Goal: Task Accomplishment & Management: Manage account settings

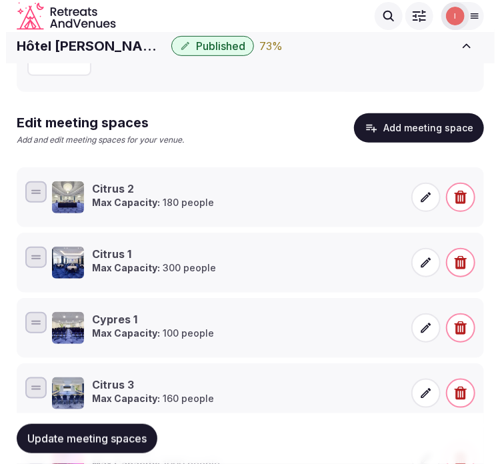
scroll to position [59, 0]
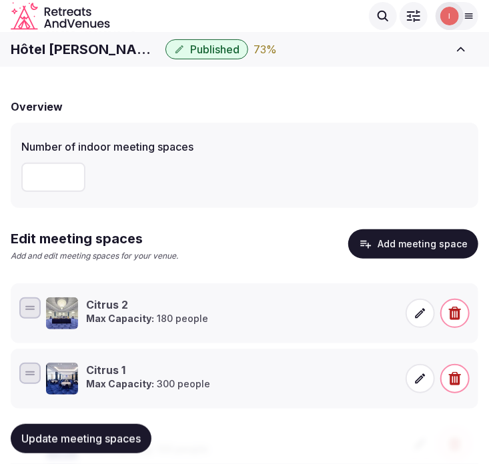
click at [424, 237] on button "Add meeting space" at bounding box center [413, 243] width 130 height 29
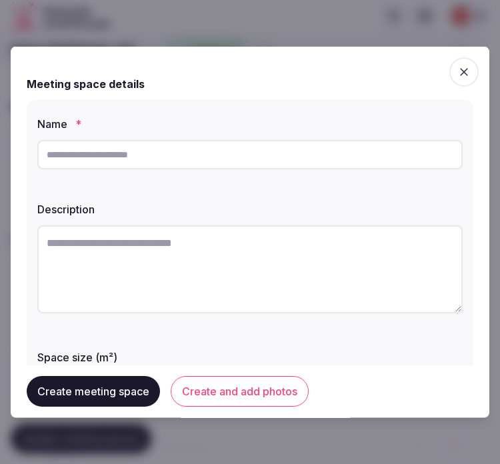
click at [340, 167] on input "text" at bounding box center [249, 154] width 425 height 29
paste input "********"
type input "********"
paste textarea "********"
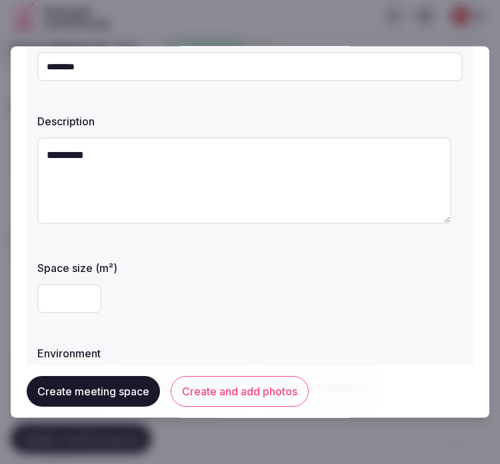
scroll to position [148, 0]
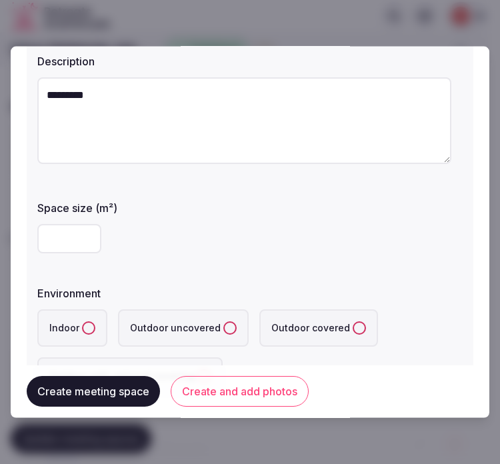
click at [105, 98] on textarea "********" at bounding box center [244, 120] width 414 height 87
paste textarea "**********"
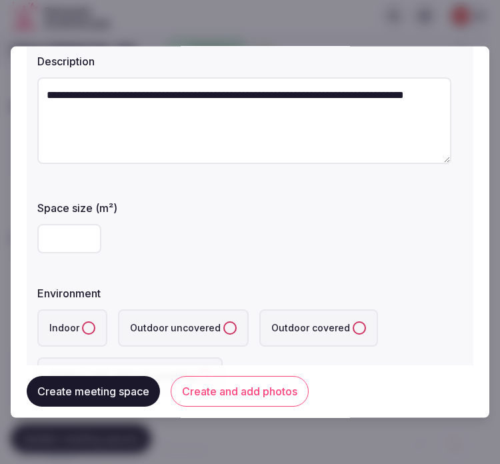
type textarea "**********"
click at [67, 240] on input "number" at bounding box center [69, 238] width 64 height 29
type input "***"
click at [85, 329] on button "Indoor" at bounding box center [88, 327] width 13 height 13
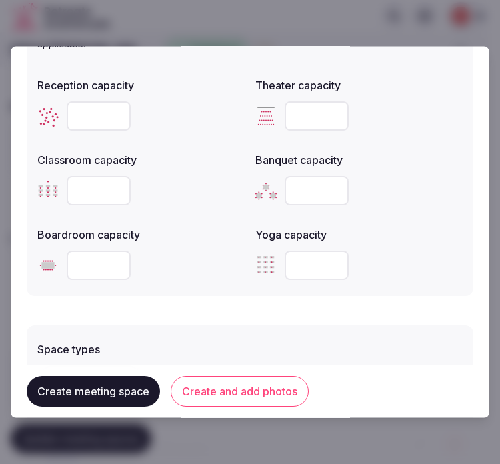
scroll to position [592, 0]
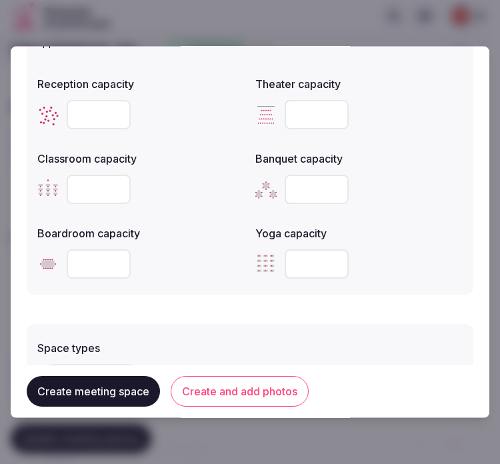
click at [319, 181] on input "number" at bounding box center [317, 189] width 64 height 29
type input "**"
click at [71, 107] on input "number" at bounding box center [99, 114] width 64 height 29
type input "***"
click at [311, 105] on input "number" at bounding box center [317, 114] width 64 height 29
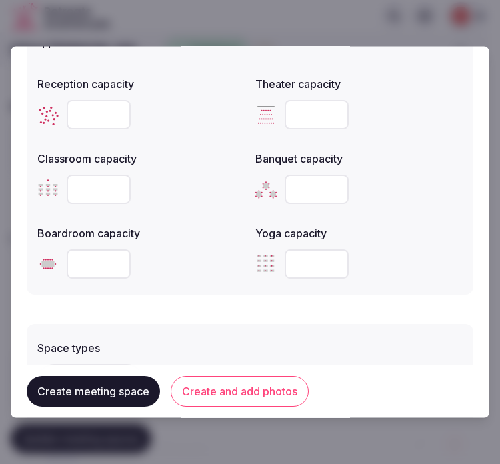
click at [289, 115] on input "number" at bounding box center [317, 114] width 64 height 29
type input "***"
click at [75, 257] on input "number" at bounding box center [99, 263] width 64 height 29
type input "**"
click at [83, 181] on input "number" at bounding box center [99, 189] width 64 height 29
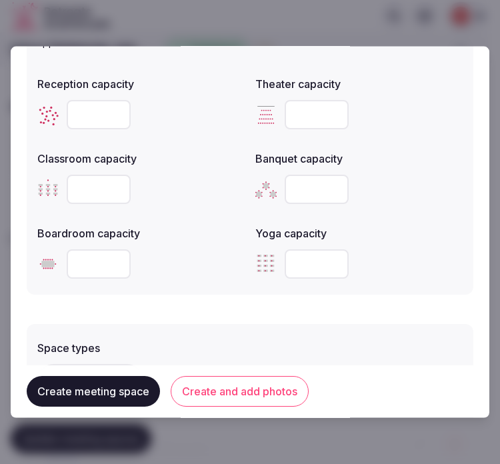
click at [82, 189] on input "number" at bounding box center [99, 189] width 64 height 29
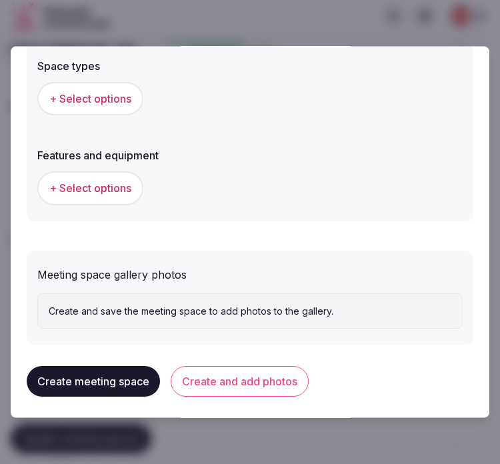
type input "**"
click at [83, 99] on span "+ Select options" at bounding box center [90, 98] width 82 height 15
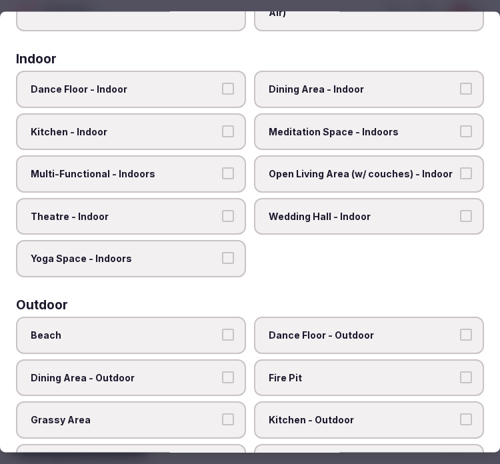
scroll to position [222, 0]
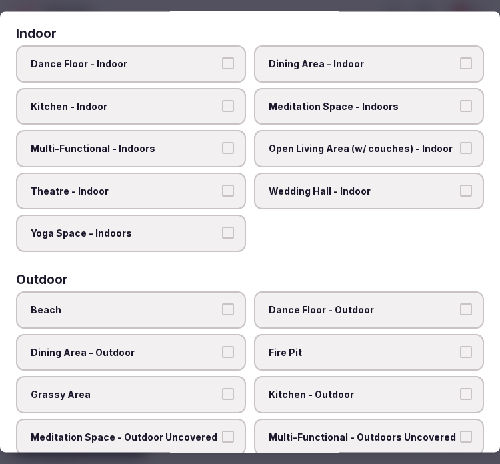
click at [391, 71] on label "Dining Area - Indoor" at bounding box center [369, 63] width 230 height 37
click at [460, 69] on button "Dining Area - Indoor" at bounding box center [466, 63] width 12 height 12
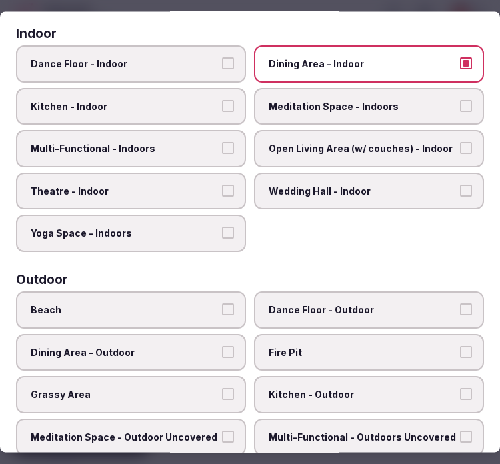
click at [171, 149] on span "Multi-Functional - Indoors" at bounding box center [124, 149] width 187 height 13
click at [222, 149] on button "Multi-Functional - Indoors" at bounding box center [228, 149] width 12 height 12
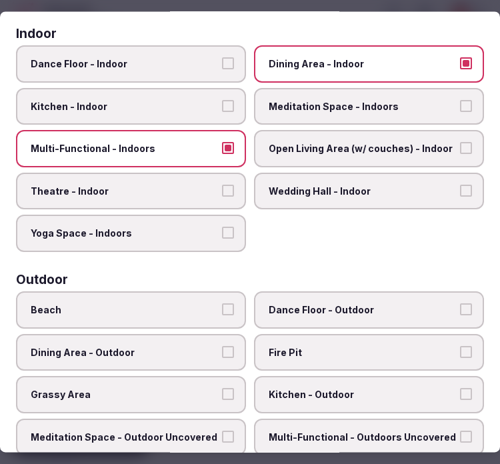
click at [213, 175] on label "Theatre - Indoor" at bounding box center [131, 191] width 230 height 37
click at [222, 185] on button "Theatre - Indoor" at bounding box center [228, 191] width 12 height 12
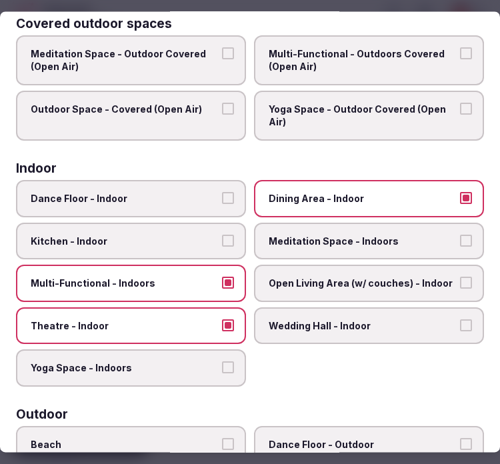
scroll to position [12, 0]
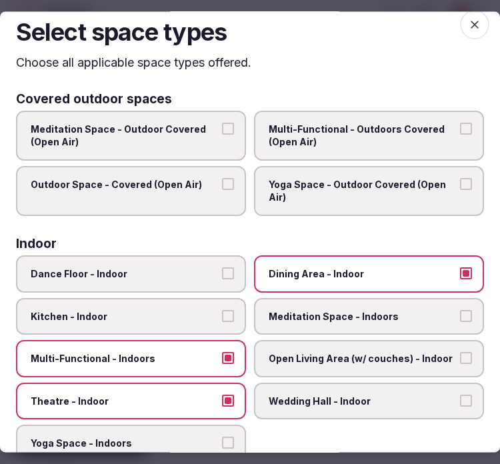
click at [468, 28] on icon "button" at bounding box center [474, 24] width 13 height 13
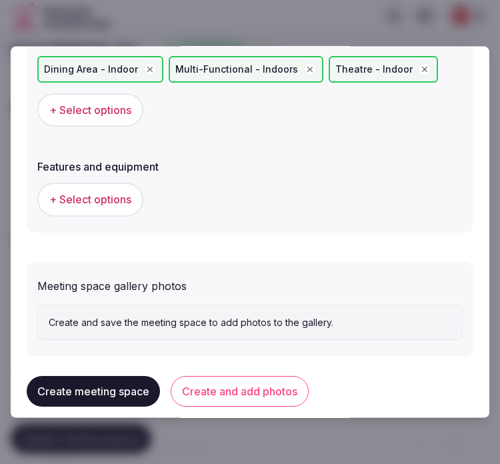
scroll to position [910, 0]
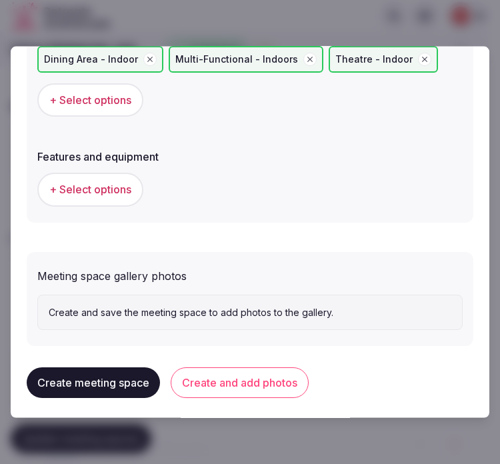
click at [97, 182] on span "+ Select options" at bounding box center [90, 189] width 82 height 15
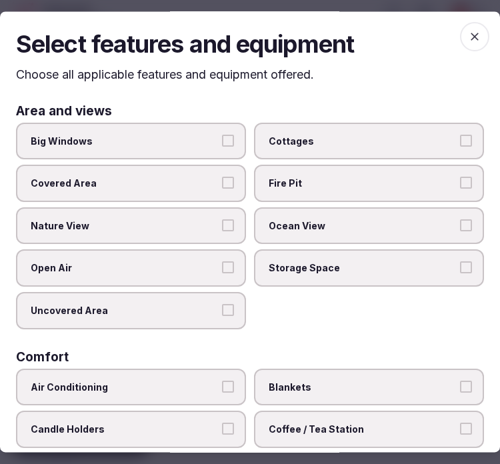
click at [201, 131] on label "Big Windows" at bounding box center [131, 141] width 230 height 37
click at [222, 135] on button "Big Windows" at bounding box center [228, 141] width 12 height 12
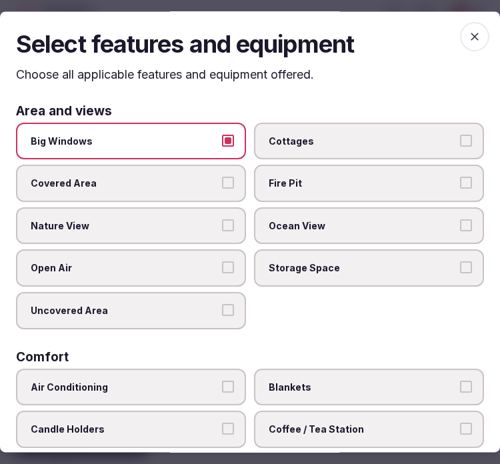
click at [115, 142] on span "Big Windows" at bounding box center [124, 141] width 187 height 13
click at [222, 142] on button "Big Windows" at bounding box center [228, 141] width 12 height 12
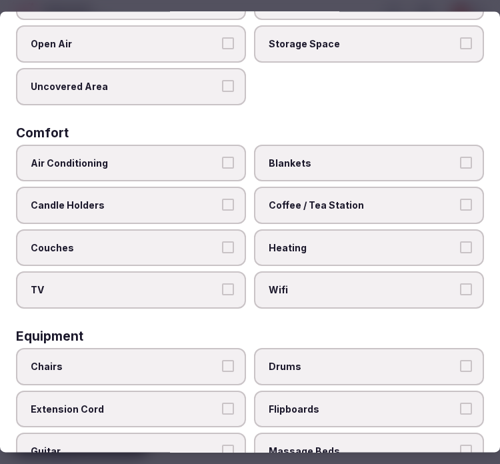
scroll to position [296, 0]
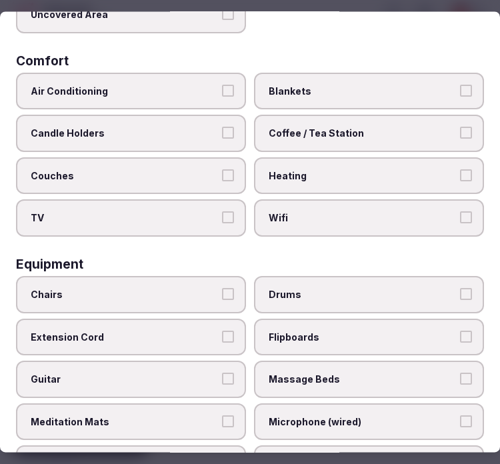
click at [197, 87] on span "Air Conditioning" at bounding box center [124, 91] width 187 height 13
click at [222, 87] on button "Air Conditioning" at bounding box center [228, 91] width 12 height 12
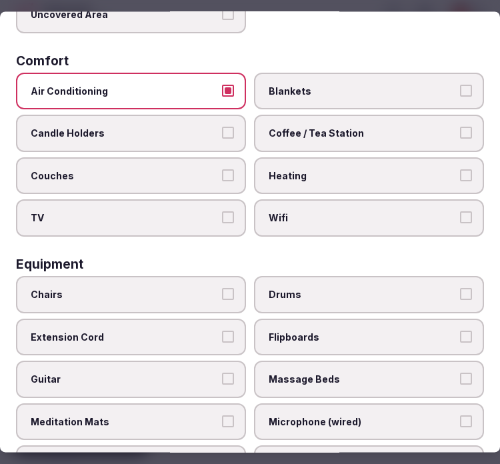
click at [327, 212] on span "Wifi" at bounding box center [362, 218] width 187 height 13
click at [460, 212] on button "Wifi" at bounding box center [466, 218] width 12 height 12
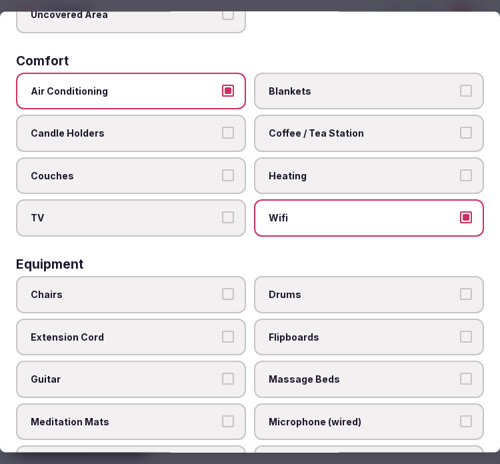
click at [368, 135] on label "Coffee / Tea Station" at bounding box center [369, 133] width 230 height 37
click at [460, 135] on button "Coffee / Tea Station" at bounding box center [466, 133] width 12 height 12
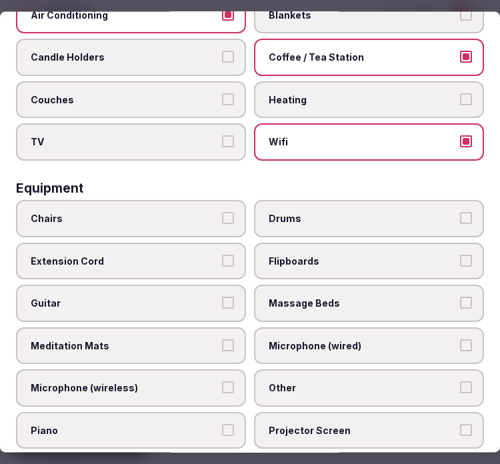
scroll to position [444, 0]
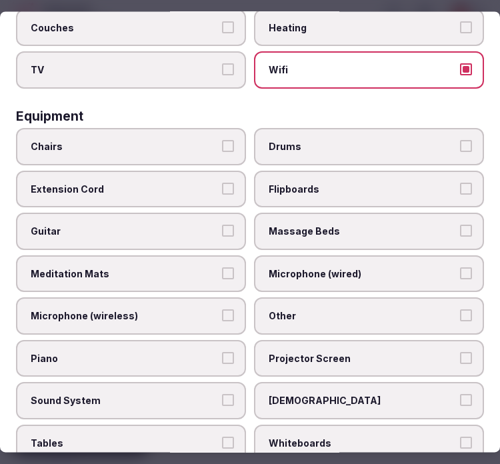
click at [160, 150] on label "Chairs" at bounding box center [131, 146] width 230 height 37
click at [222, 150] on button "Chairs" at bounding box center [228, 146] width 12 height 12
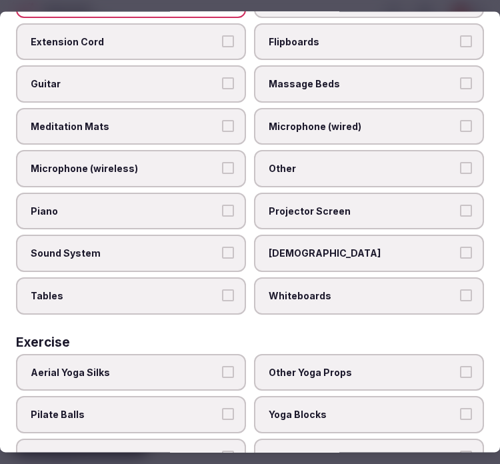
scroll to position [592, 0]
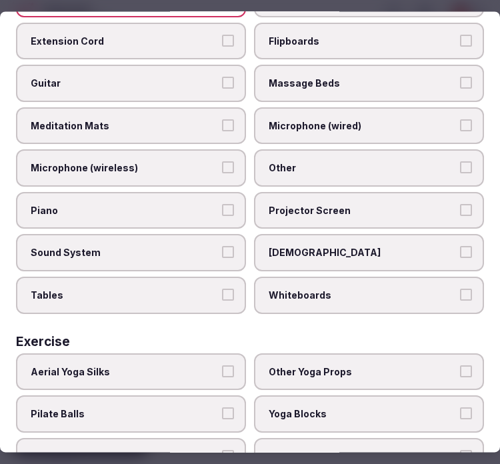
click at [303, 158] on label "Other" at bounding box center [369, 168] width 230 height 37
click at [460, 162] on button "Other" at bounding box center [466, 168] width 12 height 12
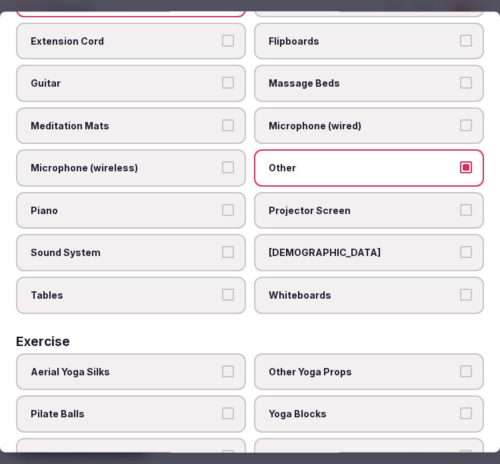
click at [214, 235] on label "Sound System" at bounding box center [131, 253] width 230 height 37
click at [222, 247] on button "Sound System" at bounding box center [228, 253] width 12 height 12
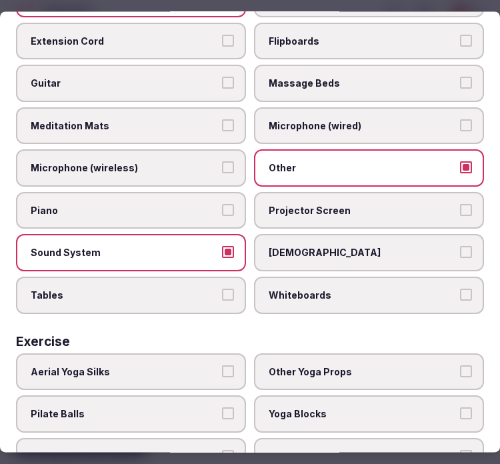
click at [325, 204] on span "Projector Screen" at bounding box center [362, 210] width 187 height 13
click at [460, 204] on button "Projector Screen" at bounding box center [466, 210] width 12 height 12
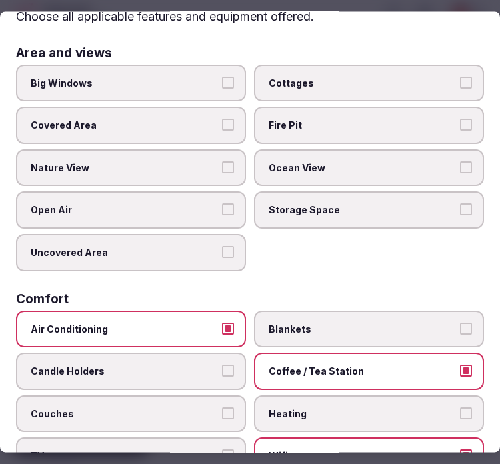
scroll to position [0, 0]
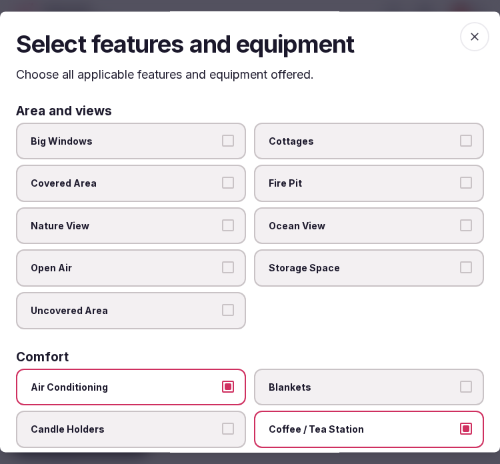
click at [472, 37] on span "button" at bounding box center [474, 36] width 29 height 29
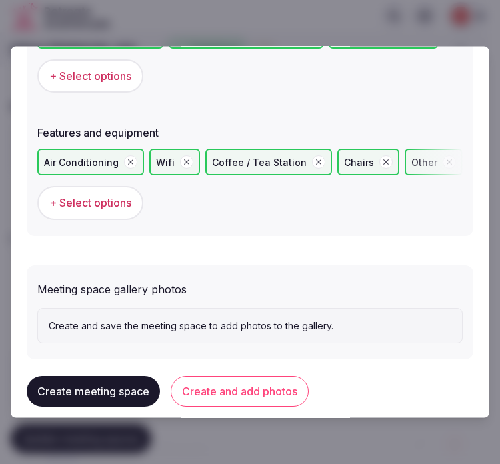
scroll to position [947, 0]
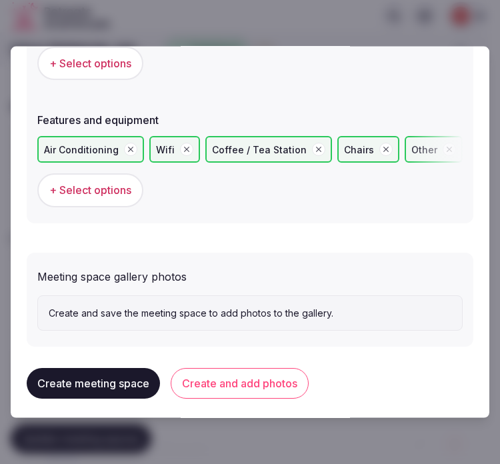
click at [235, 381] on button "Create and add photos" at bounding box center [240, 383] width 138 height 31
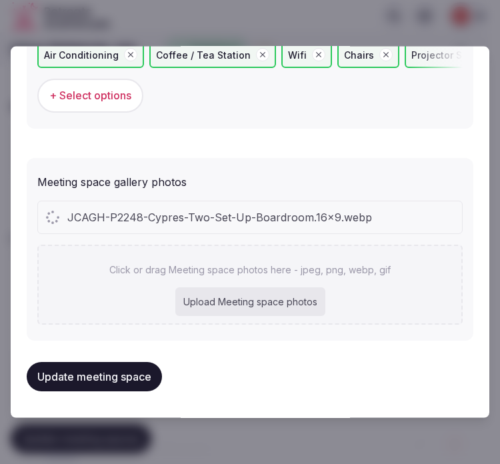
scroll to position [1033, 0]
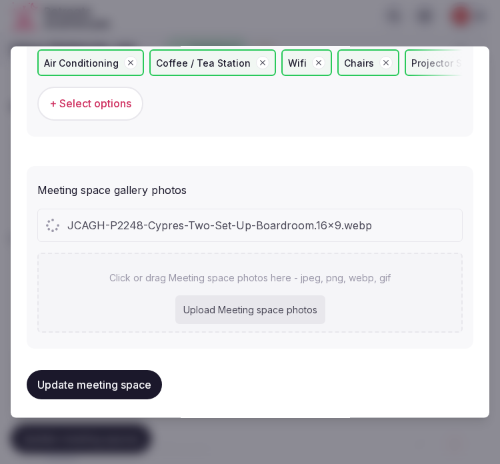
click at [403, 194] on div "Meeting space gallery photos JCAGH-P2248-Cypres-Two-Set-Up-Boardroom.16x9.webp …" at bounding box center [249, 256] width 425 height 161
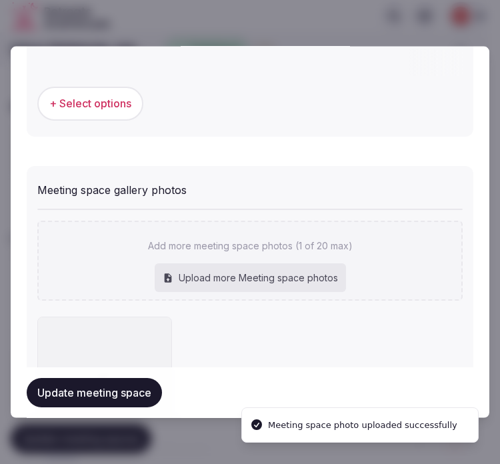
scroll to position [1069, 0]
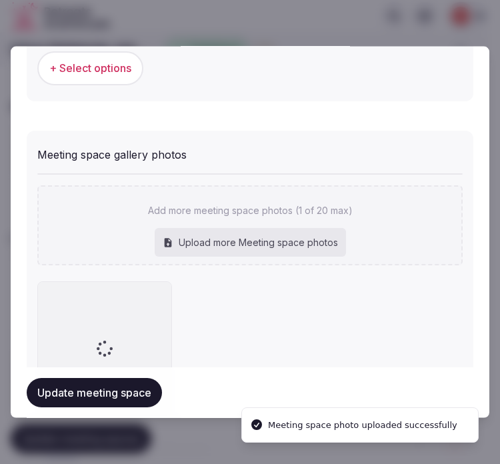
click at [393, 21] on div at bounding box center [250, 232] width 500 height 464
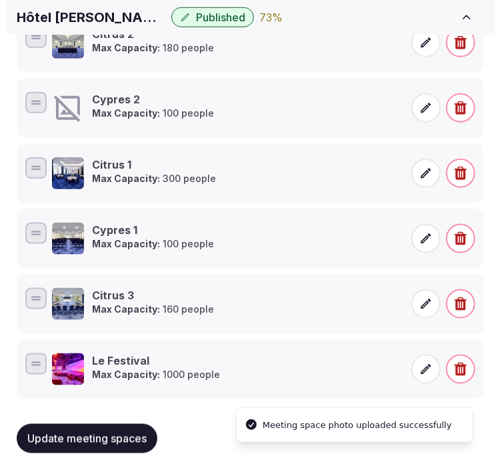
scroll to position [347, 0]
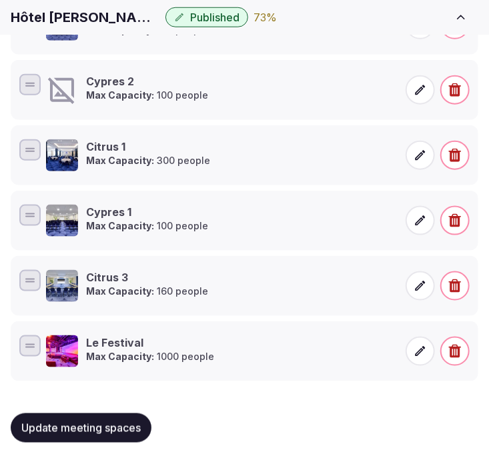
click at [143, 87] on h3 "Cypres 2" at bounding box center [147, 81] width 122 height 15
click at [141, 92] on strong "Max Capacity:" at bounding box center [120, 94] width 68 height 11
click at [418, 92] on icon at bounding box center [420, 90] width 10 height 10
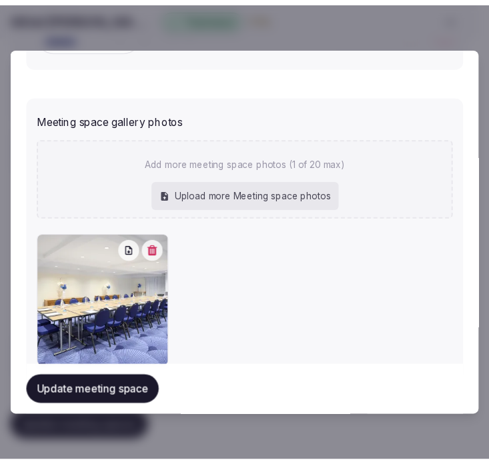
scroll to position [1136, 0]
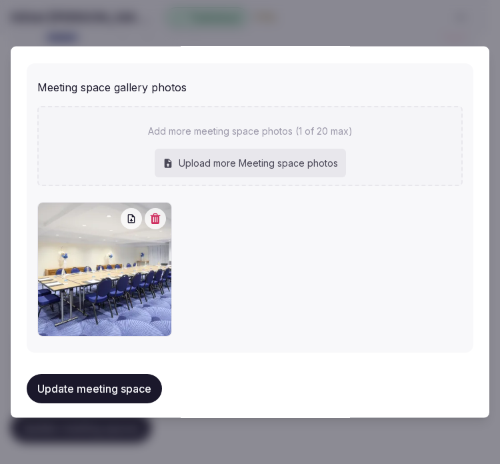
click at [104, 379] on button "Update meeting space" at bounding box center [94, 387] width 135 height 29
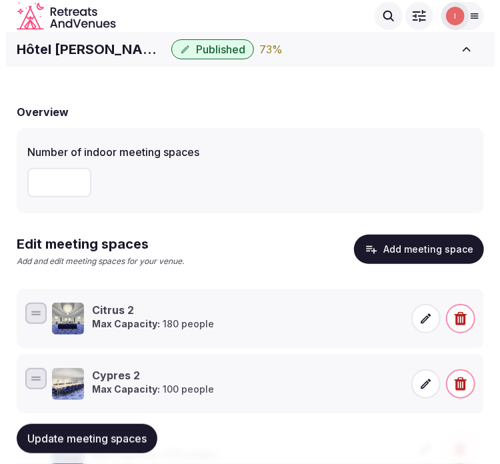
scroll to position [51, 0]
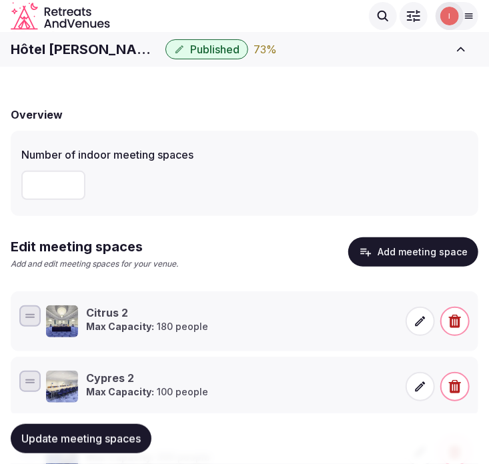
drag, startPoint x: 495, startPoint y: 229, endPoint x: 445, endPoint y: 251, distance: 54.4
click at [445, 251] on button "Add meeting space" at bounding box center [413, 251] width 130 height 29
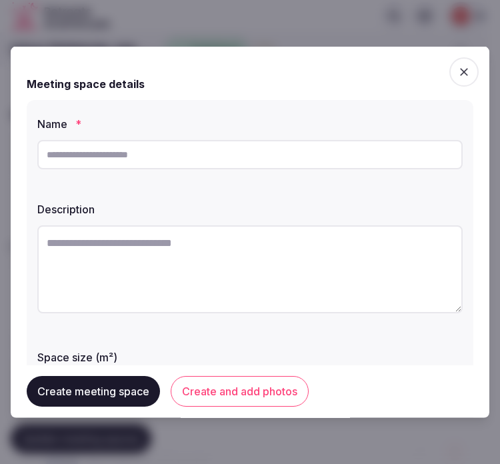
drag, startPoint x: 348, startPoint y: 157, endPoint x: 471, endPoint y: 175, distance: 124.0
click at [376, 155] on input "text" at bounding box center [249, 154] width 425 height 29
click at [317, 149] on input "text" at bounding box center [249, 154] width 425 height 29
paste input "******"
type input "******"
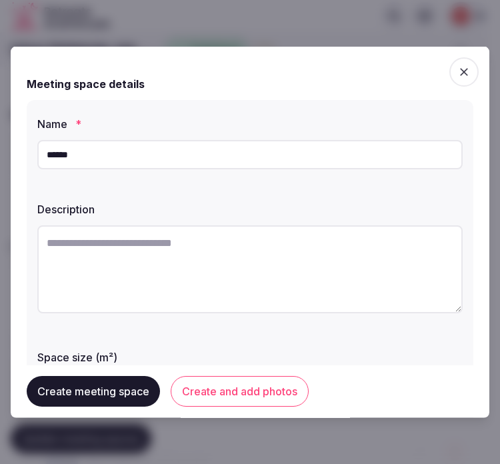
click at [205, 264] on textarea at bounding box center [249, 269] width 425 height 88
paste textarea "**********"
type textarea "**********"
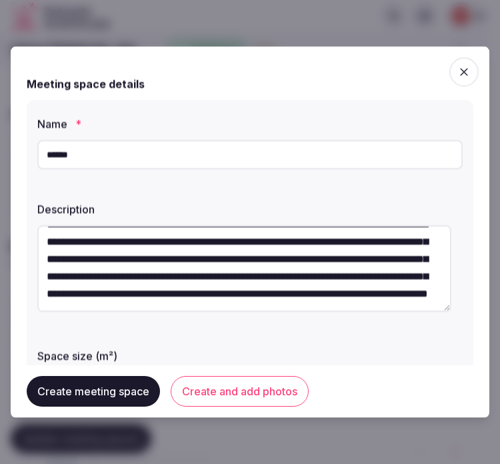
scroll to position [0, 0]
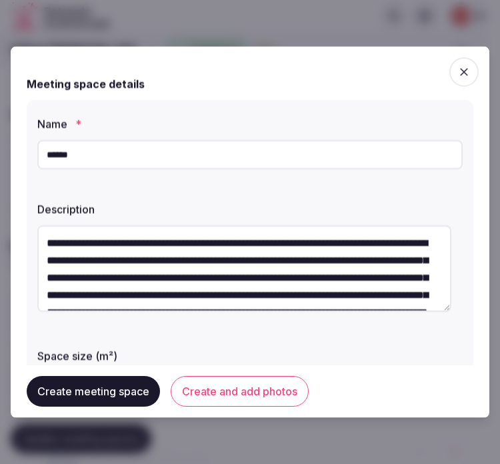
click at [382, 272] on textarea "**********" at bounding box center [244, 268] width 414 height 87
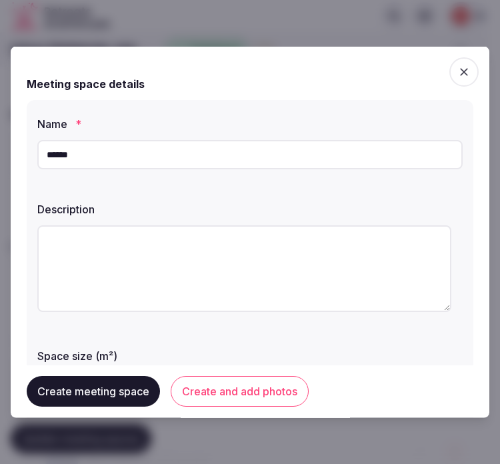
paste textarea "**********"
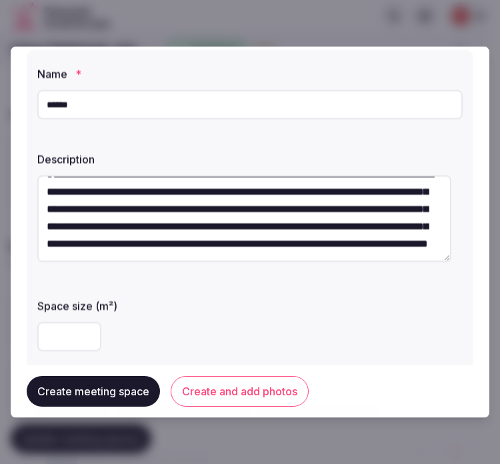
scroll to position [74, 0]
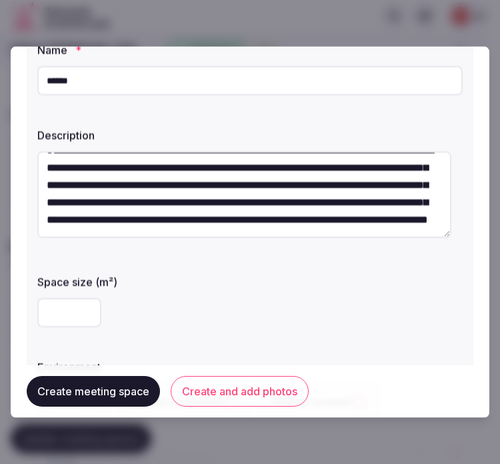
type textarea "**********"
drag, startPoint x: 61, startPoint y: 312, endPoint x: 68, endPoint y: 301, distance: 12.9
click at [61, 310] on input "number" at bounding box center [69, 312] width 64 height 29
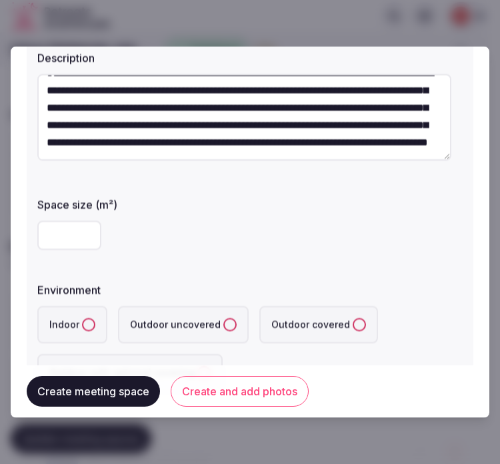
scroll to position [222, 0]
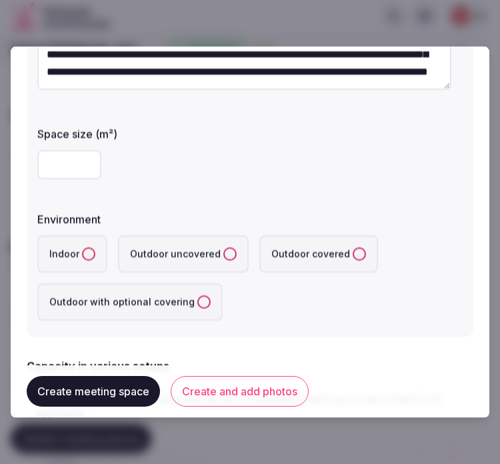
click at [85, 251] on button "Indoor" at bounding box center [88, 253] width 13 height 13
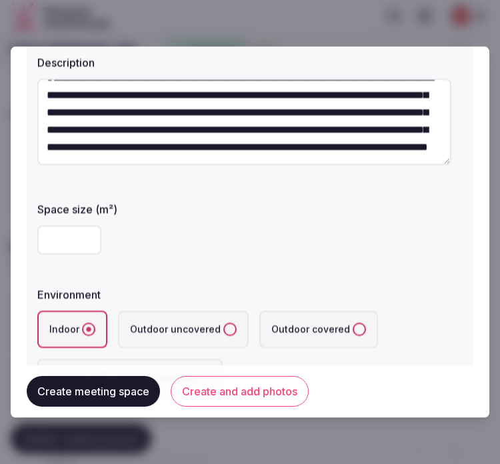
scroll to position [148, 0]
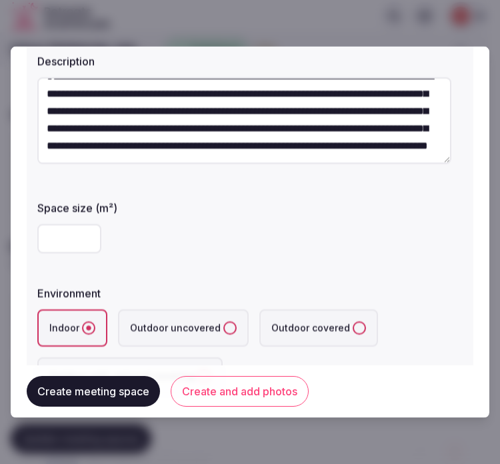
drag, startPoint x: 63, startPoint y: 238, endPoint x: 16, endPoint y: 238, distance: 47.3
click at [16, 238] on div "**********" at bounding box center [250, 232] width 479 height 371
type input "***"
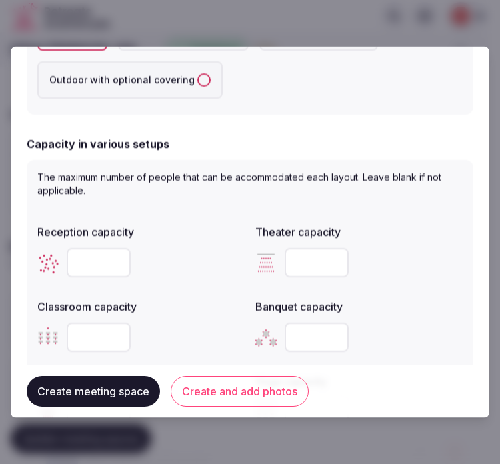
scroll to position [518, 0]
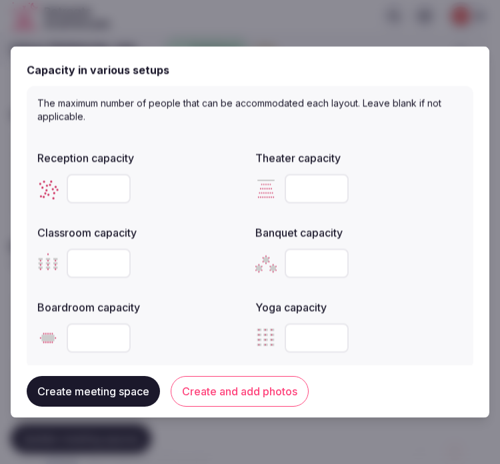
click at [303, 180] on input "number" at bounding box center [317, 188] width 64 height 29
type input "***"
click at [101, 272] on input "number" at bounding box center [99, 263] width 64 height 29
click at [89, 260] on input "number" at bounding box center [99, 263] width 64 height 29
type input "**"
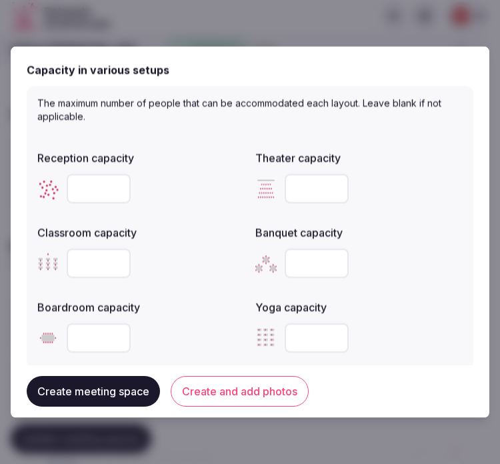
click at [274, 395] on button "Create and add photos" at bounding box center [240, 391] width 138 height 31
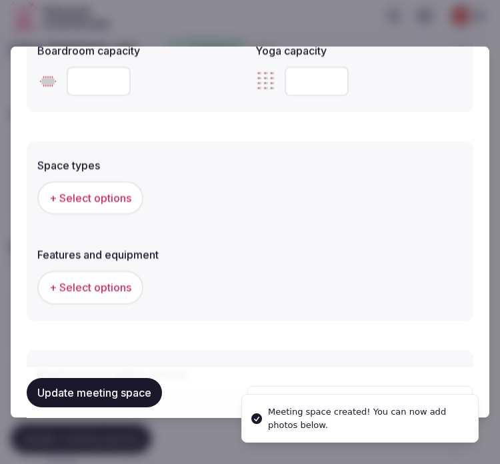
scroll to position [774, 0]
click at [91, 191] on span "+ Select options" at bounding box center [90, 198] width 82 height 15
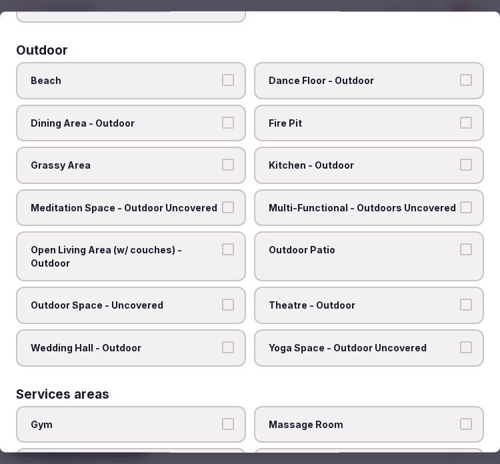
scroll to position [222, 0]
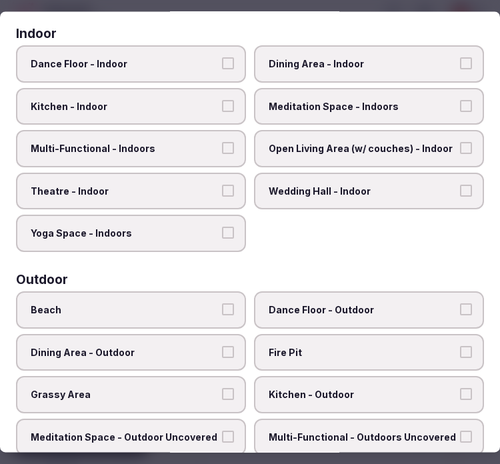
click at [185, 176] on label "Theatre - Indoor" at bounding box center [131, 191] width 230 height 37
click at [222, 185] on button "Theatre - Indoor" at bounding box center [228, 191] width 12 height 12
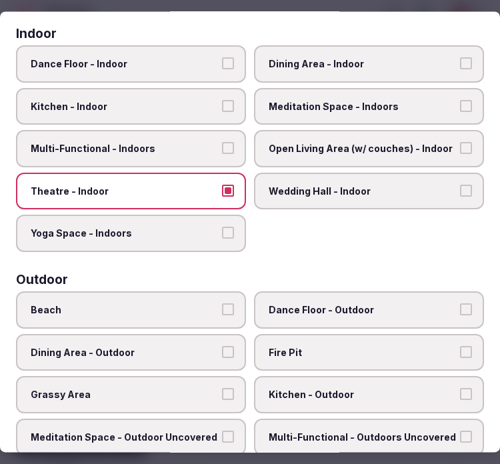
click at [212, 143] on span "Multi-Functional - Indoors" at bounding box center [124, 149] width 187 height 13
click at [222, 143] on button "Multi-Functional - Indoors" at bounding box center [228, 149] width 12 height 12
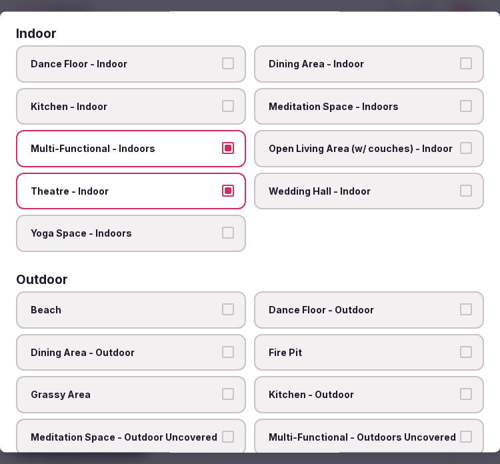
click at [284, 64] on span "Dining Area - Indoor" at bounding box center [362, 63] width 187 height 13
click at [460, 64] on button "Dining Area - Indoor" at bounding box center [466, 63] width 12 height 12
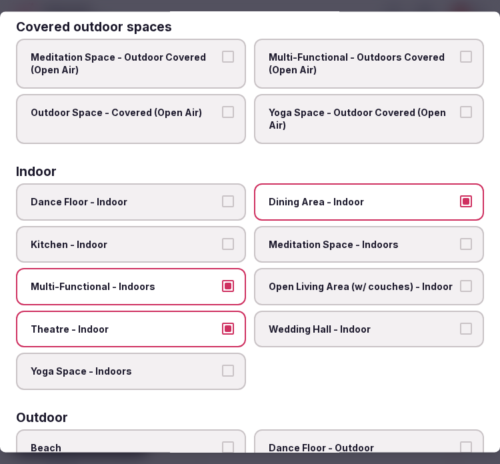
scroll to position [0, 0]
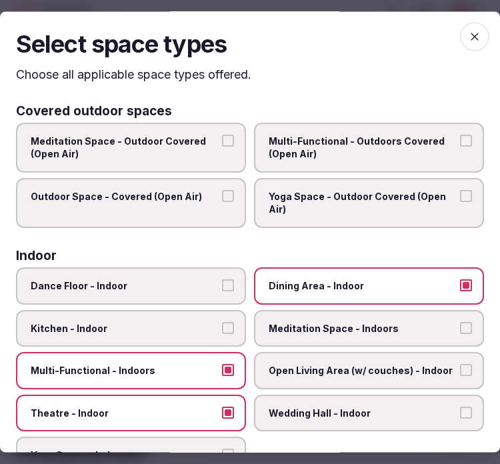
click at [468, 40] on icon "button" at bounding box center [474, 36] width 13 height 13
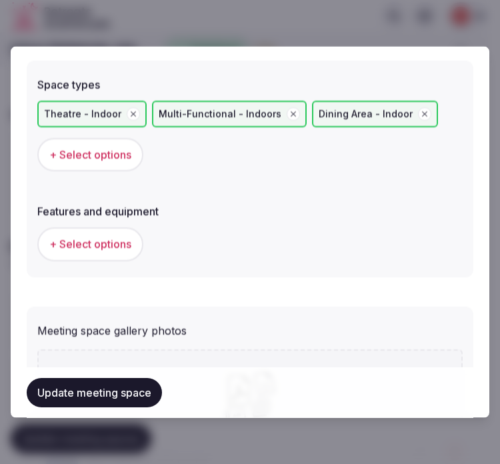
scroll to position [996, 0]
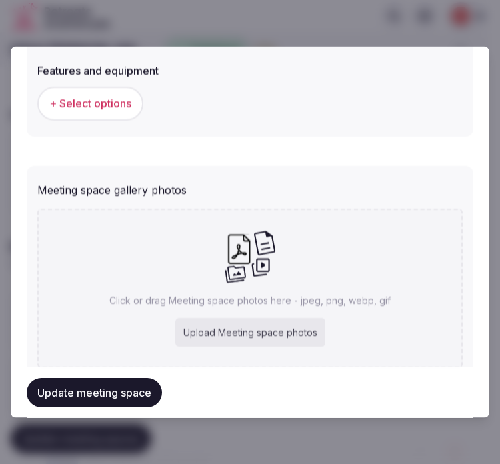
click at [74, 87] on button "+ Select options" at bounding box center [90, 103] width 106 height 33
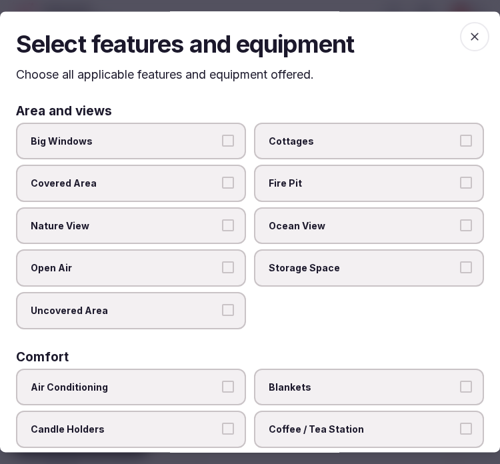
click at [179, 135] on span "Big Windows" at bounding box center [124, 141] width 187 height 13
click at [222, 135] on button "Big Windows" at bounding box center [228, 141] width 12 height 12
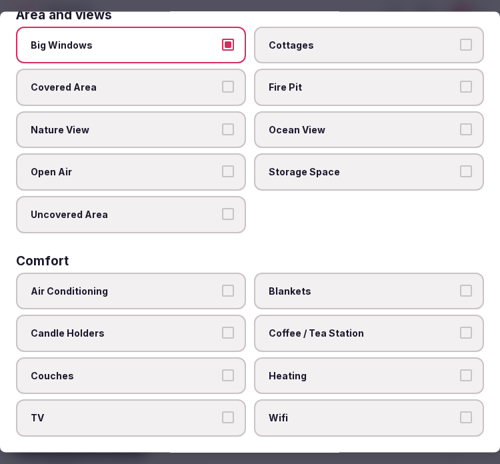
scroll to position [222, 0]
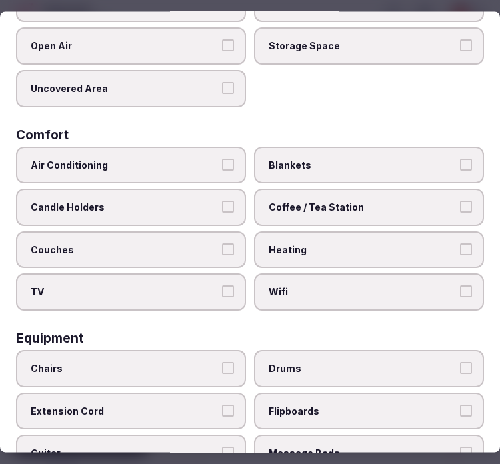
drag, startPoint x: 169, startPoint y: 153, endPoint x: 185, endPoint y: 160, distance: 16.7
click at [173, 159] on span "Air Conditioning" at bounding box center [124, 165] width 187 height 13
click at [222, 159] on button "Air Conditioning" at bounding box center [228, 165] width 12 height 12
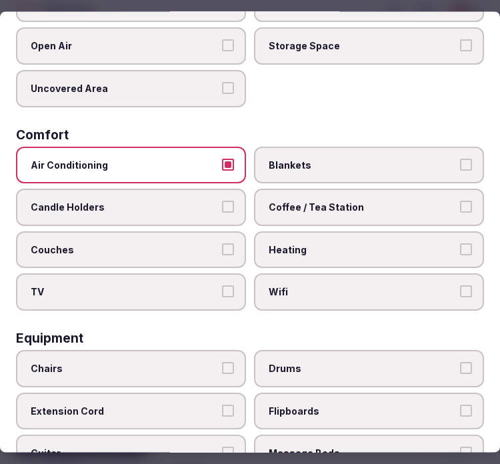
drag, startPoint x: 329, startPoint y: 282, endPoint x: 345, endPoint y: 216, distance: 67.8
click at [331, 274] on label "Wifi" at bounding box center [369, 292] width 230 height 37
click at [460, 286] on button "Wifi" at bounding box center [466, 292] width 12 height 12
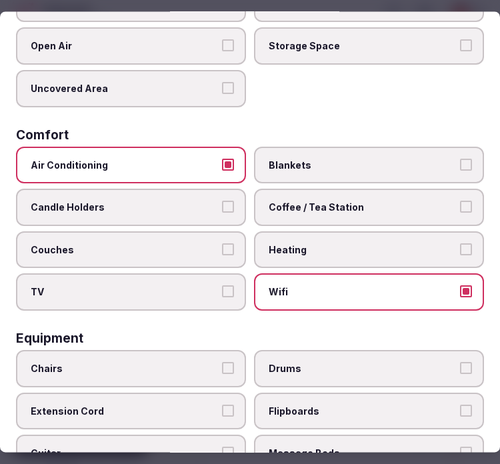
click at [348, 201] on span "Coffee / Tea Station" at bounding box center [362, 207] width 187 height 13
click at [460, 201] on button "Coffee / Tea Station" at bounding box center [466, 207] width 12 height 12
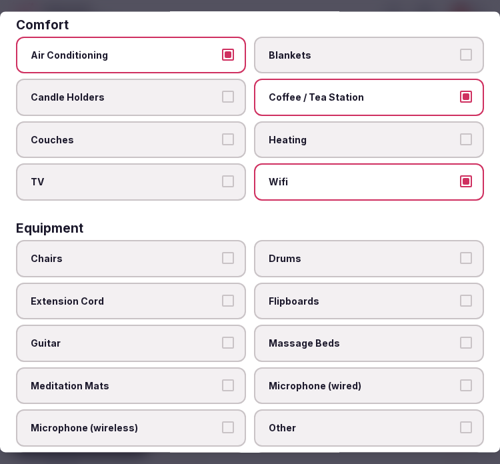
scroll to position [370, 0]
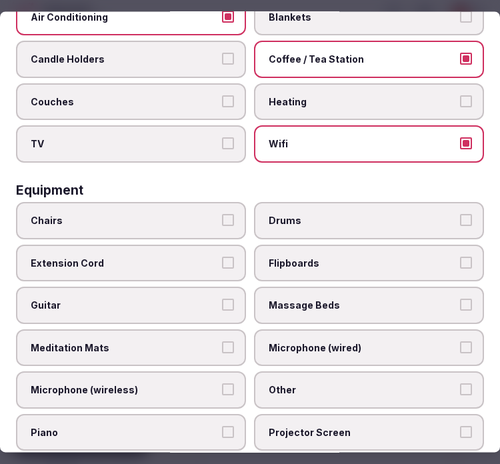
click at [165, 224] on label "Chairs" at bounding box center [131, 220] width 230 height 37
click at [222, 224] on button "Chairs" at bounding box center [228, 220] width 12 height 12
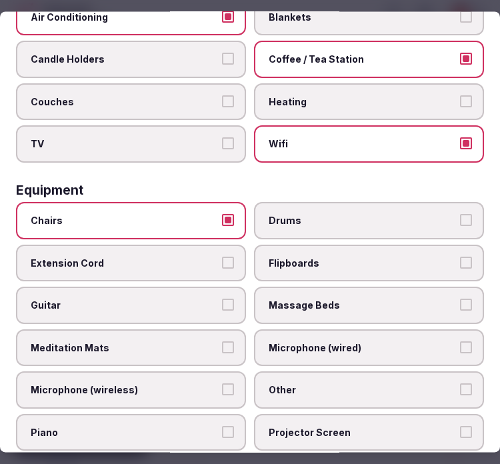
click at [403, 384] on span "Other" at bounding box center [362, 390] width 187 height 13
click at [460, 384] on button "Other" at bounding box center [466, 390] width 12 height 12
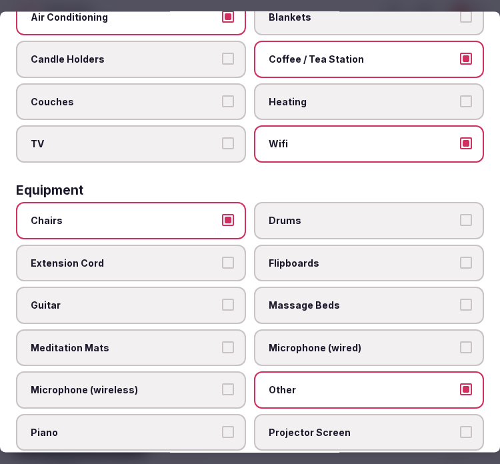
click at [353, 414] on label "Projector Screen" at bounding box center [369, 432] width 230 height 37
click at [460, 426] on button "Projector Screen" at bounding box center [466, 432] width 12 height 12
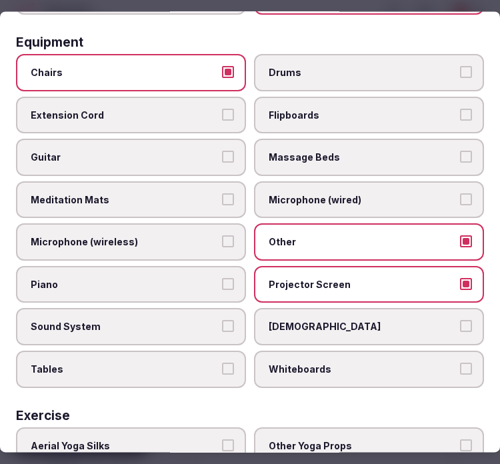
scroll to position [296, 0]
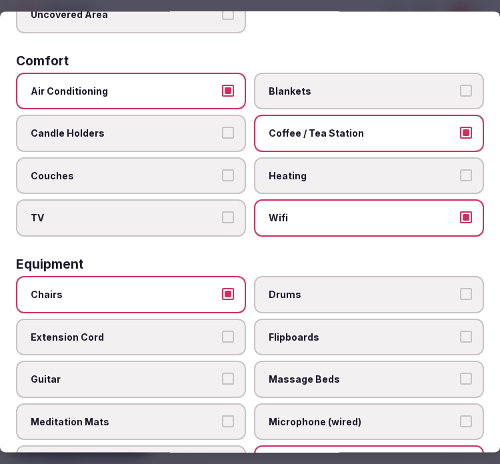
click at [129, 189] on div "Air Conditioning Blankets Candle Holders Coffee / Tea Station Couches Heating T…" at bounding box center [250, 155] width 468 height 164
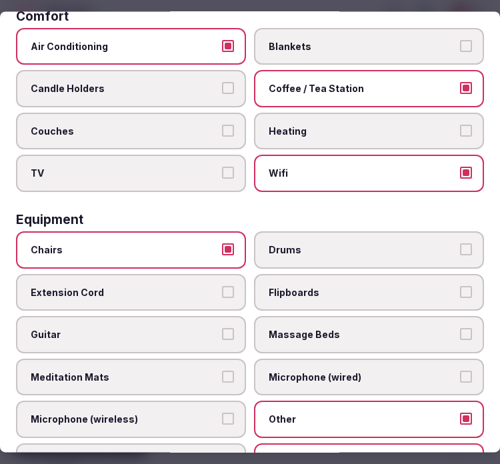
scroll to position [444, 0]
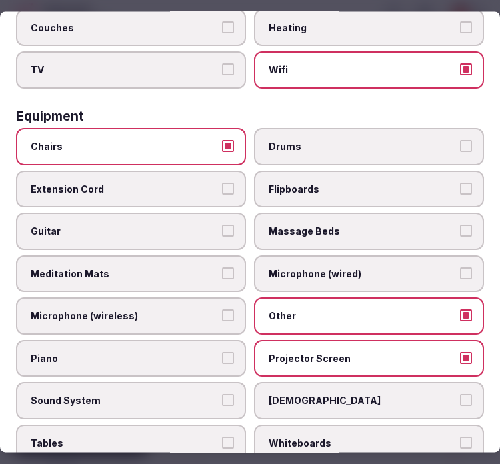
click at [181, 64] on span "TV" at bounding box center [124, 70] width 187 height 13
click at [222, 64] on button "TV" at bounding box center [228, 70] width 12 height 12
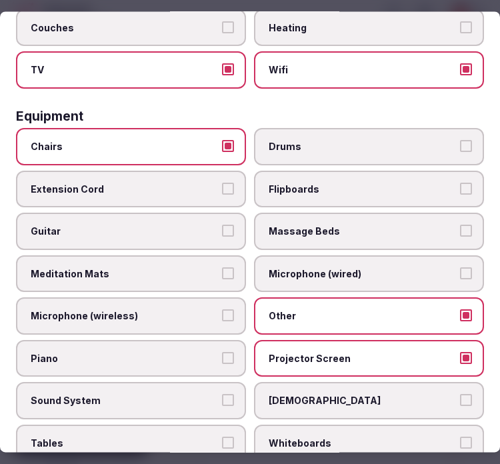
click at [460, 352] on button "Projector Screen" at bounding box center [466, 358] width 12 height 12
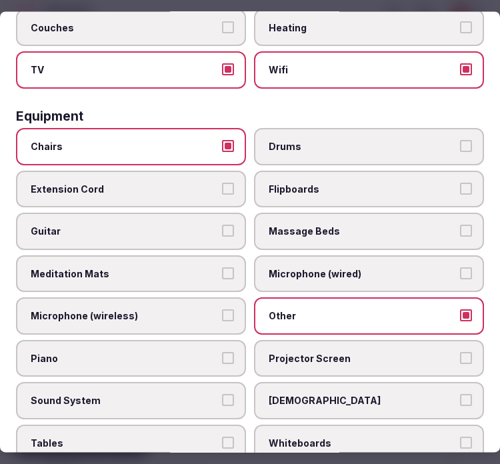
scroll to position [592, 0]
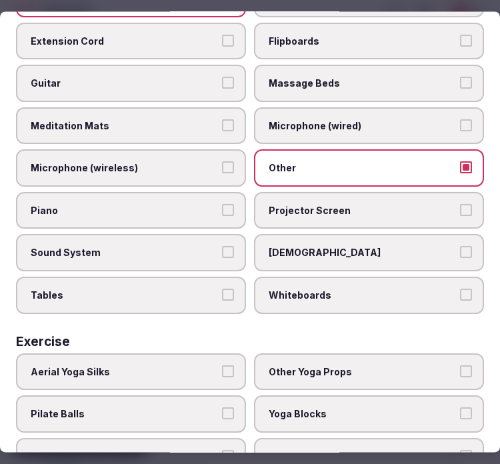
click at [122, 287] on label "Tables" at bounding box center [131, 295] width 230 height 37
click at [222, 289] on button "Tables" at bounding box center [228, 295] width 12 height 12
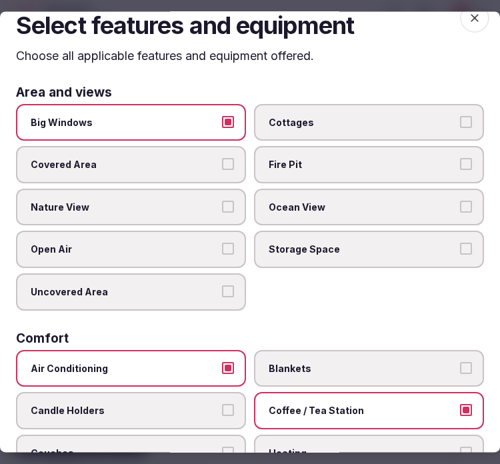
scroll to position [0, 0]
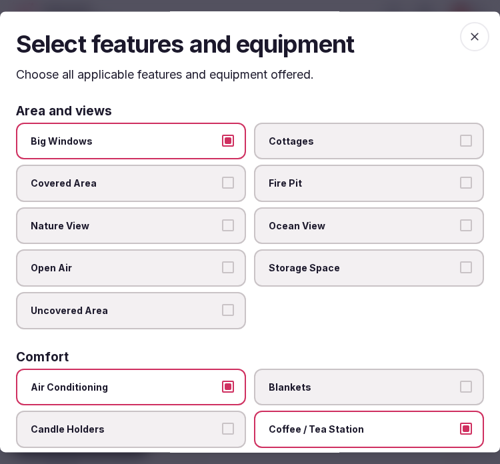
click at [465, 47] on span "button" at bounding box center [474, 36] width 29 height 29
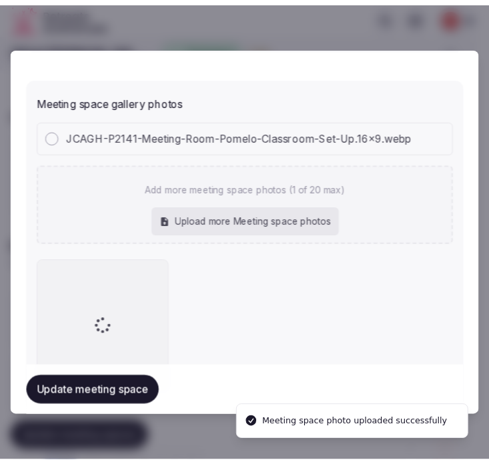
scroll to position [996, 0]
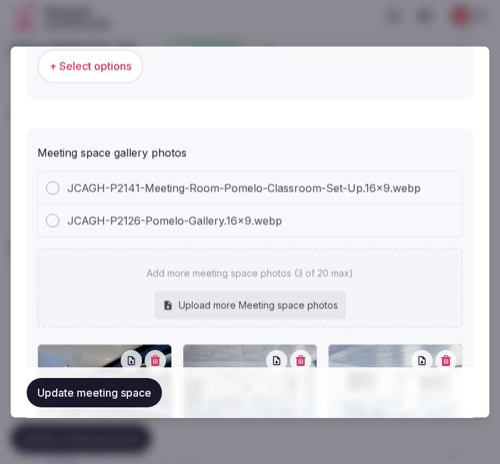
click at [69, 381] on button "Update meeting space" at bounding box center [94, 391] width 135 height 29
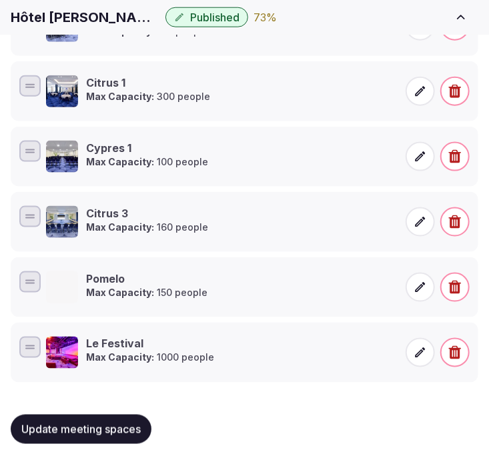
scroll to position [412, 0]
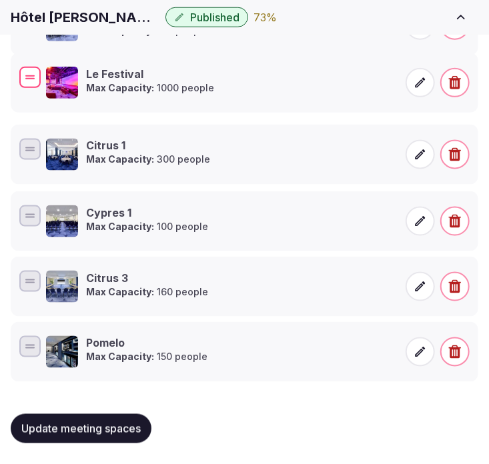
drag, startPoint x: 23, startPoint y: 345, endPoint x: 51, endPoint y: 76, distance: 270.8
click at [51, 76] on div "Le Festival Max Capacity: 1000 people" at bounding box center [244, 82] width 455 height 37
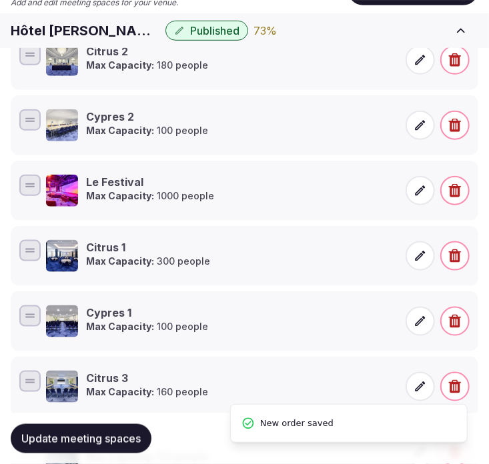
scroll to position [338, 0]
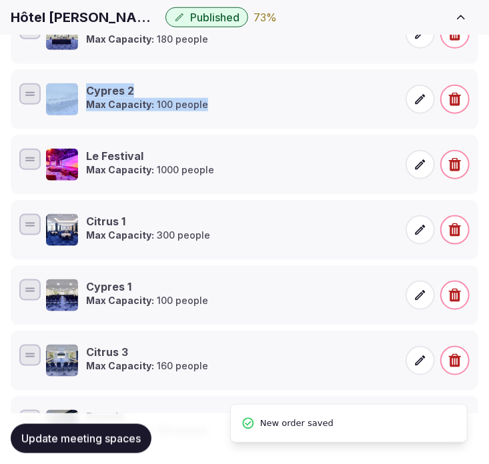
drag, startPoint x: 20, startPoint y: 147, endPoint x: 23, endPoint y: 127, distance: 19.6
click at [23, 127] on ul "Citrus 2 Max Capacity: 180 people Cypres 2 Max Capacity: 100 people Le Festival…" at bounding box center [244, 230] width 467 height 452
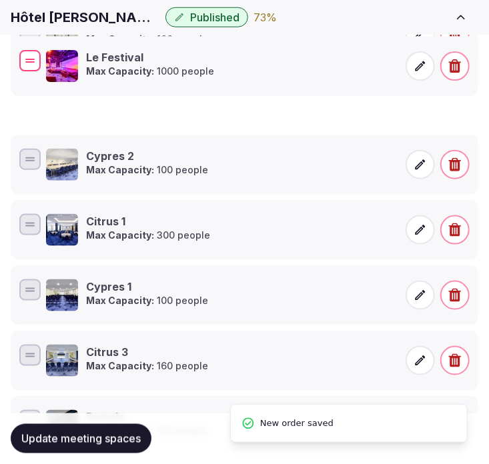
drag, startPoint x: 37, startPoint y: 167, endPoint x: 23, endPoint y: 69, distance: 99.7
click at [23, 69] on div at bounding box center [29, 60] width 21 height 21
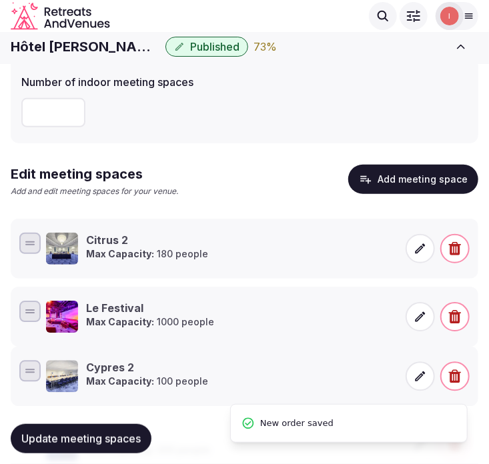
scroll to position [116, 0]
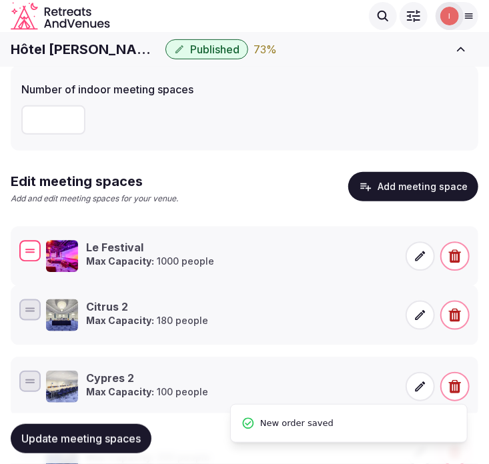
drag, startPoint x: 23, startPoint y: 311, endPoint x: 24, endPoint y: 245, distance: 65.4
click at [24, 245] on div at bounding box center [29, 250] width 21 height 21
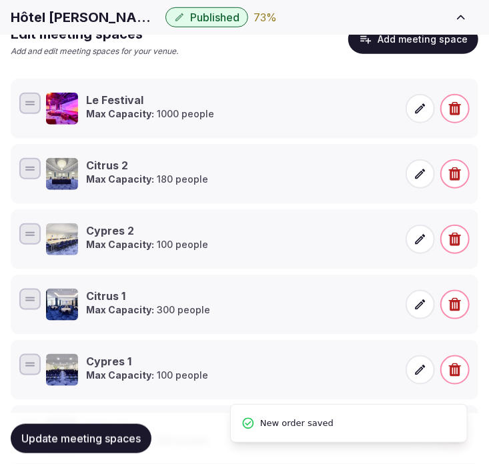
scroll to position [264, 0]
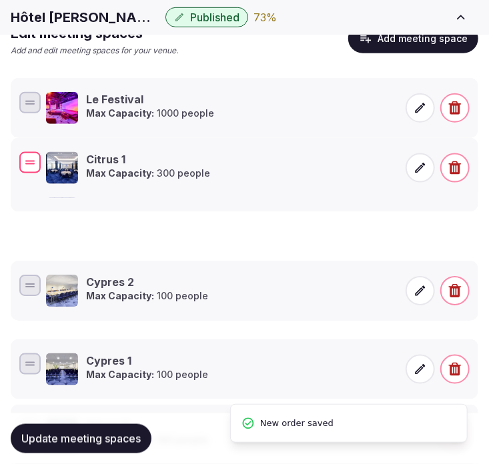
drag, startPoint x: 31, startPoint y: 297, endPoint x: 17, endPoint y: 159, distance: 139.3
click at [17, 159] on div "Citrus 1 Max Capacity: 300 people" at bounding box center [244, 167] width 455 height 37
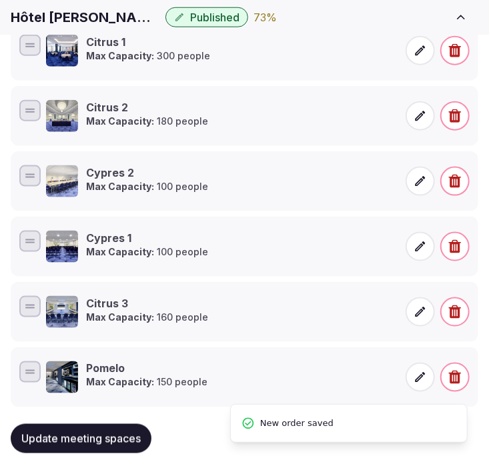
scroll to position [412, 0]
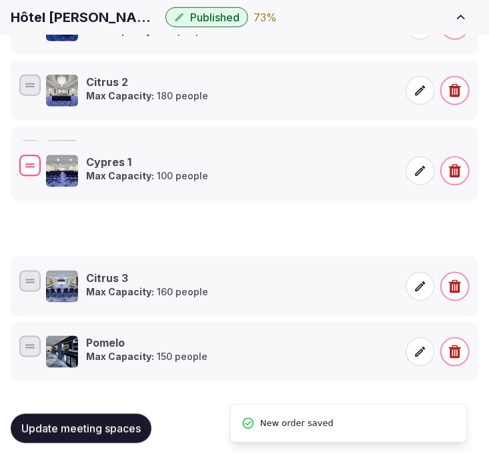
drag, startPoint x: 23, startPoint y: 204, endPoint x: 17, endPoint y: 149, distance: 55.7
click at [17, 152] on div "Cypres 1 Max Capacity: 100 people" at bounding box center [244, 170] width 455 height 37
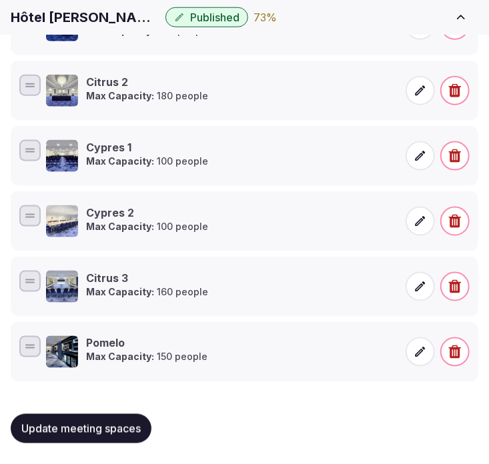
drag, startPoint x: 135, startPoint y: 421, endPoint x: 129, endPoint y: 412, distance: 10.8
click at [131, 417] on button "Update meeting spaces" at bounding box center [81, 428] width 141 height 29
click at [136, 424] on span "Update meeting spaces" at bounding box center [80, 428] width 119 height 13
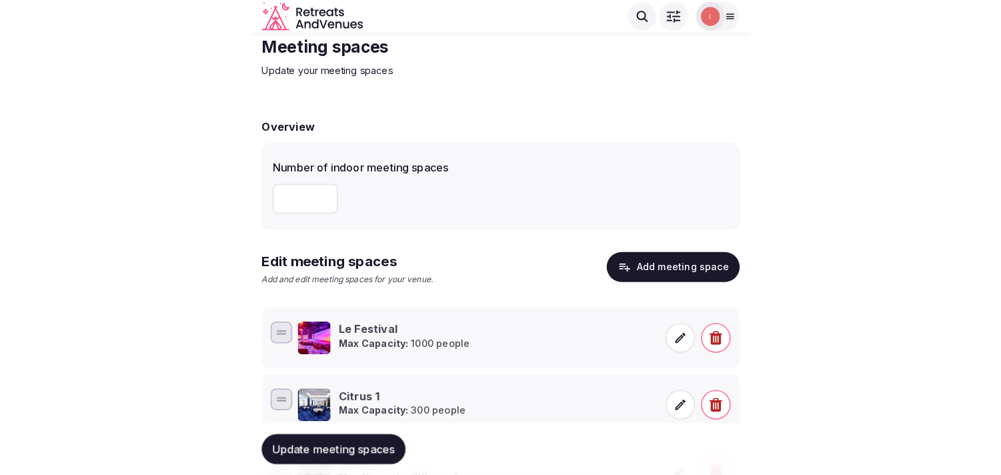
scroll to position [0, 0]
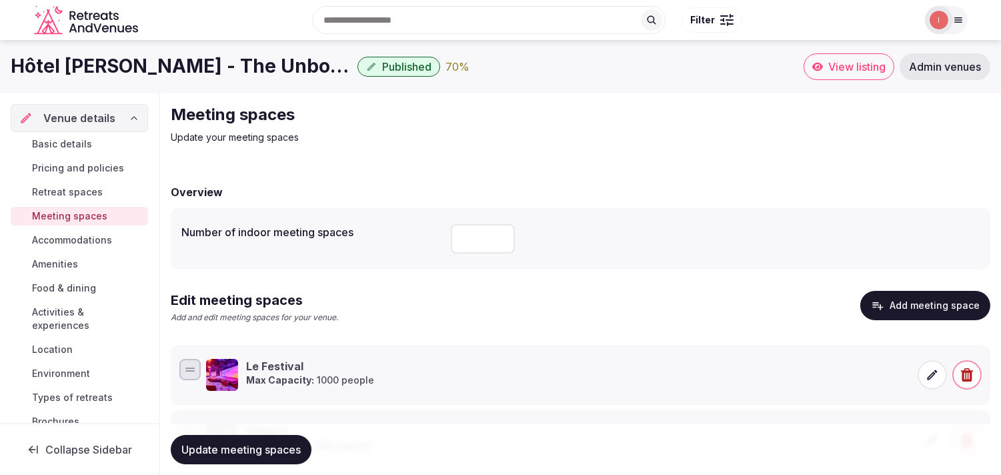
click at [54, 233] on span "Accommodations" at bounding box center [72, 239] width 80 height 13
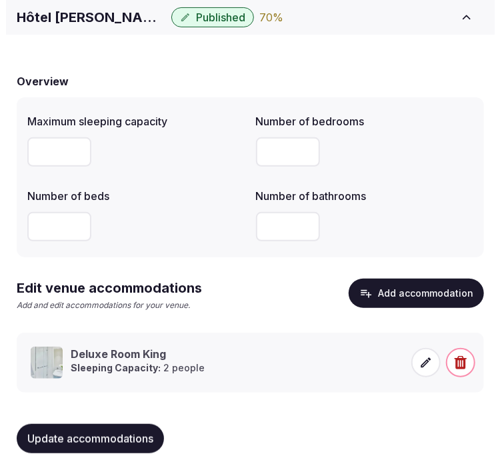
scroll to position [95, 0]
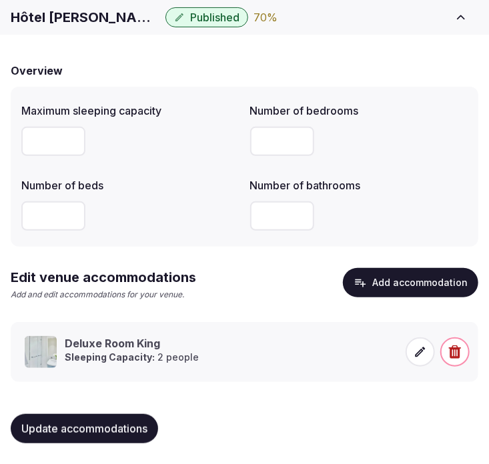
click at [401, 290] on button "Add accommodation" at bounding box center [410, 282] width 135 height 29
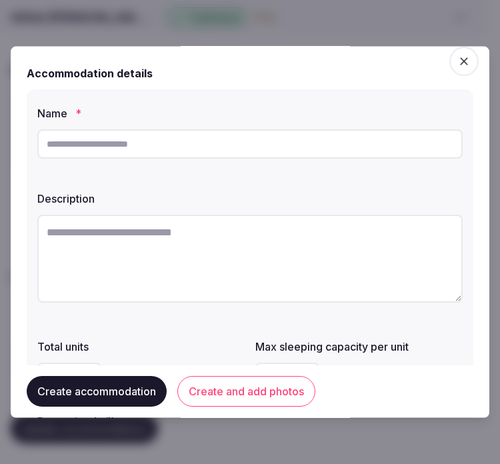
scroll to position [0, 0]
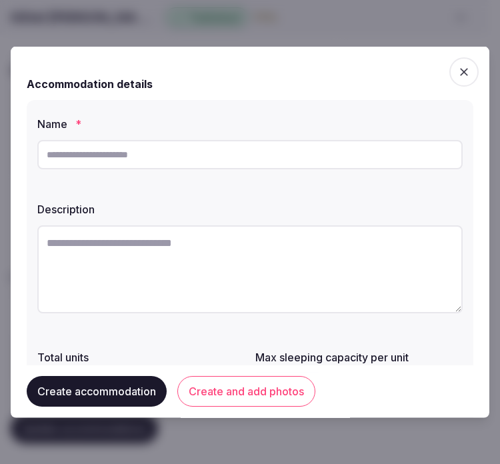
click at [317, 155] on input "text" at bounding box center [249, 154] width 425 height 29
paste input "**********"
type input "**********"
click at [281, 267] on textarea at bounding box center [249, 269] width 425 height 88
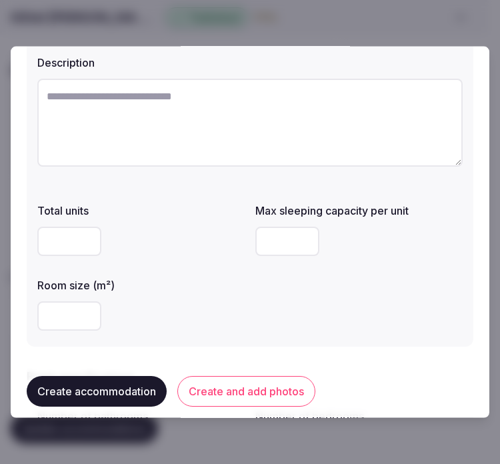
scroll to position [148, 0]
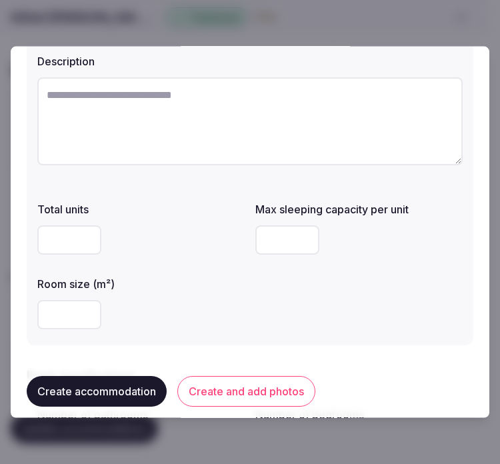
click at [240, 123] on textarea at bounding box center [249, 121] width 425 height 88
paste textarea "**********"
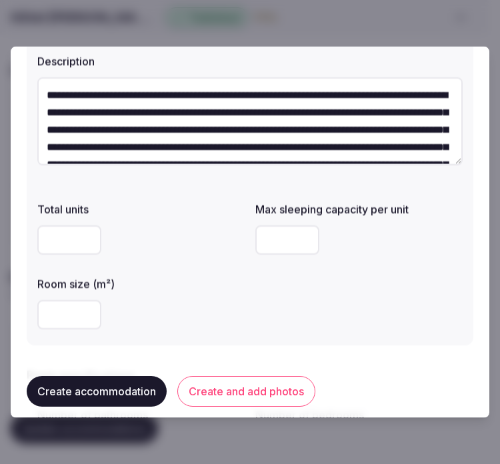
scroll to position [111, 0]
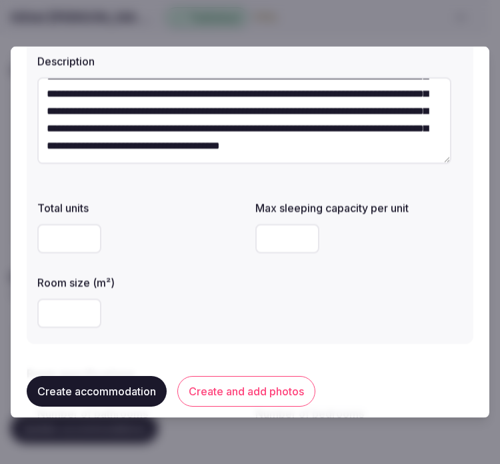
type textarea "**********"
click at [56, 311] on input "number" at bounding box center [69, 313] width 64 height 29
type input "**"
drag, startPoint x: 287, startPoint y: 301, endPoint x: 243, endPoint y: 283, distance: 47.9
click at [282, 301] on div "Total units Max sleeping capacity per unit Room size (m²) **" at bounding box center [249, 264] width 425 height 139
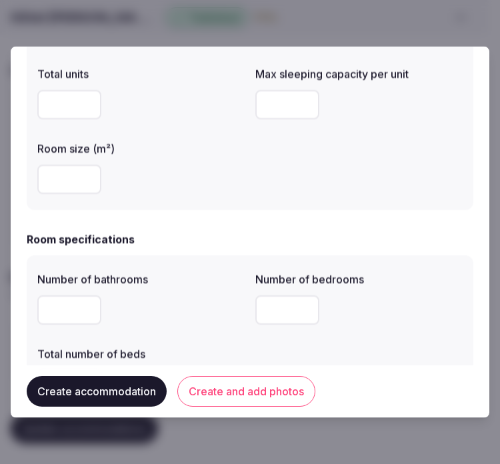
scroll to position [370, 0]
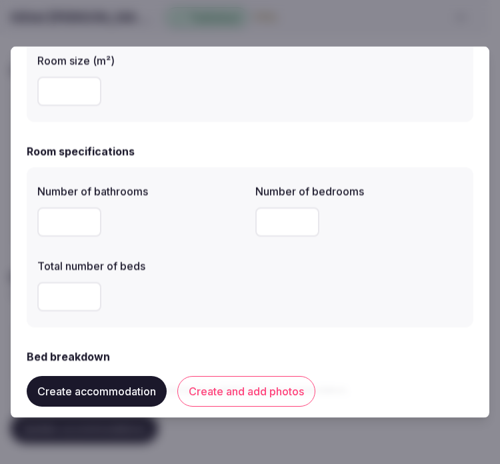
type input "*"
click at [44, 219] on input "number" at bounding box center [69, 221] width 64 height 29
type input "*"
click at [263, 233] on input "number" at bounding box center [287, 221] width 64 height 29
type input "*"
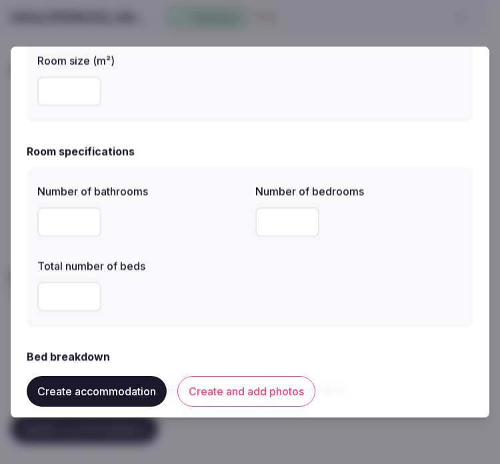
click at [74, 305] on input "number" at bounding box center [69, 296] width 64 height 29
type input "*"
click at [267, 302] on div "Number of bathrooms * Number of bedrooms * Total number of beds *" at bounding box center [249, 247] width 425 height 139
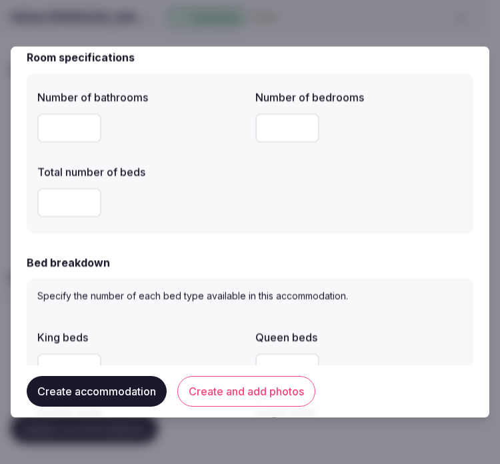
scroll to position [518, 0]
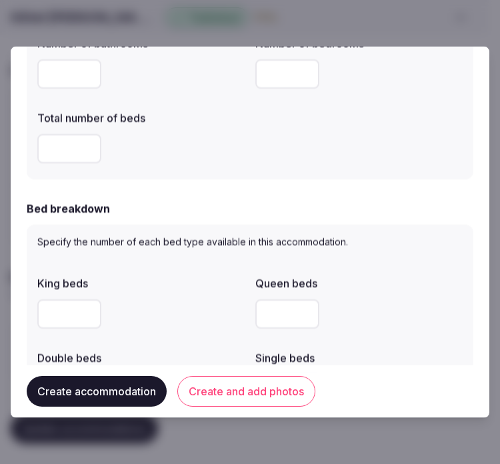
click at [51, 309] on input "number" at bounding box center [69, 313] width 64 height 29
type input "*"
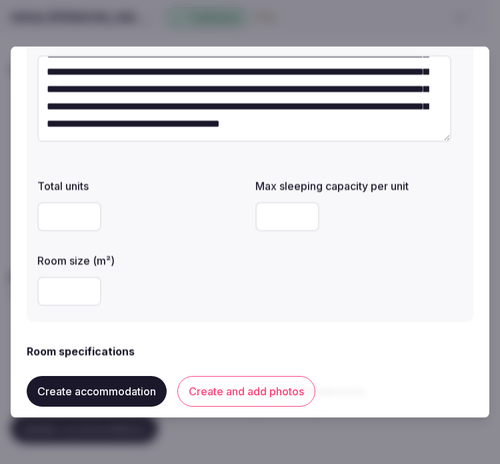
scroll to position [74, 0]
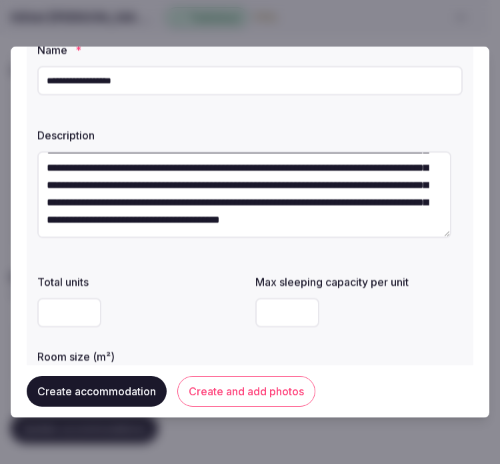
drag, startPoint x: 275, startPoint y: 317, endPoint x: 241, endPoint y: 317, distance: 33.3
click at [241, 317] on div "Total units Max sleeping capacity per unit * Room size (m²) **" at bounding box center [249, 338] width 425 height 139
type input "*"
click at [334, 343] on div "Total units Max sleeping capacity per unit * Room size (m²) **" at bounding box center [249, 338] width 425 height 139
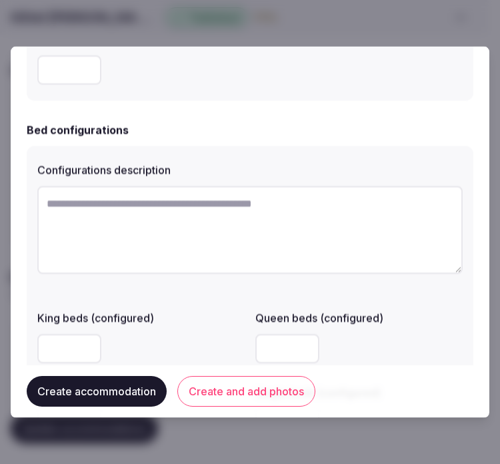
scroll to position [889, 0]
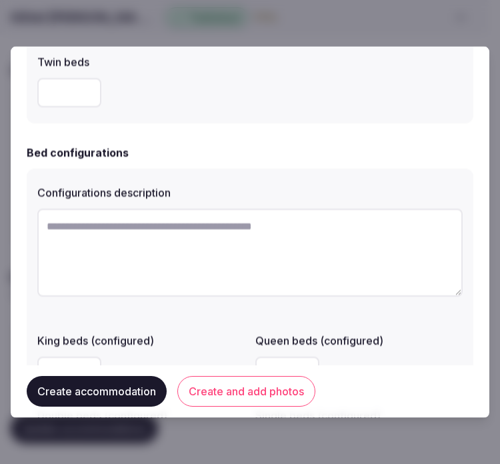
click at [174, 241] on textarea at bounding box center [249, 253] width 425 height 88
paste textarea "*********"
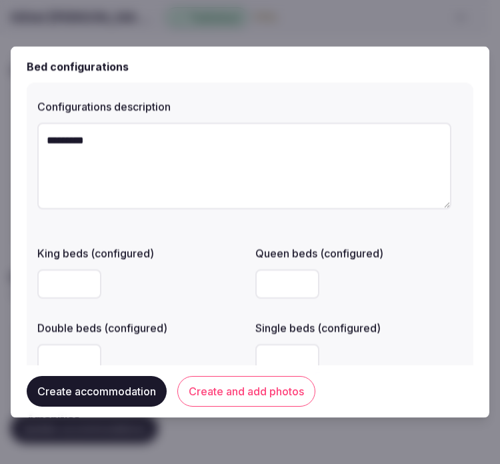
scroll to position [1037, 0]
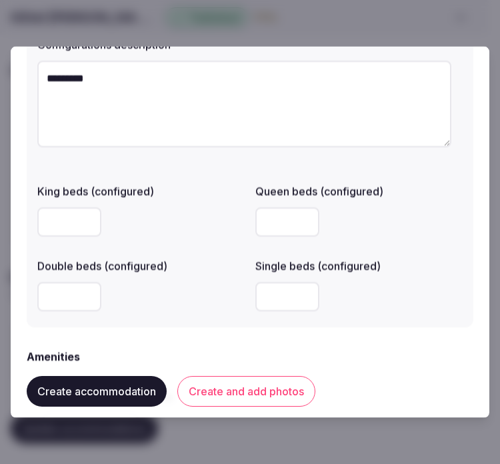
type textarea "*********"
click at [61, 301] on input "number" at bounding box center [69, 296] width 64 height 29
type input "*"
click at [219, 311] on div "*" at bounding box center [140, 297] width 207 height 40
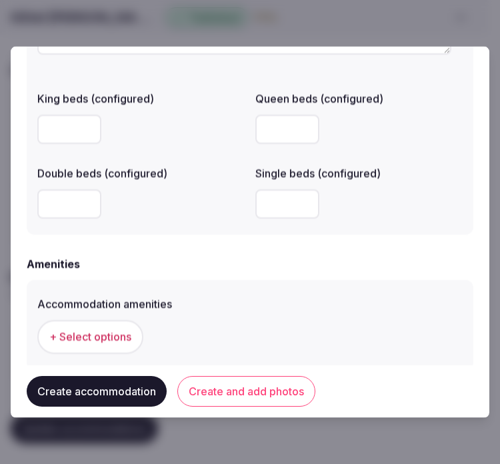
scroll to position [1259, 0]
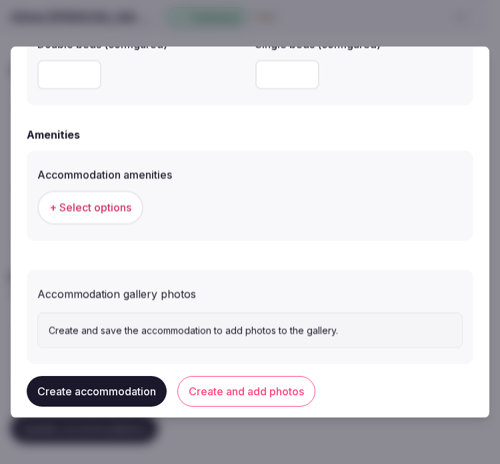
click at [117, 215] on button "+ Select options" at bounding box center [90, 207] width 106 height 33
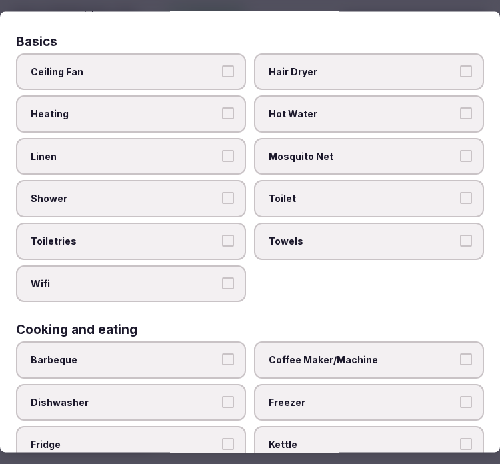
scroll to position [0, 0]
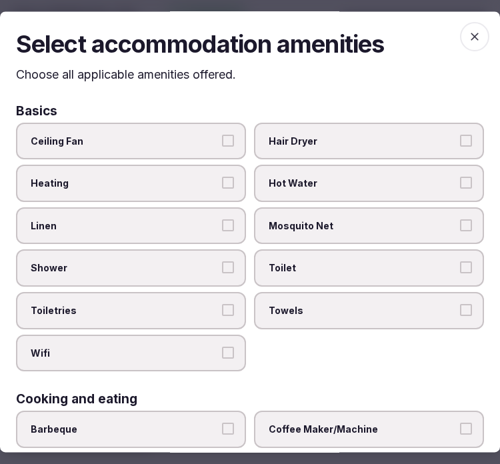
click at [193, 220] on span "Linen" at bounding box center [124, 225] width 187 height 13
click at [222, 220] on button "Linen" at bounding box center [228, 225] width 12 height 12
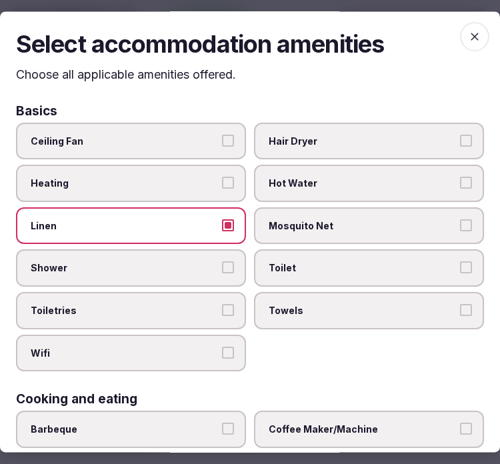
click at [235, 257] on div "Ceiling Fan Hair Dryer Heating Hot Water Linen Mosquito Net Shower Toilet Toile…" at bounding box center [250, 247] width 468 height 249
click at [222, 262] on button "Shower" at bounding box center [228, 268] width 12 height 12
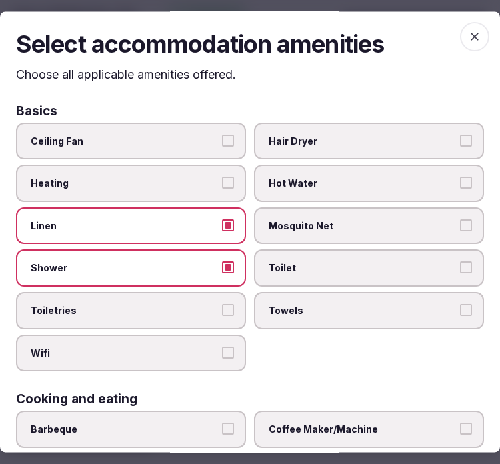
click at [224, 304] on button "Toiletries" at bounding box center [228, 310] width 12 height 12
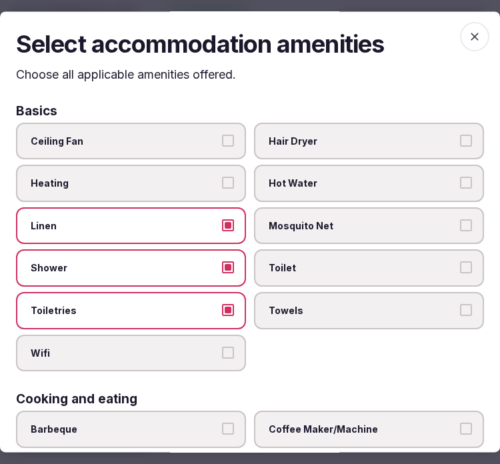
click at [230, 349] on label "Wifi" at bounding box center [131, 353] width 230 height 37
click at [230, 349] on button "Wifi" at bounding box center [228, 353] width 12 height 12
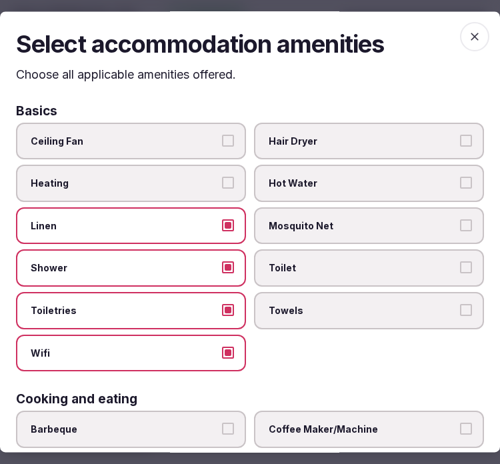
click at [328, 313] on label "Towels" at bounding box center [369, 310] width 230 height 37
click at [460, 313] on button "Towels" at bounding box center [466, 310] width 12 height 12
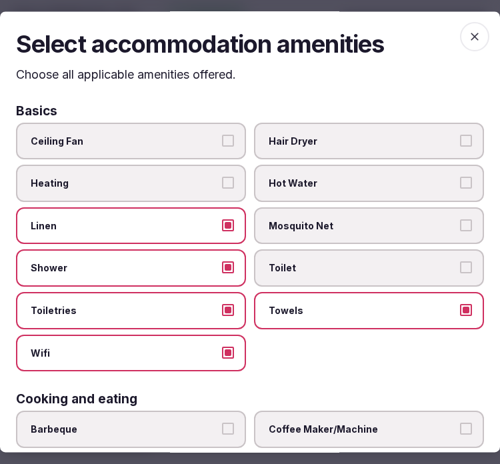
click at [400, 263] on span "Toilet" at bounding box center [362, 268] width 187 height 13
click at [460, 263] on button "Toilet" at bounding box center [466, 268] width 12 height 12
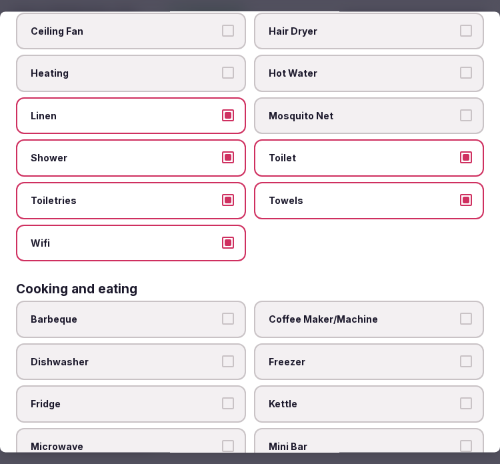
scroll to position [222, 0]
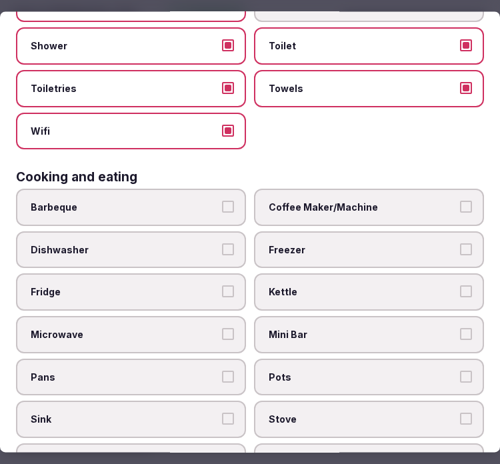
click at [345, 201] on span "Coffee Maker/Machine" at bounding box center [362, 207] width 187 height 13
click at [460, 201] on button "Coffee Maker/Machine" at bounding box center [466, 207] width 12 height 12
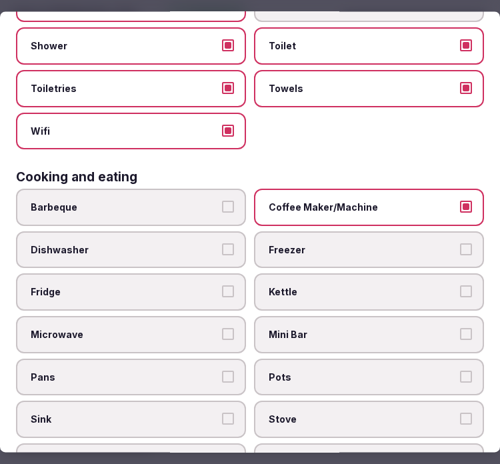
click at [385, 329] on label "Mini Bar" at bounding box center [369, 334] width 230 height 37
click at [460, 329] on button "Mini Bar" at bounding box center [466, 334] width 12 height 12
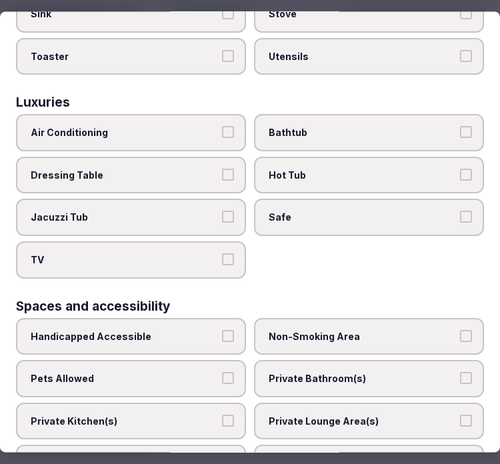
scroll to position [667, 0]
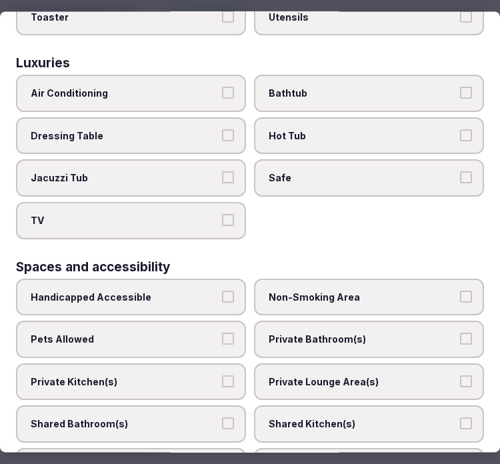
click at [119, 87] on span "Air Conditioning" at bounding box center [124, 93] width 187 height 13
click at [222, 87] on button "Air Conditioning" at bounding box center [228, 93] width 12 height 12
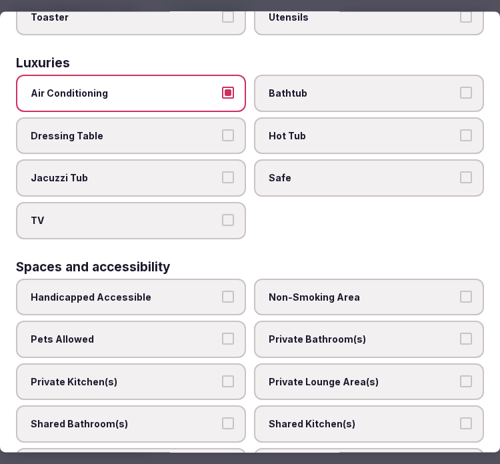
click at [309, 89] on label "Bathtub" at bounding box center [369, 93] width 230 height 37
click at [460, 89] on button "Bathtub" at bounding box center [466, 93] width 12 height 12
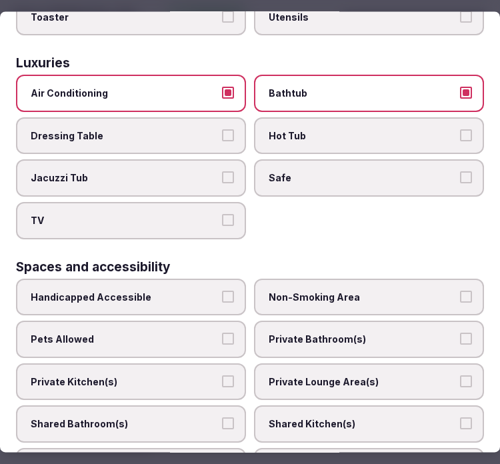
click at [331, 172] on span "Safe" at bounding box center [362, 178] width 187 height 13
click at [460, 172] on button "Safe" at bounding box center [466, 178] width 12 height 12
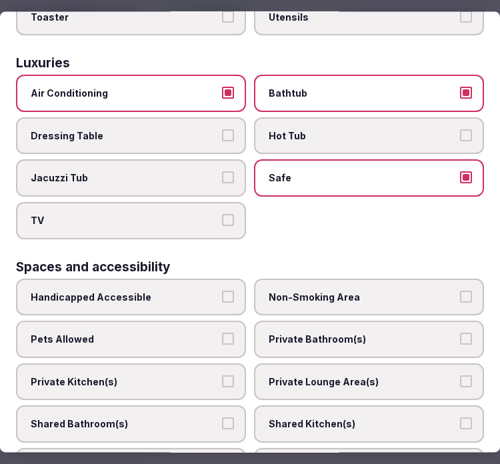
click at [191, 214] on label "TV" at bounding box center [131, 220] width 230 height 37
click at [222, 214] on button "TV" at bounding box center [228, 220] width 12 height 12
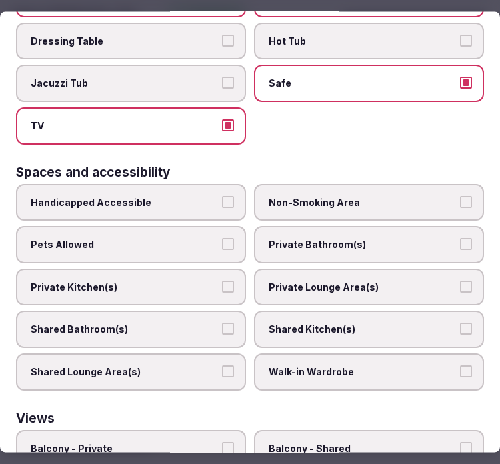
scroll to position [815, 0]
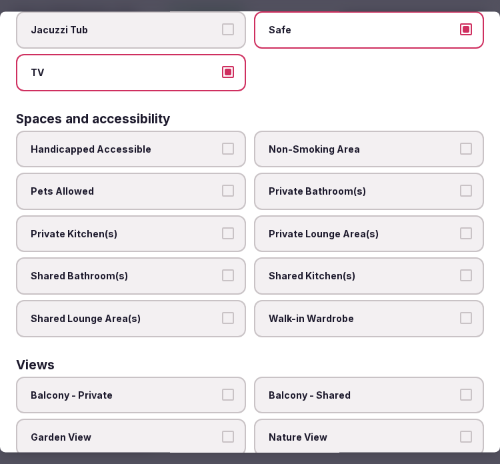
click at [361, 185] on span "Private Bathroom(s)" at bounding box center [362, 191] width 187 height 13
click at [460, 185] on button "Private Bathroom(s)" at bounding box center [466, 191] width 12 height 12
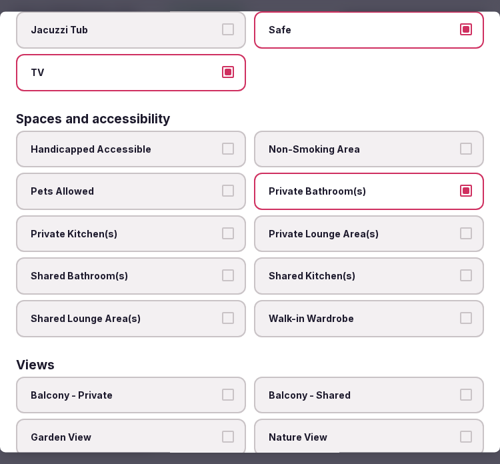
click at [353, 215] on label "Private Lounge Area(s)" at bounding box center [369, 233] width 230 height 37
click at [460, 227] on button "Private Lounge Area(s)" at bounding box center [466, 233] width 12 height 12
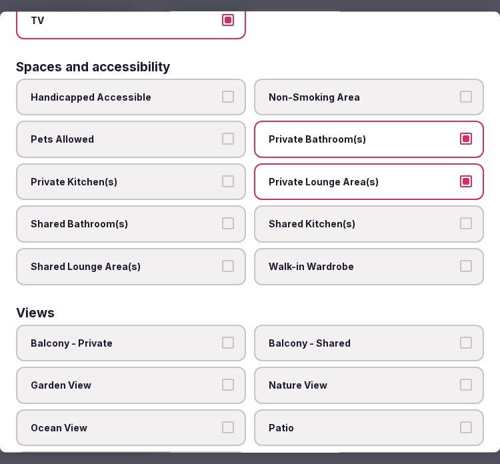
scroll to position [887, 0]
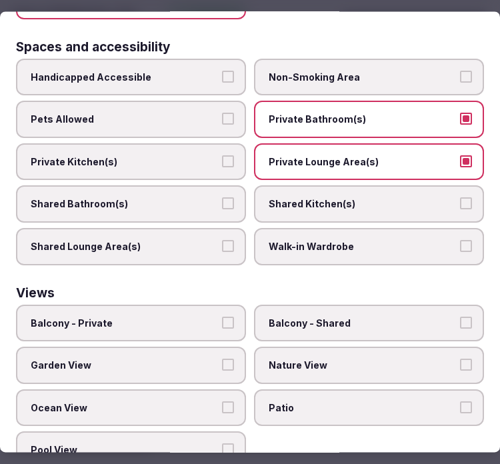
click at [202, 307] on label "Balcony - Private" at bounding box center [131, 323] width 230 height 37
click at [222, 317] on button "Balcony - Private" at bounding box center [228, 323] width 12 height 12
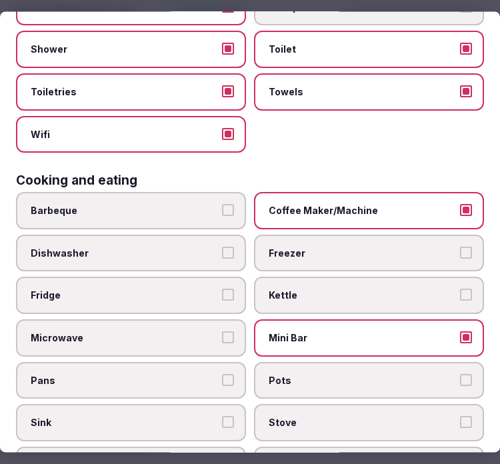
scroll to position [0, 0]
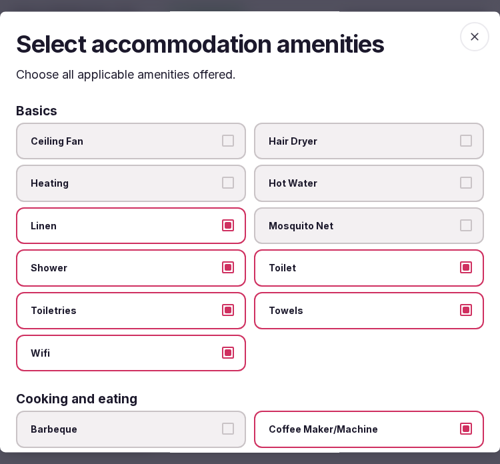
click at [468, 31] on icon "button" at bounding box center [474, 36] width 13 height 13
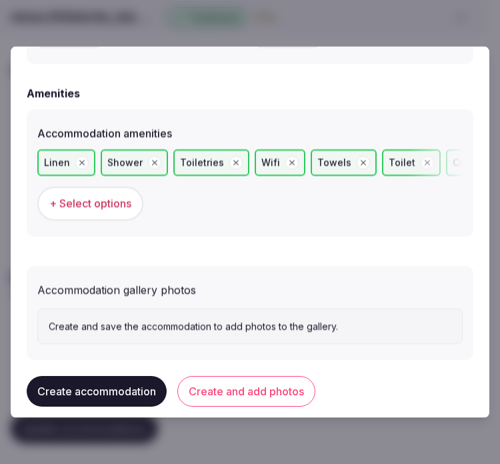
scroll to position [1317, 0]
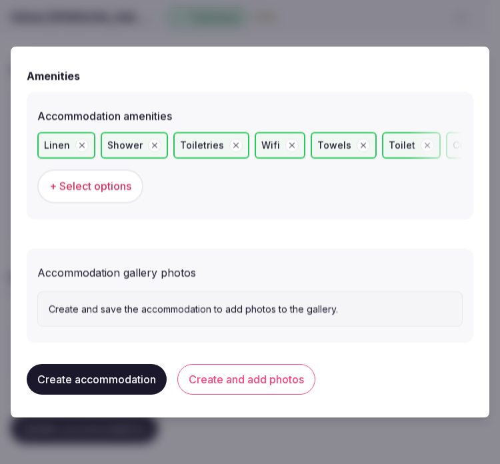
click at [291, 385] on button "Create and add photos" at bounding box center [246, 379] width 138 height 31
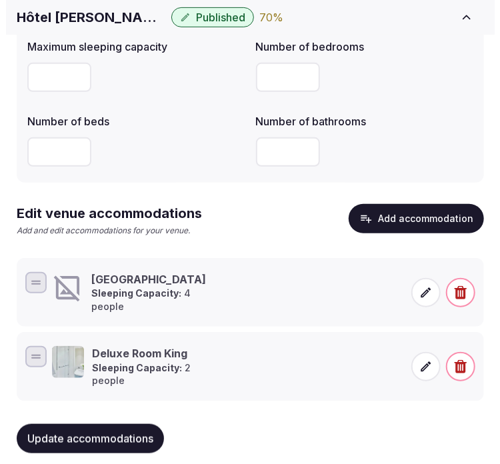
scroll to position [160, 0]
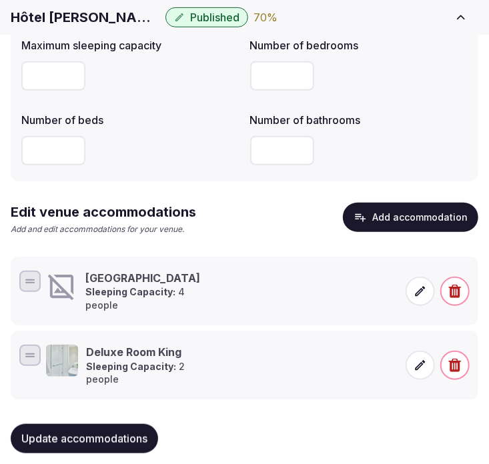
click at [414, 294] on span at bounding box center [419, 291] width 29 height 29
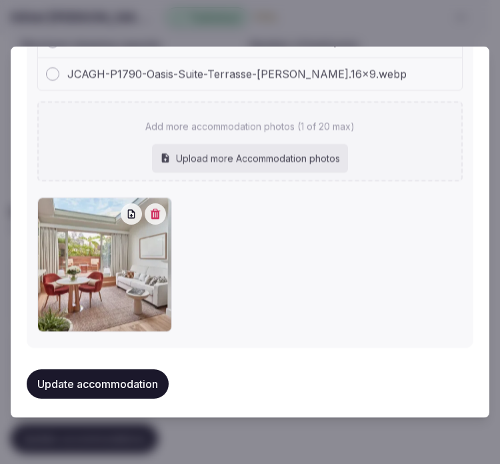
scroll to position [1584, 0]
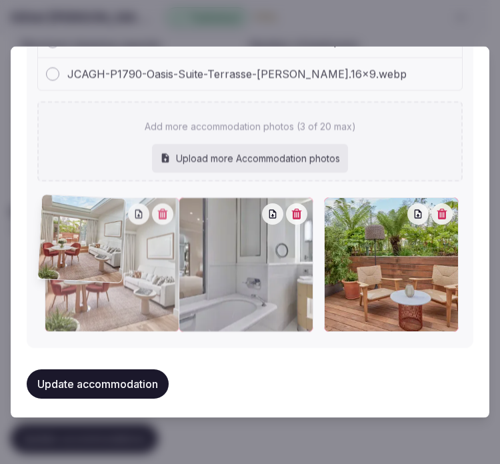
drag, startPoint x: 328, startPoint y: 207, endPoint x: 112, endPoint y: 210, distance: 216.1
click at [112, 210] on div at bounding box center [112, 264] width 135 height 135
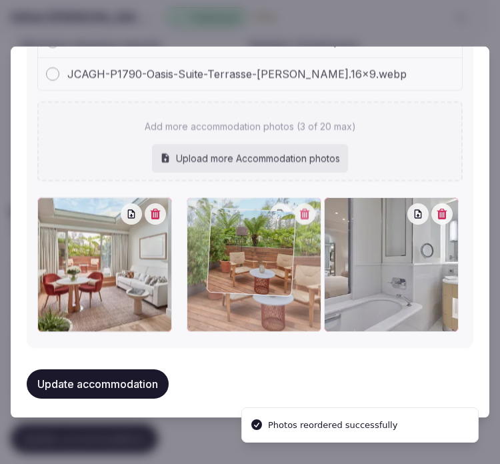
drag, startPoint x: 335, startPoint y: 210, endPoint x: 223, endPoint y: 225, distance: 113.7
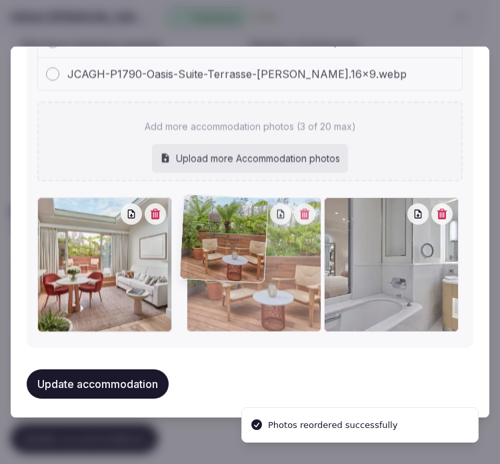
click at [223, 225] on div at bounding box center [254, 264] width 135 height 135
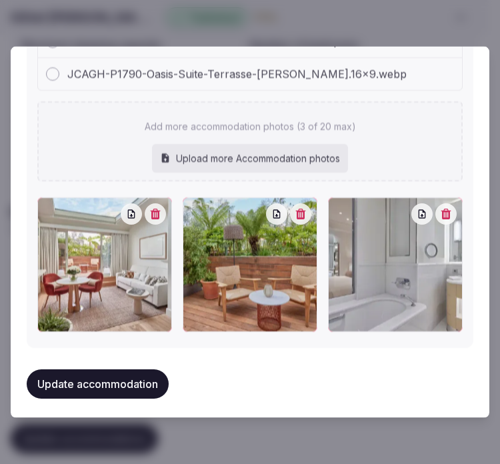
click at [111, 369] on button "Update accommodation" at bounding box center [98, 383] width 142 height 29
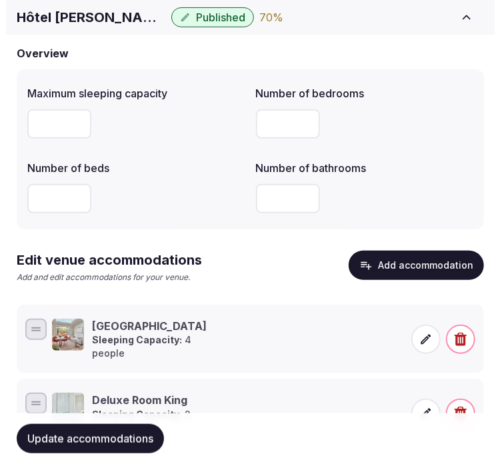
scroll to position [160, 0]
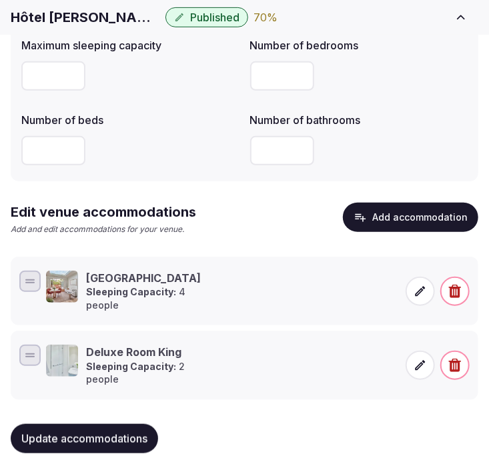
click at [417, 359] on icon at bounding box center [419, 365] width 13 height 13
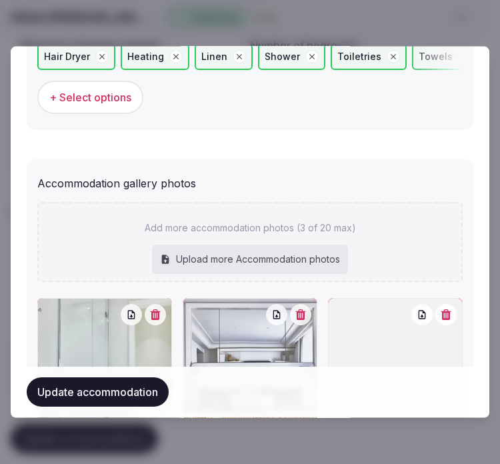
scroll to position [1508, 0]
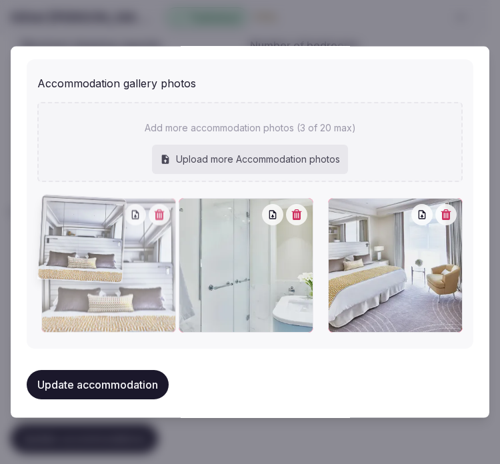
drag, startPoint x: 188, startPoint y: 209, endPoint x: 95, endPoint y: 211, distance: 93.4
click at [95, 211] on div at bounding box center [108, 265] width 135 height 135
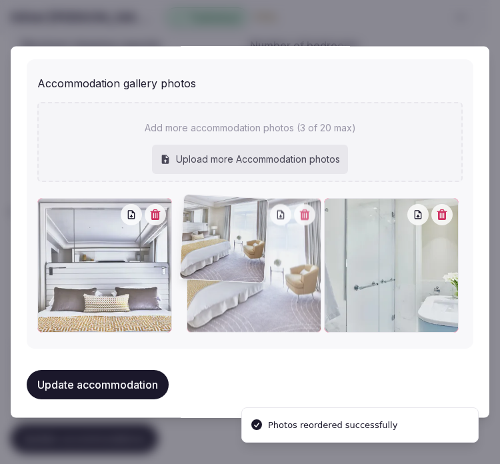
drag, startPoint x: 318, startPoint y: 204, endPoint x: 196, endPoint y: 223, distance: 123.5
click at [196, 223] on div at bounding box center [254, 265] width 135 height 135
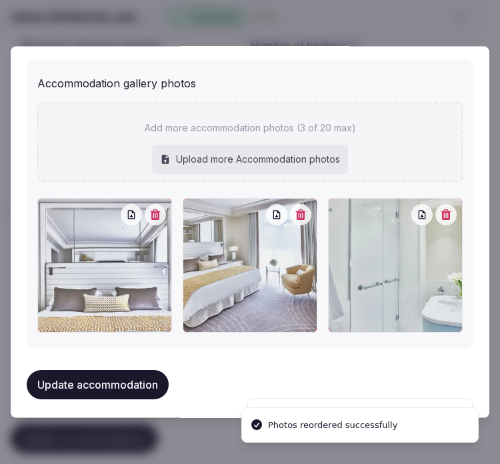
click at [123, 370] on button "Update accommodation" at bounding box center [98, 384] width 142 height 29
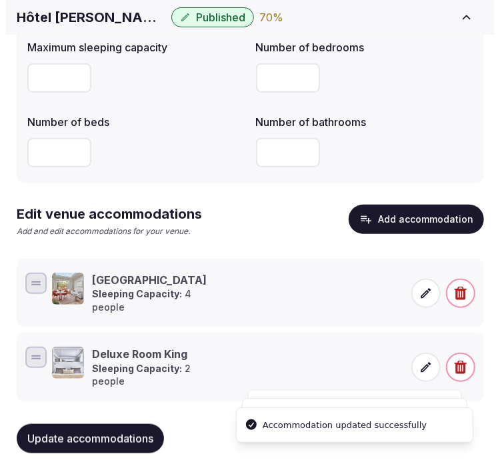
scroll to position [160, 0]
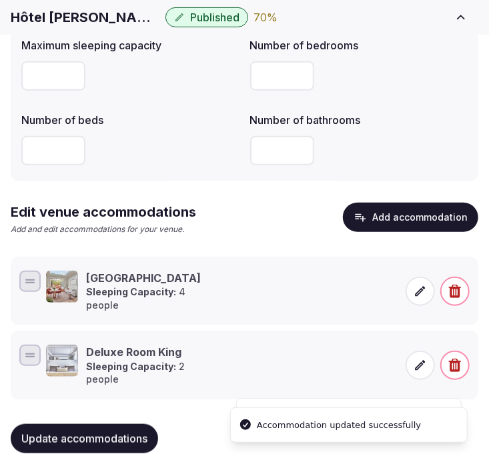
click at [385, 215] on button "Add accommodation" at bounding box center [410, 217] width 135 height 29
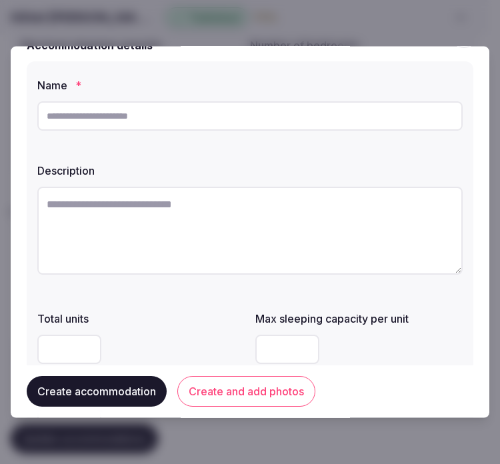
scroll to position [0, 0]
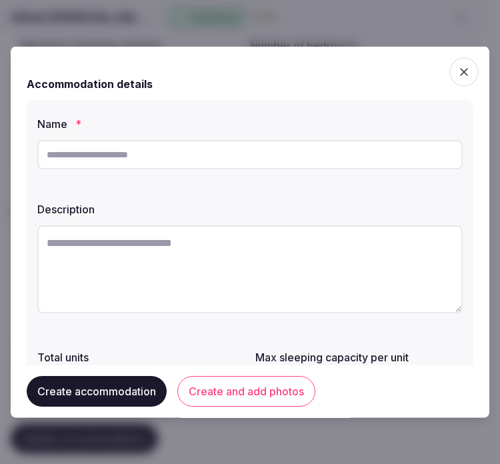
click at [175, 162] on input "text" at bounding box center [249, 154] width 425 height 29
paste input "**********"
type input "**********"
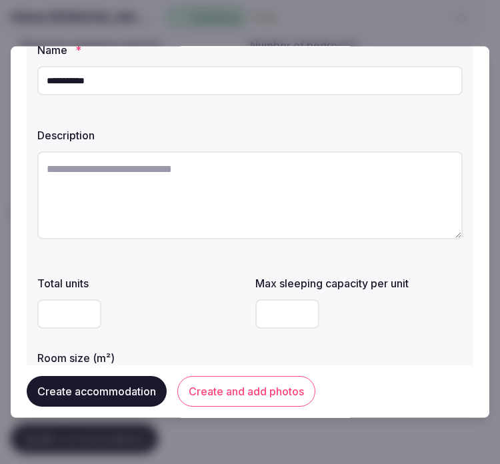
drag, startPoint x: 183, startPoint y: 258, endPoint x: 185, endPoint y: 248, distance: 10.4
click at [183, 257] on div "**********" at bounding box center [250, 222] width 447 height 393
click at [183, 201] on textarea at bounding box center [249, 195] width 425 height 88
paste textarea "**********"
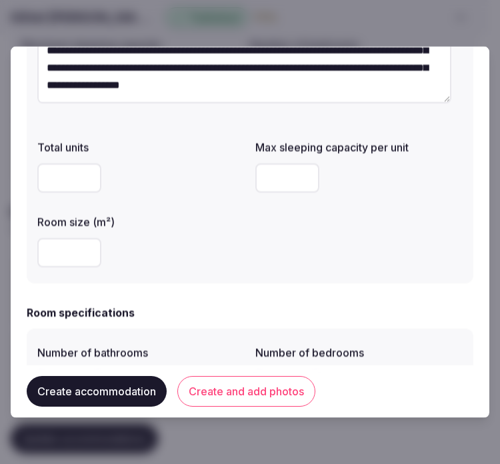
scroll to position [222, 0]
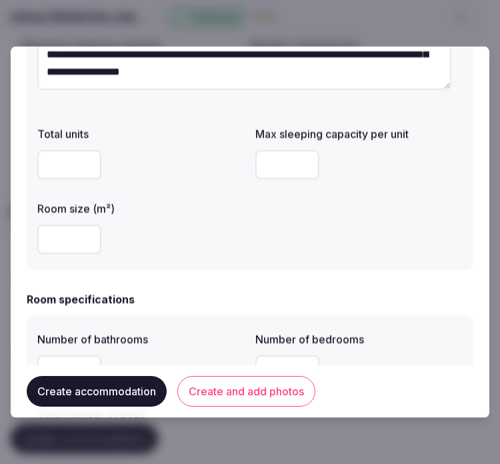
type textarea "**********"
click at [49, 240] on input "number" at bounding box center [69, 239] width 64 height 29
type input "**"
click at [156, 201] on div "Room size (m²)" at bounding box center [140, 204] width 207 height 19
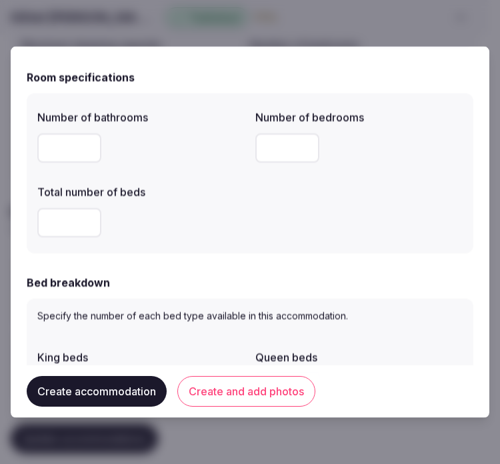
click at [53, 143] on input "number" at bounding box center [69, 147] width 64 height 29
type input "*"
click at [261, 141] on input "*" at bounding box center [287, 147] width 64 height 29
type input "*"
click at [61, 228] on input "number" at bounding box center [69, 222] width 64 height 29
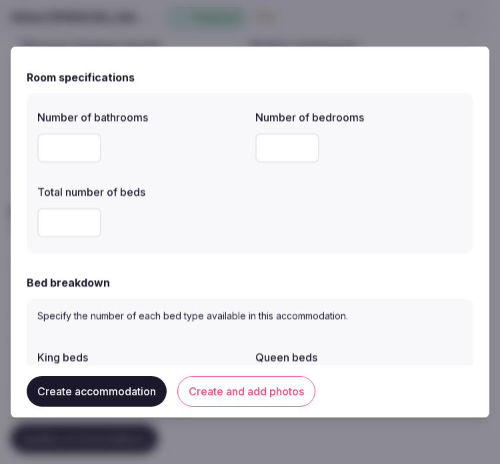
drag, startPoint x: 81, startPoint y: 218, endPoint x: 17, endPoint y: 225, distance: 65.1
click at [17, 225] on div "**********" at bounding box center [250, 232] width 479 height 371
type input "*"
click at [285, 260] on form "**********" at bounding box center [250, 400] width 447 height 1562
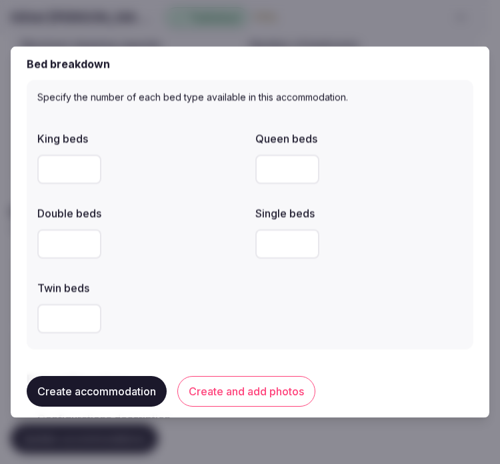
scroll to position [667, 0]
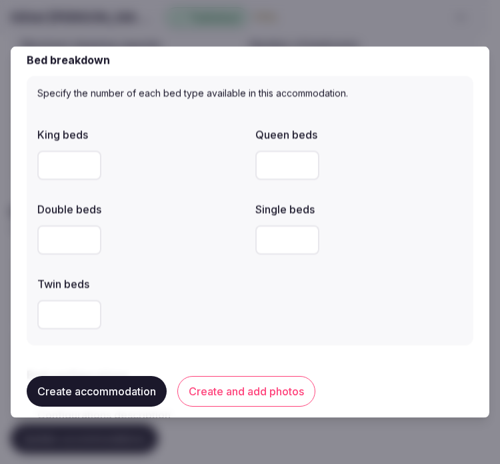
click at [45, 234] on input "number" at bounding box center [69, 239] width 64 height 29
drag, startPoint x: 51, startPoint y: 233, endPoint x: -7, endPoint y: 235, distance: 57.4
click at [0, 235] on html "**********" at bounding box center [250, 161] width 500 height 643
type input "*"
click at [327, 267] on div "King beds Queen beds Double beds * Single beds Twin beds" at bounding box center [249, 227] width 425 height 213
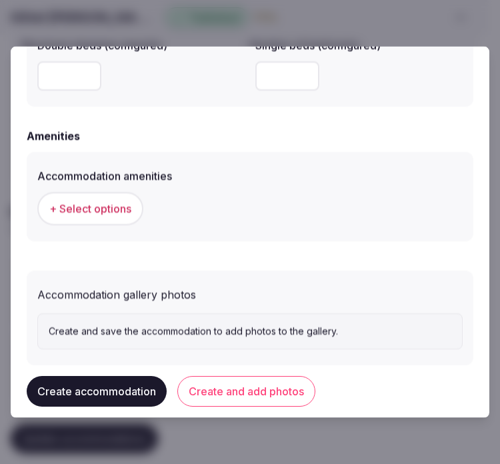
scroll to position [1281, 0]
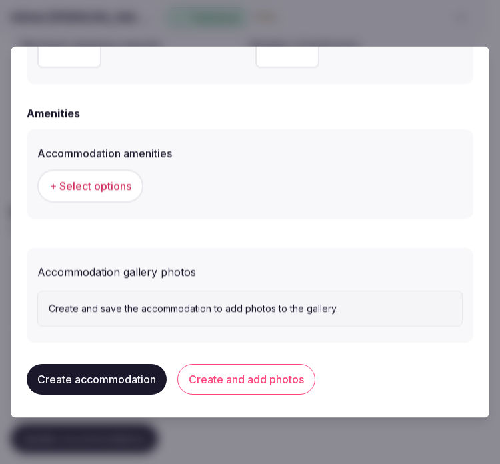
click at [111, 182] on span "+ Select options" at bounding box center [90, 186] width 82 height 15
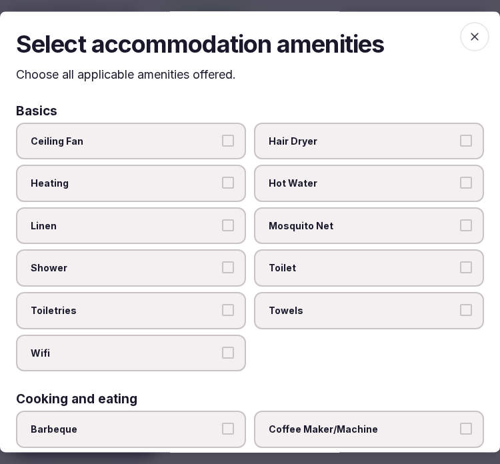
click at [151, 219] on span "Linen" at bounding box center [124, 225] width 187 height 13
click at [222, 219] on button "Linen" at bounding box center [228, 225] width 12 height 12
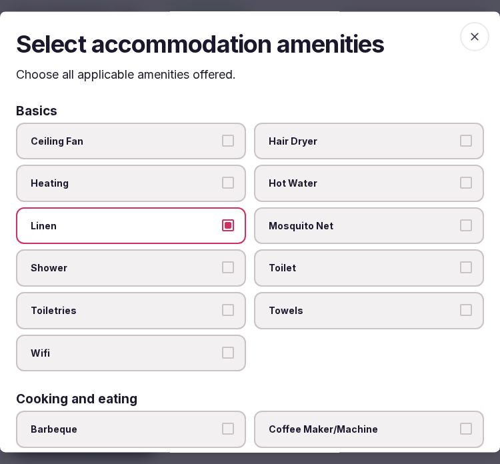
click at [197, 271] on label "Shower" at bounding box center [131, 268] width 230 height 37
click at [222, 271] on button "Shower" at bounding box center [228, 268] width 12 height 12
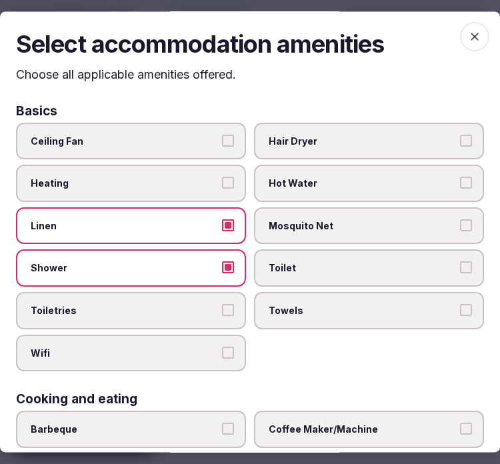
click at [228, 315] on label "Toiletries" at bounding box center [131, 310] width 230 height 37
click at [228, 315] on button "Toiletries" at bounding box center [228, 310] width 12 height 12
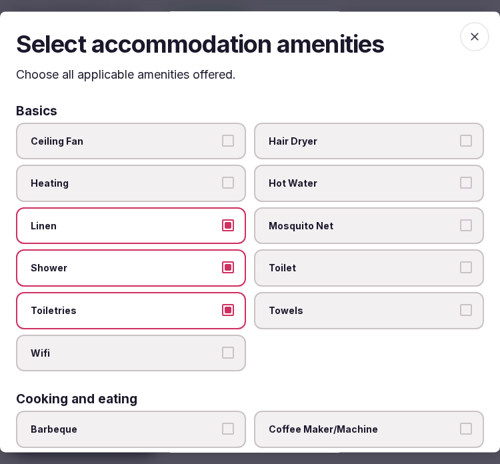
click at [211, 347] on span "Wifi" at bounding box center [124, 353] width 187 height 13
click at [222, 347] on button "Wifi" at bounding box center [228, 353] width 12 height 12
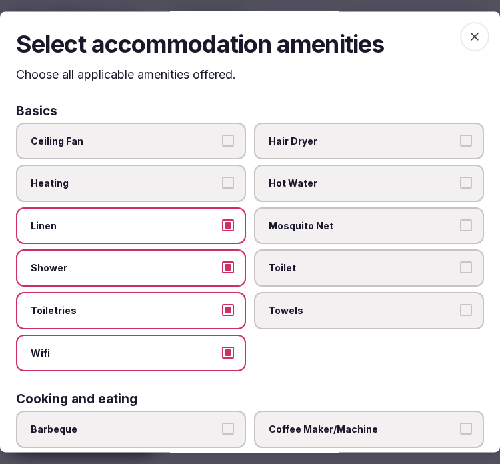
click at [329, 307] on span "Towels" at bounding box center [362, 310] width 187 height 13
click at [460, 307] on button "Towels" at bounding box center [466, 310] width 12 height 12
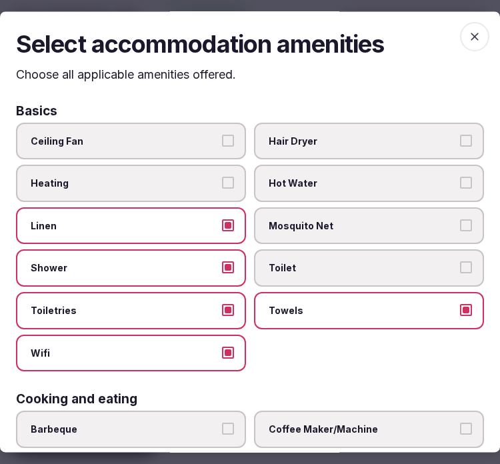
click at [317, 255] on label "Toilet" at bounding box center [369, 268] width 230 height 37
click at [460, 262] on button "Toilet" at bounding box center [466, 268] width 12 height 12
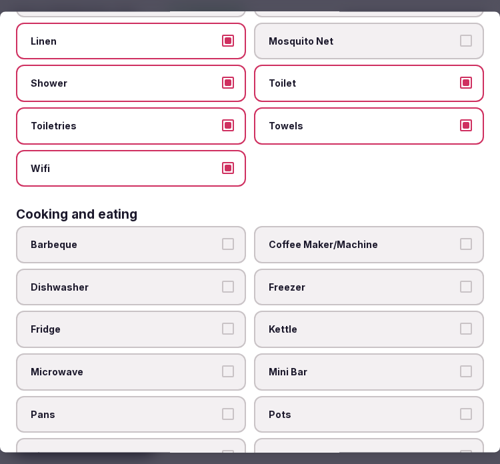
scroll to position [296, 0]
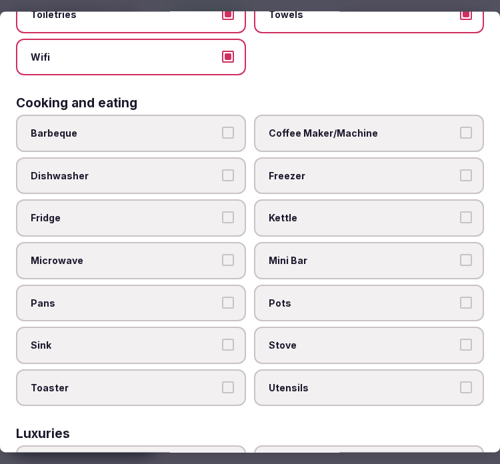
click at [349, 127] on span "Coffee Maker/Machine" at bounding box center [362, 133] width 187 height 13
click at [460, 127] on button "Coffee Maker/Machine" at bounding box center [466, 133] width 12 height 12
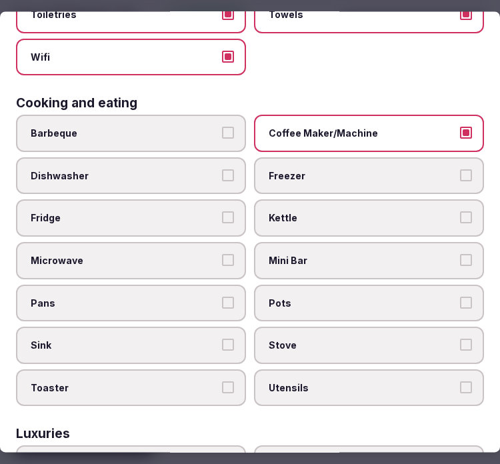
click at [382, 254] on span "Mini Bar" at bounding box center [362, 260] width 187 height 13
click at [460, 254] on button "Mini Bar" at bounding box center [466, 260] width 12 height 12
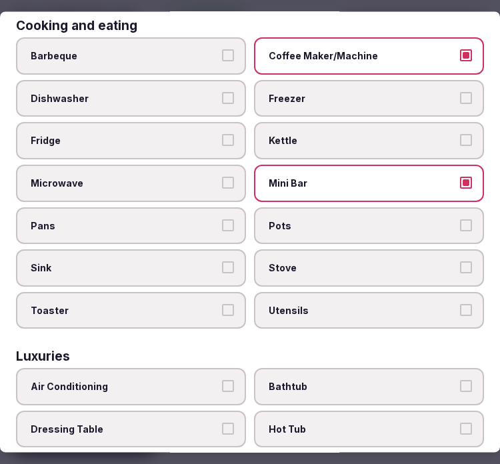
scroll to position [444, 0]
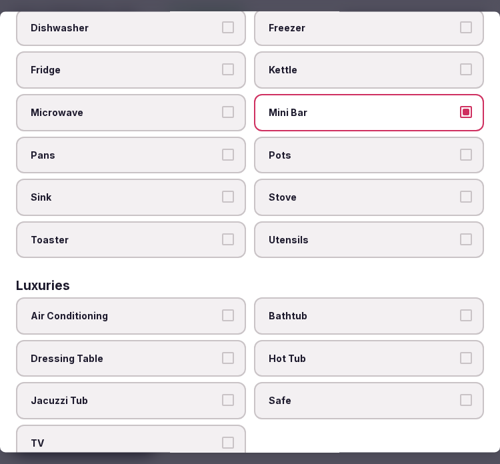
click at [80, 307] on label "Air Conditioning" at bounding box center [131, 316] width 230 height 37
click at [222, 310] on button "Air Conditioning" at bounding box center [228, 316] width 12 height 12
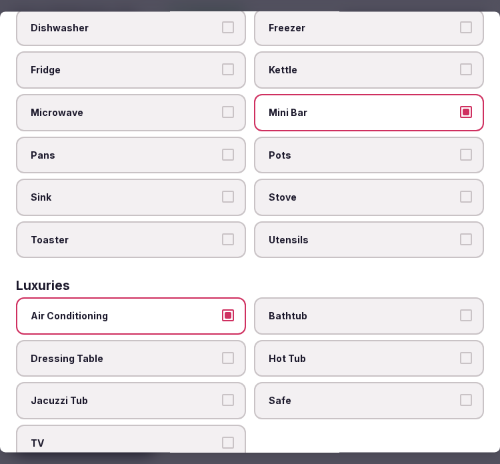
click at [299, 389] on label "Safe" at bounding box center [369, 401] width 230 height 37
click at [460, 395] on button "Safe" at bounding box center [466, 401] width 12 height 12
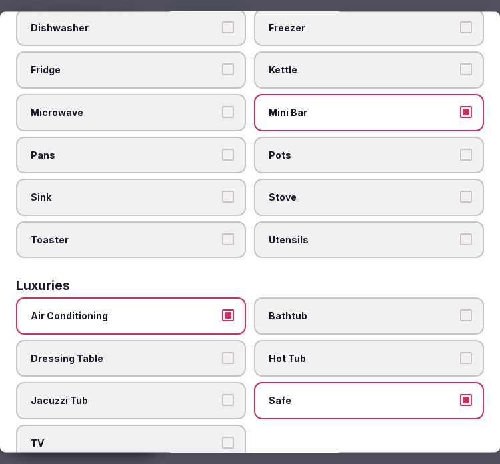
click at [215, 425] on label "TV" at bounding box center [131, 443] width 230 height 37
click at [222, 437] on button "TV" at bounding box center [228, 443] width 12 height 12
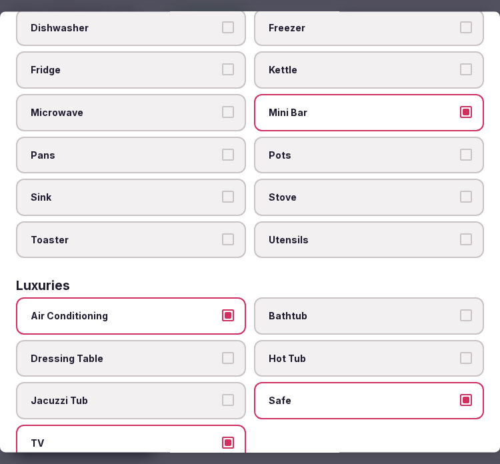
click at [300, 310] on span "Bathtub" at bounding box center [362, 316] width 187 height 13
click at [460, 310] on button "Bathtub" at bounding box center [466, 316] width 12 height 12
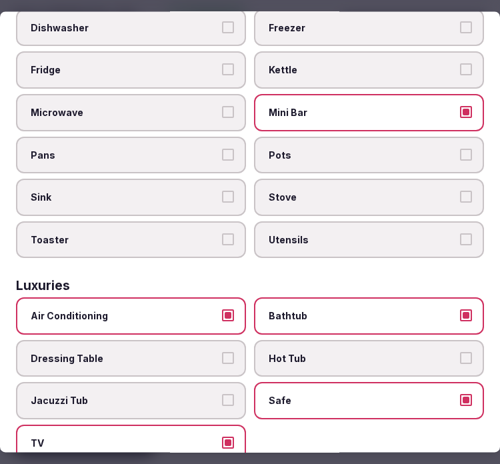
click at [300, 310] on span "Bathtub" at bounding box center [362, 316] width 187 height 13
click at [460, 310] on button "Bathtub" at bounding box center [466, 316] width 12 height 12
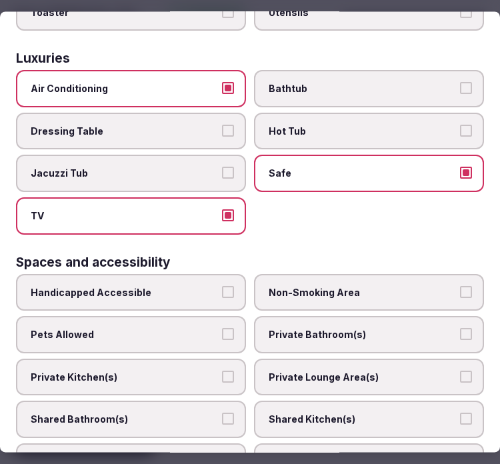
scroll to position [741, 0]
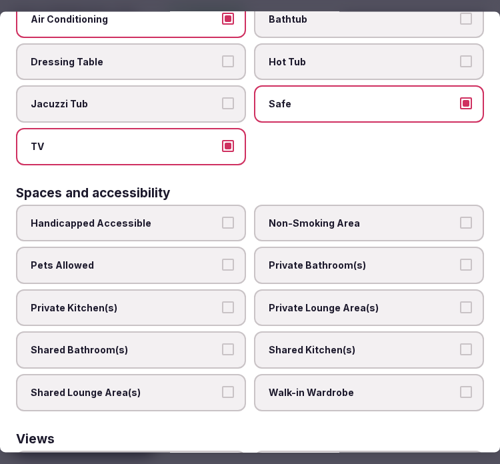
click at [365, 250] on label "Private Bathroom(s)" at bounding box center [369, 265] width 230 height 37
click at [460, 259] on button "Private Bathroom(s)" at bounding box center [466, 265] width 12 height 12
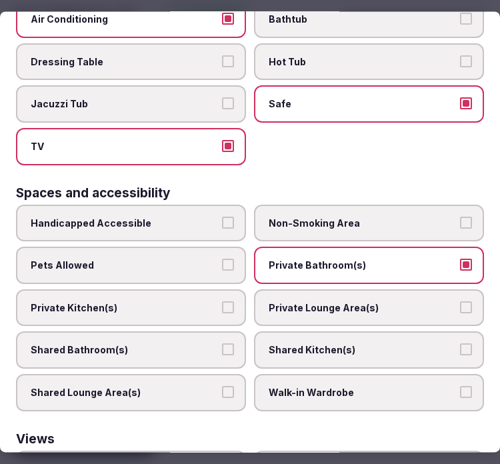
click at [375, 289] on label "Private Lounge Area(s)" at bounding box center [369, 307] width 230 height 37
click at [460, 301] on button "Private Lounge Area(s)" at bounding box center [466, 307] width 12 height 12
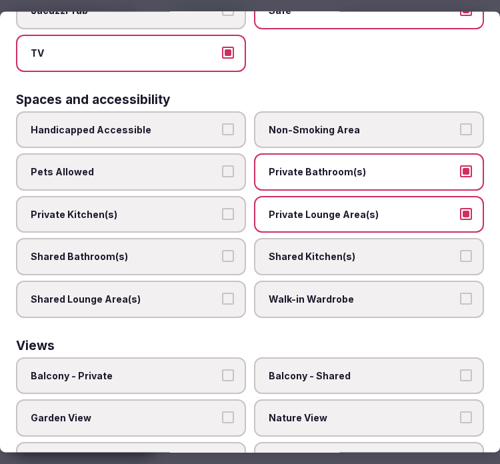
scroll to position [887, 0]
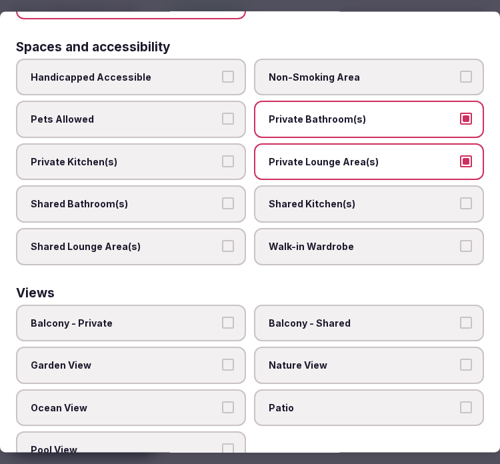
click at [200, 317] on span "Balcony - Private" at bounding box center [124, 323] width 187 height 13
click at [222, 317] on button "Balcony - Private" at bounding box center [228, 323] width 12 height 12
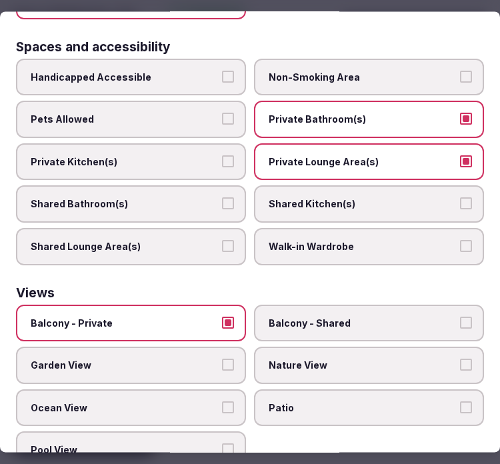
click at [423, 353] on label "Nature View" at bounding box center [369, 365] width 230 height 37
click at [460, 359] on button "Nature View" at bounding box center [466, 365] width 12 height 12
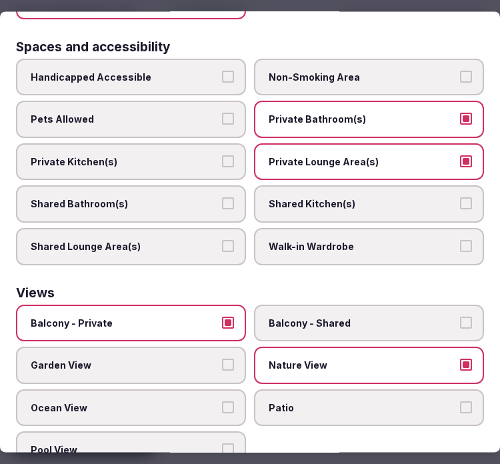
click at [392, 347] on label "Nature View" at bounding box center [369, 365] width 230 height 37
click at [460, 359] on button "Nature View" at bounding box center [466, 365] width 12 height 12
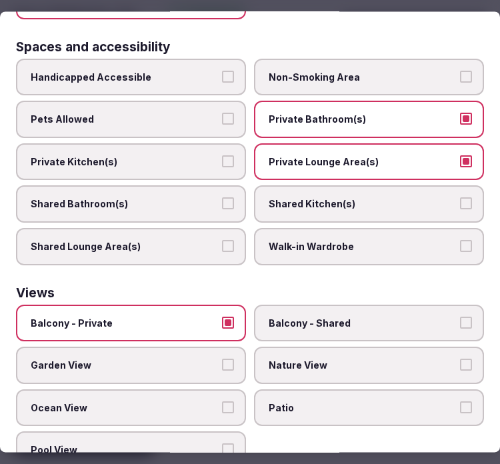
click at [223, 317] on button "Balcony - Private" at bounding box center [228, 323] width 12 height 12
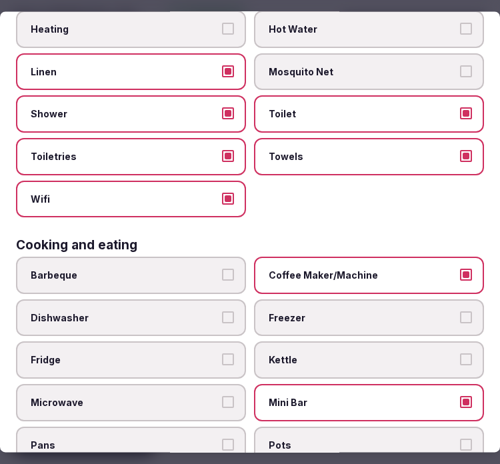
scroll to position [0, 0]
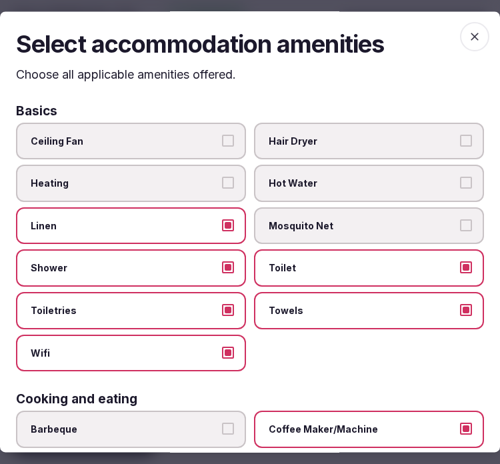
click at [468, 43] on icon "button" at bounding box center [474, 36] width 13 height 13
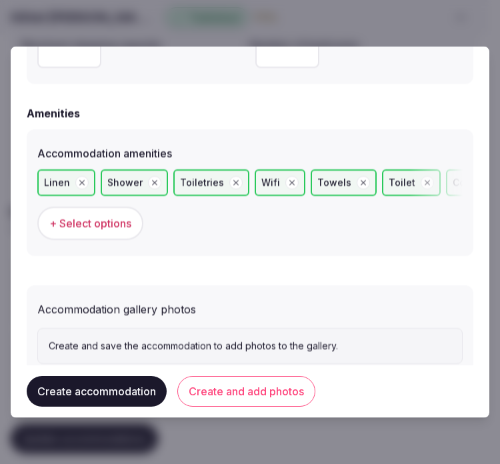
scroll to position [1317, 0]
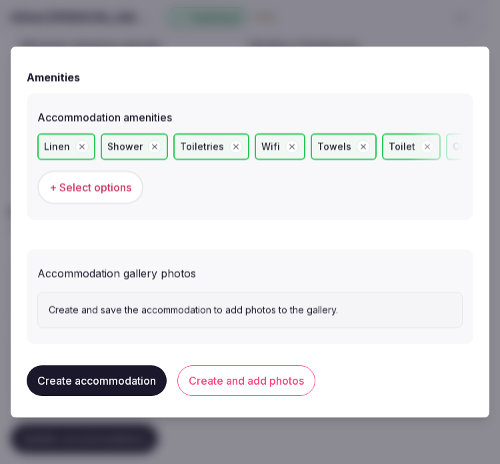
click at [250, 375] on button "Create and add photos" at bounding box center [246, 380] width 138 height 31
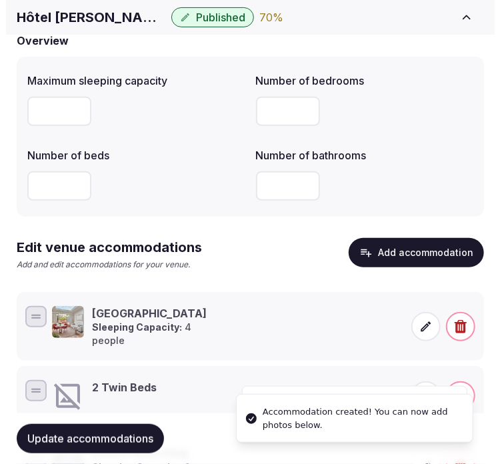
scroll to position [225, 0]
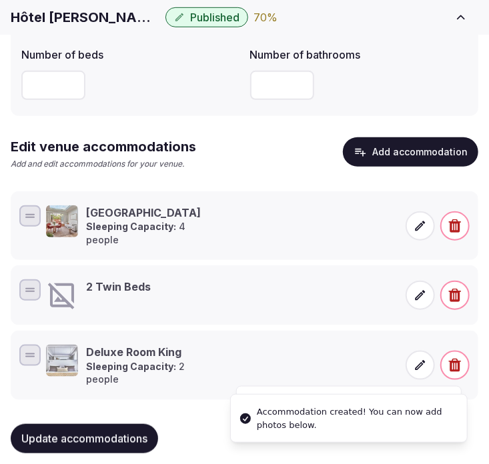
click at [422, 290] on icon at bounding box center [419, 295] width 13 height 13
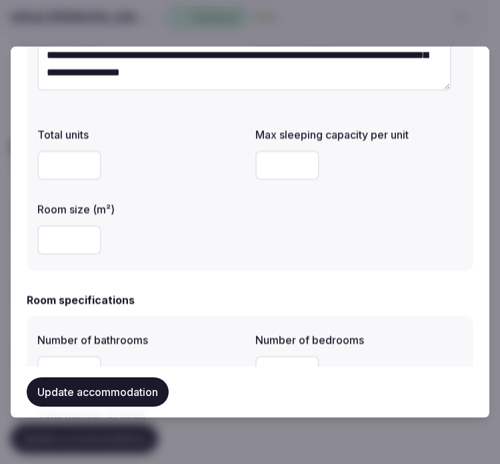
scroll to position [222, 0]
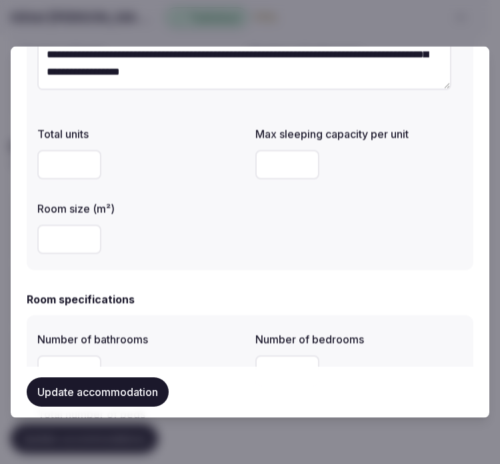
click at [265, 161] on input "number" at bounding box center [287, 164] width 64 height 29
type input "*"
click at [281, 227] on div "Total units Max sleeping capacity per unit * Room size (m²) **" at bounding box center [249, 190] width 425 height 139
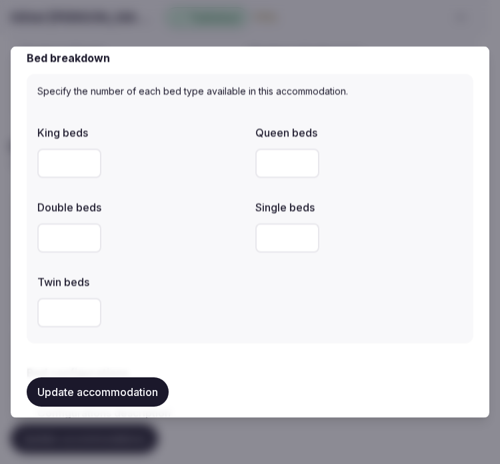
scroll to position [741, 0]
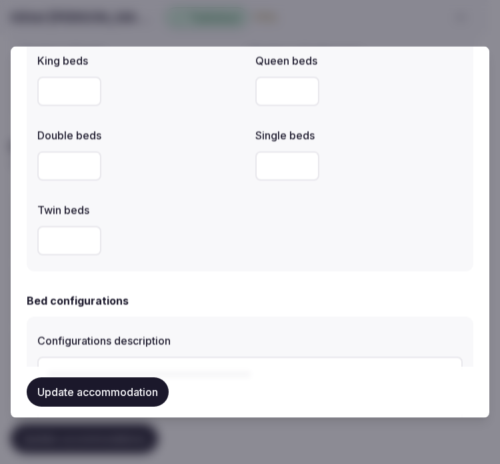
click at [87, 398] on button "Update accommodation" at bounding box center [98, 391] width 142 height 29
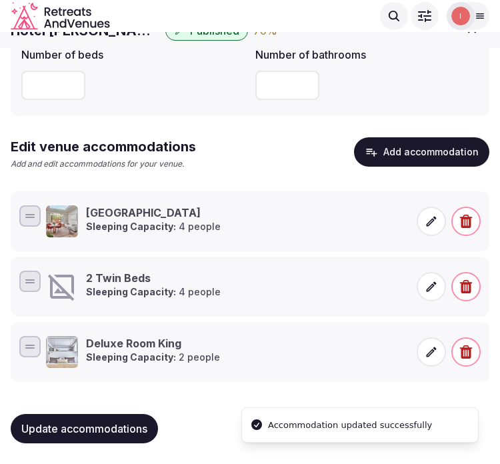
scroll to position [223, 0]
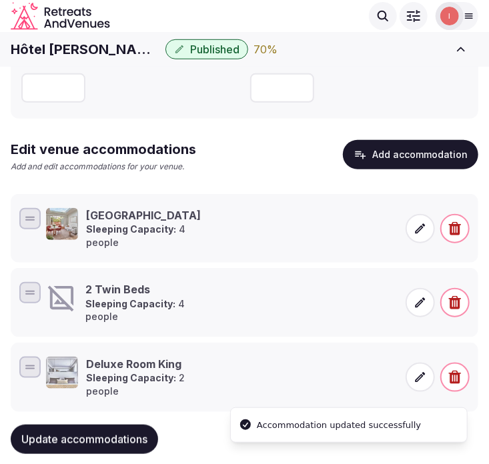
click at [418, 296] on icon at bounding box center [419, 302] width 13 height 13
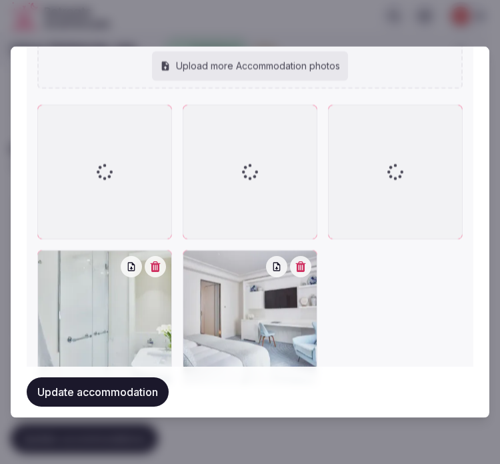
scroll to position [1791, 0]
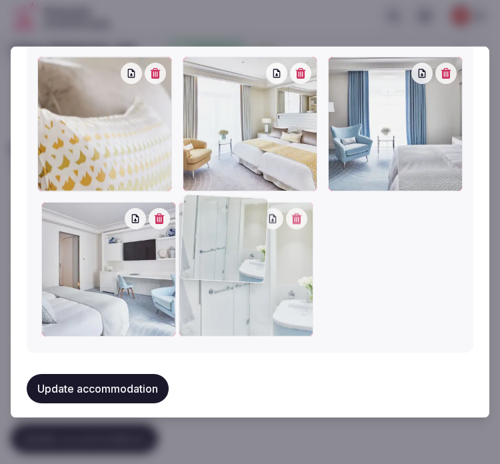
drag, startPoint x: 53, startPoint y: 201, endPoint x: 215, endPoint y: 214, distance: 162.5
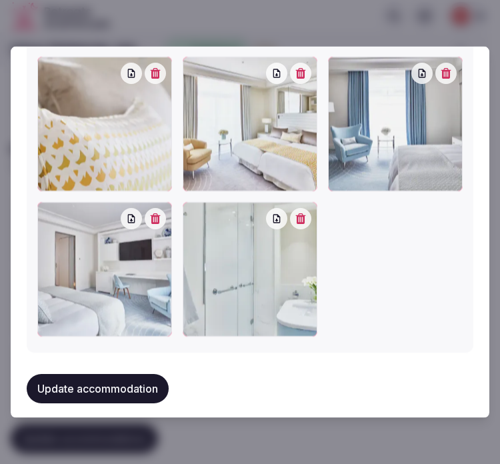
click at [23, 207] on div "**********" at bounding box center [250, 232] width 479 height 371
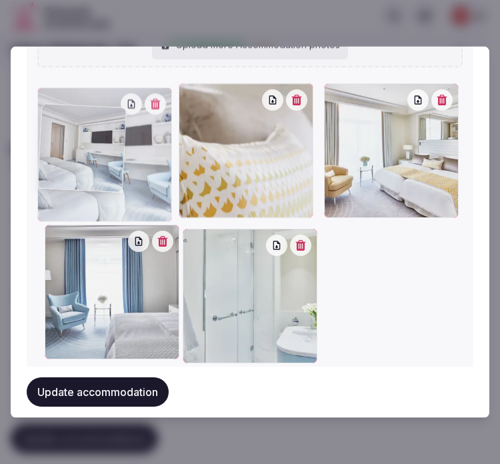
drag, startPoint x: 41, startPoint y: 205, endPoint x: 58, endPoint y: 94, distance: 111.9
click at [58, 94] on div "Grand-Hyatt-Cannes-Hotel-Martinez-P749-Premium-Room-Bathroom.16x9.webp Grand-Hy…" at bounding box center [249, 104] width 425 height 518
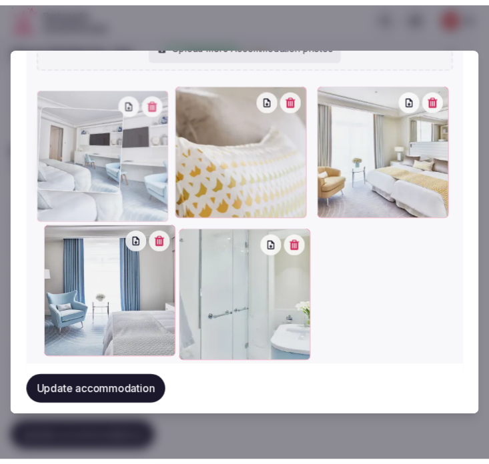
scroll to position [1740, 0]
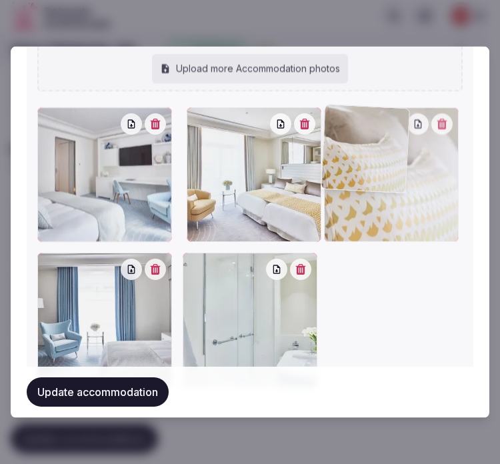
drag, startPoint x: 194, startPoint y: 113, endPoint x: 421, endPoint y: 142, distance: 229.2
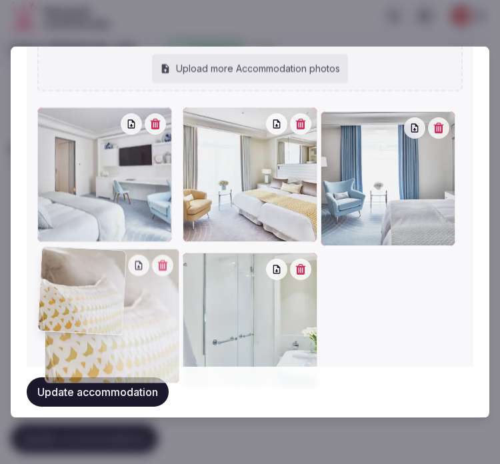
drag, startPoint x: 335, startPoint y: 115, endPoint x: 69, endPoint y: 301, distance: 325.0
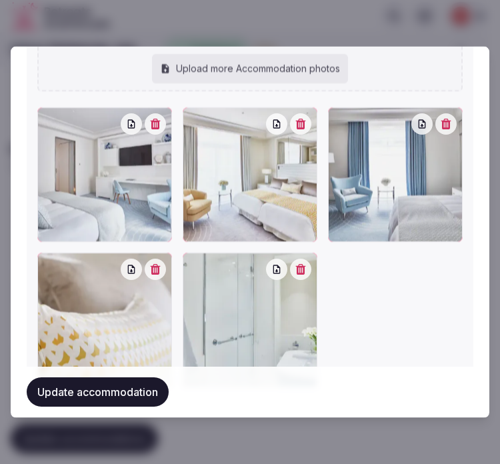
click at [77, 397] on button "Update accommodation" at bounding box center [98, 391] width 142 height 29
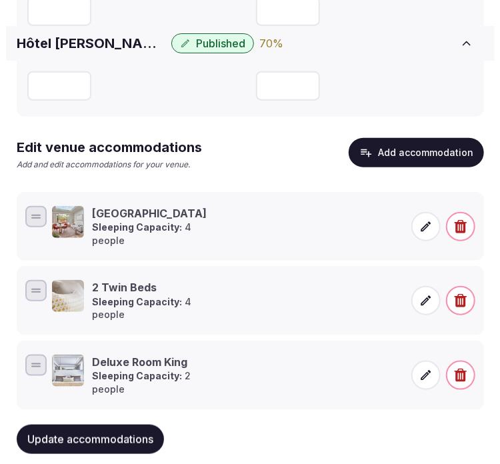
scroll to position [225, 0]
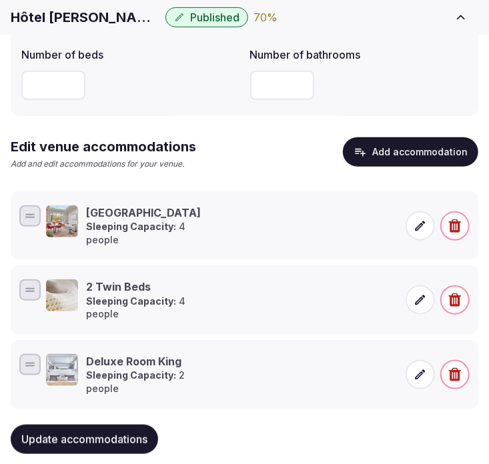
click at [442, 145] on button "Add accommodation" at bounding box center [410, 151] width 135 height 29
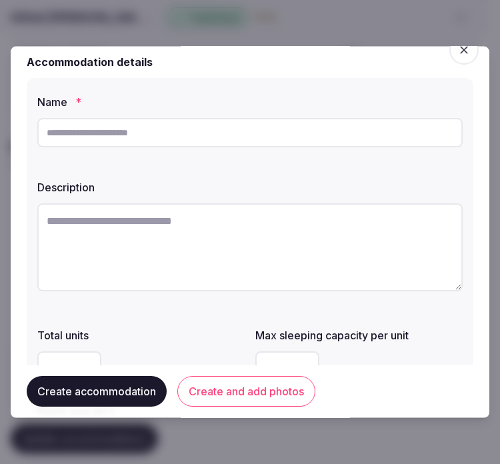
scroll to position [0, 0]
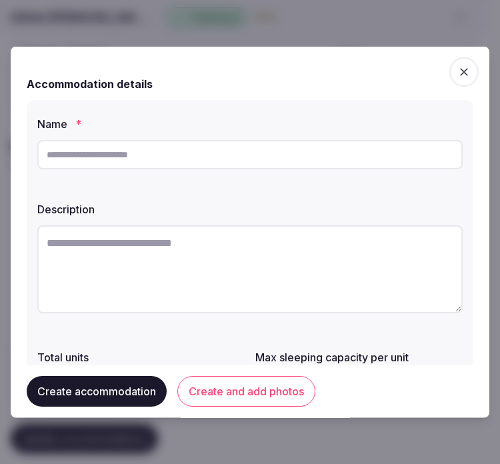
click at [169, 147] on input "text" at bounding box center [249, 154] width 425 height 29
paste input "**********"
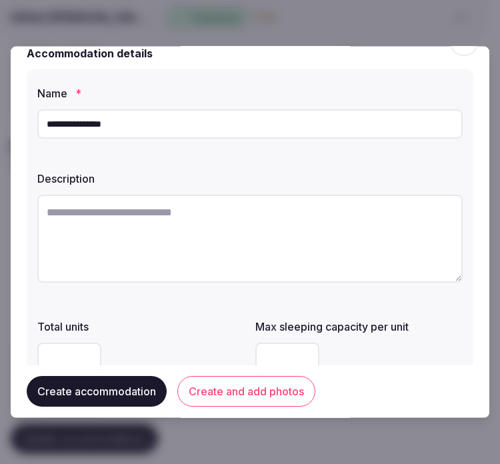
scroll to position [74, 0]
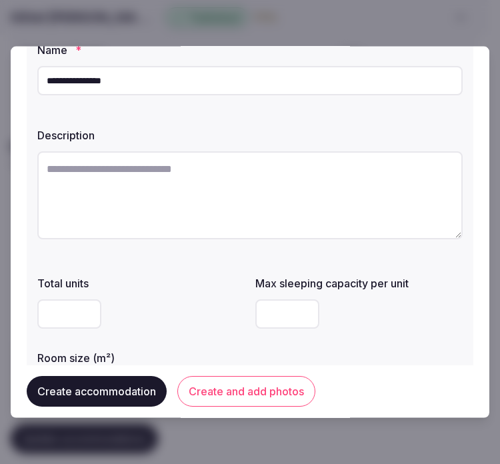
type input "**********"
click at [245, 192] on textarea at bounding box center [249, 195] width 425 height 88
paste textarea "**********"
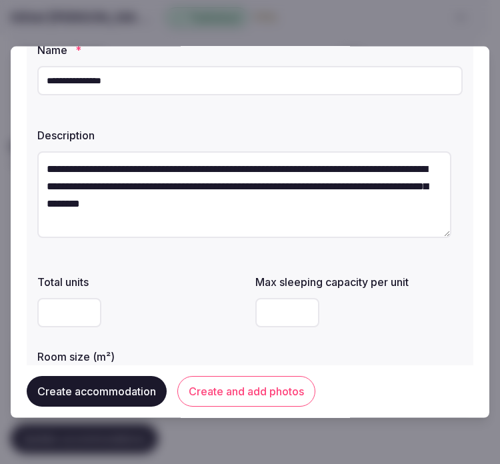
scroll to position [7, 0]
type textarea "**********"
click at [60, 312] on input "number" at bounding box center [69, 312] width 64 height 29
type input "**"
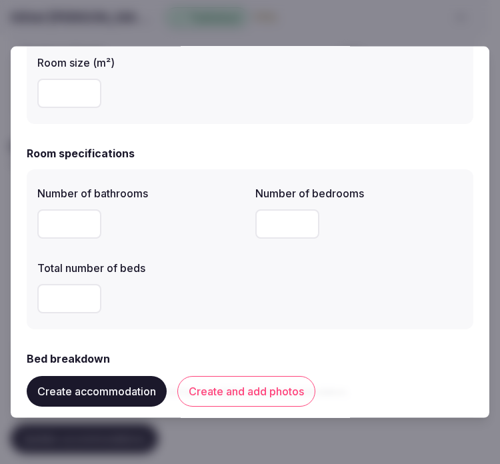
scroll to position [296, 0]
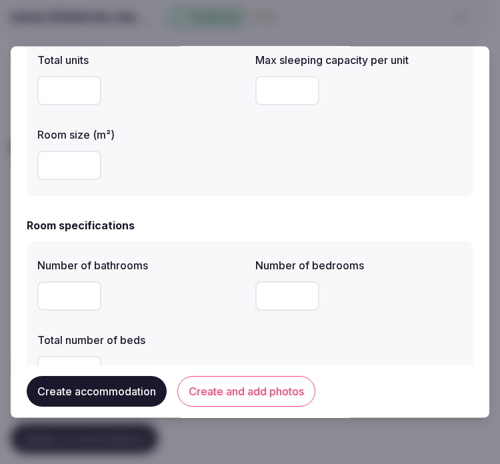
drag, startPoint x: 68, startPoint y: 85, endPoint x: 7, endPoint y: 89, distance: 60.8
click at [7, 89] on body "**********" at bounding box center [244, 133] width 489 height 717
click at [75, 169] on input "number" at bounding box center [69, 165] width 64 height 29
type input "**"
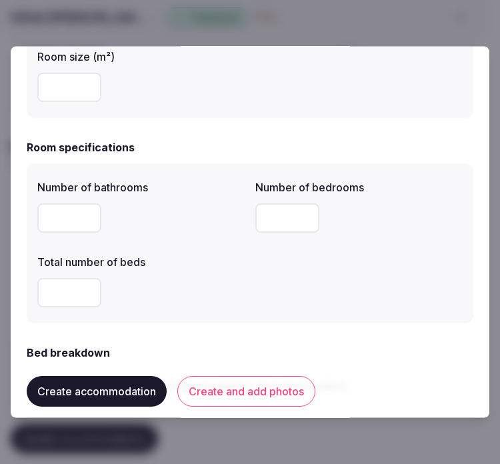
scroll to position [444, 0]
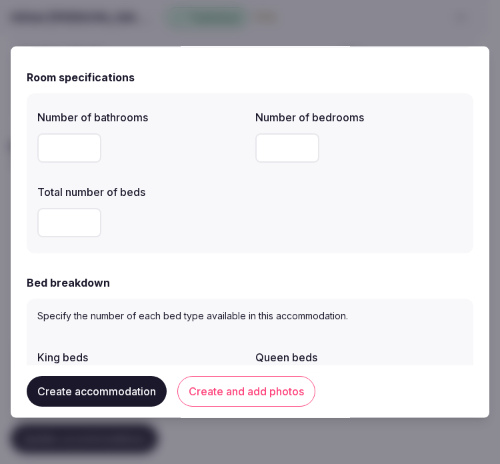
click at [69, 142] on input "number" at bounding box center [69, 147] width 64 height 29
type input "*"
click at [280, 141] on input "number" at bounding box center [287, 147] width 64 height 29
type input "*"
click at [62, 221] on input "number" at bounding box center [69, 222] width 64 height 29
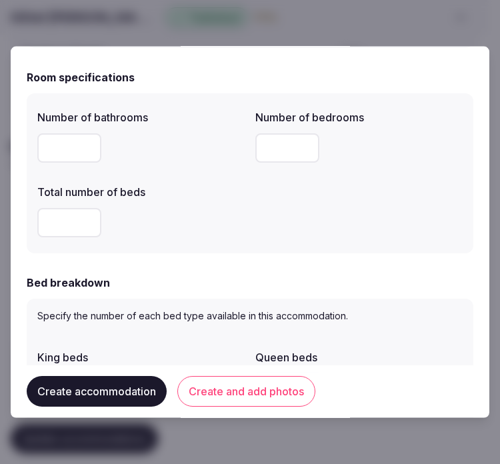
drag, startPoint x: 68, startPoint y: 218, endPoint x: 491, endPoint y: 111, distance: 436.6
click at [35, 221] on div "Number of bathrooms * Number of bedrooms * Total number of beds *" at bounding box center [250, 173] width 447 height 160
type input "*"
click at [217, 241] on div "*" at bounding box center [140, 223] width 207 height 40
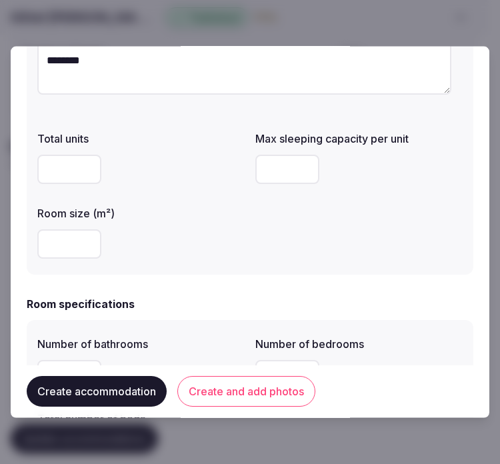
scroll to position [222, 0]
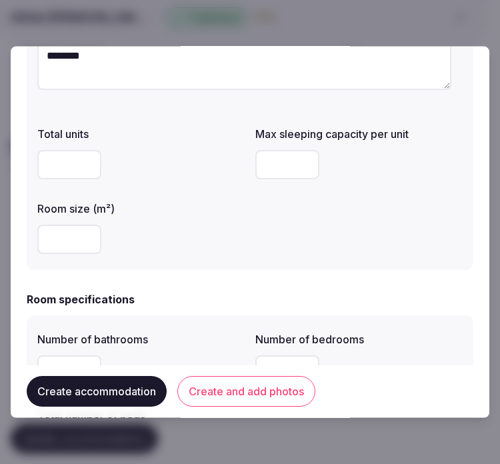
click at [281, 165] on input "number" at bounding box center [287, 164] width 64 height 29
type input "*"
click at [349, 233] on div "Total units Max sleeping capacity per unit * Room size (m²) **" at bounding box center [249, 190] width 425 height 139
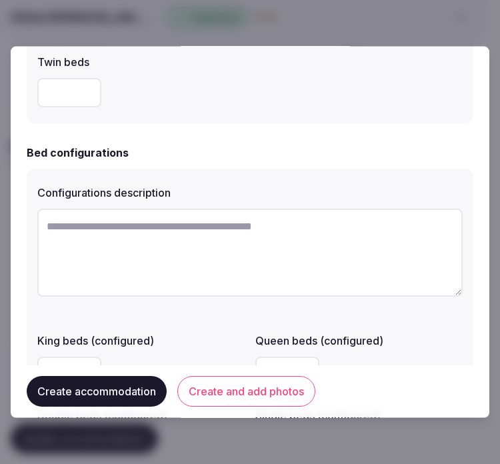
scroll to position [592, 0]
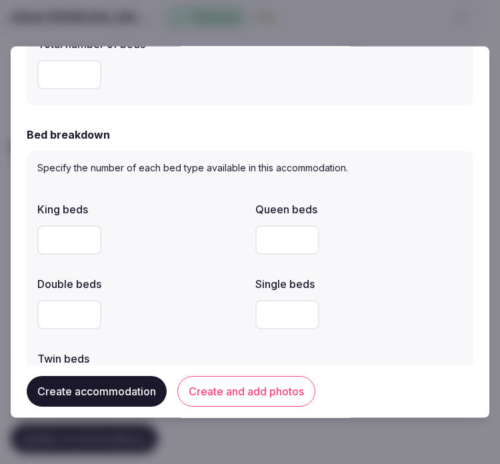
click at [51, 318] on input "number" at bounding box center [69, 314] width 64 height 29
type input "*"
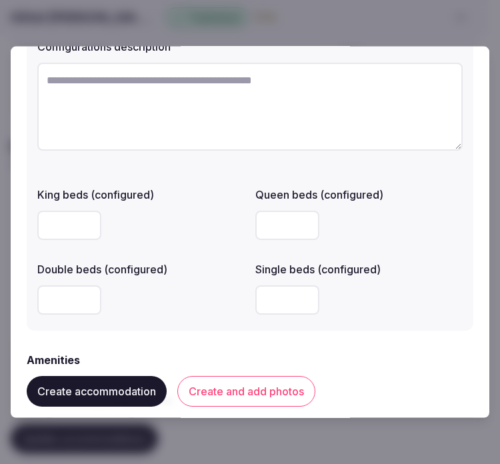
scroll to position [1281, 0]
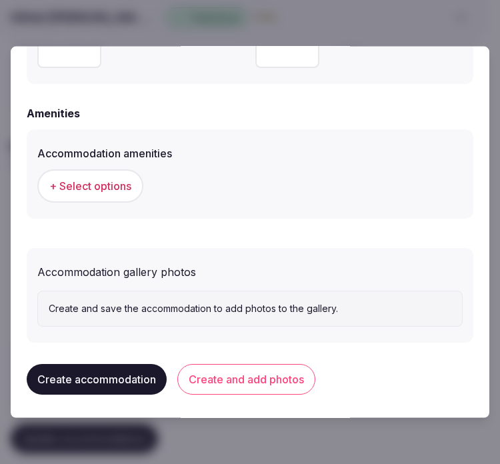
click at [85, 183] on span "+ Select options" at bounding box center [90, 186] width 82 height 15
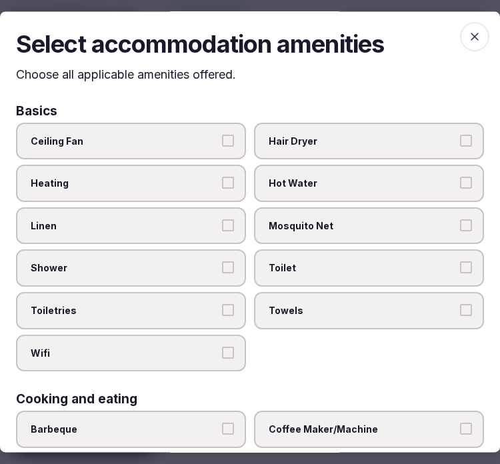
click at [215, 221] on label "Linen" at bounding box center [131, 225] width 230 height 37
click at [222, 221] on button "Linen" at bounding box center [228, 225] width 12 height 12
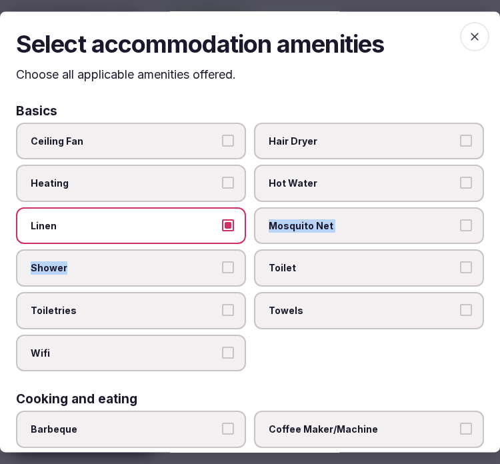
click at [220, 244] on div "Ceiling Fan Hair Dryer Heating Hot Water Linen Mosquito Net Shower Toilet Toile…" at bounding box center [250, 247] width 468 height 249
click at [224, 268] on button "Shower" at bounding box center [228, 268] width 12 height 12
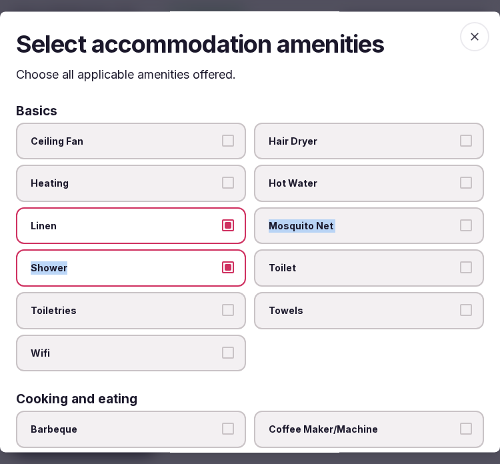
click at [227, 305] on button "Toiletries" at bounding box center [228, 310] width 12 height 12
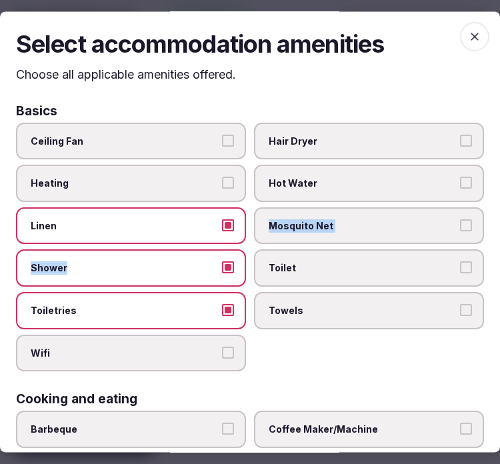
click at [222, 347] on button "Wifi" at bounding box center [228, 353] width 12 height 12
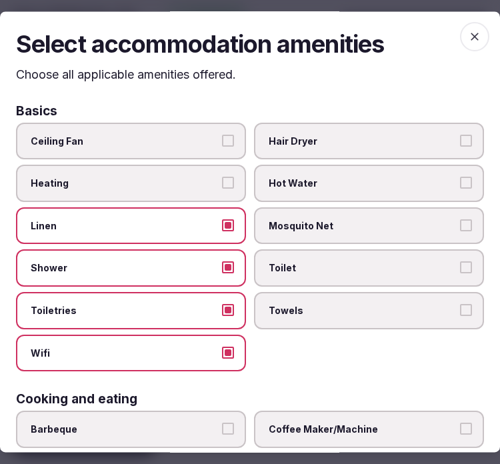
click at [340, 313] on label "Towels" at bounding box center [369, 310] width 230 height 37
click at [460, 313] on button "Towels" at bounding box center [466, 310] width 12 height 12
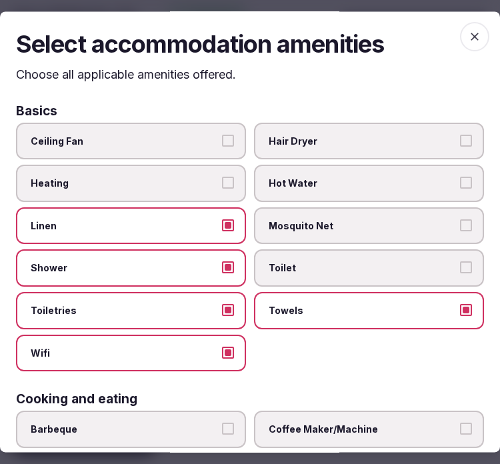
click at [385, 265] on span "Toilet" at bounding box center [362, 268] width 187 height 13
click at [460, 265] on button "Toilet" at bounding box center [466, 268] width 12 height 12
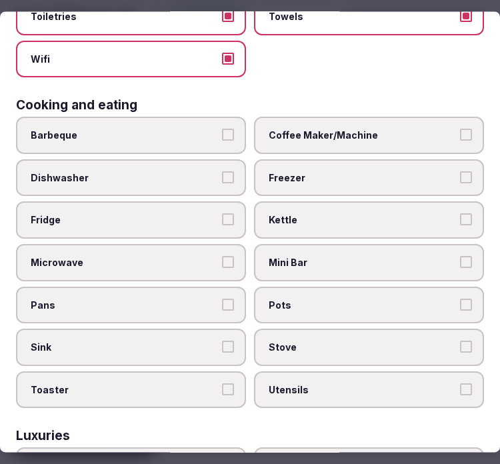
scroll to position [296, 0]
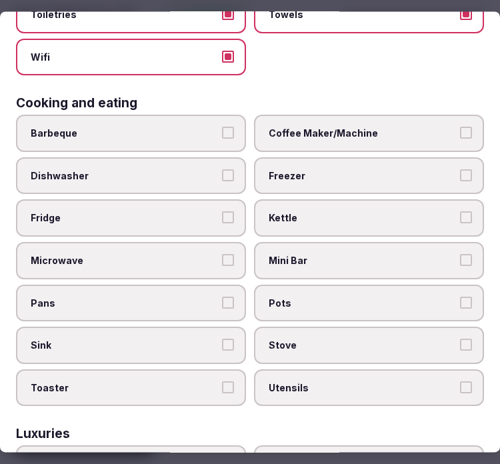
click at [337, 115] on label "Coffee Maker/Machine" at bounding box center [369, 133] width 230 height 37
click at [460, 127] on button "Coffee Maker/Machine" at bounding box center [466, 133] width 12 height 12
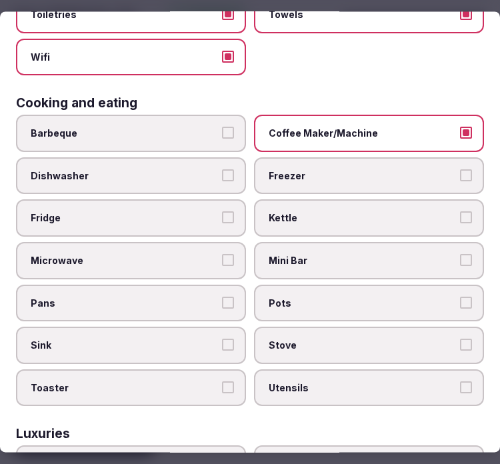
click at [409, 242] on label "Mini Bar" at bounding box center [369, 260] width 230 height 37
click at [460, 254] on button "Mini Bar" at bounding box center [466, 260] width 12 height 12
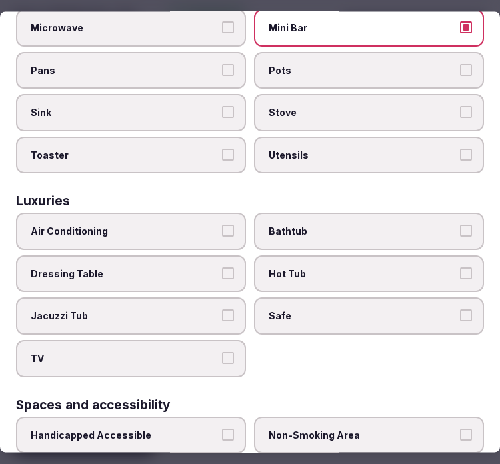
scroll to position [518, 0]
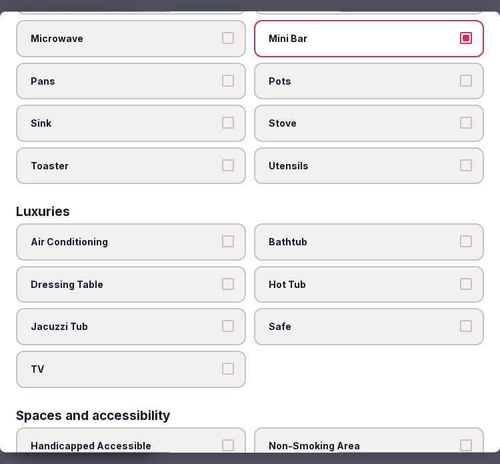
click at [460, 32] on button "Mini Bar" at bounding box center [466, 38] width 12 height 12
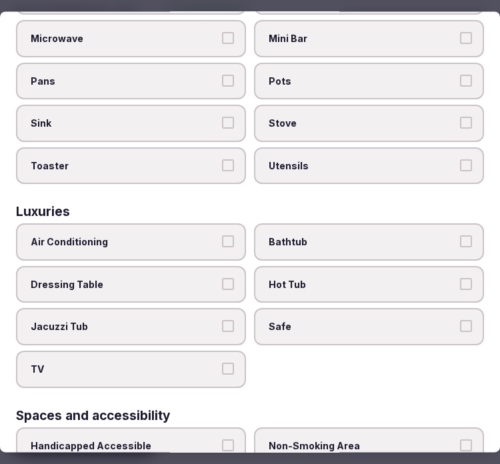
click at [140, 240] on label "Air Conditioning" at bounding box center [131, 242] width 230 height 37
click at [222, 240] on button "Air Conditioning" at bounding box center [228, 242] width 12 height 12
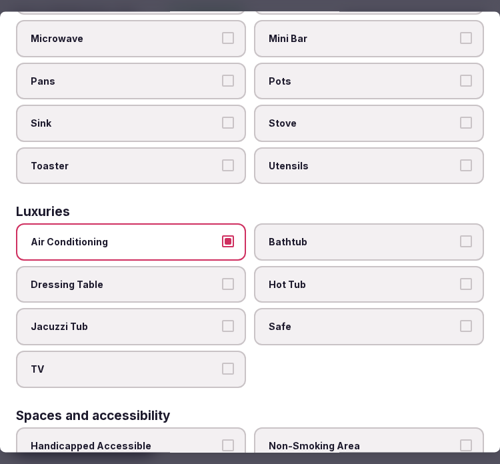
click at [222, 363] on button "TV" at bounding box center [228, 369] width 12 height 12
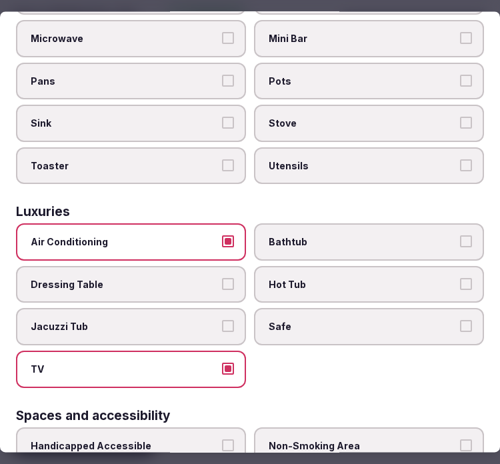
click at [329, 321] on span "Safe" at bounding box center [362, 327] width 187 height 13
click at [460, 321] on button "Safe" at bounding box center [466, 327] width 12 height 12
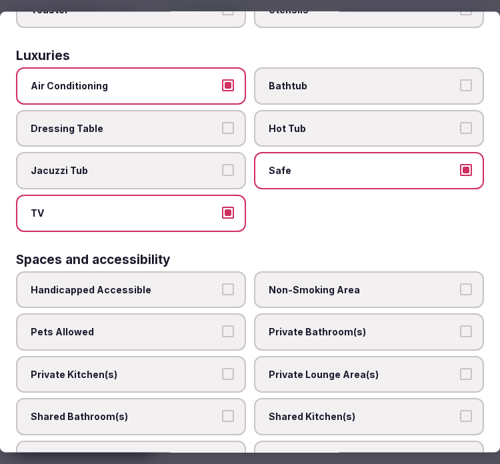
scroll to position [741, 0]
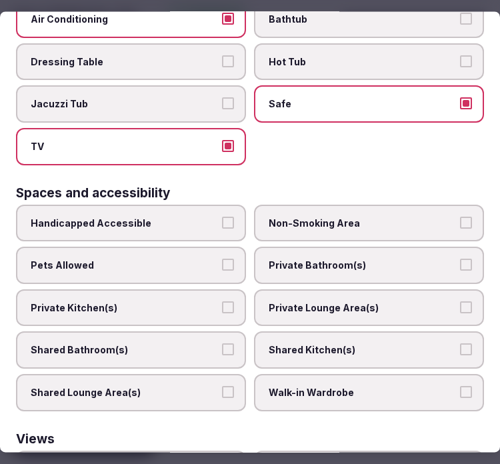
click at [377, 255] on label "Private Bathroom(s)" at bounding box center [369, 265] width 230 height 37
click at [460, 259] on button "Private Bathroom(s)" at bounding box center [466, 265] width 12 height 12
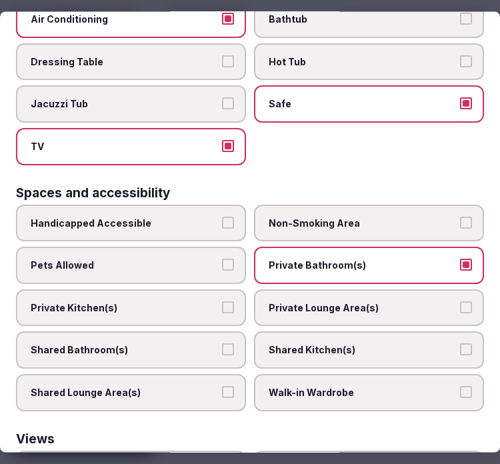
click at [378, 289] on label "Private Lounge Area(s)" at bounding box center [369, 307] width 230 height 37
click at [460, 301] on button "Private Lounge Area(s)" at bounding box center [466, 307] width 12 height 12
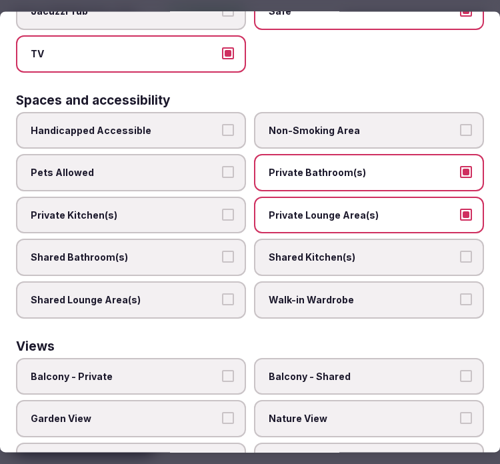
scroll to position [887, 0]
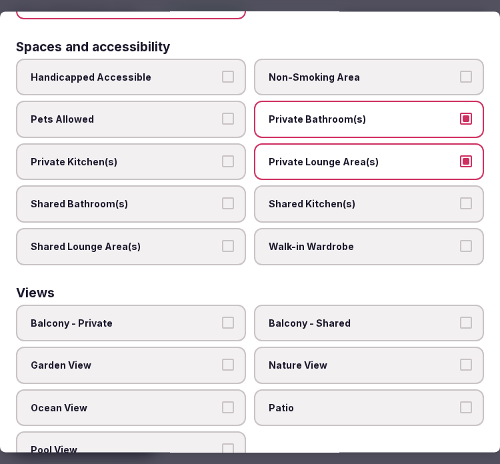
click at [189, 317] on span "Balcony - Private" at bounding box center [124, 323] width 187 height 13
click at [222, 317] on button "Balcony - Private" at bounding box center [228, 323] width 12 height 12
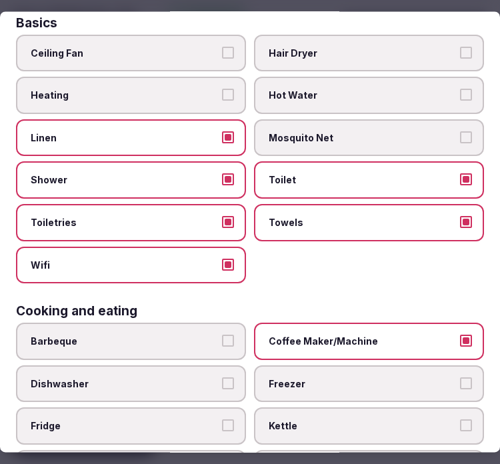
scroll to position [0, 0]
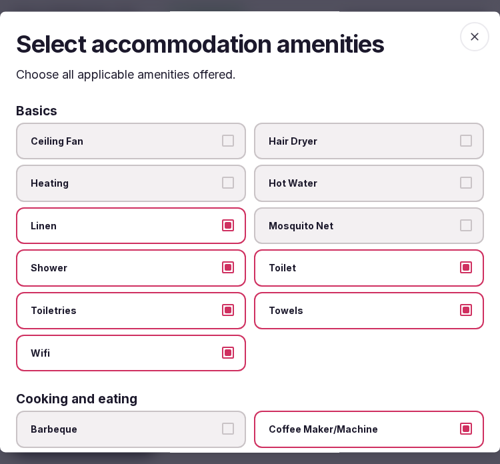
click at [471, 37] on icon "button" at bounding box center [475, 37] width 8 height 8
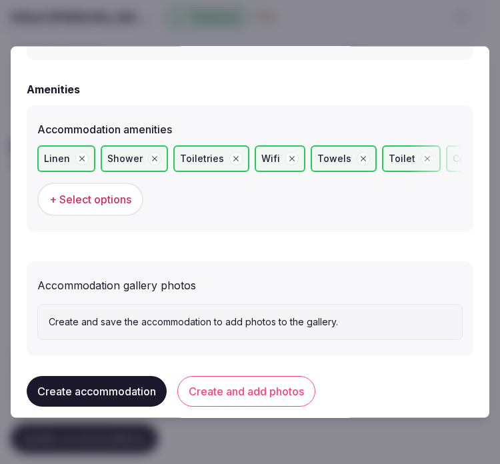
scroll to position [1317, 0]
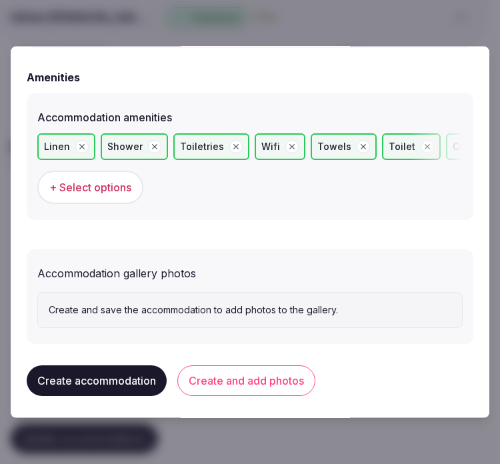
click at [289, 376] on button "Create and add photos" at bounding box center [246, 380] width 138 height 31
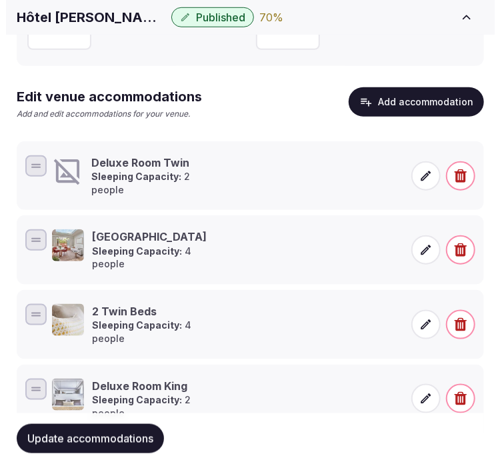
scroll to position [291, 0]
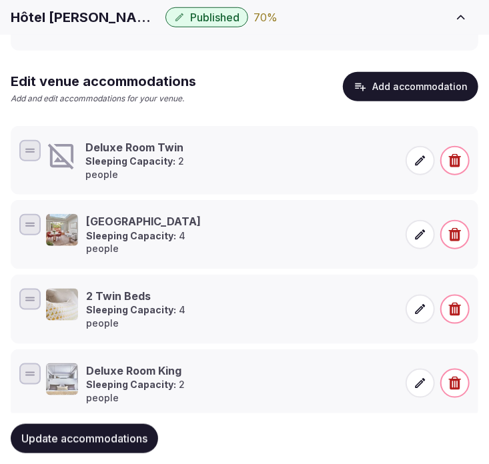
click at [412, 151] on span at bounding box center [419, 160] width 29 height 29
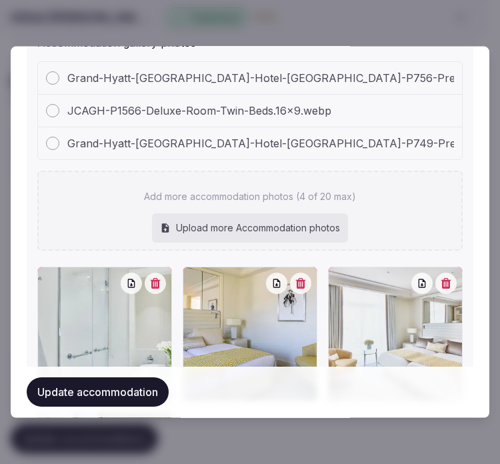
scroll to position [1662, 0]
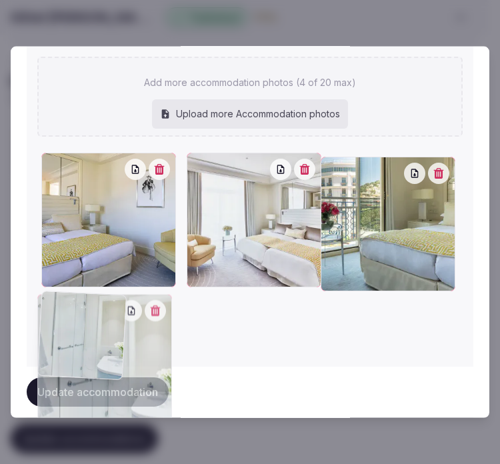
drag, startPoint x: 49, startPoint y: 163, endPoint x: 77, endPoint y: 334, distance: 173.5
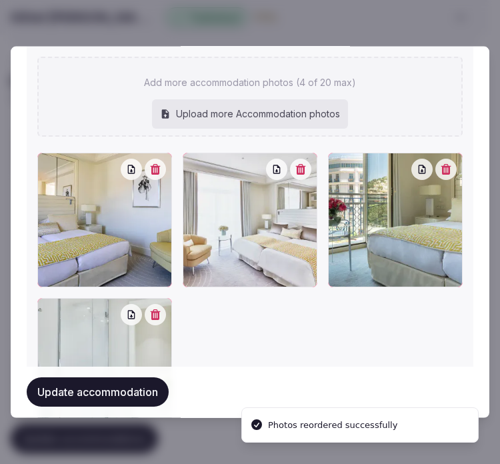
click at [91, 397] on button "Update accommodation" at bounding box center [98, 391] width 142 height 29
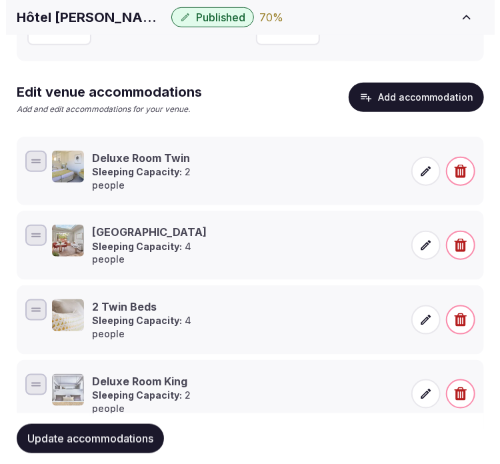
scroll to position [291, 0]
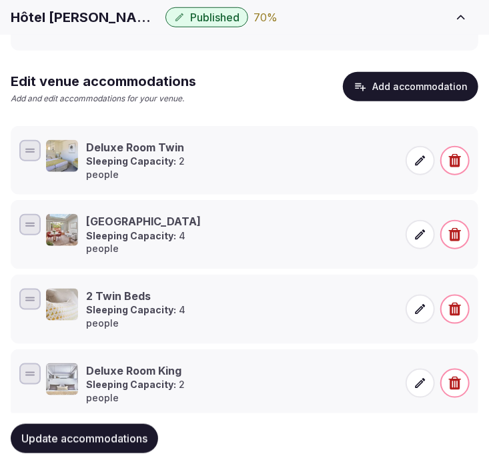
click at [428, 89] on button "Add accommodation" at bounding box center [410, 86] width 135 height 29
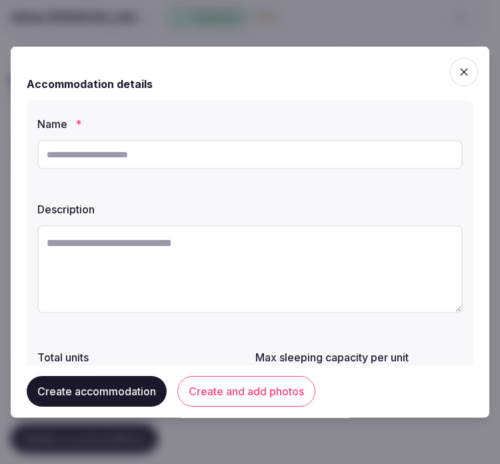
click at [254, 149] on input "text" at bounding box center [249, 154] width 425 height 29
paste input "**********"
type input "**********"
click at [125, 284] on textarea at bounding box center [249, 269] width 425 height 88
paste textarea "**********"
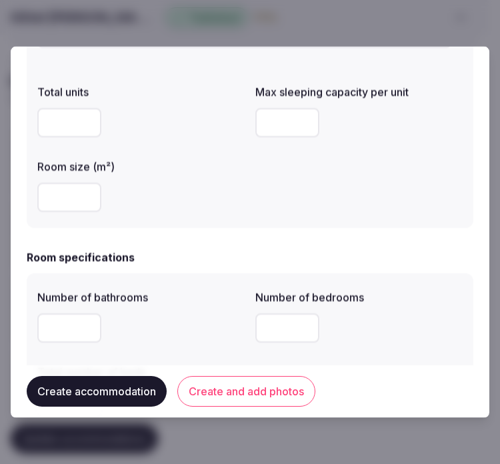
scroll to position [296, 0]
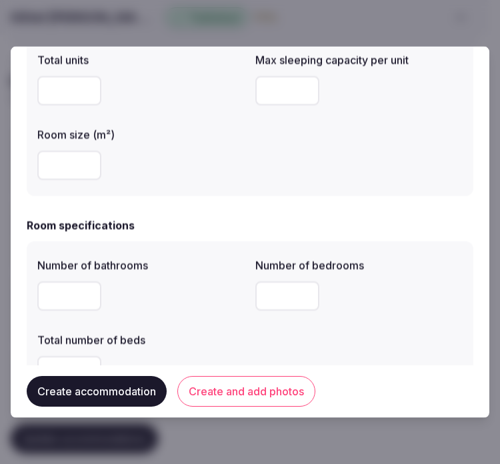
type textarea "**********"
click at [54, 161] on input "number" at bounding box center [69, 165] width 64 height 29
type input "**"
click at [283, 95] on input "number" at bounding box center [287, 90] width 64 height 29
type input "*"
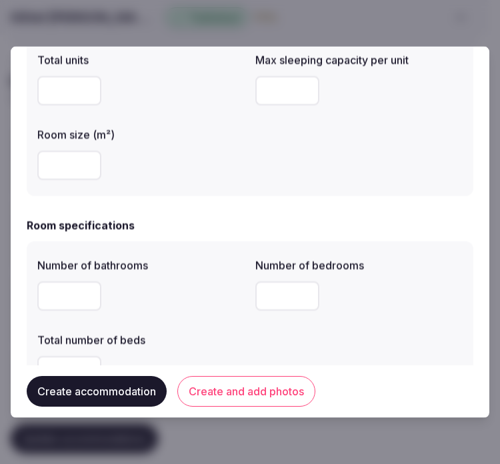
click at [71, 297] on input "number" at bounding box center [69, 295] width 64 height 29
type input "*"
click at [257, 303] on input "number" at bounding box center [287, 295] width 64 height 29
type input "*"
click at [153, 327] on div "Total number of beds" at bounding box center [140, 336] width 207 height 19
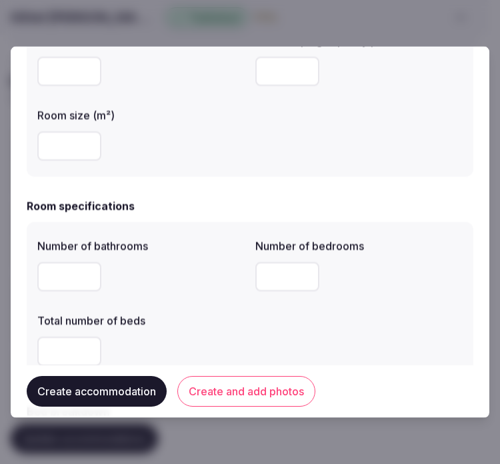
scroll to position [370, 0]
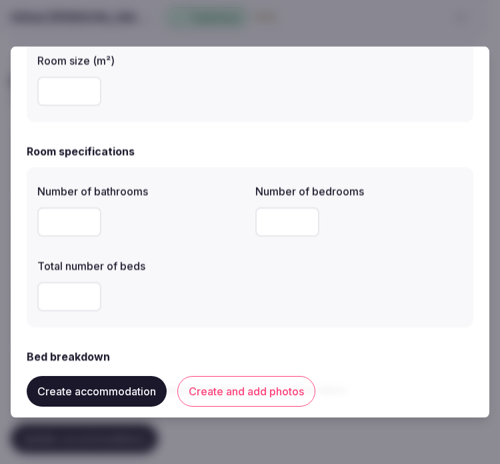
click at [74, 296] on input "number" at bounding box center [69, 296] width 64 height 29
type input "*"
drag, startPoint x: 275, startPoint y: 280, endPoint x: 262, endPoint y: 292, distance: 17.9
click at [275, 281] on div "Number of bathrooms * Number of bedrooms * Total number of beds *" at bounding box center [249, 247] width 425 height 139
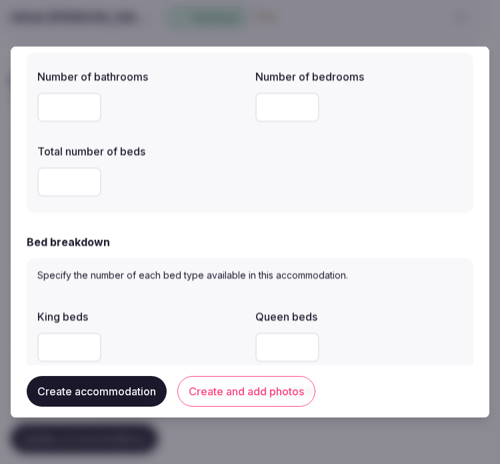
scroll to position [667, 0]
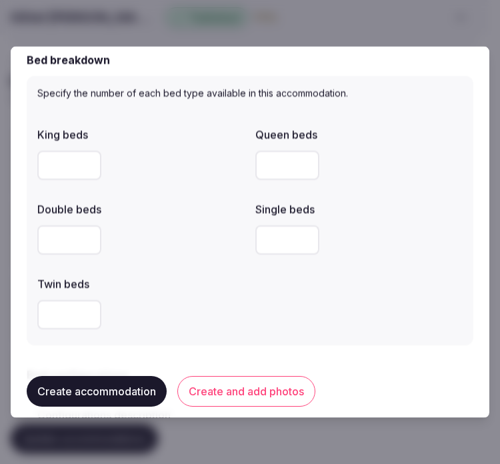
click at [67, 168] on input "number" at bounding box center [69, 165] width 64 height 29
type input "*"
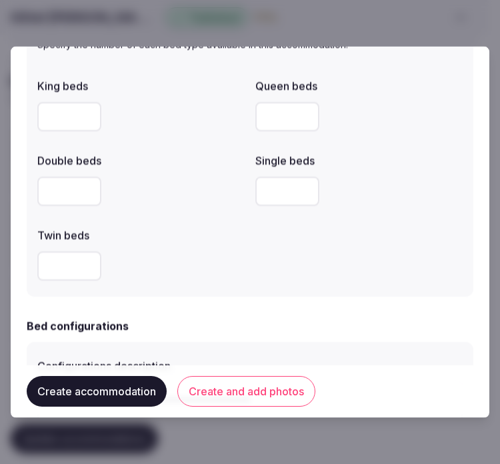
scroll to position [741, 0]
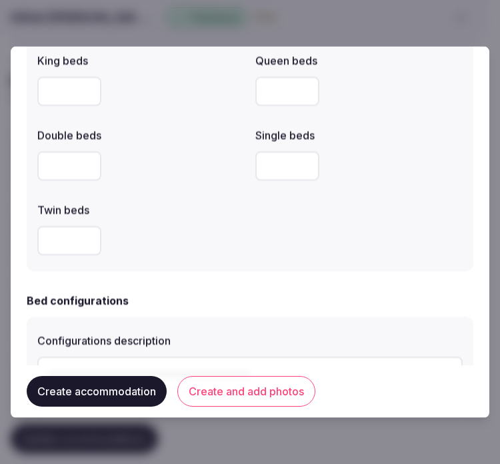
click at [143, 130] on label "Double beds" at bounding box center [140, 135] width 207 height 11
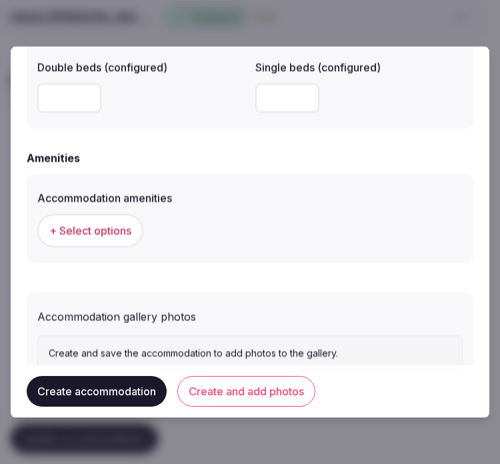
scroll to position [1259, 0]
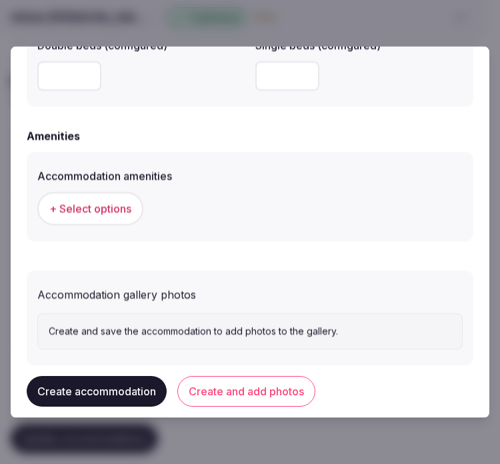
click at [80, 195] on button "+ Select options" at bounding box center [90, 208] width 106 height 33
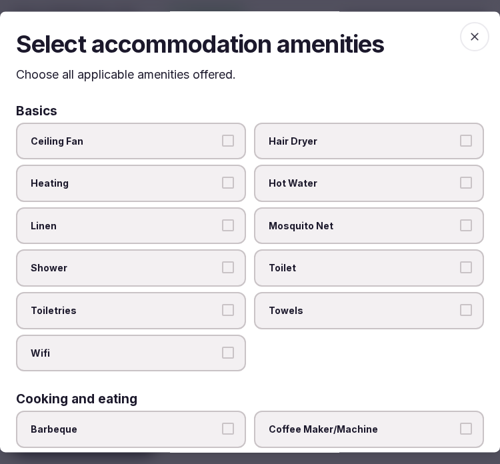
click at [156, 223] on span "Linen" at bounding box center [124, 225] width 187 height 13
click at [222, 223] on button "Linen" at bounding box center [228, 225] width 12 height 12
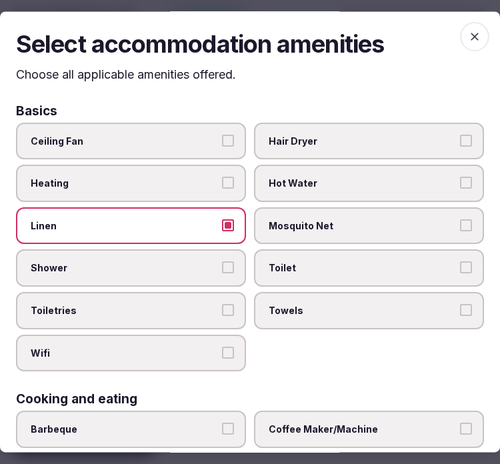
click at [168, 263] on span "Shower" at bounding box center [124, 268] width 187 height 13
click at [222, 263] on button "Shower" at bounding box center [228, 268] width 12 height 12
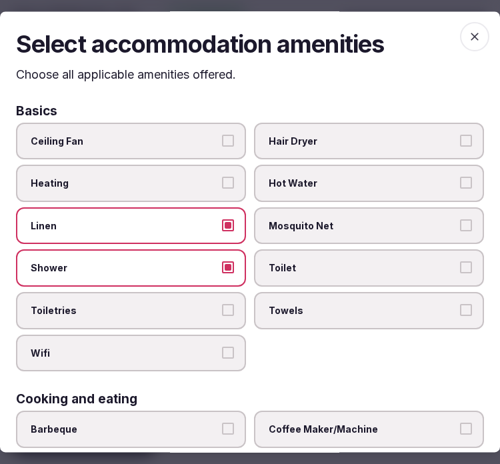
click at [172, 304] on span "Toiletries" at bounding box center [124, 310] width 187 height 13
click at [222, 304] on button "Toiletries" at bounding box center [228, 310] width 12 height 12
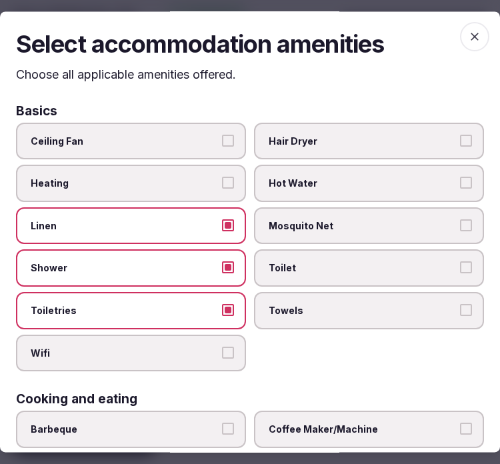
click at [183, 351] on span "Wifi" at bounding box center [124, 353] width 187 height 13
click at [222, 351] on button "Wifi" at bounding box center [228, 353] width 12 height 12
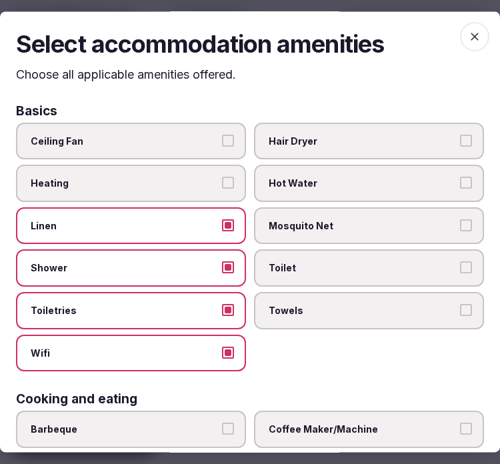
click at [361, 311] on label "Towels" at bounding box center [369, 310] width 230 height 37
click at [460, 311] on button "Towels" at bounding box center [466, 310] width 12 height 12
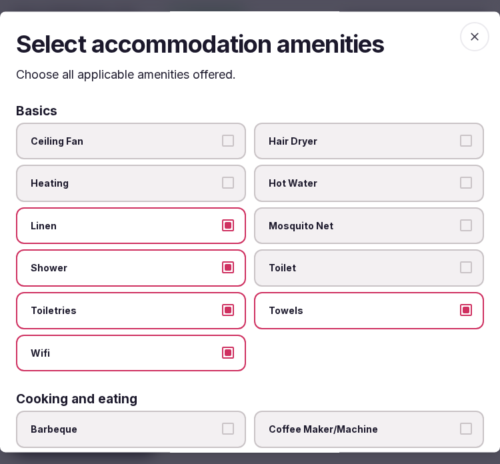
click at [369, 271] on label "Toilet" at bounding box center [369, 268] width 230 height 37
click at [460, 271] on button "Toilet" at bounding box center [466, 268] width 12 height 12
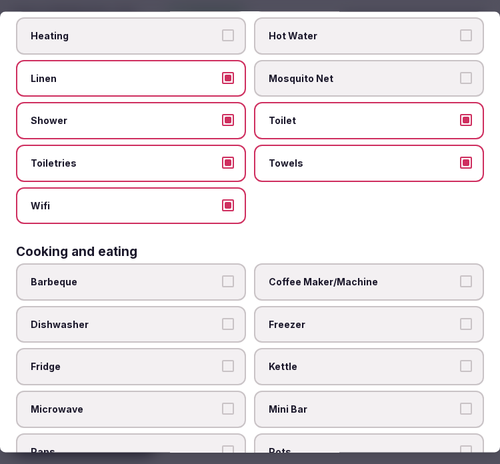
scroll to position [148, 0]
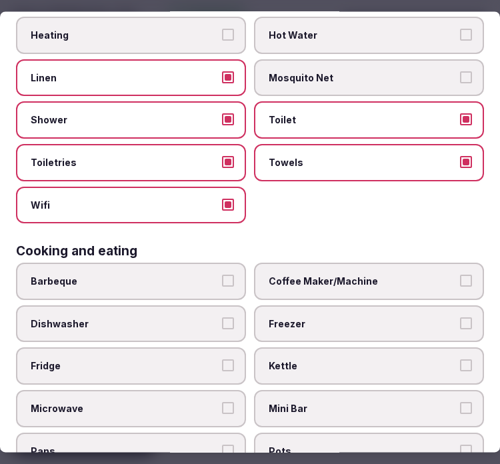
click at [336, 275] on span "Coffee Maker/Machine" at bounding box center [362, 281] width 187 height 13
click at [460, 275] on button "Coffee Maker/Machine" at bounding box center [466, 281] width 12 height 12
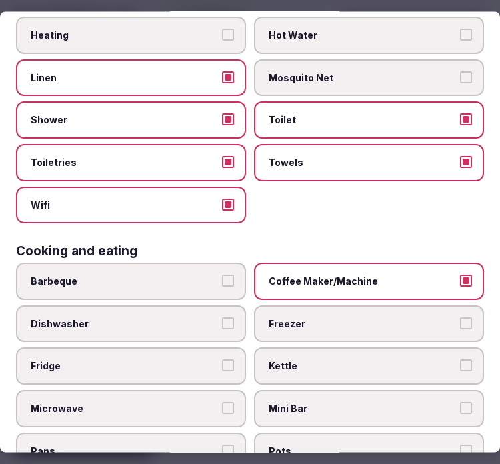
click at [376, 360] on span "Kettle" at bounding box center [362, 366] width 187 height 13
click at [460, 360] on button "Kettle" at bounding box center [466, 366] width 12 height 12
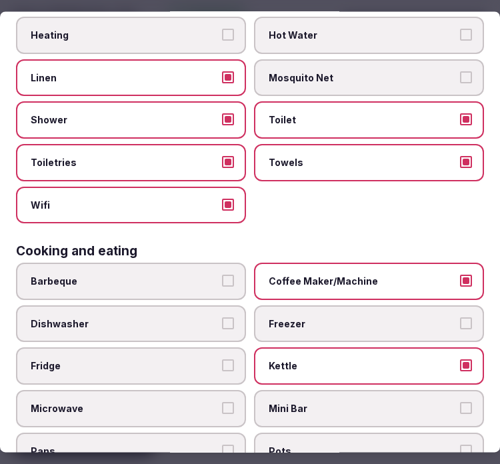
click at [376, 348] on label "Kettle" at bounding box center [369, 366] width 230 height 37
click at [460, 360] on button "Kettle" at bounding box center [466, 366] width 12 height 12
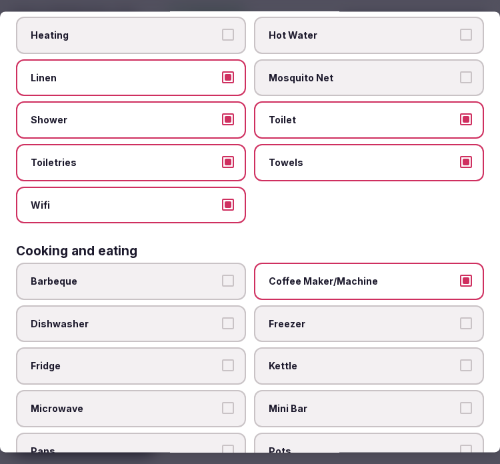
click at [375, 402] on span "Mini Bar" at bounding box center [362, 408] width 187 height 13
click at [460, 402] on button "Mini Bar" at bounding box center [466, 408] width 12 height 12
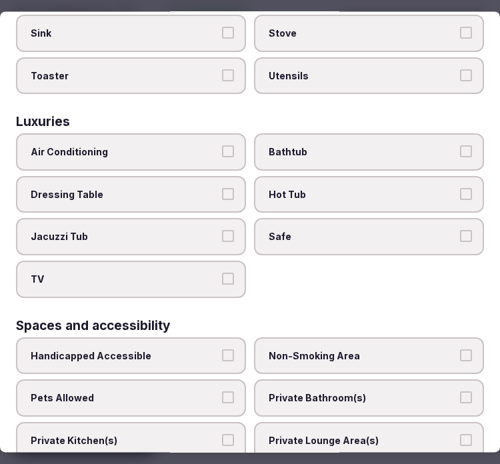
scroll to position [667, 0]
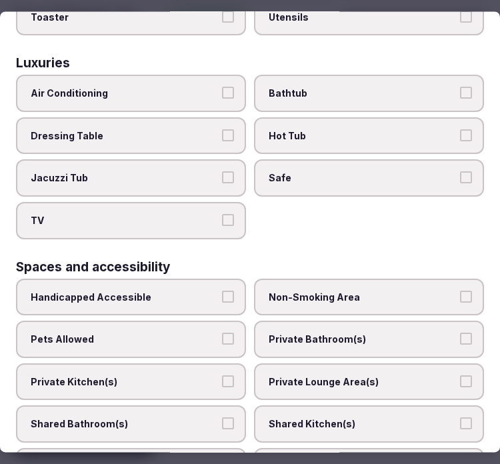
click at [167, 57] on div "Luxuries Air Conditioning Bathtub Dressing Table Hot Tub Jacuzzi Tub Safe TV" at bounding box center [250, 148] width 468 height 182
click at [178, 87] on span "Air Conditioning" at bounding box center [124, 93] width 187 height 13
click at [222, 87] on button "Air Conditioning" at bounding box center [228, 93] width 12 height 12
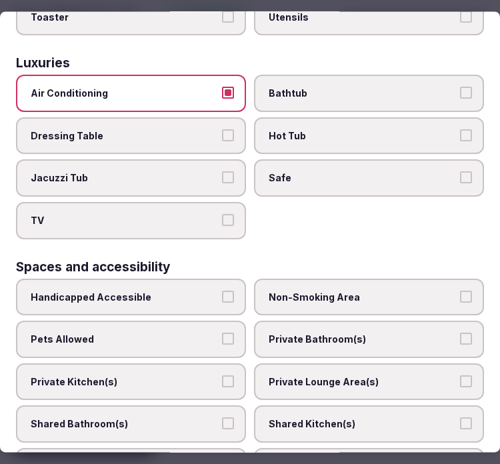
click at [188, 214] on span "TV" at bounding box center [124, 220] width 187 height 13
click at [222, 214] on button "TV" at bounding box center [228, 220] width 12 height 12
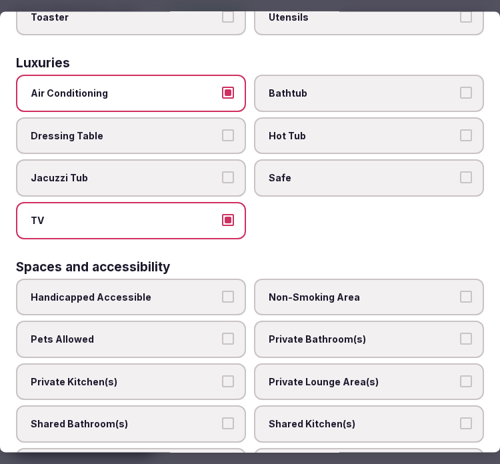
click at [359, 172] on span "Safe" at bounding box center [362, 178] width 187 height 13
click at [460, 172] on button "Safe" at bounding box center [466, 178] width 12 height 12
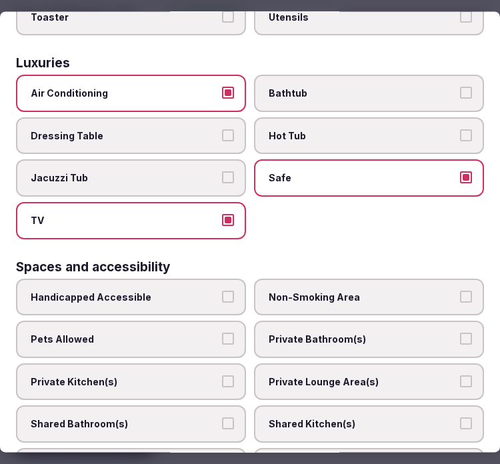
click at [281, 87] on span "Bathtub" at bounding box center [362, 93] width 187 height 13
click at [460, 87] on button "Bathtub" at bounding box center [466, 93] width 12 height 12
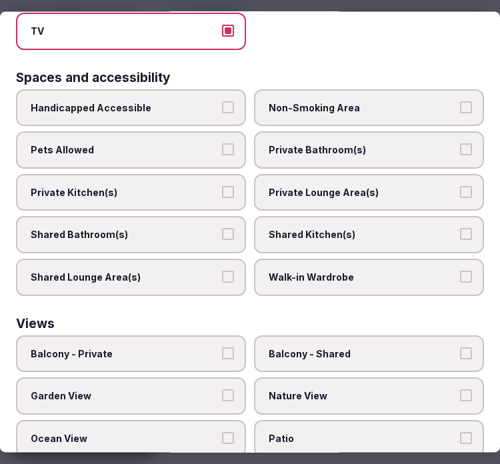
scroll to position [887, 0]
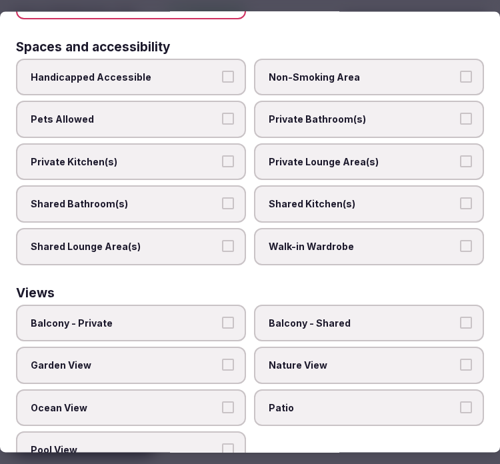
click at [420, 113] on span "Private Bathroom(s)" at bounding box center [362, 119] width 187 height 13
click at [460, 113] on button "Private Bathroom(s)" at bounding box center [466, 119] width 12 height 12
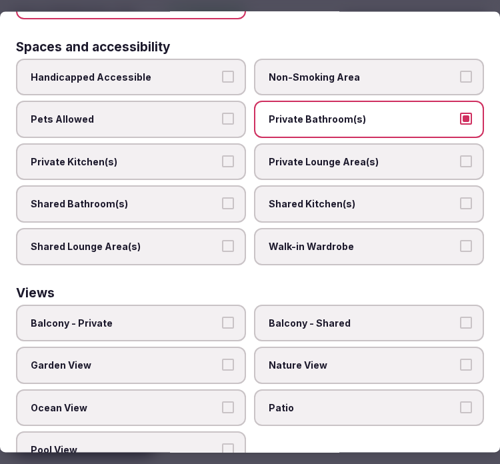
click at [429, 155] on span "Private Lounge Area(s)" at bounding box center [362, 161] width 187 height 13
click at [460, 155] on button "Private Lounge Area(s)" at bounding box center [466, 161] width 12 height 12
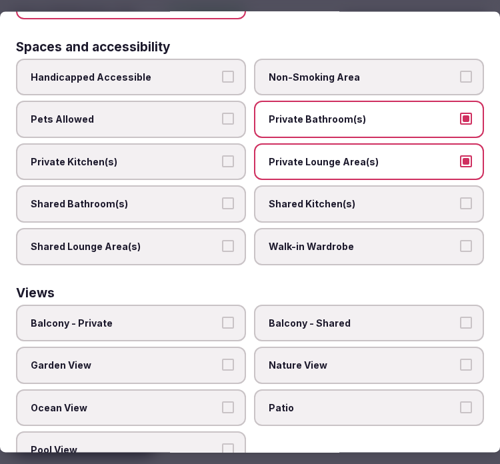
click at [145, 317] on span "Balcony - Private" at bounding box center [124, 323] width 187 height 13
click at [222, 317] on button "Balcony - Private" at bounding box center [228, 323] width 12 height 12
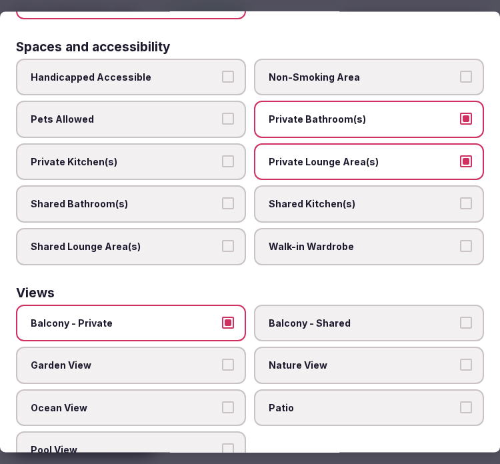
click at [195, 401] on span "Ocean View" at bounding box center [124, 407] width 187 height 13
click at [222, 401] on button "Ocean View" at bounding box center [228, 407] width 12 height 12
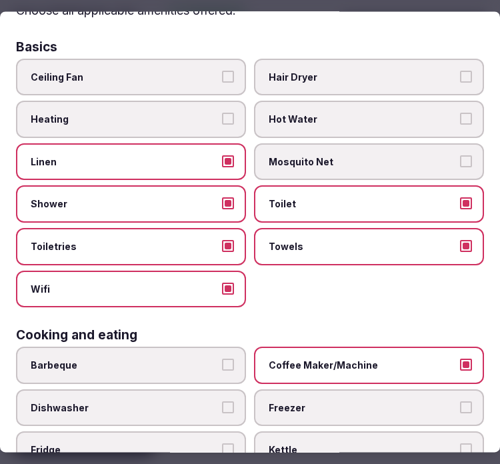
scroll to position [0, 0]
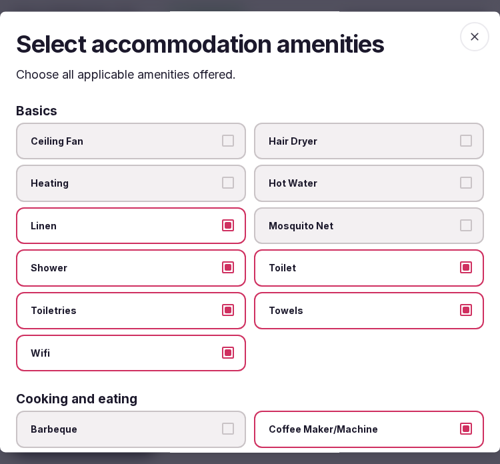
click at [468, 35] on icon "button" at bounding box center [474, 36] width 13 height 13
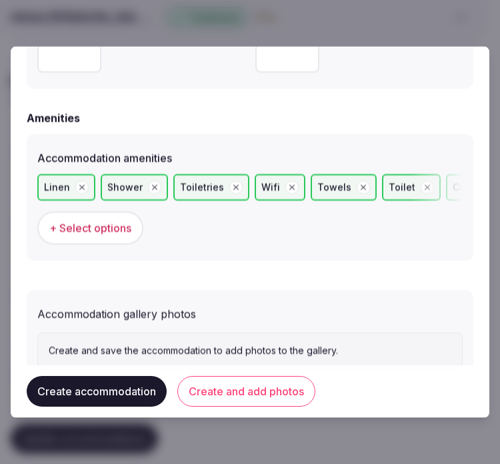
scroll to position [1317, 0]
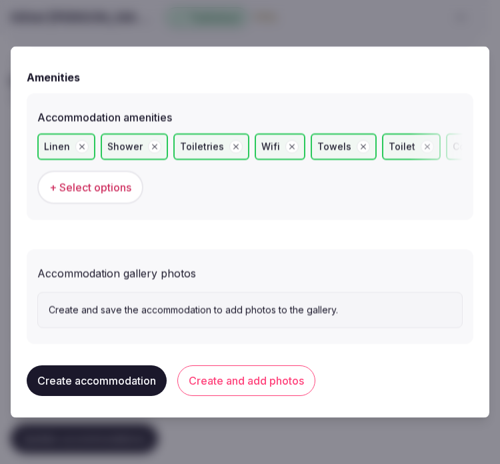
click at [293, 372] on button "Create and add photos" at bounding box center [246, 380] width 138 height 31
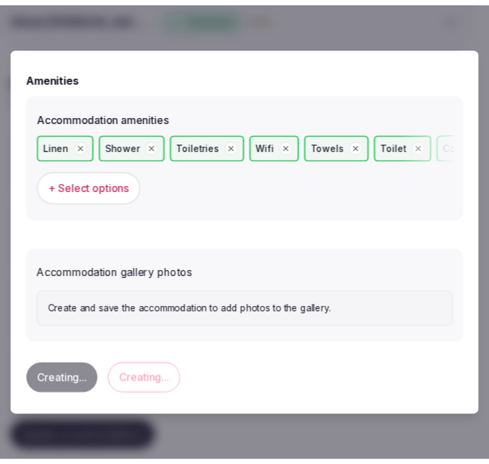
scroll to position [0, 0]
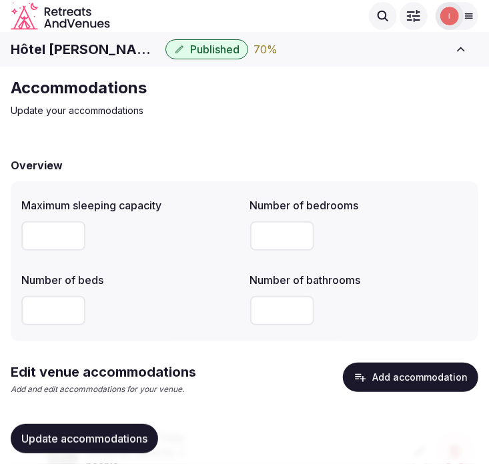
click at [354, 102] on div "Accommodations Update your accommodations" at bounding box center [235, 97] width 448 height 40
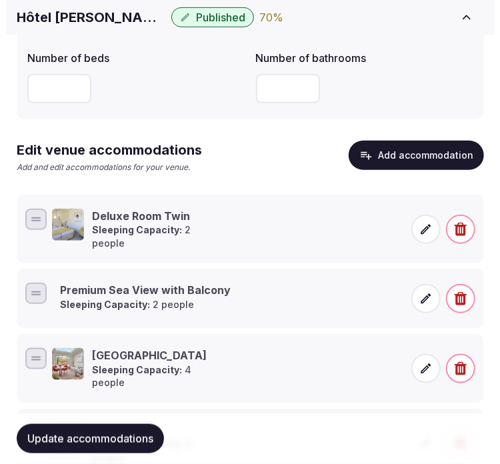
scroll to position [356, 0]
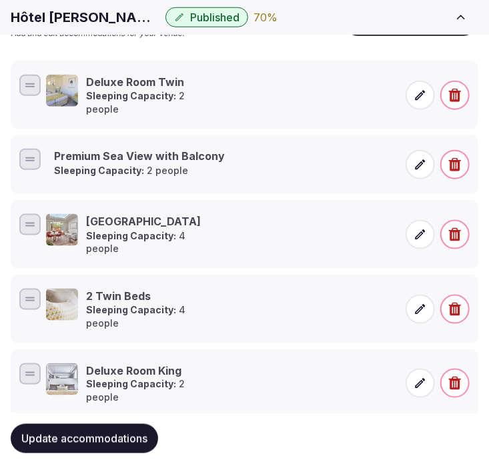
click at [428, 163] on span at bounding box center [419, 164] width 29 height 29
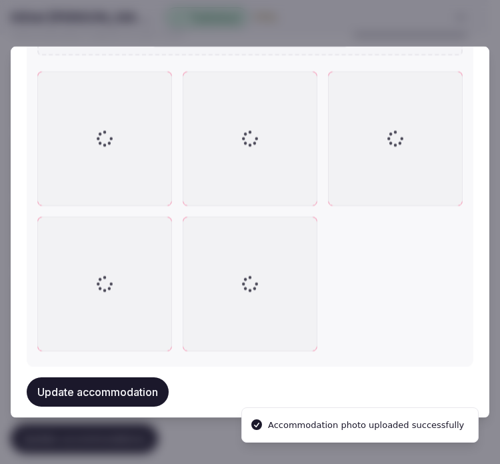
scroll to position [1758, 0]
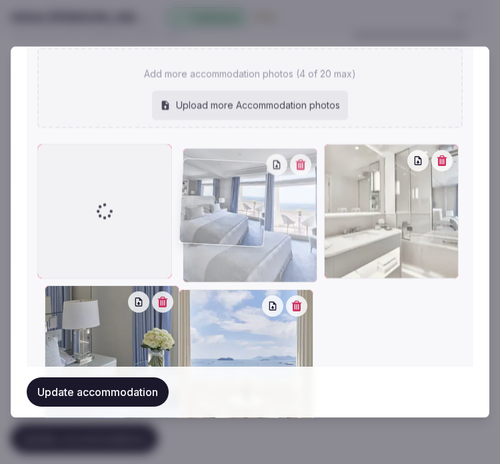
drag, startPoint x: 189, startPoint y: 203, endPoint x: 63, endPoint y: 85, distance: 173.1
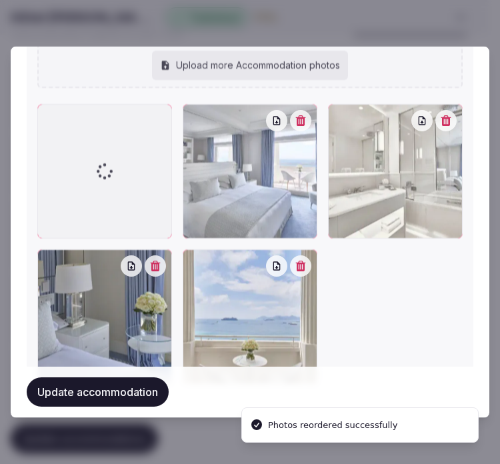
scroll to position [1728, 0]
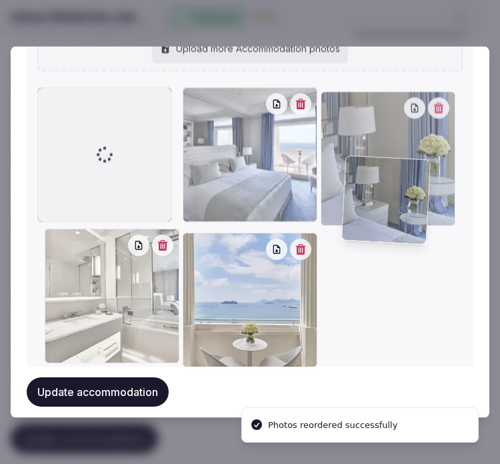
drag, startPoint x: 49, startPoint y: 239, endPoint x: 351, endPoint y: 157, distance: 313.0
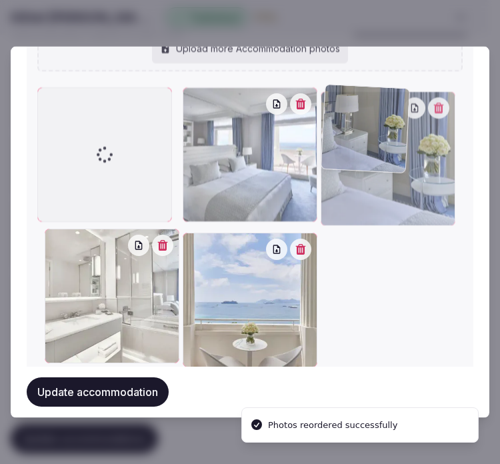
click at [351, 157] on div at bounding box center [388, 158] width 135 height 135
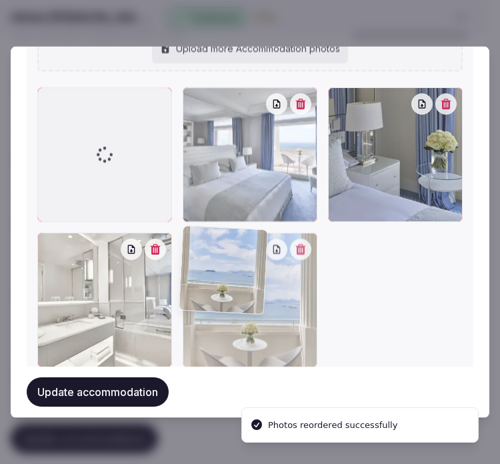
drag, startPoint x: 41, startPoint y: 88, endPoint x: 83, endPoint y: 192, distance: 112.2
click at [92, 194] on div at bounding box center [104, 154] width 135 height 135
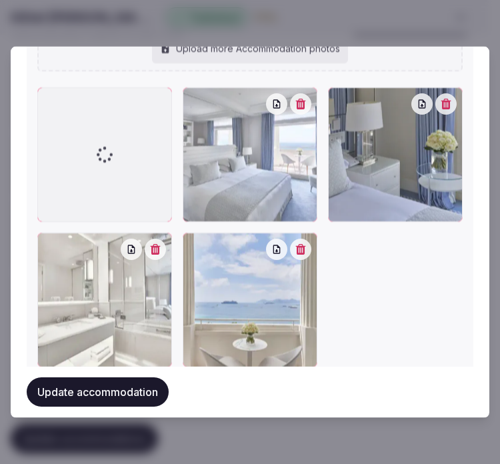
click at [68, 392] on button "Update accommodation" at bounding box center [98, 391] width 142 height 29
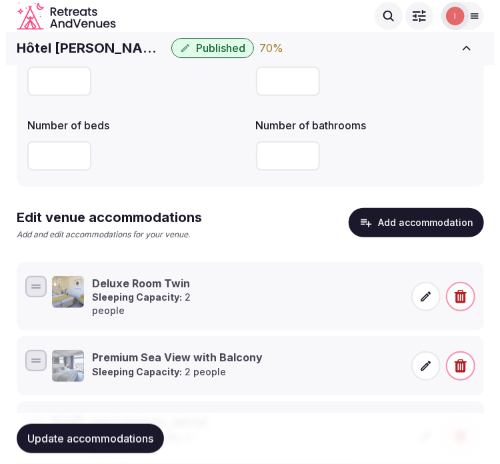
scroll to position [134, 0]
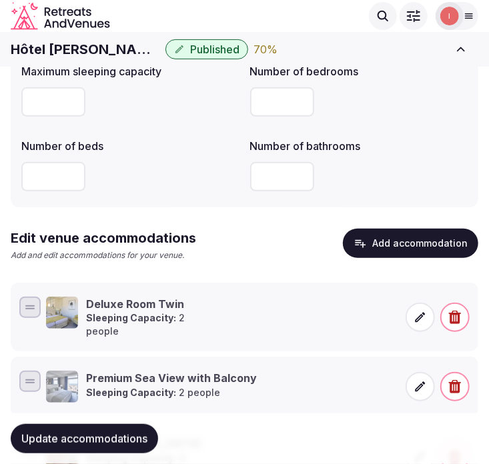
click at [387, 235] on button "Add accommodation" at bounding box center [410, 243] width 135 height 29
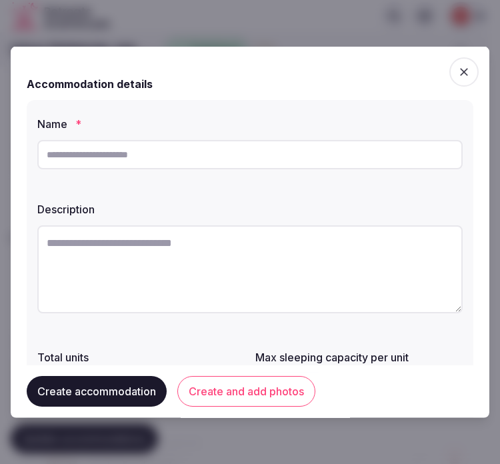
click at [231, 151] on input "text" at bounding box center [249, 154] width 425 height 29
click at [173, 169] on input "text" at bounding box center [249, 154] width 425 height 29
paste input "**********"
type input "**********"
click at [299, 281] on textarea at bounding box center [249, 269] width 425 height 88
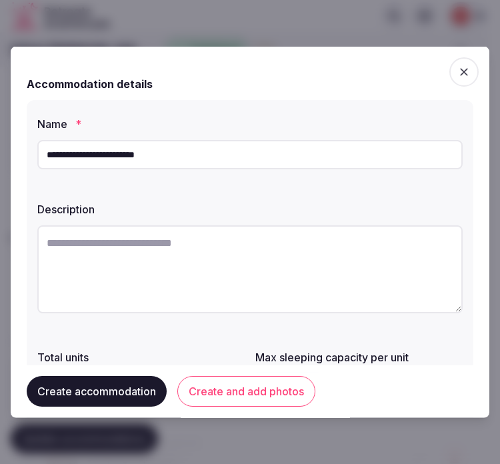
paste textarea "**********"
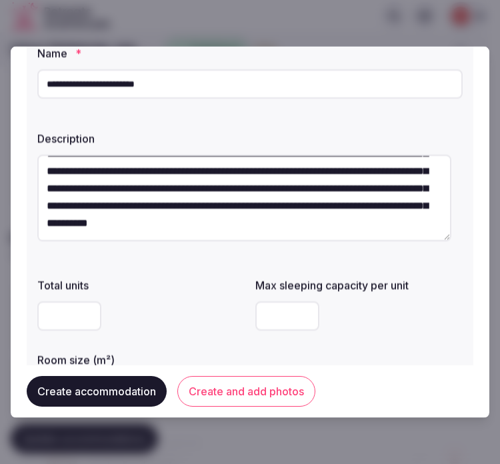
scroll to position [148, 0]
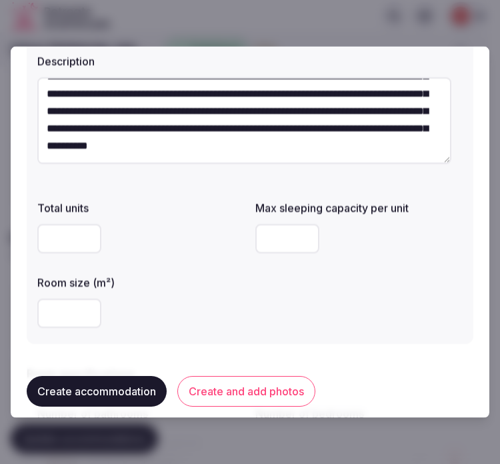
type textarea "**********"
click at [293, 242] on input "number" at bounding box center [287, 238] width 64 height 29
type input "*"
drag, startPoint x: 195, startPoint y: 292, endPoint x: 100, endPoint y: 302, distance: 95.2
click at [195, 291] on div "Room size (m²)" at bounding box center [140, 301] width 207 height 64
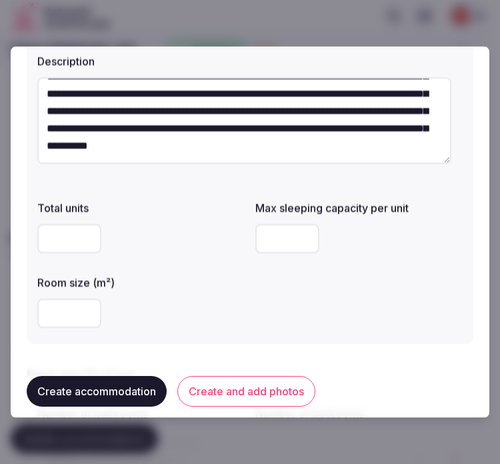
click at [65, 319] on input "number" at bounding box center [69, 313] width 64 height 29
type input "**"
click at [181, 295] on div "**" at bounding box center [140, 313] width 207 height 40
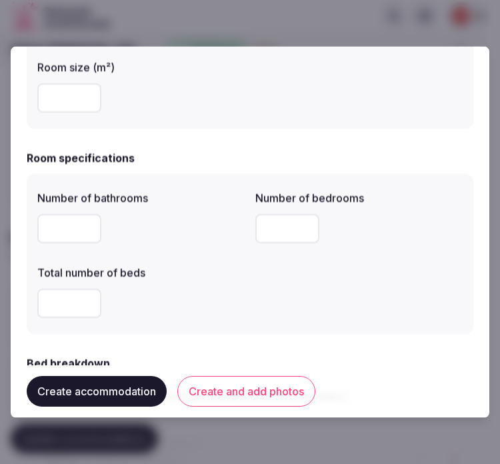
scroll to position [444, 0]
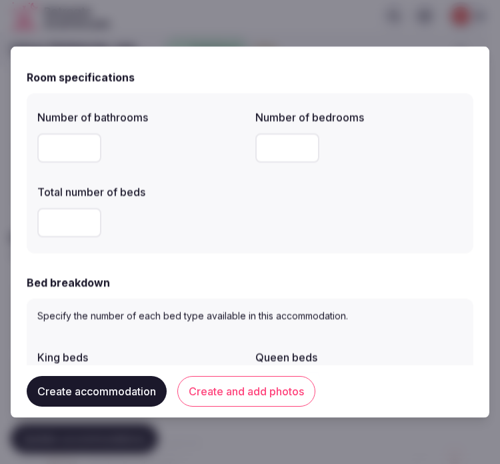
click at [57, 235] on input "number" at bounding box center [69, 222] width 64 height 29
click at [61, 220] on input "number" at bounding box center [69, 222] width 64 height 29
type input "*"
click at [294, 149] on input "*" at bounding box center [287, 147] width 64 height 29
type input "*"
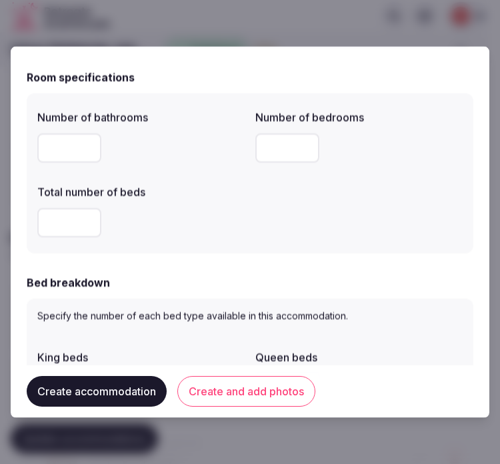
click at [208, 149] on div at bounding box center [140, 147] width 207 height 29
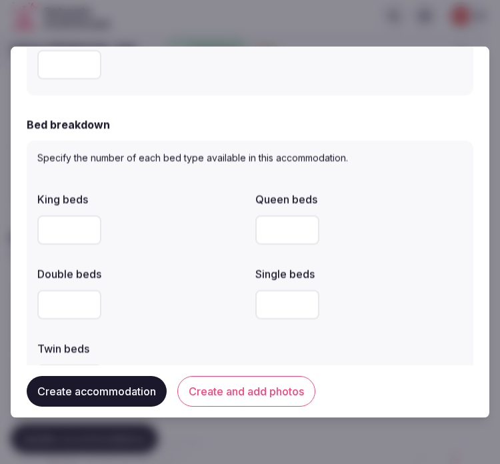
scroll to position [667, 0]
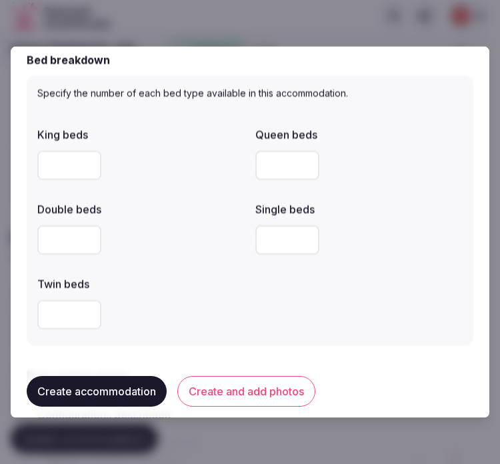
click at [47, 248] on input "number" at bounding box center [69, 239] width 64 height 29
type input "*"
click at [220, 265] on div "King beds Queen beds Double beds * Single beds Twin beds" at bounding box center [249, 227] width 425 height 213
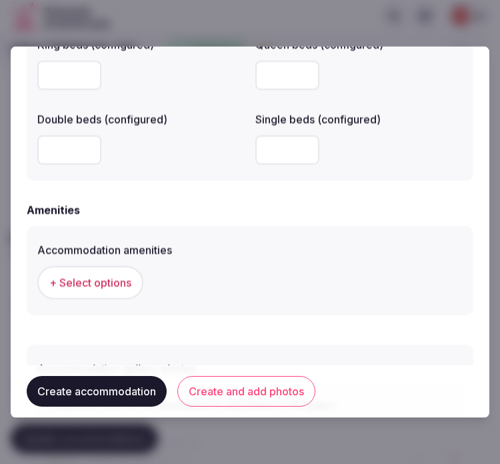
scroll to position [1259, 0]
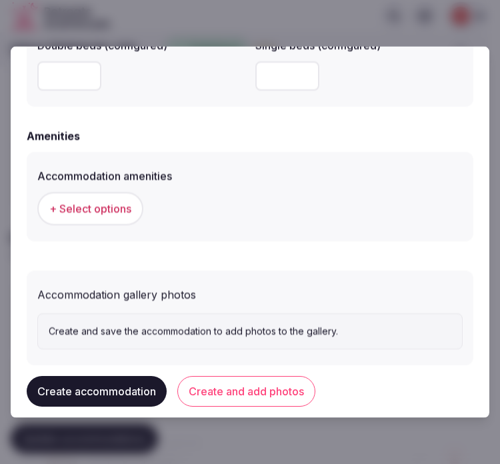
click at [91, 209] on span "+ Select options" at bounding box center [90, 208] width 82 height 15
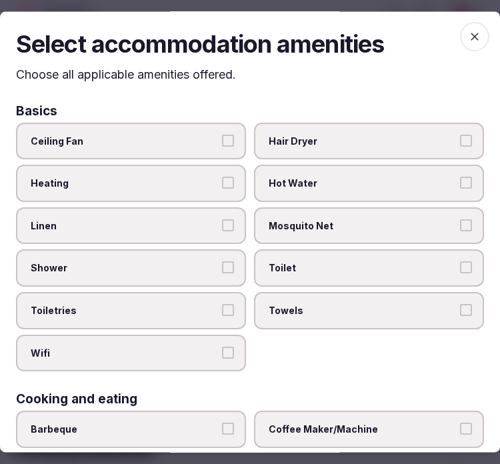
click at [145, 237] on label "Linen" at bounding box center [131, 225] width 230 height 37
click at [222, 231] on button "Linen" at bounding box center [228, 225] width 12 height 12
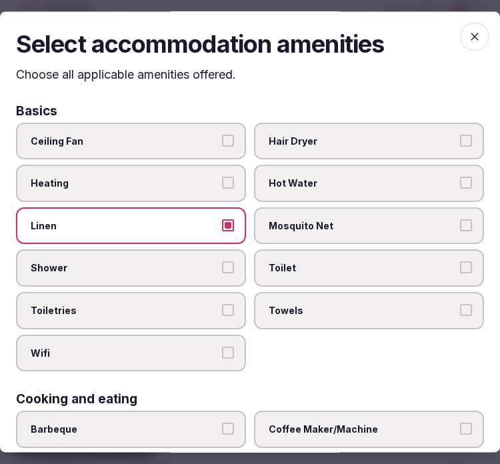
click at [170, 274] on label "Shower" at bounding box center [131, 268] width 230 height 37
click at [222, 274] on button "Shower" at bounding box center [228, 268] width 12 height 12
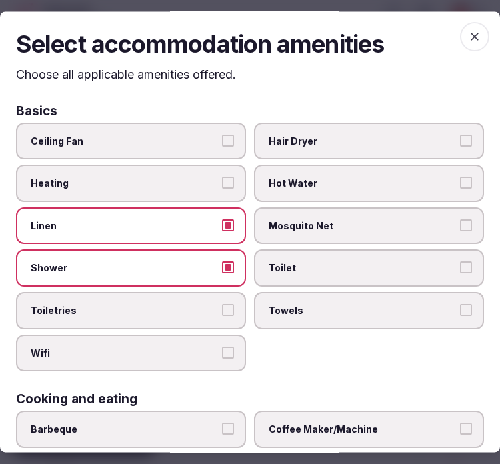
drag, startPoint x: 187, startPoint y: 320, endPoint x: 201, endPoint y: 343, distance: 27.2
click at [187, 322] on label "Toiletries" at bounding box center [131, 310] width 230 height 37
click at [222, 316] on button "Toiletries" at bounding box center [228, 310] width 12 height 12
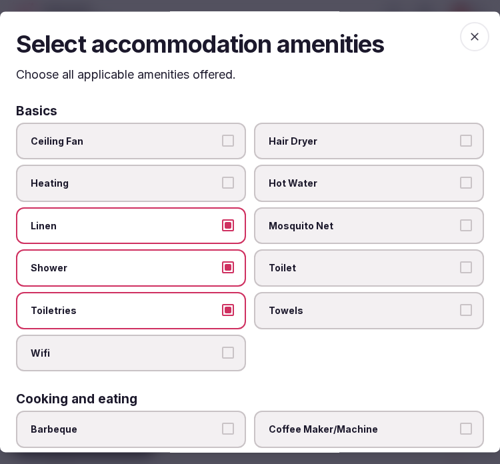
drag, startPoint x: 202, startPoint y: 343, endPoint x: 262, endPoint y: 327, distance: 61.9
click at [203, 347] on span "Wifi" at bounding box center [124, 353] width 187 height 13
click at [222, 347] on button "Wifi" at bounding box center [228, 353] width 12 height 12
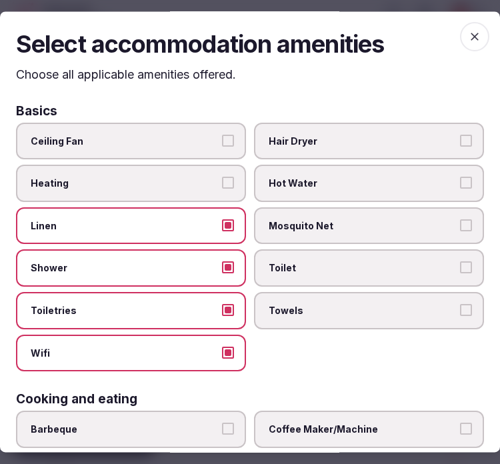
click at [284, 311] on span "Towels" at bounding box center [362, 310] width 187 height 13
click at [460, 311] on button "Towels" at bounding box center [466, 310] width 12 height 12
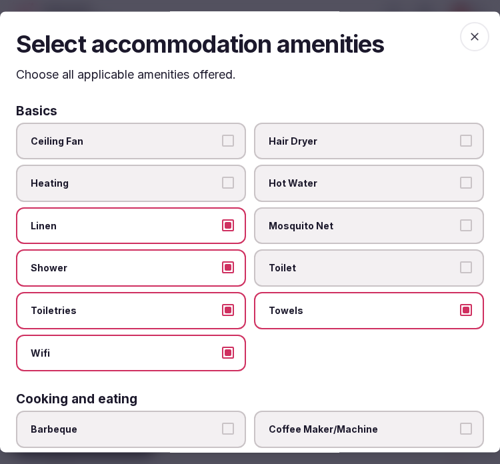
click at [300, 271] on label "Toilet" at bounding box center [369, 268] width 230 height 37
click at [460, 271] on button "Toilet" at bounding box center [466, 268] width 12 height 12
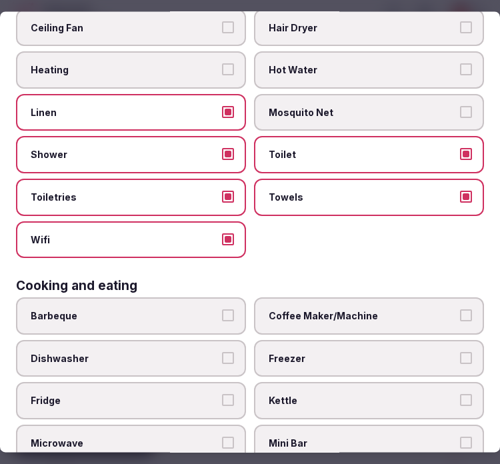
scroll to position [148, 0]
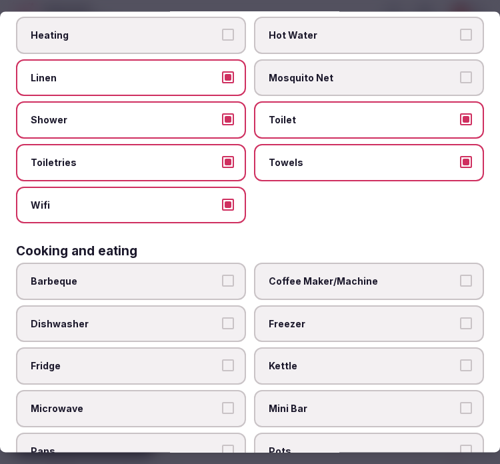
click at [354, 265] on label "Coffee Maker/Machine" at bounding box center [369, 281] width 230 height 37
click at [460, 275] on button "Coffee Maker/Machine" at bounding box center [466, 281] width 12 height 12
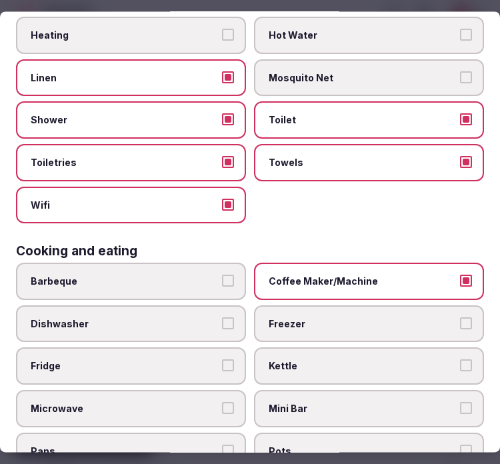
click at [365, 402] on span "Mini Bar" at bounding box center [362, 408] width 187 height 13
click at [460, 402] on button "Mini Bar" at bounding box center [466, 408] width 12 height 12
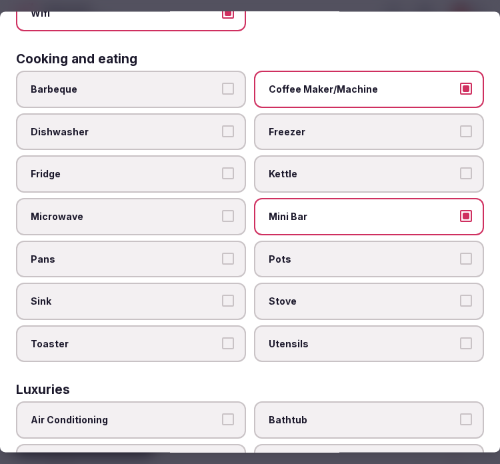
scroll to position [444, 0]
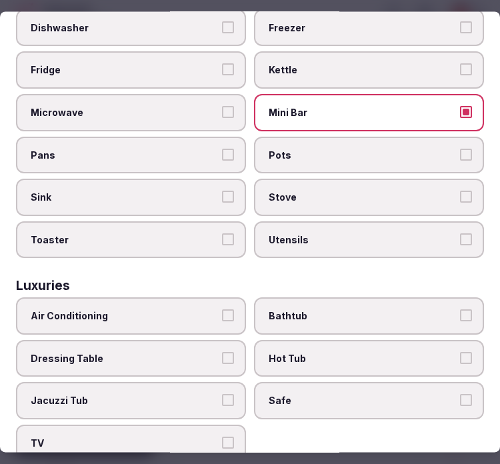
drag, startPoint x: 121, startPoint y: 293, endPoint x: 128, endPoint y: 297, distance: 8.4
click at [123, 310] on span "Air Conditioning" at bounding box center [124, 316] width 187 height 13
click at [222, 310] on button "Air Conditioning" at bounding box center [228, 316] width 12 height 12
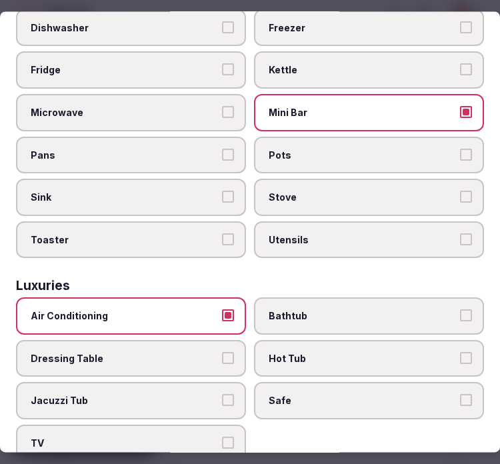
drag, startPoint x: 118, startPoint y: 422, endPoint x: 287, endPoint y: 400, distance: 170.8
click at [135, 437] on span "TV" at bounding box center [124, 443] width 187 height 13
click at [222, 437] on button "TV" at bounding box center [228, 443] width 12 height 12
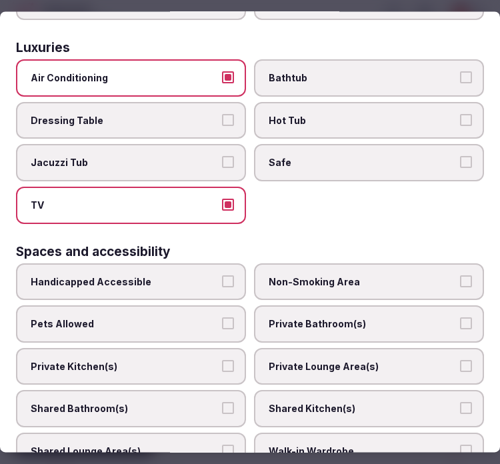
scroll to position [815, 0]
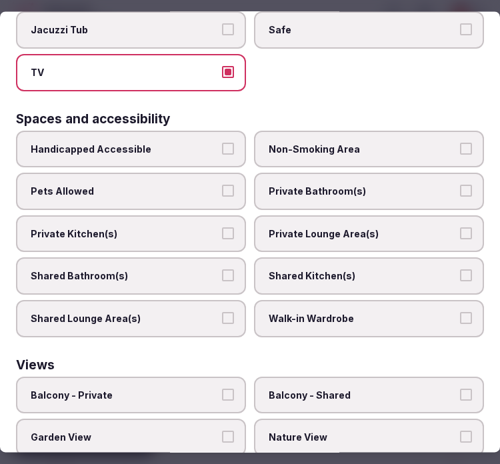
drag, startPoint x: 299, startPoint y: 148, endPoint x: 309, endPoint y: 179, distance: 32.3
click at [300, 151] on div "Handicapped Accessible Non-Smoking Area Pets Allowed Private Bathroom(s) Privat…" at bounding box center [250, 234] width 468 height 207
click at [309, 179] on label "Private Bathroom(s)" at bounding box center [369, 191] width 230 height 37
click at [460, 185] on button "Private Bathroom(s)" at bounding box center [466, 191] width 12 height 12
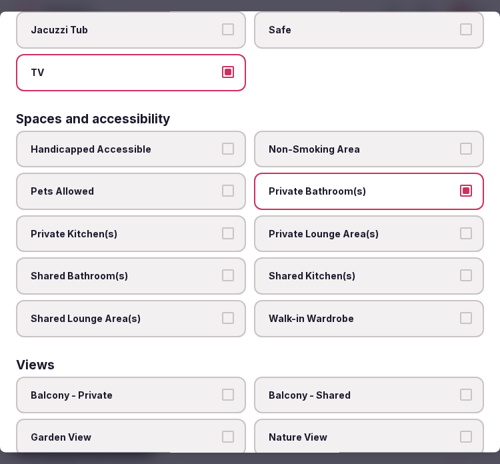
click at [316, 227] on span "Private Lounge Area(s)" at bounding box center [362, 233] width 187 height 13
click at [460, 227] on button "Private Lounge Area(s)" at bounding box center [466, 233] width 12 height 12
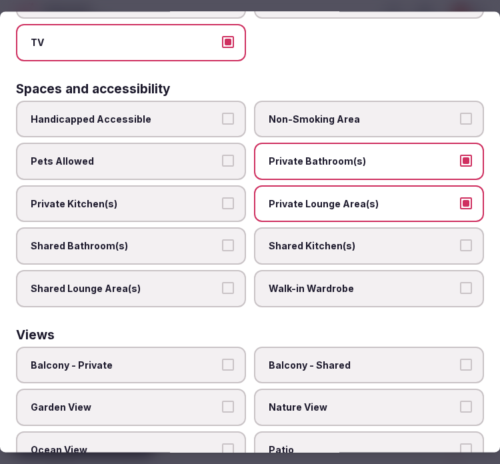
scroll to position [887, 0]
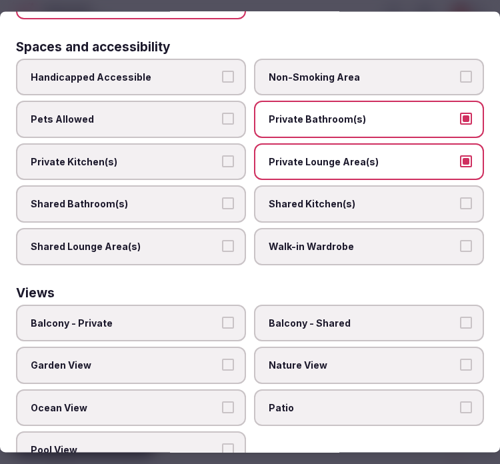
click at [187, 317] on span "Balcony - Private" at bounding box center [124, 323] width 187 height 13
click at [222, 317] on button "Balcony - Private" at bounding box center [228, 323] width 12 height 12
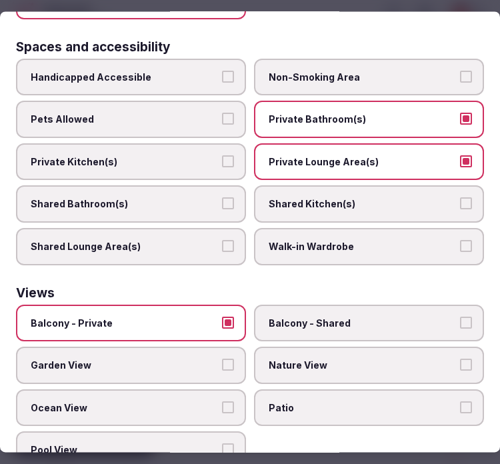
click at [164, 401] on span "Ocean View" at bounding box center [124, 407] width 187 height 13
click at [222, 401] on button "Ocean View" at bounding box center [228, 407] width 12 height 12
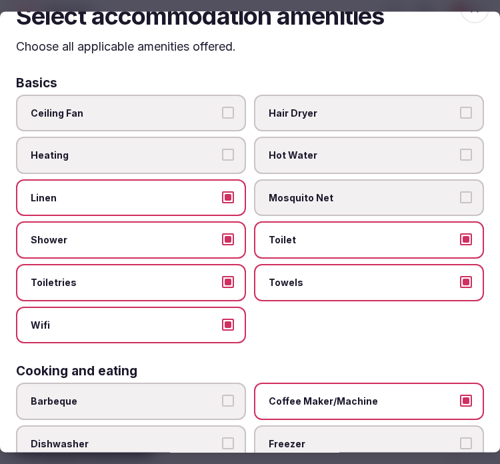
scroll to position [0, 0]
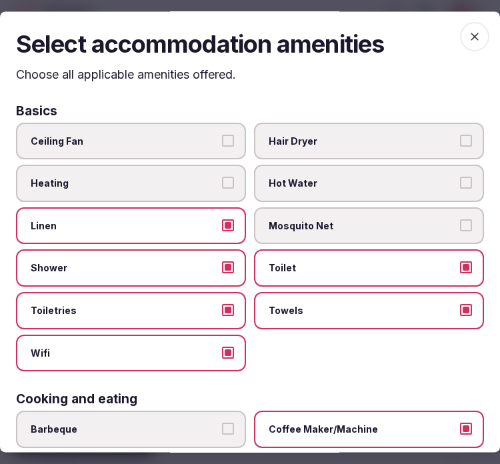
click at [468, 40] on icon "button" at bounding box center [474, 36] width 13 height 13
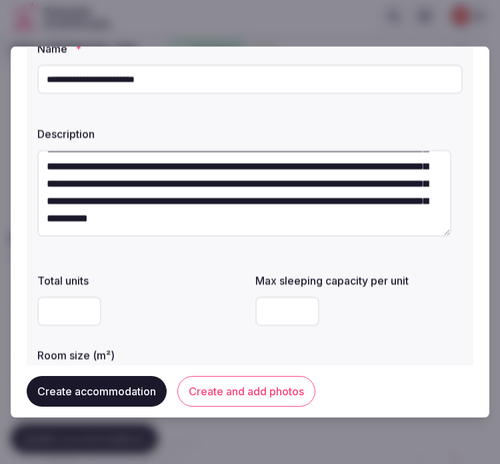
scroll to position [74, 0]
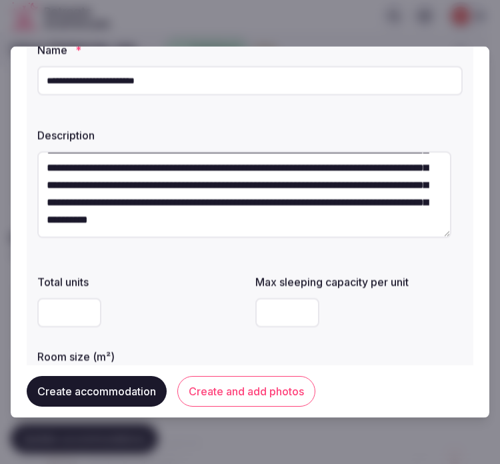
drag, startPoint x: 281, startPoint y: 303, endPoint x: 219, endPoint y: 315, distance: 63.0
click at [219, 315] on div "Total units Max sleeping capacity per unit * Room size (m²) **" at bounding box center [249, 338] width 425 height 139
type input "*"
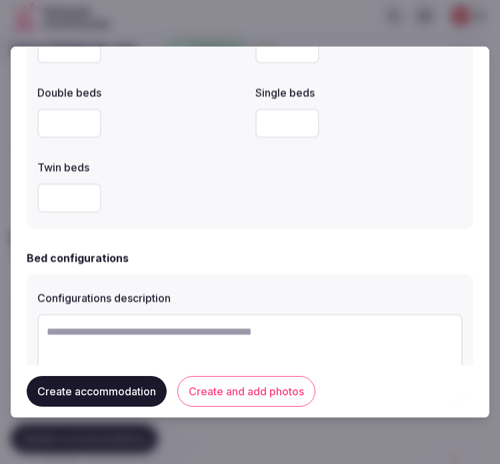
scroll to position [695, 0]
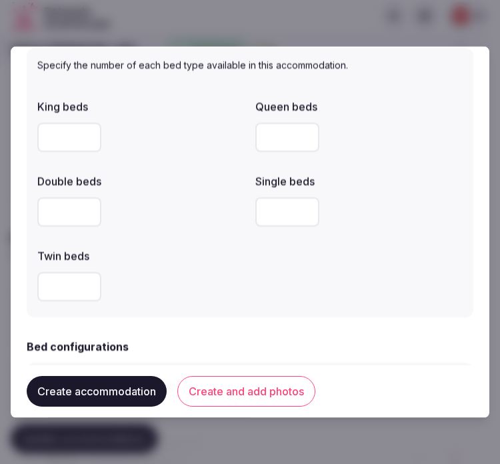
drag, startPoint x: 64, startPoint y: 216, endPoint x: 41, endPoint y: 209, distance: 23.8
click at [41, 209] on input "*" at bounding box center [69, 211] width 64 height 29
type input "*"
click at [276, 271] on div "King beds Queen beds Double beds * Single beds Twin beds" at bounding box center [249, 199] width 425 height 213
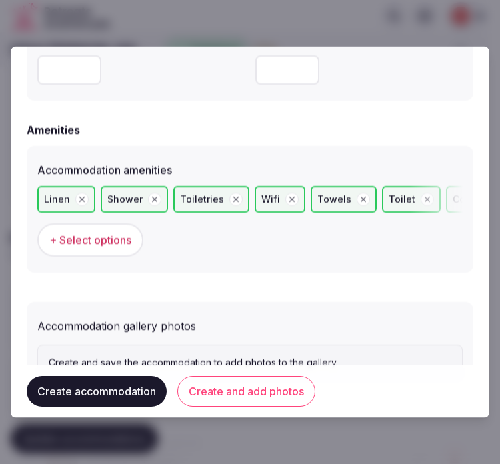
scroll to position [1317, 0]
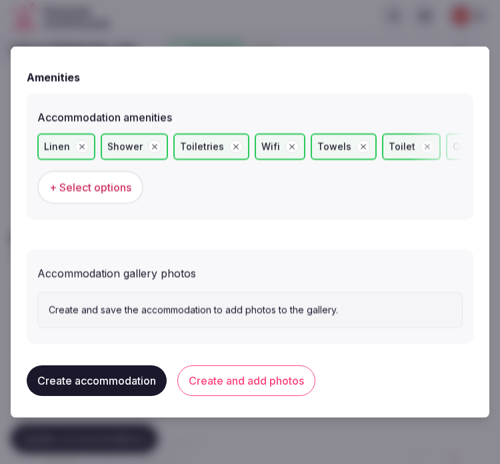
click at [271, 368] on button "Create and add photos" at bounding box center [246, 380] width 138 height 31
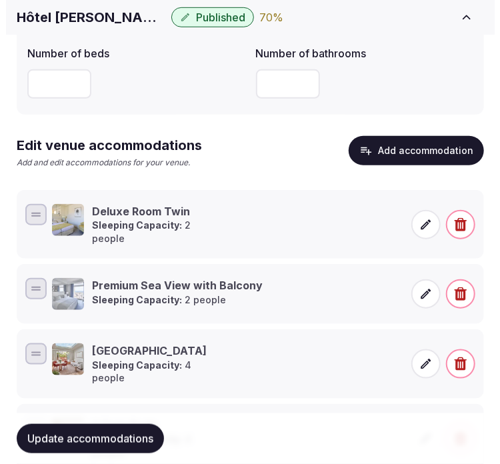
scroll to position [422, 0]
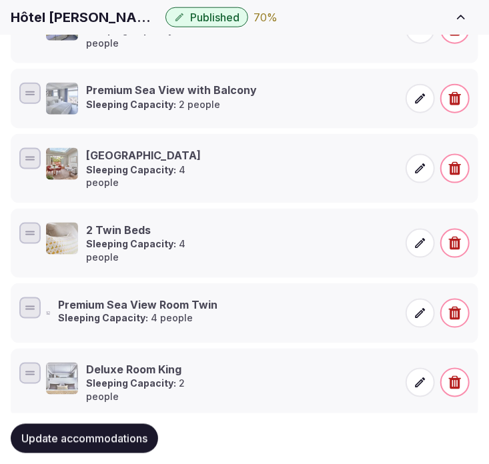
click at [430, 299] on span at bounding box center [419, 313] width 29 height 29
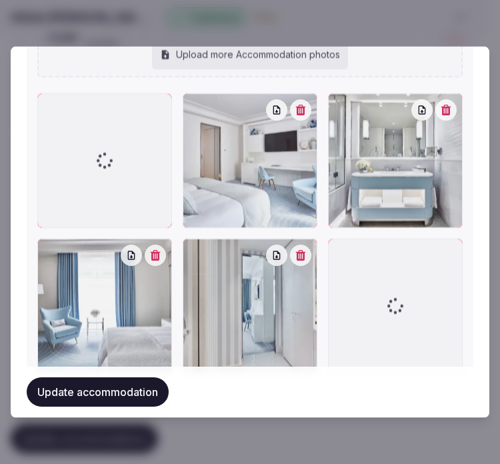
scroll to position [1757, 0]
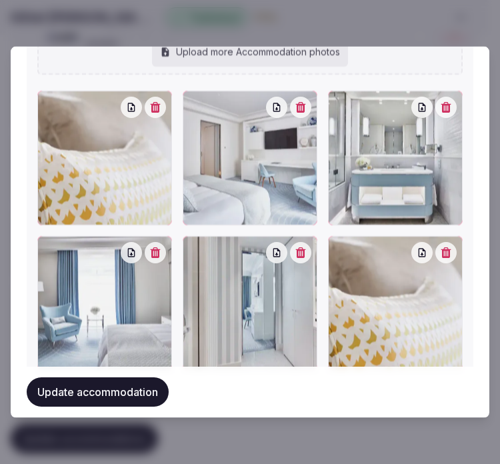
click at [447, 247] on button "button" at bounding box center [445, 252] width 21 height 21
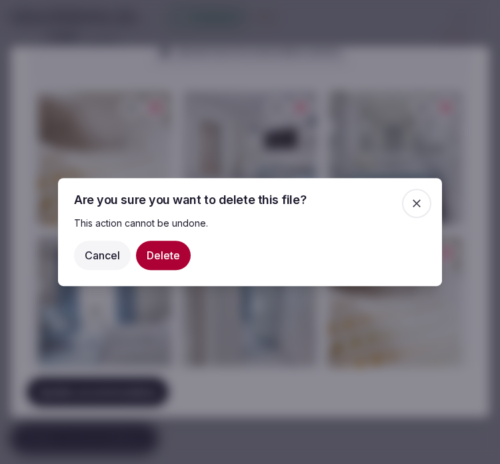
click at [150, 257] on button "Delete" at bounding box center [163, 255] width 55 height 29
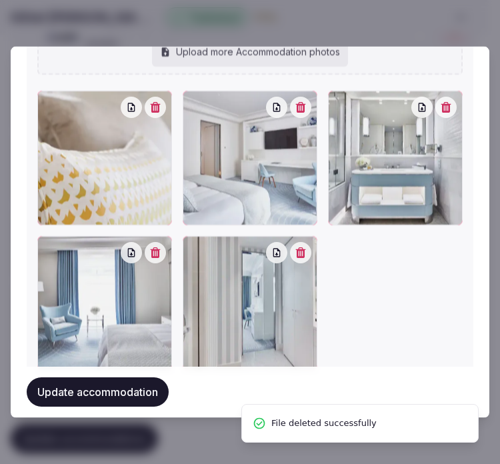
click at [140, 391] on button "Update accommodation" at bounding box center [98, 391] width 142 height 29
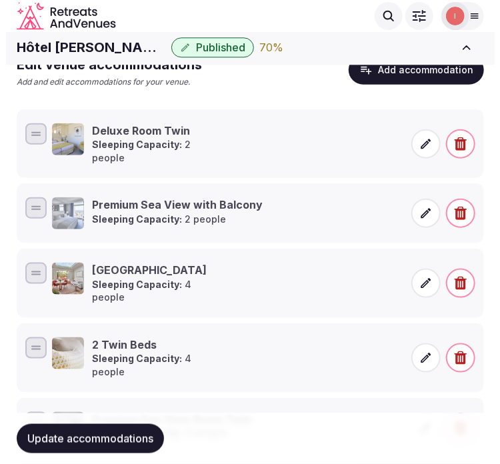
scroll to position [200, 0]
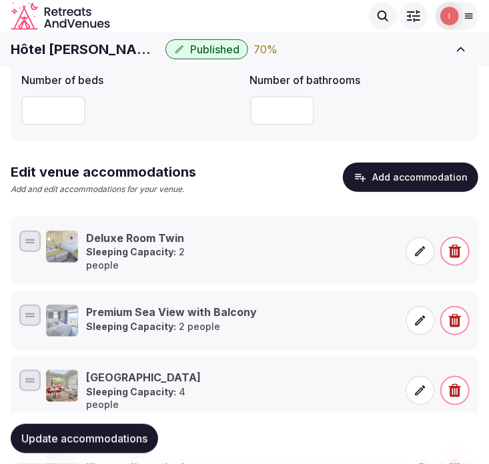
click at [437, 169] on button "Add accommodation" at bounding box center [410, 177] width 135 height 29
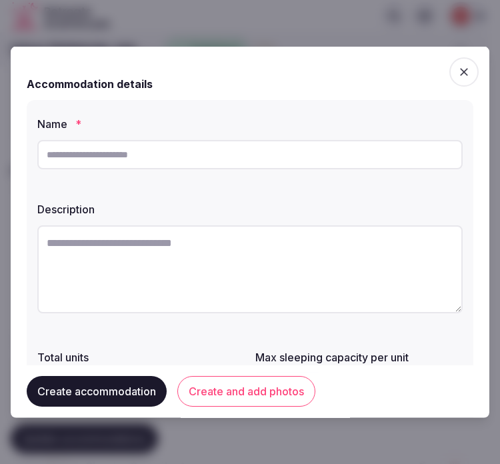
click at [257, 150] on input "text" at bounding box center [249, 154] width 425 height 29
paste input "**********"
type input "**********"
click at [323, 283] on textarea at bounding box center [249, 269] width 425 height 88
click at [131, 252] on textarea at bounding box center [249, 269] width 425 height 88
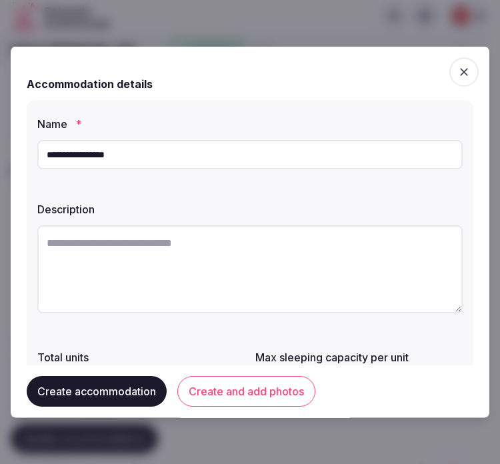
paste textarea "**********"
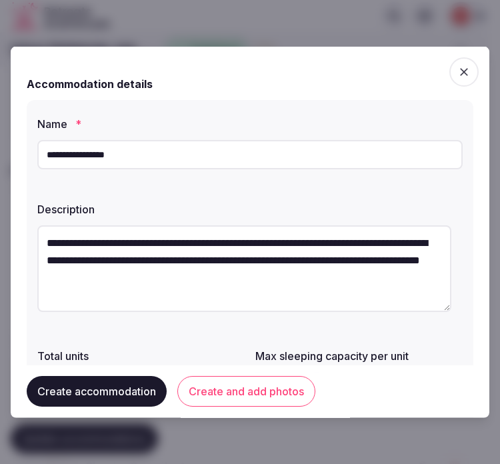
scroll to position [148, 0]
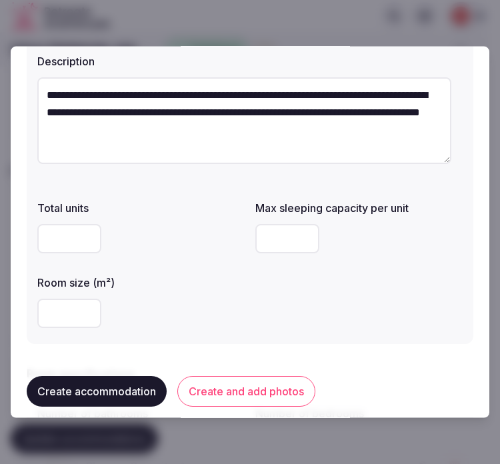
type textarea "**********"
click at [44, 330] on div at bounding box center [140, 313] width 207 height 40
click at [60, 316] on input "number" at bounding box center [69, 313] width 64 height 29
type input "**"
click at [274, 243] on input "number" at bounding box center [287, 238] width 64 height 29
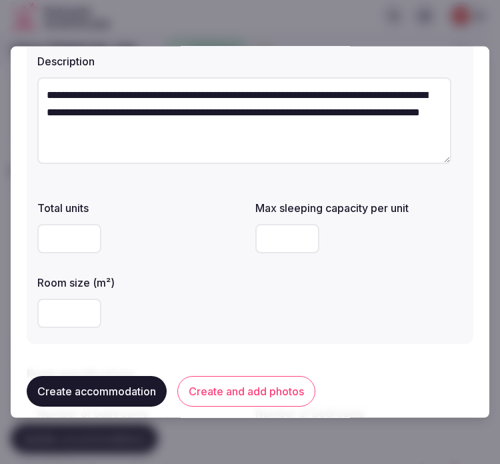
type input "*"
click at [351, 274] on div "Total units Max sleeping capacity per unit * Room size (m²) **" at bounding box center [249, 264] width 425 height 139
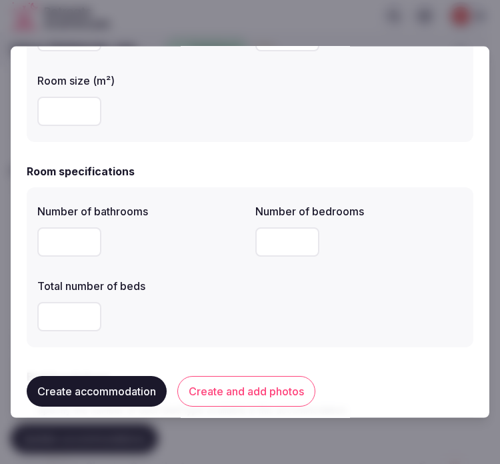
scroll to position [370, 0]
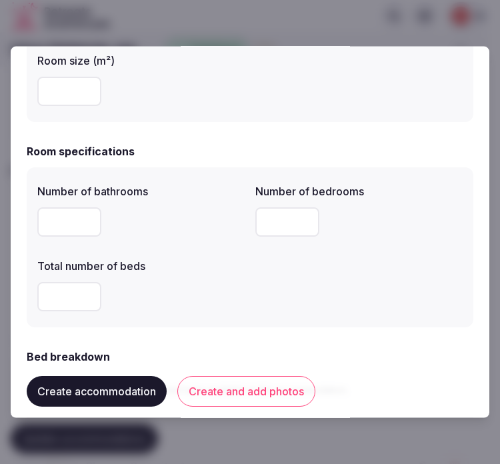
click at [76, 223] on input "number" at bounding box center [69, 221] width 64 height 29
type input "*"
click at [270, 222] on input "number" at bounding box center [287, 221] width 64 height 29
type input "*"
click at [49, 291] on input "*" at bounding box center [69, 296] width 64 height 29
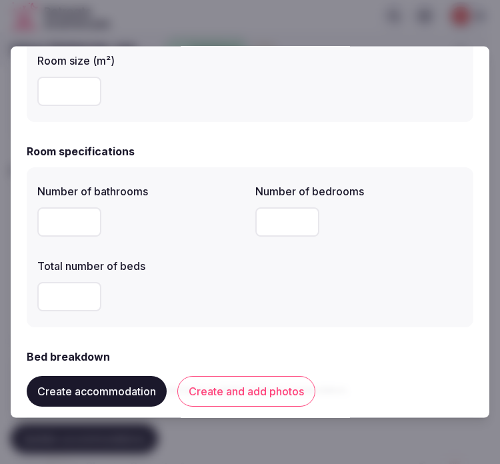
type input "*"
click at [182, 299] on div "*" at bounding box center [140, 296] width 207 height 29
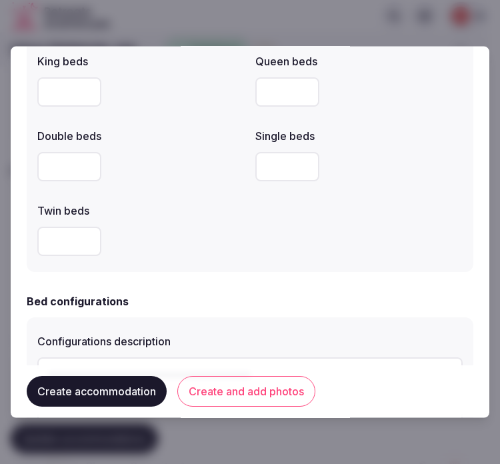
scroll to position [741, 0]
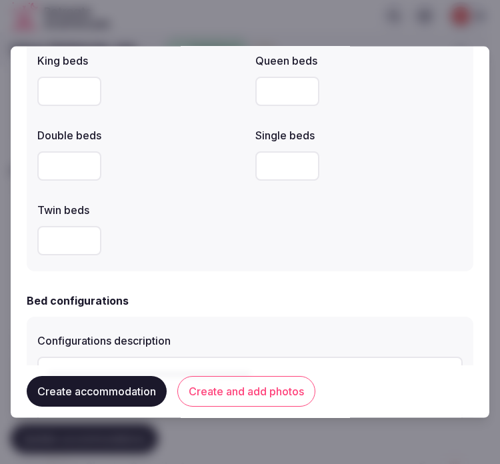
click at [73, 181] on div at bounding box center [140, 166] width 207 height 40
click at [73, 180] on input "number" at bounding box center [69, 165] width 64 height 29
type input "*"
click at [145, 243] on div at bounding box center [140, 240] width 207 height 29
click at [229, 255] on div at bounding box center [140, 241] width 207 height 40
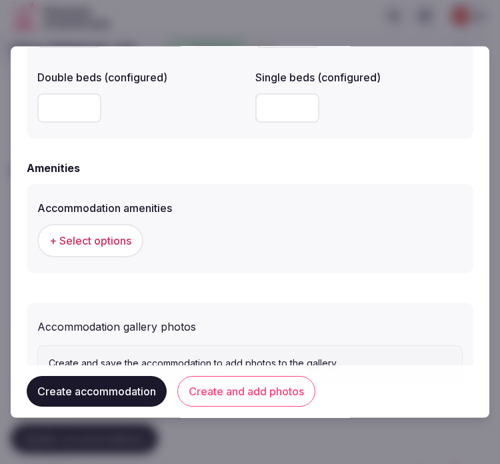
scroll to position [1259, 0]
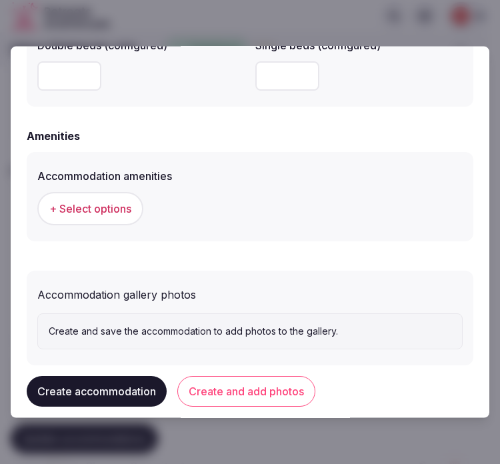
click at [96, 207] on span "+ Select options" at bounding box center [90, 208] width 82 height 15
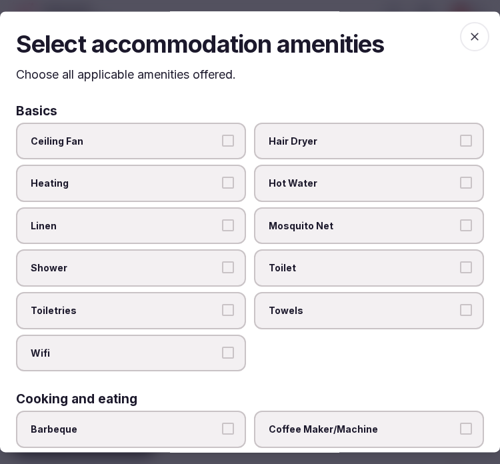
click at [232, 235] on label "Linen" at bounding box center [131, 225] width 230 height 37
click at [232, 231] on button "Linen" at bounding box center [228, 225] width 12 height 12
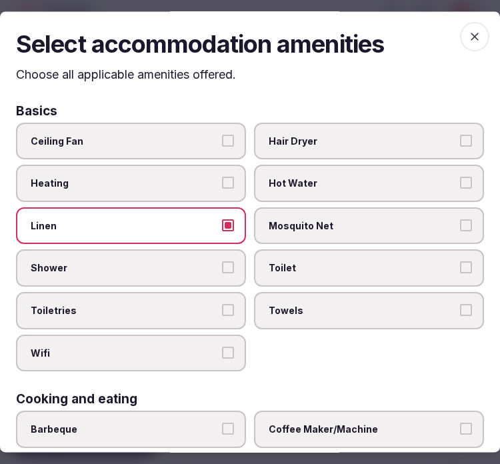
click at [224, 267] on button "Shower" at bounding box center [228, 268] width 12 height 12
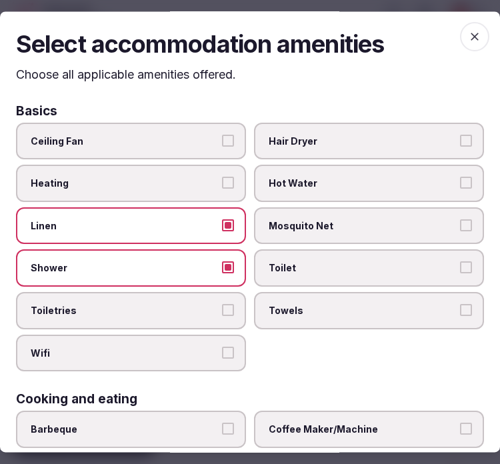
drag, startPoint x: 228, startPoint y: 314, endPoint x: 229, endPoint y: 336, distance: 22.0
click at [227, 315] on label "Toiletries" at bounding box center [131, 310] width 230 height 37
click at [227, 315] on button "Toiletries" at bounding box center [228, 310] width 12 height 12
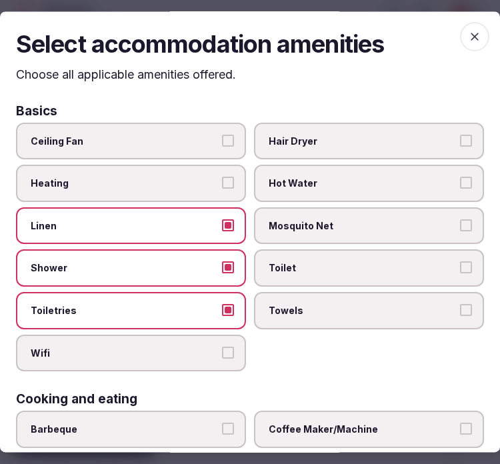
click at [227, 350] on button "Wifi" at bounding box center [228, 353] width 12 height 12
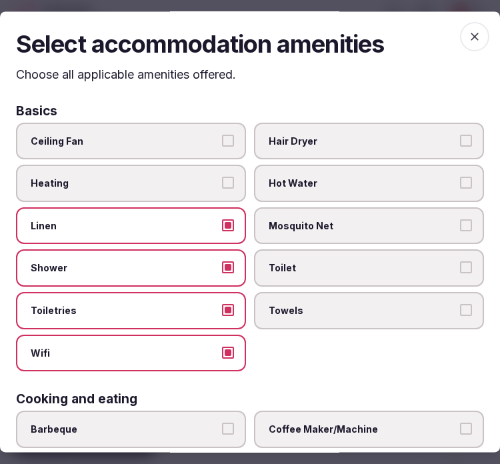
drag, startPoint x: 329, startPoint y: 309, endPoint x: 349, endPoint y: 272, distance: 41.8
click at [329, 308] on span "Towels" at bounding box center [362, 310] width 187 height 13
click at [460, 308] on button "Towels" at bounding box center [466, 310] width 12 height 12
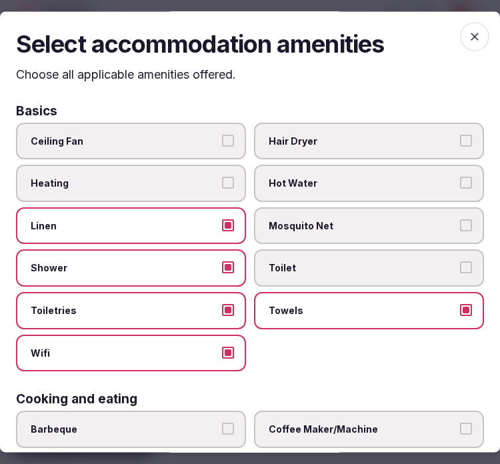
click at [356, 262] on span "Toilet" at bounding box center [362, 268] width 187 height 13
click at [460, 262] on button "Toilet" at bounding box center [466, 268] width 12 height 12
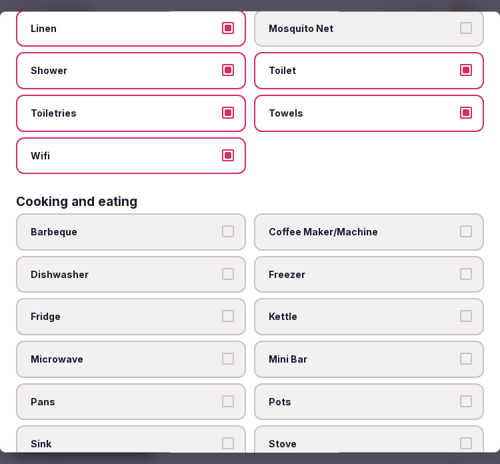
scroll to position [222, 0]
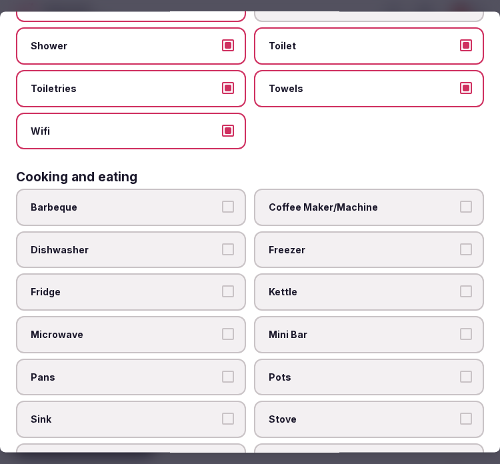
click at [361, 211] on label "Coffee Maker/Machine" at bounding box center [369, 207] width 230 height 37
click at [460, 211] on button "Coffee Maker/Machine" at bounding box center [466, 207] width 12 height 12
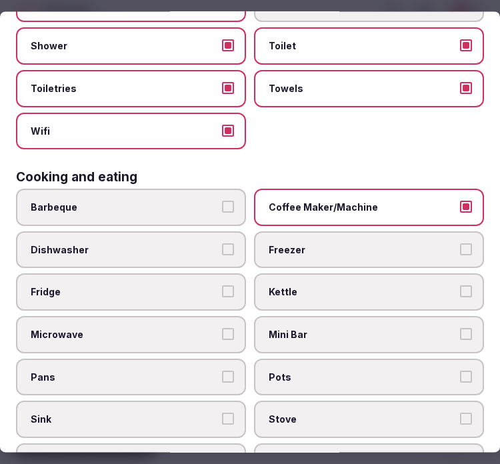
click at [368, 328] on span "Mini Bar" at bounding box center [362, 334] width 187 height 13
click at [460, 328] on button "Mini Bar" at bounding box center [466, 334] width 12 height 12
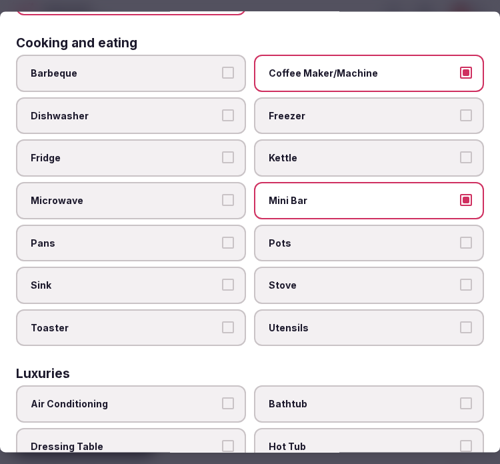
scroll to position [518, 0]
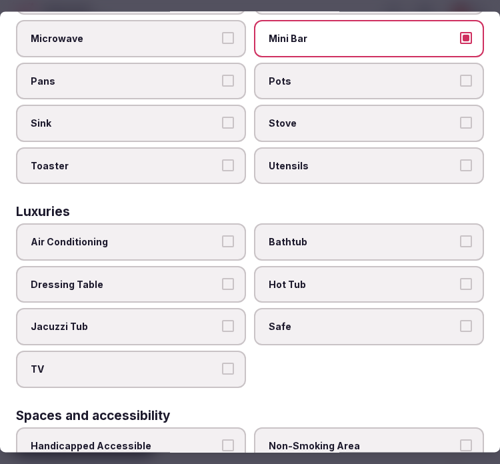
drag, startPoint x: 117, startPoint y: 235, endPoint x: 252, endPoint y: 243, distance: 135.5
click at [119, 234] on label "Air Conditioning" at bounding box center [131, 242] width 230 height 37
click at [222, 236] on button "Air Conditioning" at bounding box center [228, 242] width 12 height 12
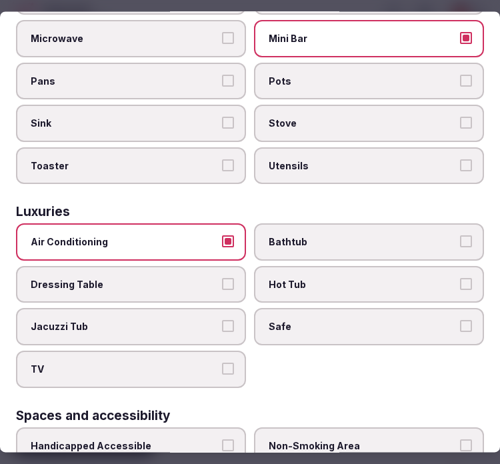
click at [284, 321] on span "Safe" at bounding box center [362, 327] width 187 height 13
click at [460, 321] on button "Safe" at bounding box center [466, 327] width 12 height 12
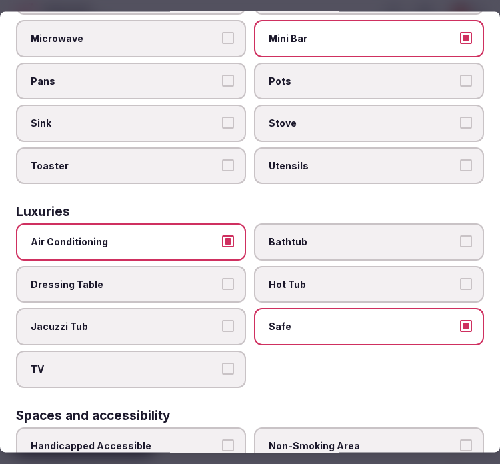
click at [216, 351] on label "TV" at bounding box center [131, 369] width 230 height 37
click at [222, 363] on button "TV" at bounding box center [228, 369] width 12 height 12
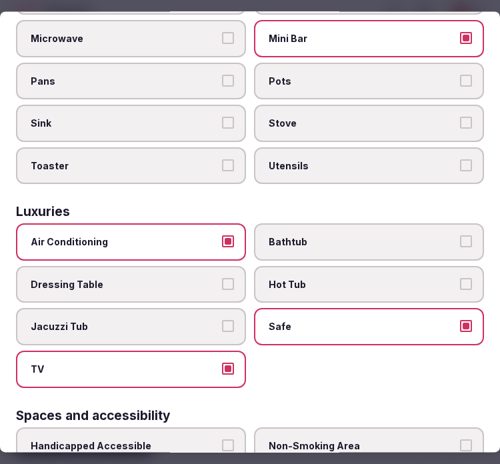
click at [464, 224] on label "Bathtub" at bounding box center [369, 242] width 230 height 37
click at [464, 236] on button "Bathtub" at bounding box center [466, 242] width 12 height 12
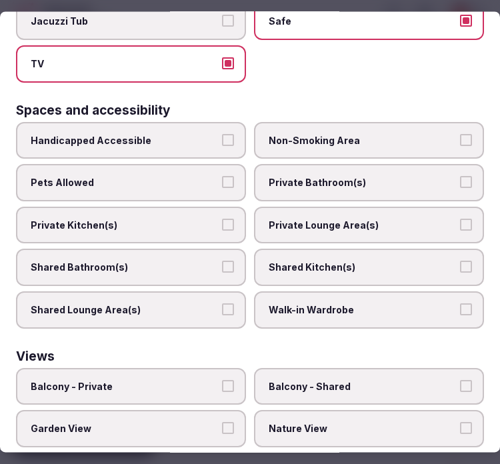
scroll to position [887, 0]
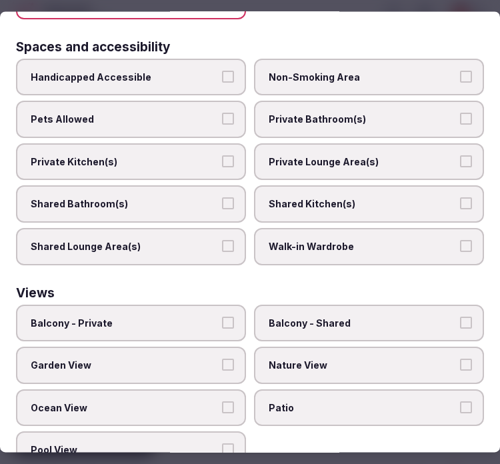
click at [364, 101] on label "Private Bathroom(s)" at bounding box center [369, 119] width 230 height 37
click at [460, 113] on button "Private Bathroom(s)" at bounding box center [466, 119] width 12 height 12
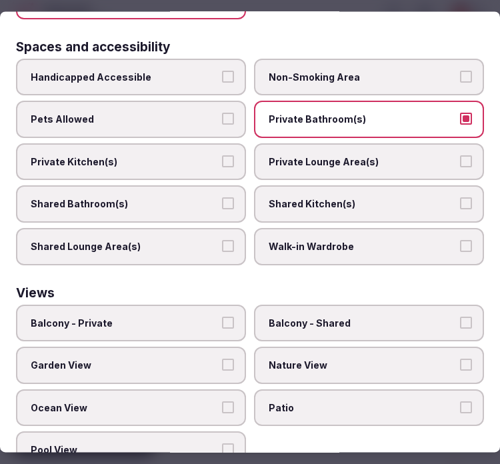
click at [377, 155] on span "Private Lounge Area(s)" at bounding box center [362, 161] width 187 height 13
click at [460, 155] on button "Private Lounge Area(s)" at bounding box center [466, 161] width 12 height 12
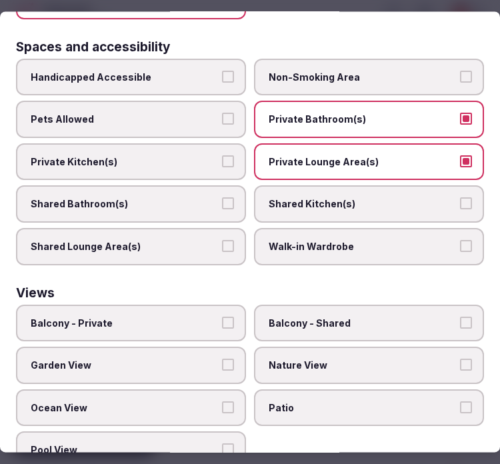
click at [103, 317] on span "Balcony - Private" at bounding box center [124, 323] width 187 height 13
click at [222, 317] on button "Balcony - Private" at bounding box center [228, 323] width 12 height 12
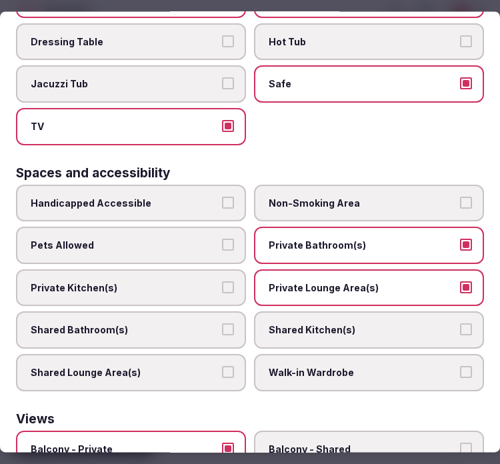
scroll to position [738, 0]
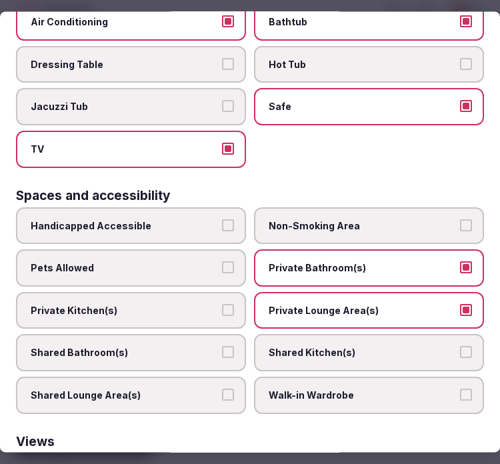
click at [209, 453] on label "Balcony - Private" at bounding box center [131, 471] width 230 height 37
click at [222, 463] on button "Balcony - Private" at bounding box center [228, 471] width 12 height 12
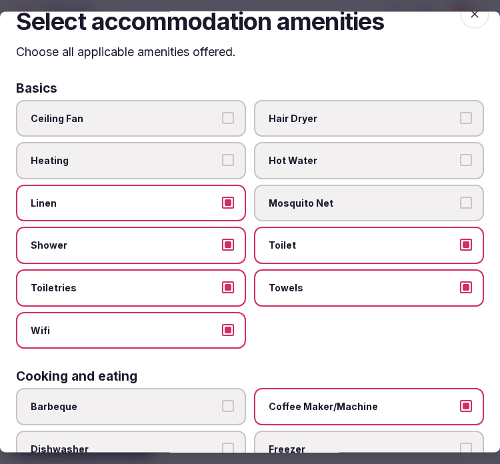
scroll to position [0, 0]
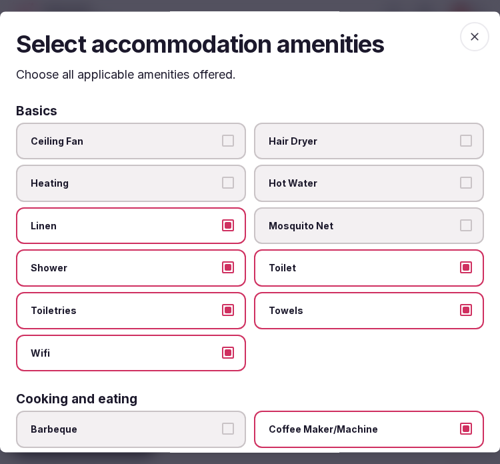
click at [468, 40] on icon "button" at bounding box center [474, 36] width 13 height 13
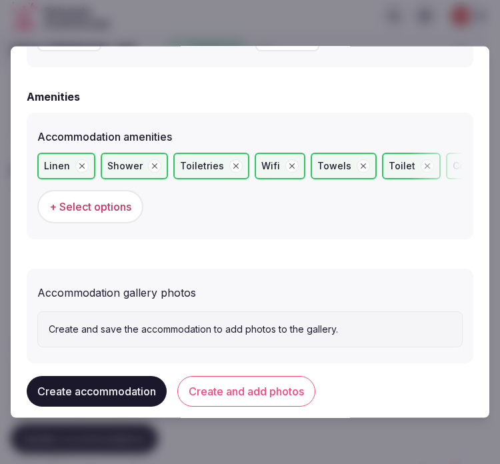
scroll to position [1317, 0]
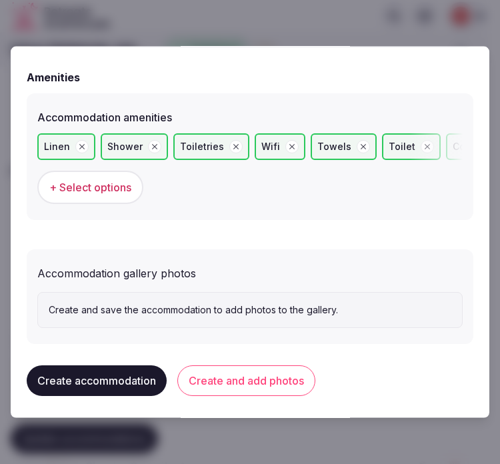
click at [276, 379] on button "Create and add photos" at bounding box center [246, 380] width 138 height 31
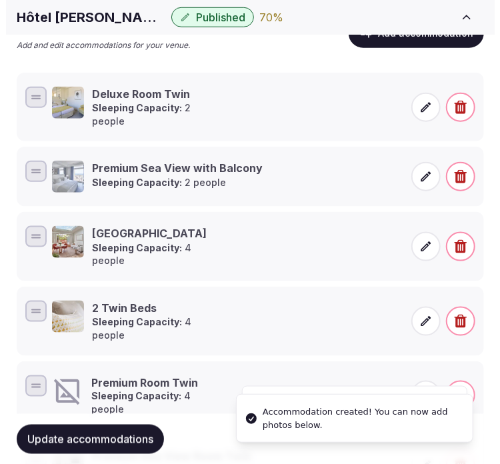
scroll to position [370, 0]
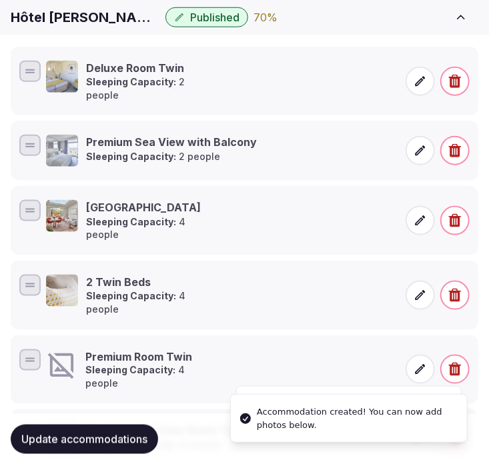
click at [429, 355] on span at bounding box center [419, 369] width 29 height 29
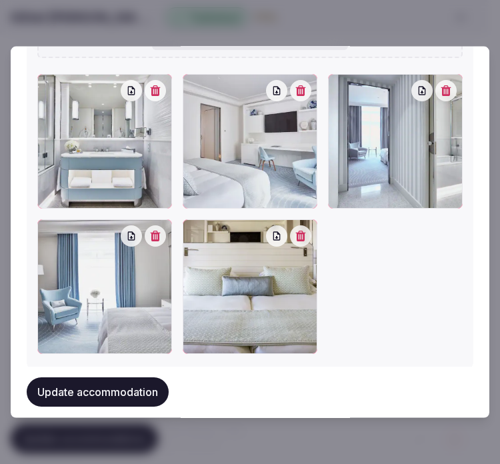
scroll to position [1774, 0]
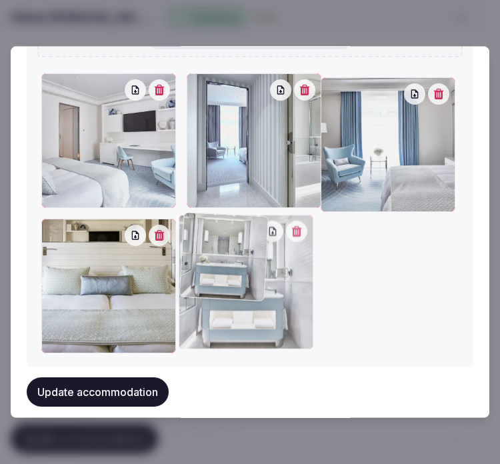
drag, startPoint x: 62, startPoint y: 87, endPoint x: 241, endPoint y: 269, distance: 254.6
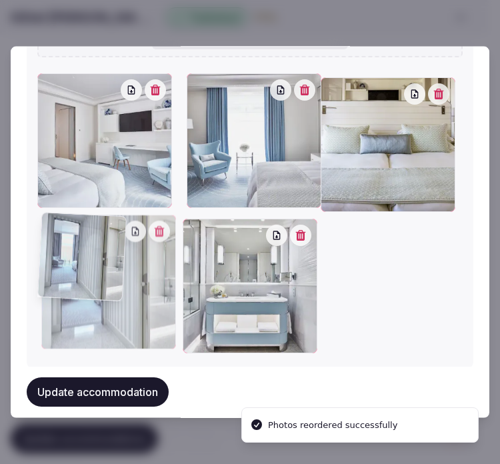
drag, startPoint x: 184, startPoint y: 81, endPoint x: 47, endPoint y: 283, distance: 243.7
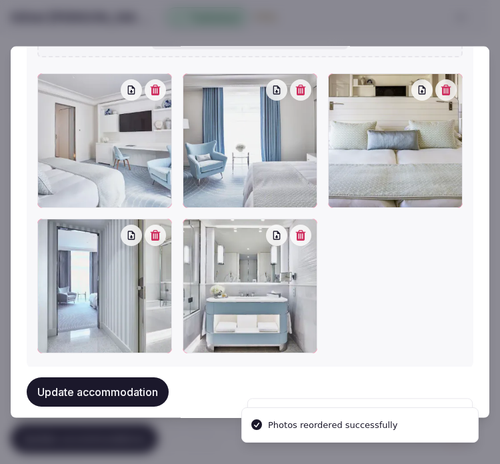
click at [124, 395] on button "Update accommodation" at bounding box center [98, 391] width 142 height 29
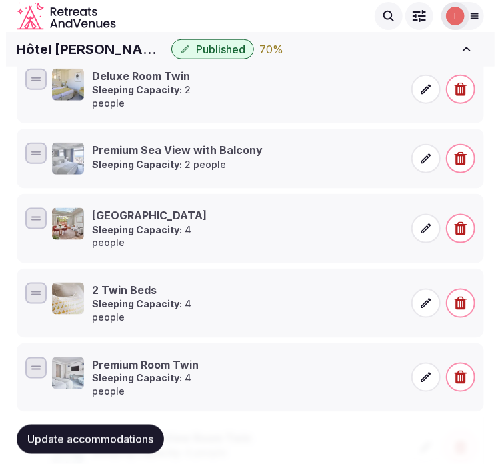
scroll to position [265, 0]
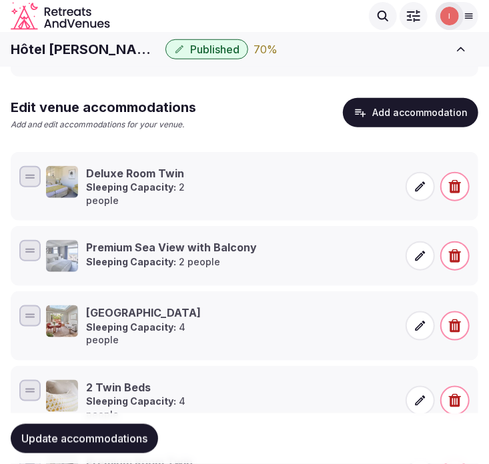
click at [412, 117] on button "Add accommodation" at bounding box center [410, 112] width 135 height 29
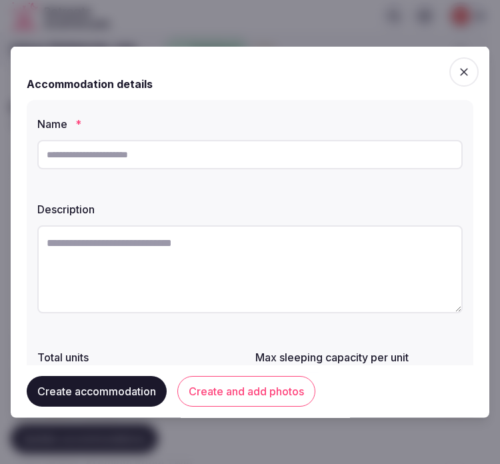
scroll to position [74, 0]
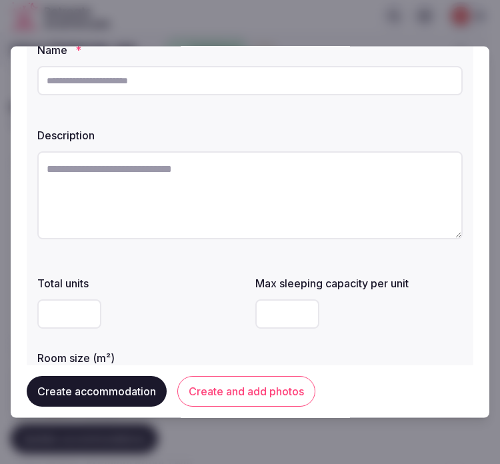
click at [284, 79] on input "text" at bounding box center [249, 80] width 425 height 29
paste input "**********"
type input "**********"
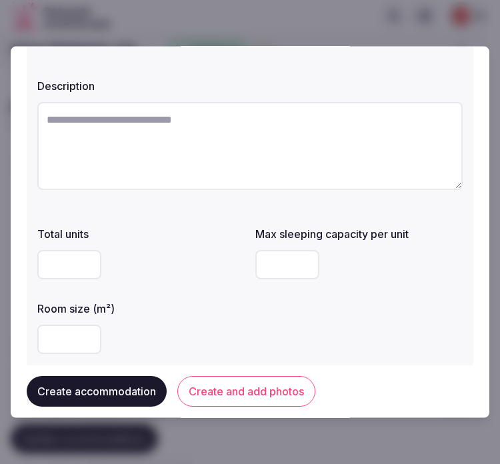
scroll to position [148, 0]
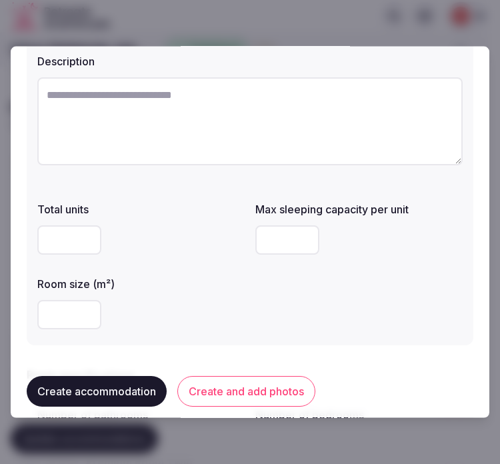
drag, startPoint x: 496, startPoint y: 237, endPoint x: 123, endPoint y: 139, distance: 385.6
click at [123, 139] on textarea at bounding box center [249, 121] width 425 height 88
paste textarea "**********"
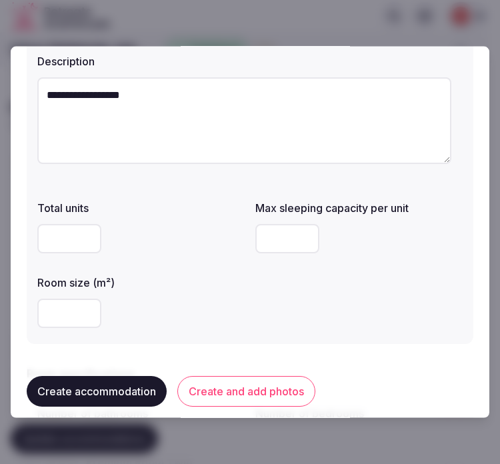
click at [156, 115] on textarea "**********" at bounding box center [244, 120] width 414 height 87
paste textarea "**********"
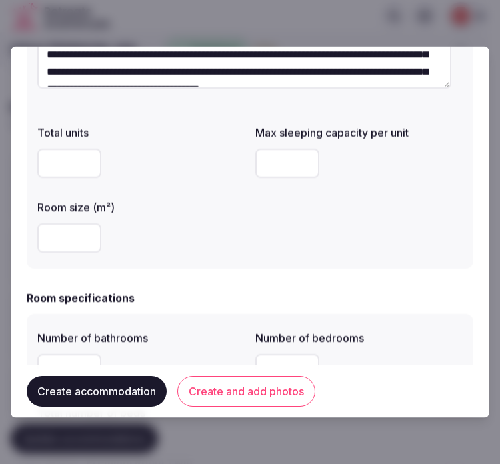
scroll to position [296, 0]
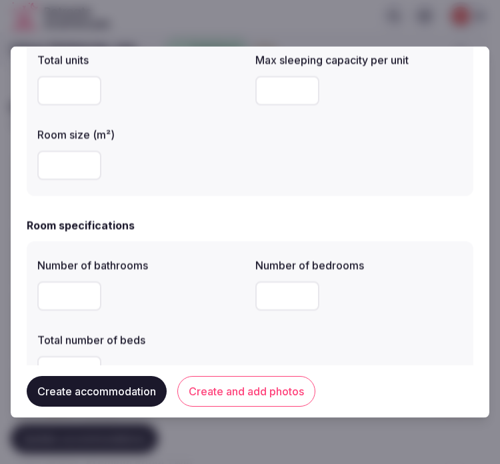
type textarea "**********"
click at [53, 162] on input "number" at bounding box center [69, 165] width 64 height 29
type input "**"
click at [261, 87] on input "number" at bounding box center [287, 90] width 64 height 29
type input "*"
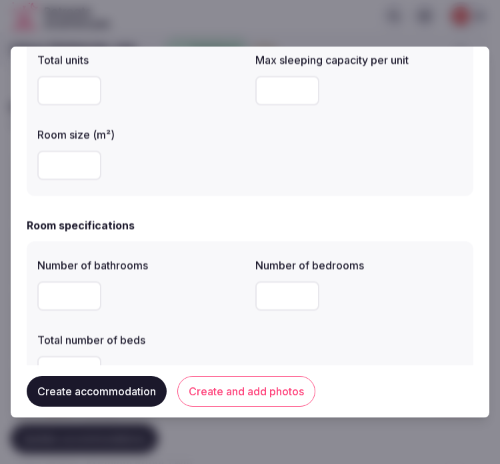
click at [253, 151] on div "Total units Max sleeping capacity per unit * Room size (m²) **" at bounding box center [249, 116] width 425 height 139
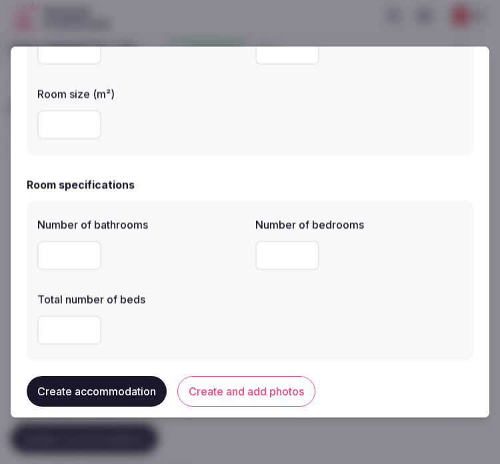
scroll to position [370, 0]
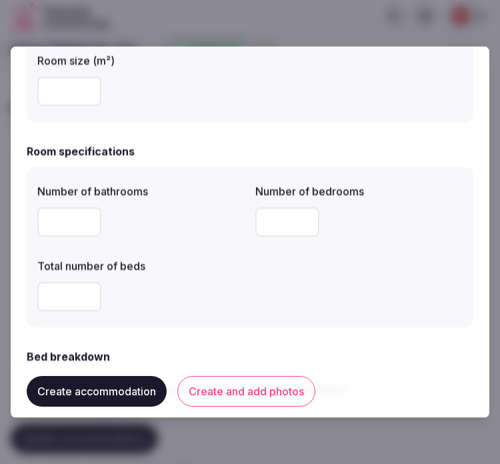
click at [75, 215] on input "number" at bounding box center [69, 221] width 64 height 29
type input "*"
click at [270, 222] on input "number" at bounding box center [287, 221] width 64 height 29
drag, startPoint x: 269, startPoint y: 225, endPoint x: 243, endPoint y: 221, distance: 25.8
click at [243, 221] on div "Number of bathrooms * Number of bedrooms * Total number of beds" at bounding box center [249, 247] width 425 height 139
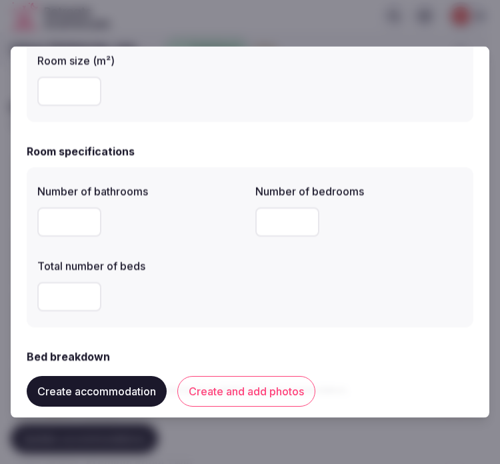
type input "*"
click at [75, 308] on input "number" at bounding box center [69, 296] width 64 height 29
type input "*"
drag, startPoint x: 148, startPoint y: 287, endPoint x: 164, endPoint y: 298, distance: 19.2
click at [149, 287] on div "*" at bounding box center [140, 296] width 207 height 29
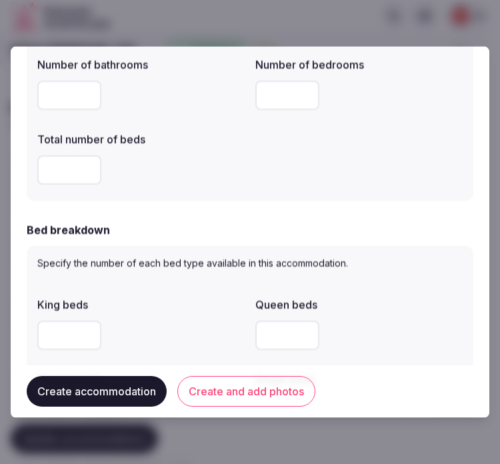
scroll to position [592, 0]
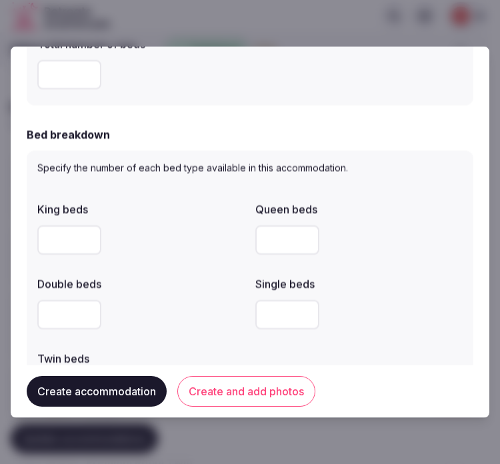
click at [72, 223] on div at bounding box center [140, 240] width 207 height 40
click at [63, 248] on input "number" at bounding box center [69, 239] width 64 height 29
type input "*"
click at [159, 243] on div "*" at bounding box center [140, 239] width 207 height 29
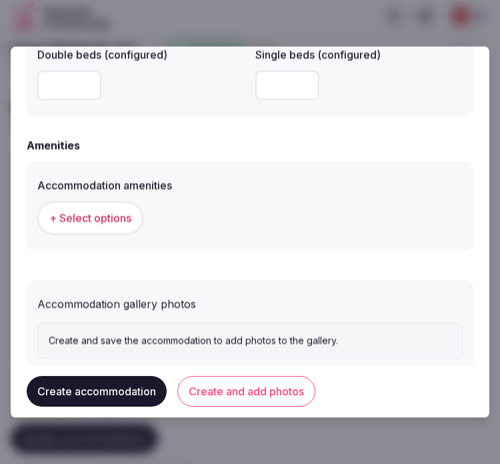
scroll to position [1281, 0]
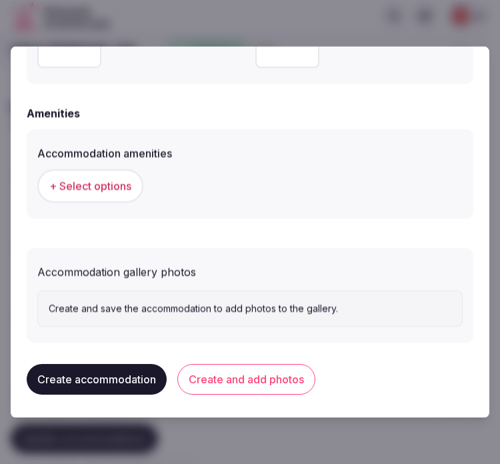
click at [89, 181] on span "+ Select options" at bounding box center [90, 186] width 82 height 15
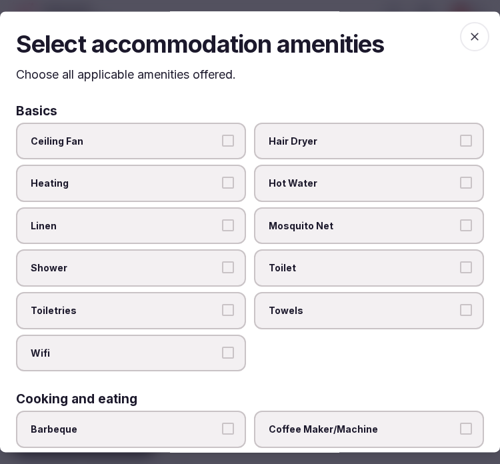
click at [171, 241] on div "Ceiling Fan Hair Dryer Heating Hot Water Linen Mosquito Net Shower Toilet Toile…" at bounding box center [250, 247] width 468 height 249
click at [191, 235] on label "Linen" at bounding box center [131, 225] width 230 height 37
click at [222, 231] on button "Linen" at bounding box center [228, 225] width 12 height 12
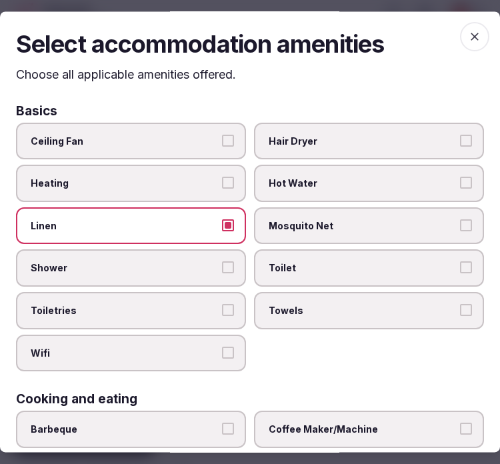
click at [214, 271] on label "Shower" at bounding box center [131, 268] width 230 height 37
click at [222, 271] on button "Shower" at bounding box center [228, 268] width 12 height 12
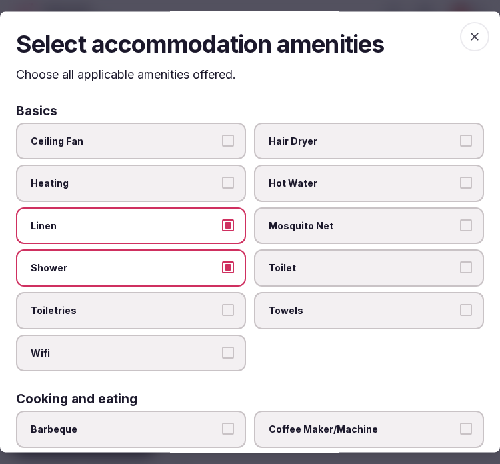
click at [222, 304] on button "Toiletries" at bounding box center [228, 310] width 12 height 12
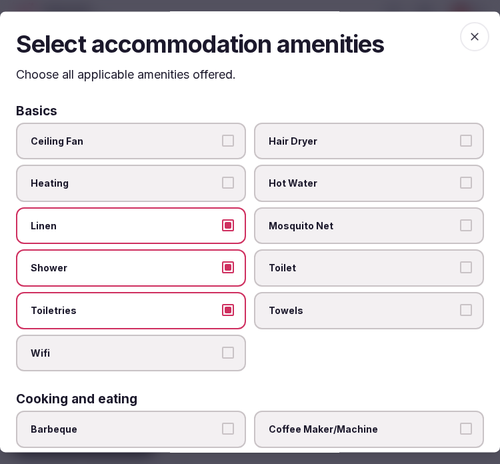
click at [225, 347] on button "Wifi" at bounding box center [228, 353] width 12 height 12
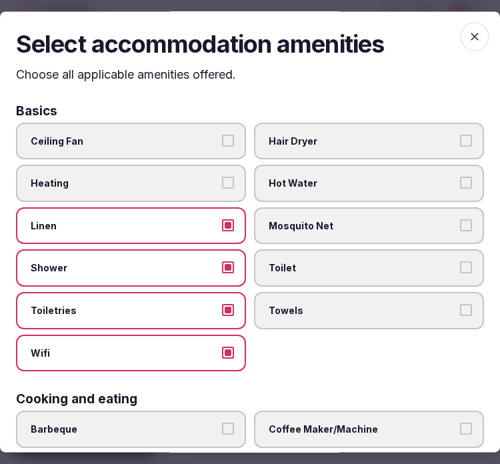
drag, startPoint x: 275, startPoint y: 309, endPoint x: 275, endPoint y: 289, distance: 20.0
click at [275, 305] on span "Towels" at bounding box center [362, 310] width 187 height 13
click at [460, 305] on button "Towels" at bounding box center [466, 310] width 12 height 12
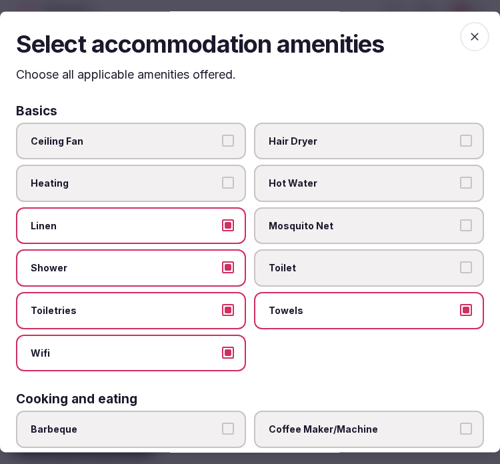
drag, startPoint x: 283, startPoint y: 264, endPoint x: 251, endPoint y: 303, distance: 50.2
click at [283, 263] on span "Toilet" at bounding box center [362, 268] width 187 height 13
click at [460, 263] on button "Toilet" at bounding box center [466, 268] width 12 height 12
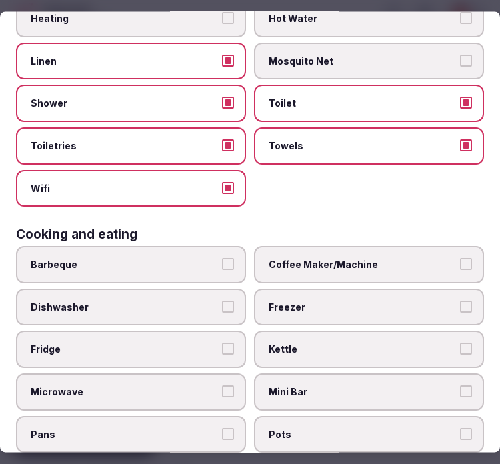
scroll to position [222, 0]
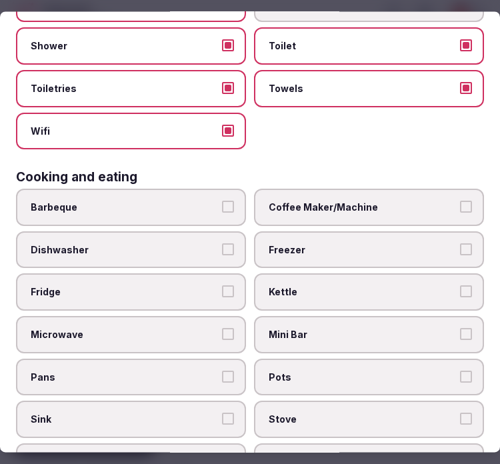
click at [272, 189] on label "Coffee Maker/Machine" at bounding box center [369, 207] width 230 height 37
click at [460, 201] on button "Coffee Maker/Machine" at bounding box center [466, 207] width 12 height 12
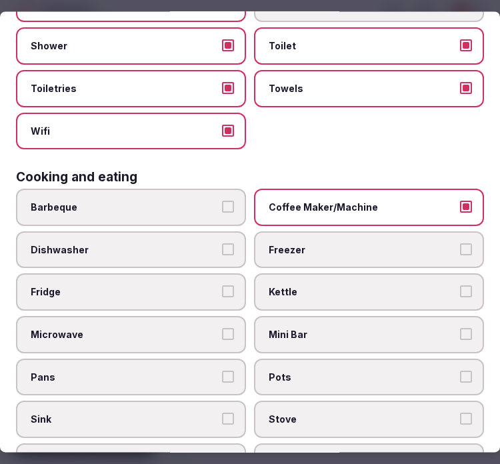
click at [274, 191] on label "Coffee Maker/Machine" at bounding box center [369, 207] width 230 height 37
click at [460, 201] on button "Coffee Maker/Machine" at bounding box center [466, 207] width 12 height 12
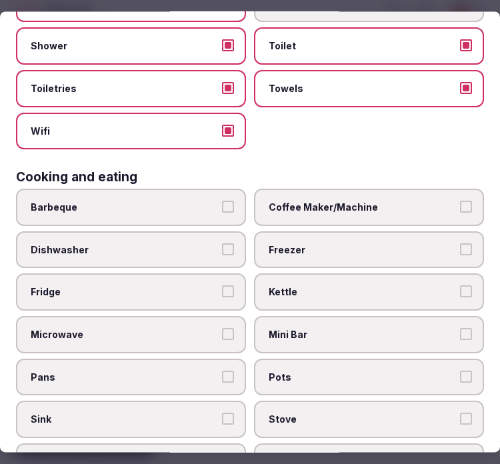
click at [276, 201] on span "Coffee Maker/Machine" at bounding box center [362, 207] width 187 height 13
click at [460, 201] on button "Coffee Maker/Machine" at bounding box center [466, 207] width 12 height 12
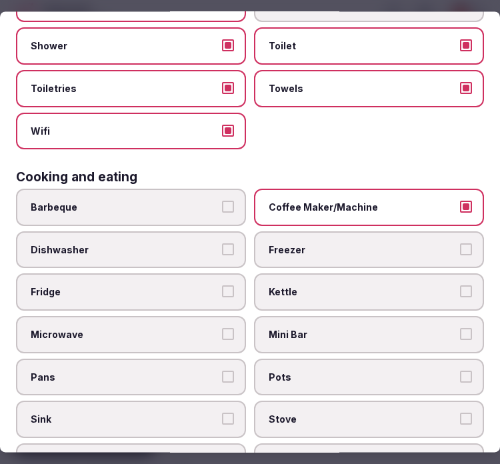
click at [317, 328] on span "Mini Bar" at bounding box center [362, 334] width 187 height 13
click at [460, 328] on button "Mini Bar" at bounding box center [466, 334] width 12 height 12
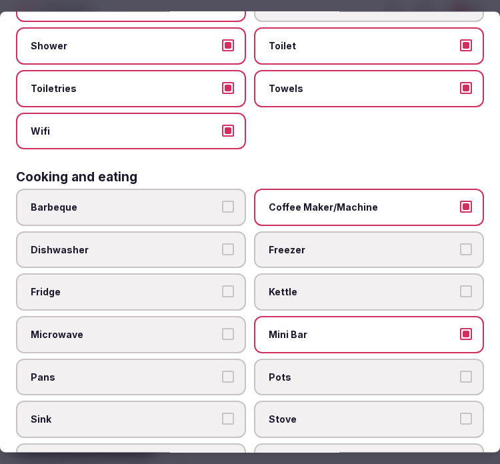
scroll to position [444, 0]
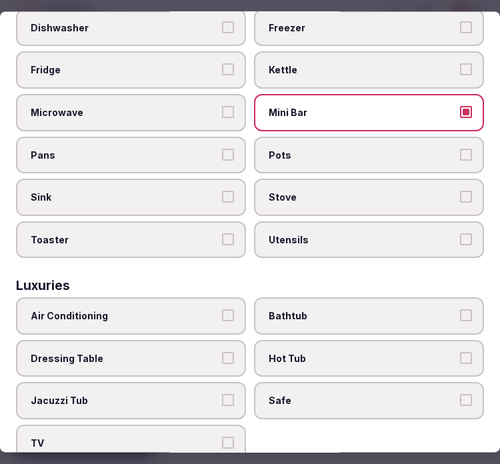
click at [175, 310] on span "Air Conditioning" at bounding box center [124, 316] width 187 height 13
click at [222, 310] on button "Air Conditioning" at bounding box center [228, 316] width 12 height 12
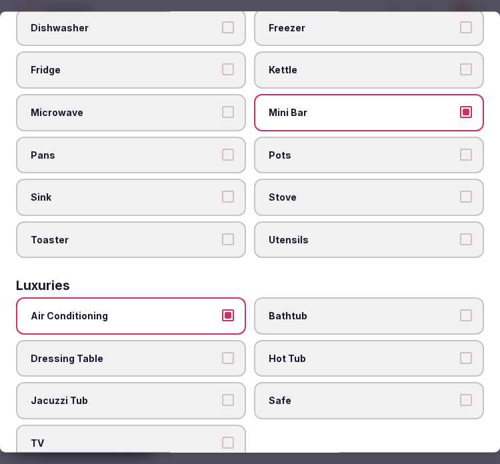
drag, startPoint x: 339, startPoint y: 375, endPoint x: 331, endPoint y: 376, distance: 8.1
click at [337, 395] on span "Safe" at bounding box center [362, 401] width 187 height 13
click at [460, 395] on button "Safe" at bounding box center [466, 401] width 12 height 12
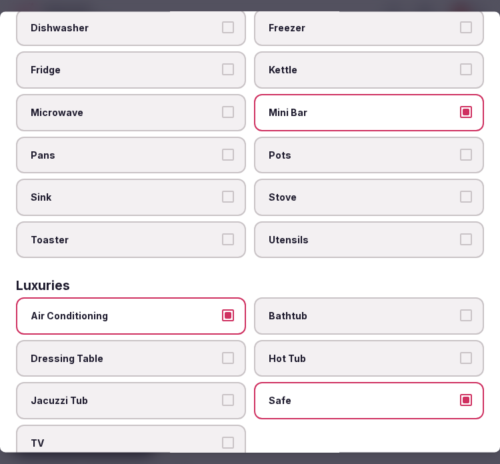
drag, startPoint x: 194, startPoint y: 421, endPoint x: 216, endPoint y: 417, distance: 22.5
click at [201, 437] on span "TV" at bounding box center [124, 443] width 187 height 13
click at [222, 437] on button "TV" at bounding box center [228, 443] width 12 height 12
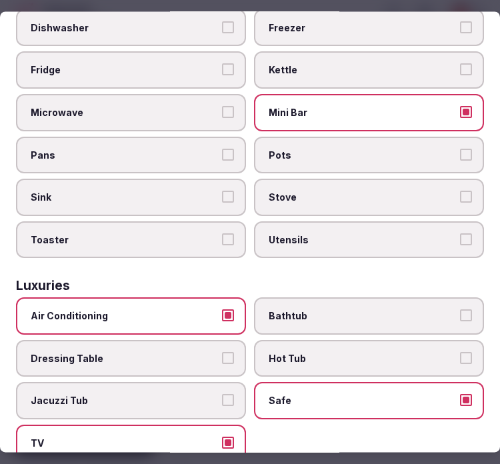
click at [357, 310] on span "Bathtub" at bounding box center [362, 316] width 187 height 13
click at [460, 310] on button "Bathtub" at bounding box center [466, 316] width 12 height 12
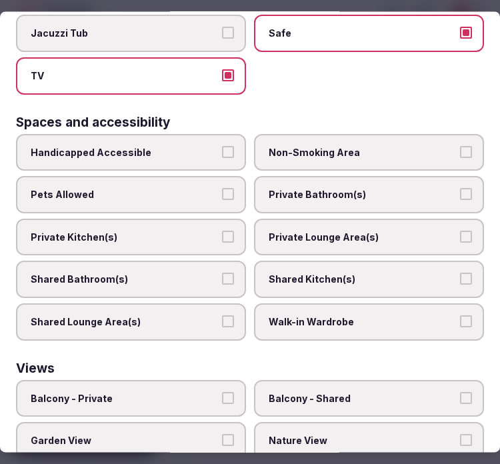
scroll to position [815, 0]
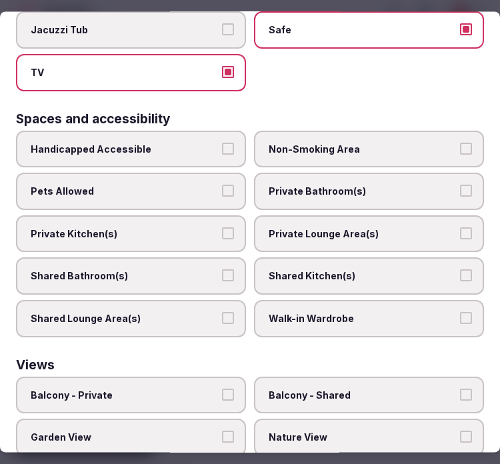
click at [318, 185] on span "Private Bathroom(s)" at bounding box center [362, 191] width 187 height 13
click at [460, 185] on button "Private Bathroom(s)" at bounding box center [466, 191] width 12 height 12
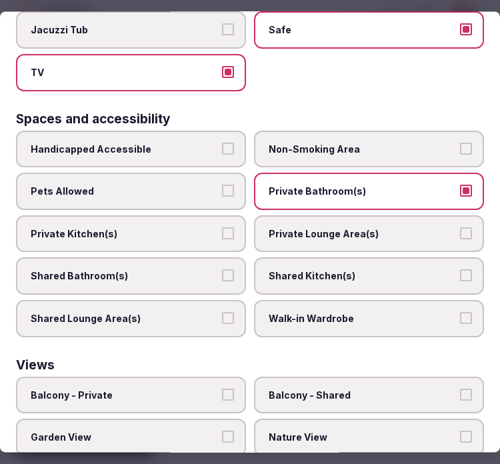
click at [325, 189] on div "Handicapped Accessible Non-Smoking Area Pets Allowed Private Bathroom(s) Privat…" at bounding box center [250, 234] width 468 height 207
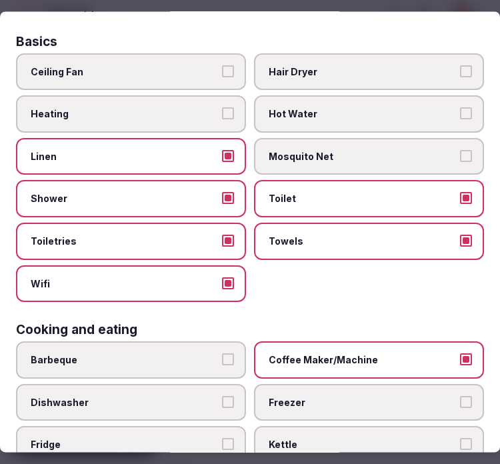
scroll to position [0, 0]
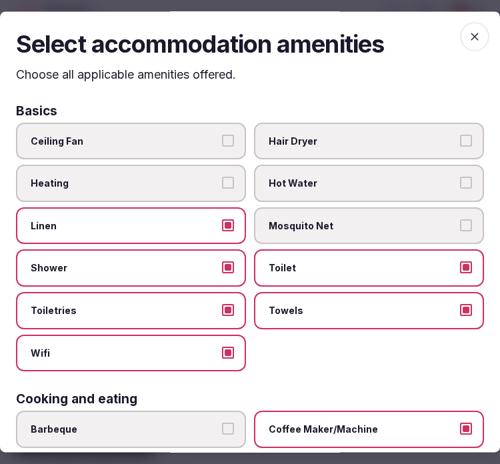
click at [471, 36] on icon "button" at bounding box center [475, 37] width 8 height 8
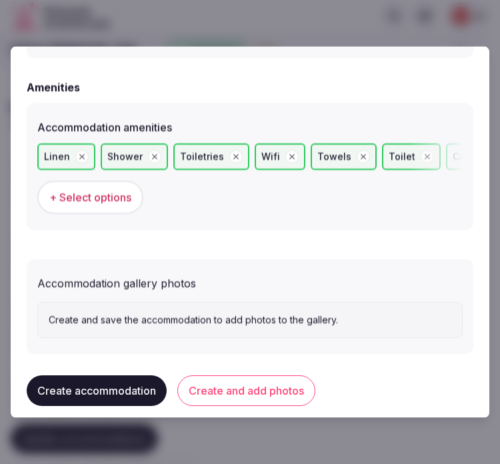
scroll to position [1317, 0]
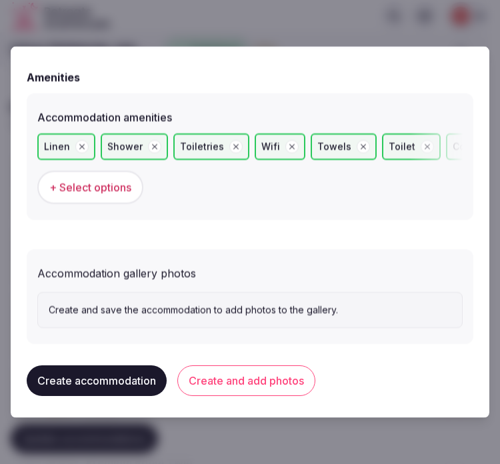
click at [290, 365] on button "Create and add photos" at bounding box center [246, 380] width 138 height 31
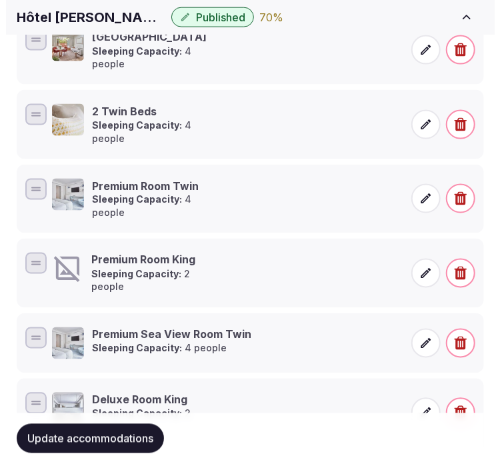
scroll to position [552, 0]
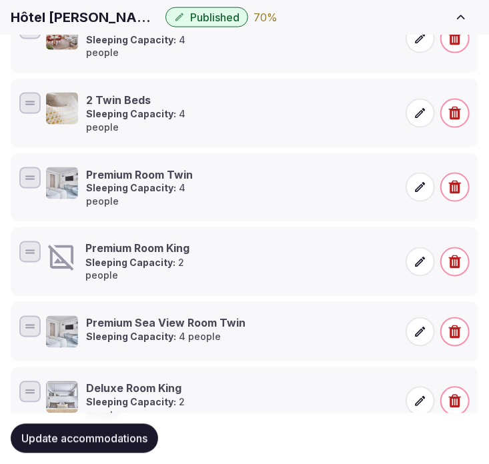
click at [417, 257] on icon at bounding box center [420, 262] width 10 height 10
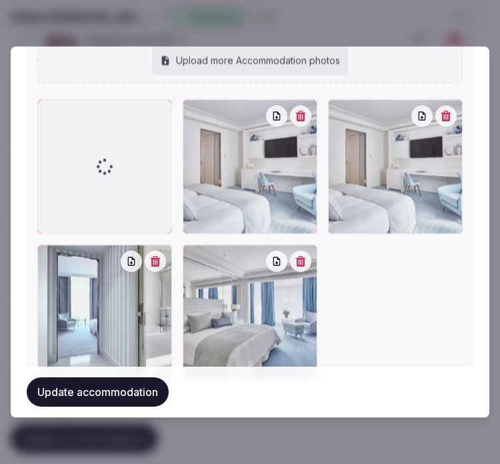
scroll to position [1857, 0]
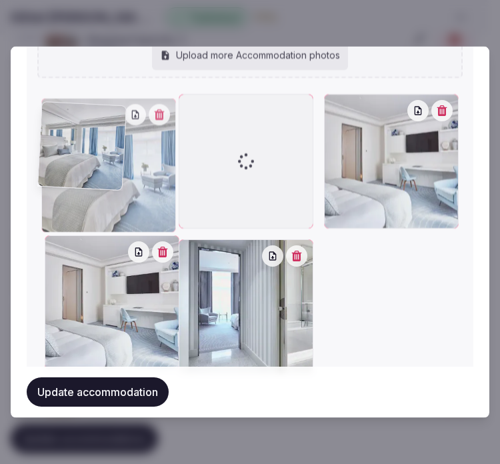
drag, startPoint x: 187, startPoint y: 207, endPoint x: 47, endPoint y: 94, distance: 180.7
click at [47, 94] on div "Grand-Hyatt-Cannes-Hotel-Martinez-P748-Junior-Suite.16x9.webp Hotel-Martinez-P1…" at bounding box center [249, 82] width 425 height 583
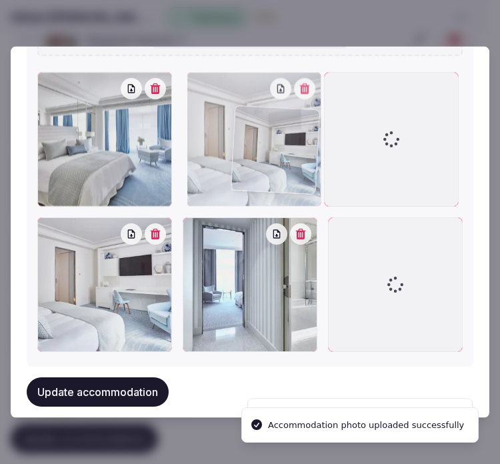
scroll to position [1776, 0]
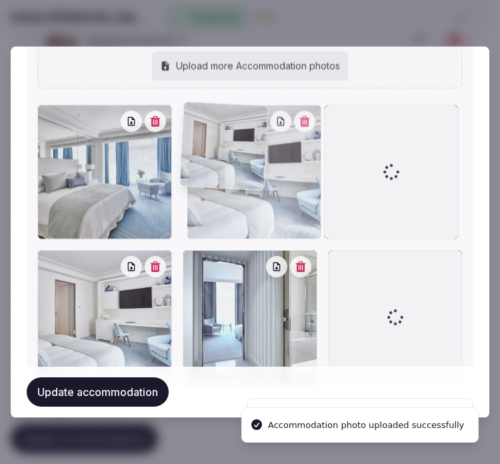
drag, startPoint x: 324, startPoint y: 118, endPoint x: 243, endPoint y: 125, distance: 81.0
click at [243, 125] on div at bounding box center [254, 172] width 135 height 135
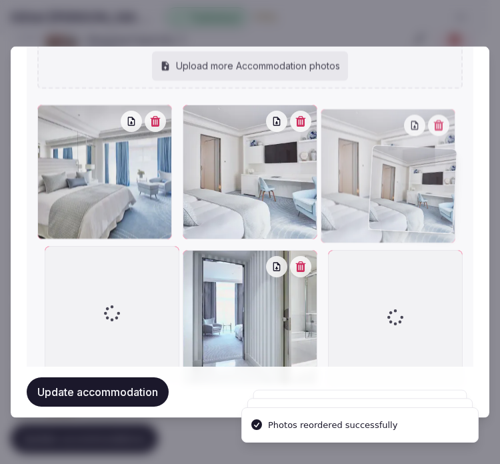
drag, startPoint x: 45, startPoint y: 256, endPoint x: 378, endPoint y: 160, distance: 346.3
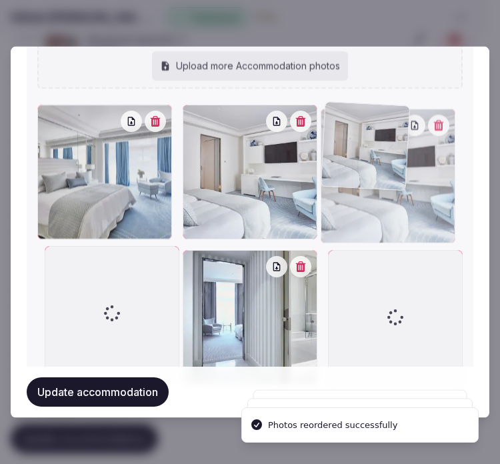
click at [378, 160] on div at bounding box center [388, 176] width 135 height 135
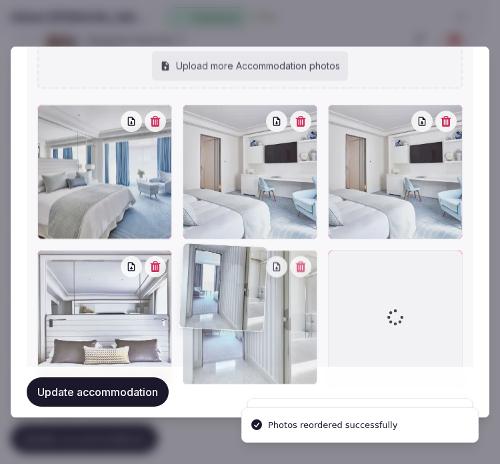
drag, startPoint x: 197, startPoint y: 255, endPoint x: 239, endPoint y: 261, distance: 41.7
click at [239, 261] on div at bounding box center [250, 317] width 135 height 135
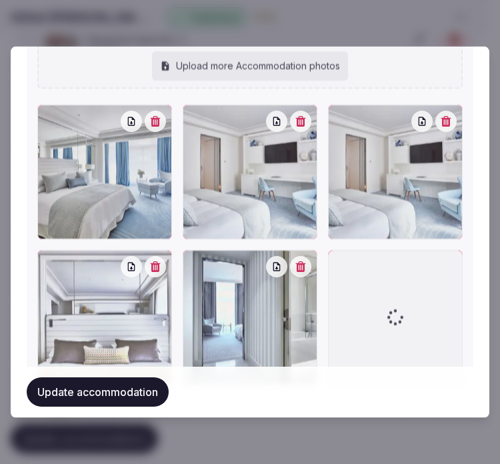
click at [425, 111] on div at bounding box center [433, 121] width 45 height 21
click at [441, 116] on icon "button" at bounding box center [446, 121] width 10 height 11
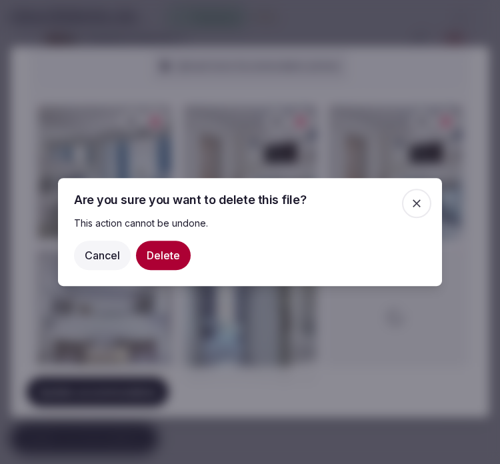
click at [169, 258] on button "Delete" at bounding box center [163, 255] width 55 height 29
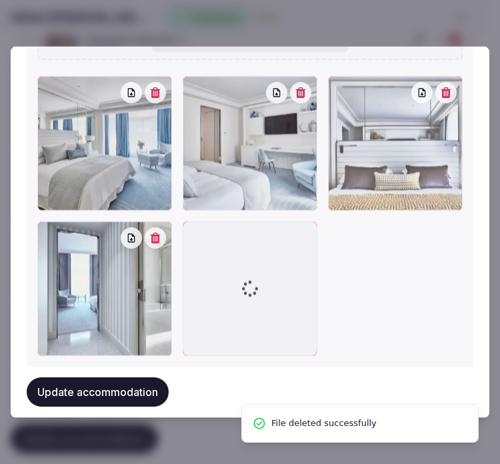
scroll to position [1824, 0]
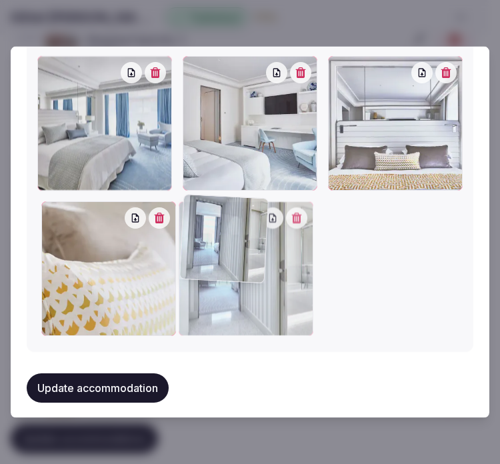
drag, startPoint x: 51, startPoint y: 203, endPoint x: 281, endPoint y: 212, distance: 230.2
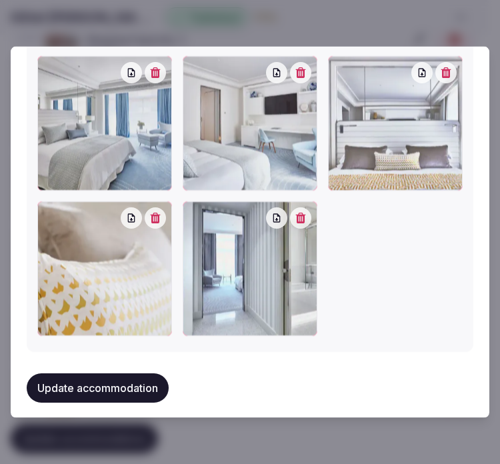
click at [157, 373] on button "Update accommodation" at bounding box center [98, 387] width 142 height 29
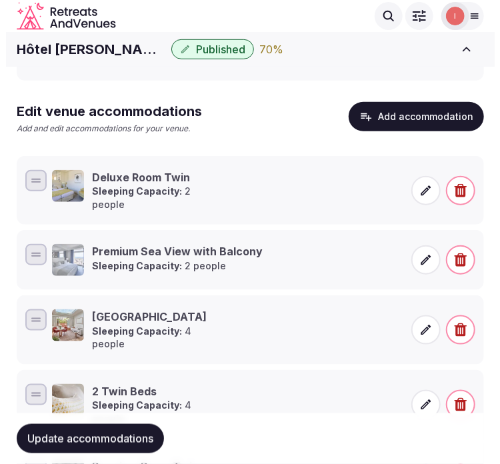
scroll to position [256, 0]
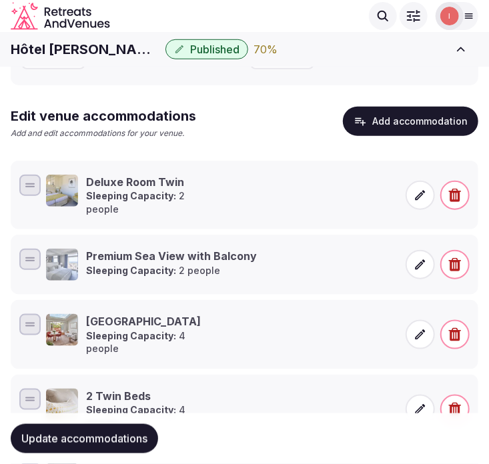
click at [417, 127] on button "Add accommodation" at bounding box center [410, 121] width 135 height 29
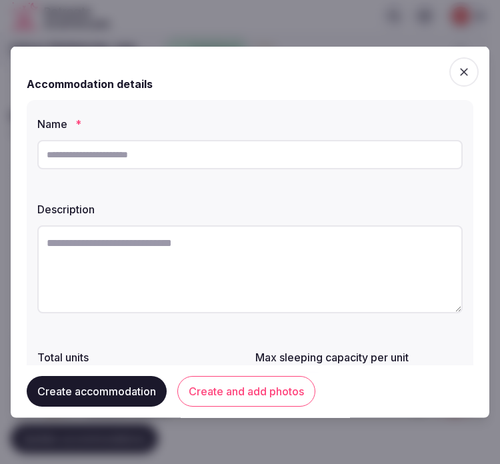
click at [180, 159] on input "text" at bounding box center [249, 154] width 425 height 29
paste input "**********"
type input "**********"
drag, startPoint x: 482, startPoint y: 257, endPoint x: 344, endPoint y: 255, distance: 138.0
click at [344, 255] on textarea at bounding box center [249, 269] width 425 height 88
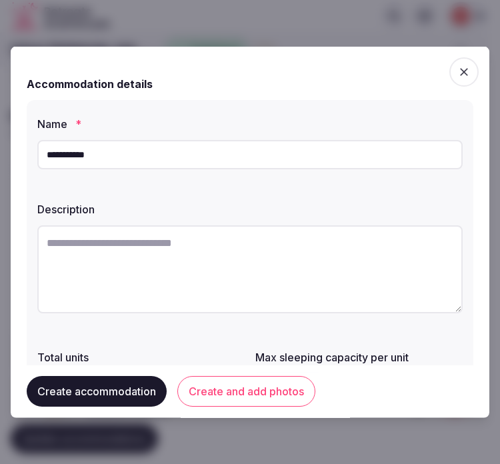
paste textarea "**********"
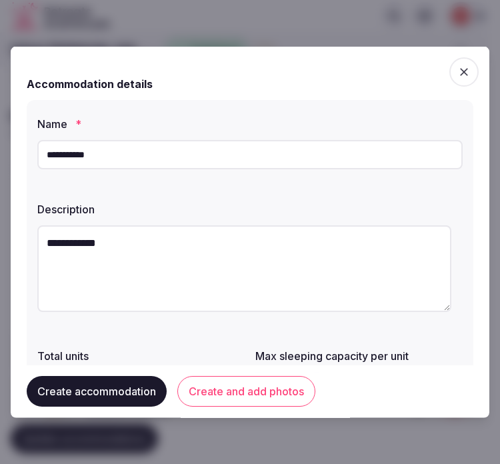
click at [363, 262] on textarea "**********" at bounding box center [244, 268] width 414 height 87
click at [187, 259] on textarea "**********" at bounding box center [244, 268] width 414 height 87
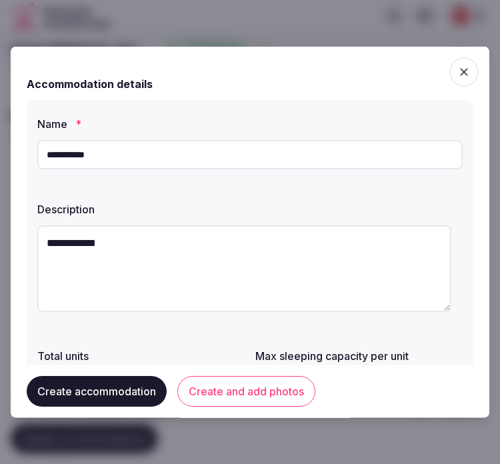
click at [187, 259] on textarea "**********" at bounding box center [244, 268] width 414 height 87
paste textarea "**********"
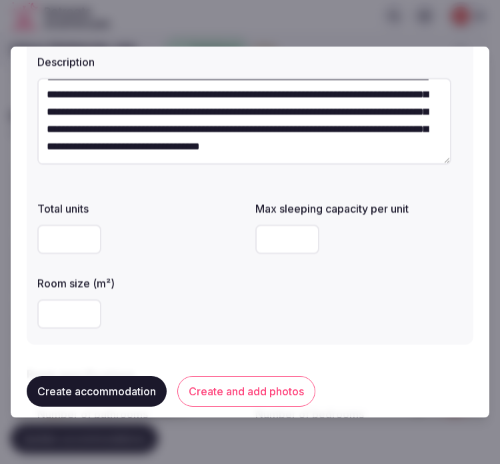
scroll to position [148, 0]
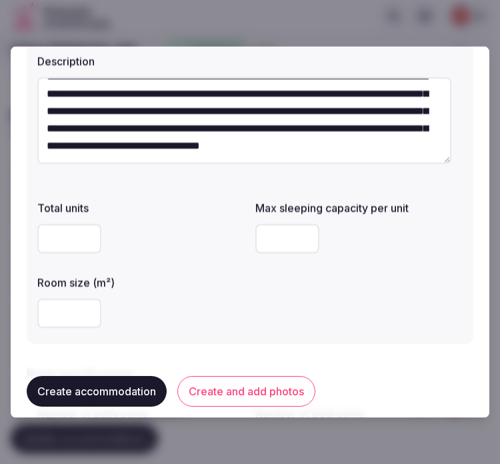
type textarea "**********"
click at [67, 303] on input "number" at bounding box center [69, 313] width 64 height 29
type input "**"
click at [276, 238] on input "number" at bounding box center [287, 238] width 64 height 29
type input "*"
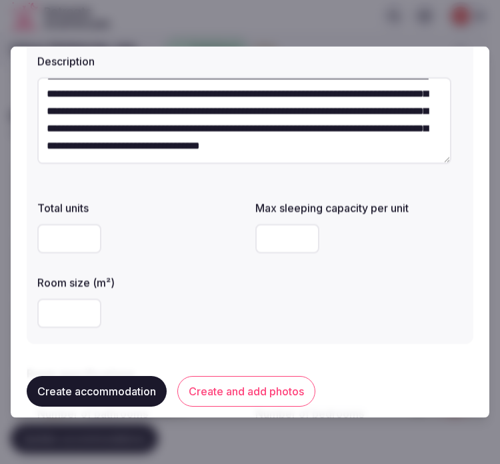
type input "*"
click at [381, 269] on div "Total units Max sleeping capacity per unit * Room size (m²) **" at bounding box center [249, 264] width 425 height 139
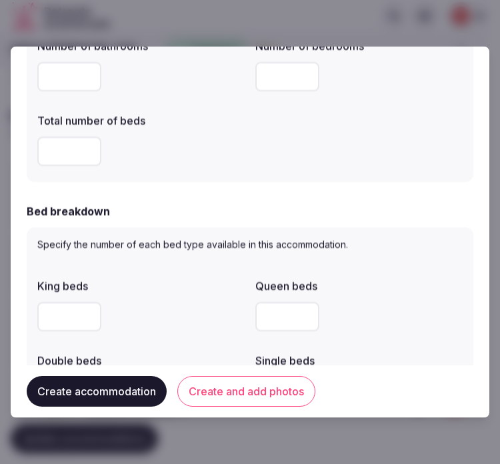
scroll to position [444, 0]
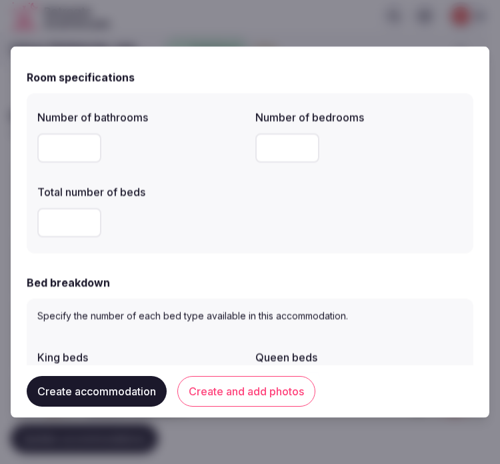
click at [261, 144] on input "number" at bounding box center [287, 147] width 64 height 29
type input "*"
click at [74, 149] on input "number" at bounding box center [69, 147] width 64 height 29
type input "*"
click at [67, 215] on input "number" at bounding box center [69, 222] width 64 height 29
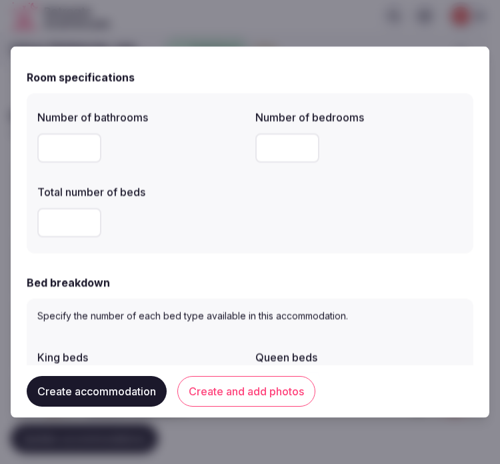
type input "*"
drag, startPoint x: 311, startPoint y: 232, endPoint x: 289, endPoint y: 248, distance: 27.2
click at [309, 234] on div "Number of bathrooms * Number of bedrooms * Total number of beds *" at bounding box center [249, 173] width 425 height 139
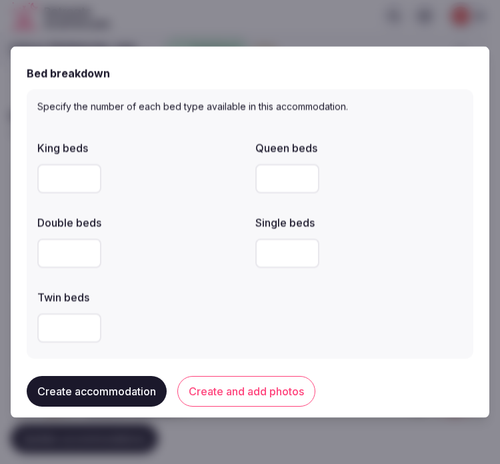
scroll to position [741, 0]
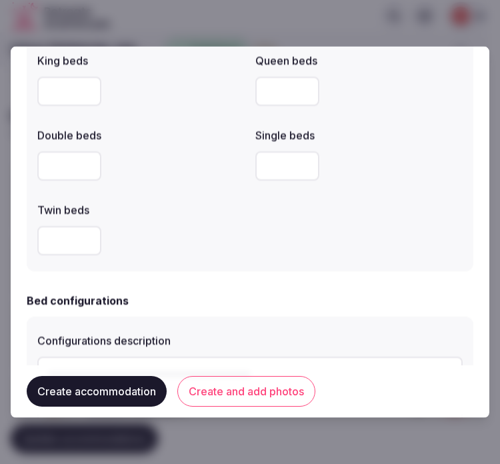
click at [27, 70] on div "Specify the number of each bed type available in this accommodation. King beds …" at bounding box center [250, 136] width 447 height 269
click at [44, 87] on input "number" at bounding box center [69, 91] width 64 height 29
type input "*"
click at [163, 163] on div at bounding box center [140, 165] width 207 height 29
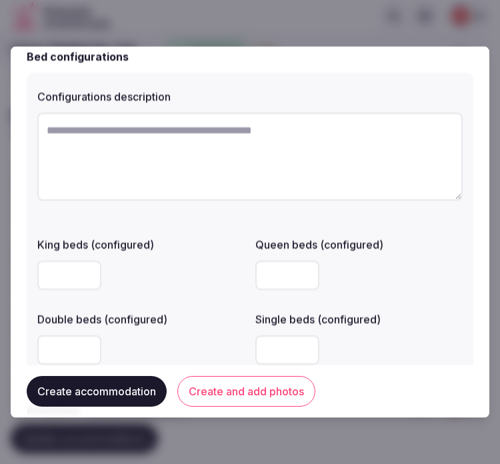
scroll to position [963, 0]
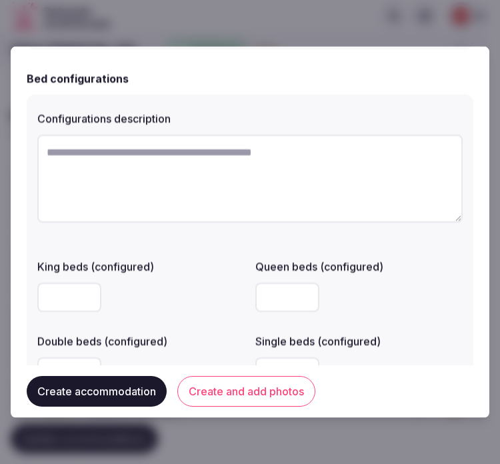
click at [337, 160] on textarea at bounding box center [249, 179] width 425 height 88
drag, startPoint x: 337, startPoint y: 160, endPoint x: 259, endPoint y: 177, distance: 80.6
paste textarea "********"
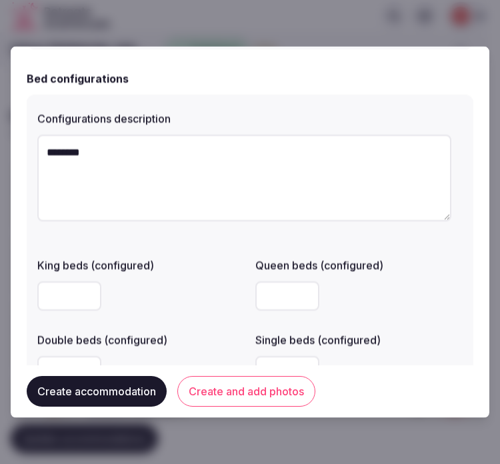
drag, startPoint x: 45, startPoint y: 155, endPoint x: 35, endPoint y: 154, distance: 10.1
click at [35, 154] on div "Configurations description ******** King beds (configured) Queen beds (configur…" at bounding box center [250, 248] width 447 height 307
type textarea "********"
click at [229, 297] on div at bounding box center [140, 295] width 207 height 29
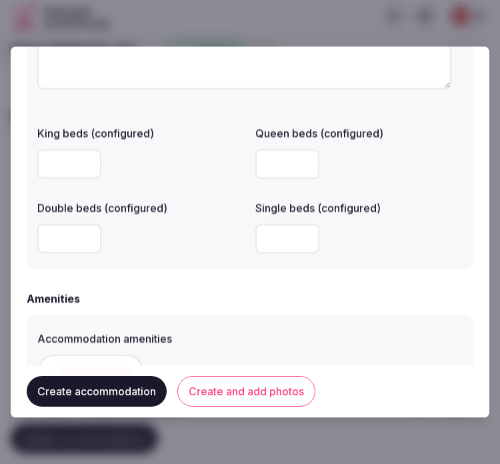
scroll to position [1111, 0]
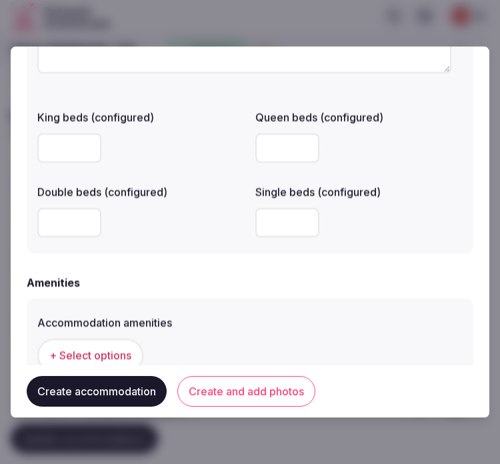
click at [61, 216] on input "number" at bounding box center [69, 222] width 64 height 29
type input "*"
click at [207, 248] on div "Configurations description ******** King beds (configured) Queen beds (configur…" at bounding box center [250, 100] width 447 height 307
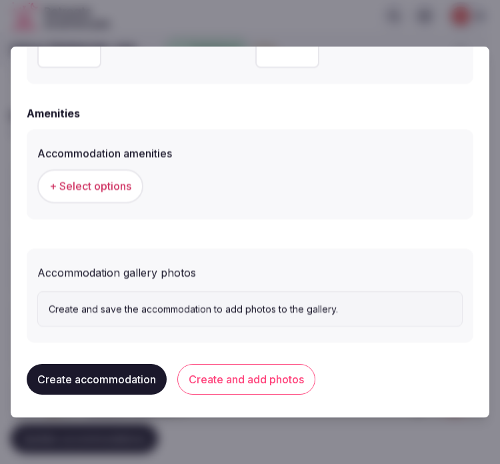
scroll to position [1281, 0]
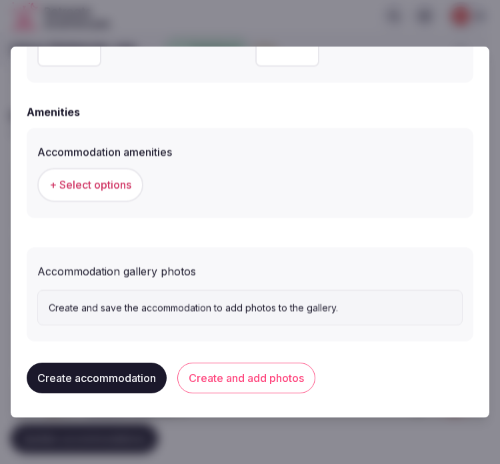
click at [80, 182] on span "+ Select options" at bounding box center [90, 184] width 82 height 15
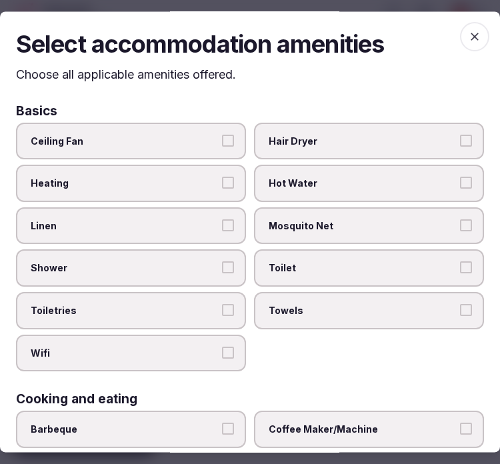
click at [211, 221] on span "Linen" at bounding box center [124, 225] width 187 height 13
click at [222, 221] on button "Linen" at bounding box center [228, 225] width 12 height 12
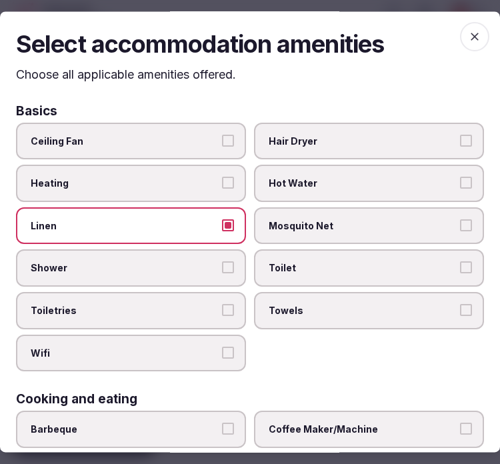
click at [222, 265] on button "Shower" at bounding box center [228, 268] width 12 height 12
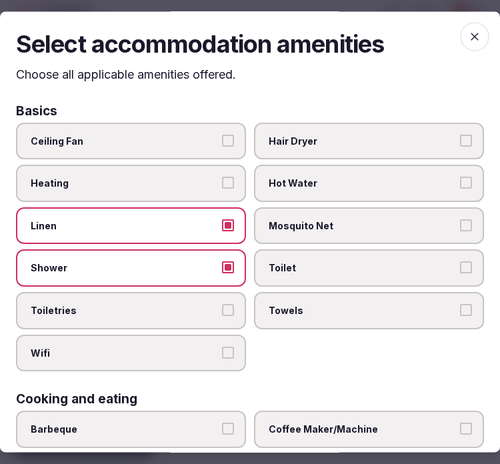
click at [224, 308] on button "Toiletries" at bounding box center [228, 310] width 12 height 12
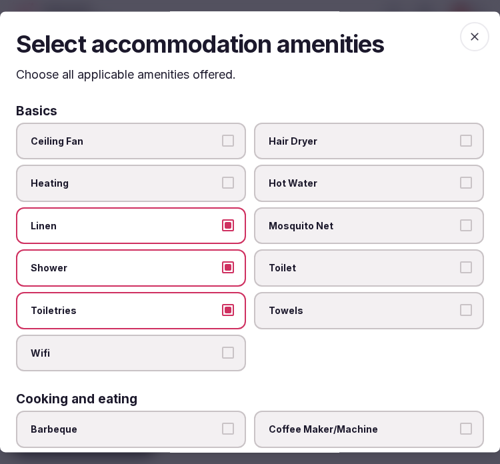
drag, startPoint x: 217, startPoint y: 341, endPoint x: 250, endPoint y: 342, distance: 32.7
click at [222, 347] on button "Wifi" at bounding box center [228, 353] width 12 height 12
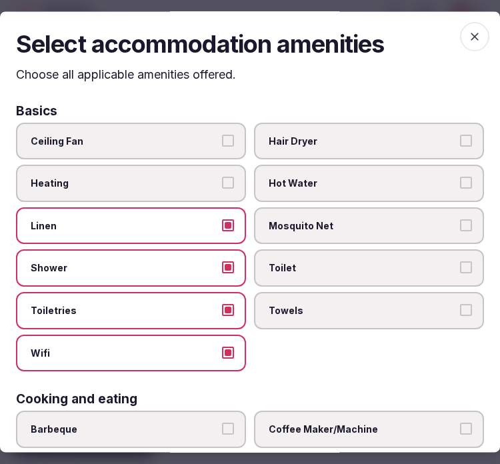
drag, startPoint x: 319, startPoint y: 309, endPoint x: 317, endPoint y: 296, distance: 12.8
click at [319, 305] on span "Towels" at bounding box center [362, 310] width 187 height 13
click at [460, 305] on button "Towels" at bounding box center [466, 310] width 12 height 12
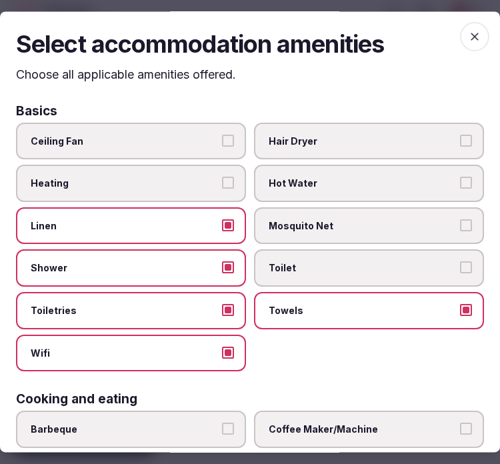
click at [324, 265] on span "Toilet" at bounding box center [362, 268] width 187 height 13
click at [460, 265] on button "Toilet" at bounding box center [466, 268] width 12 height 12
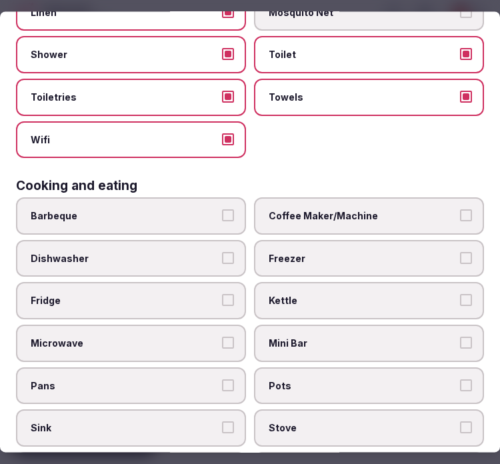
scroll to position [370, 0]
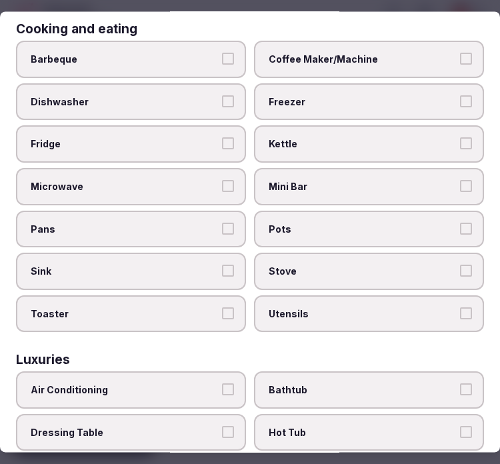
click at [350, 42] on label "Coffee Maker/Machine" at bounding box center [369, 59] width 230 height 37
click at [460, 53] on button "Coffee Maker/Machine" at bounding box center [466, 59] width 12 height 12
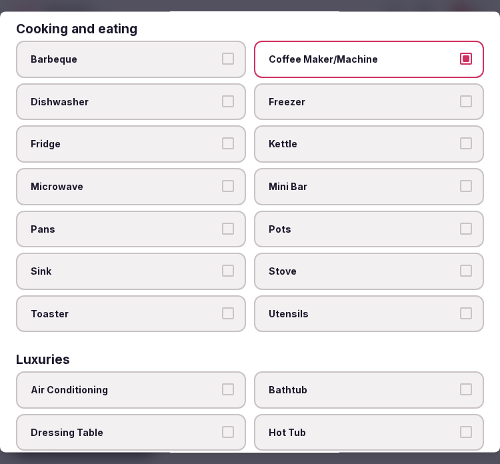
click at [409, 180] on span "Mini Bar" at bounding box center [362, 186] width 187 height 13
click at [460, 180] on button "Mini Bar" at bounding box center [466, 186] width 12 height 12
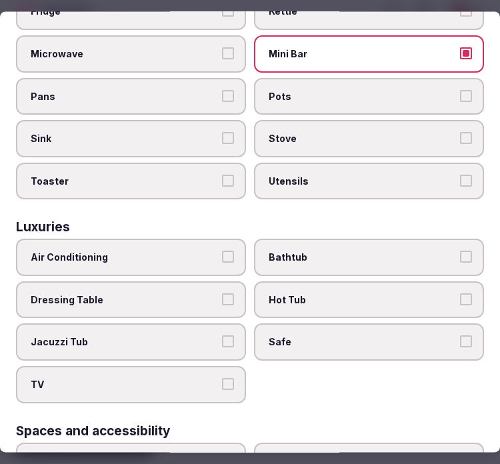
scroll to position [592, 0]
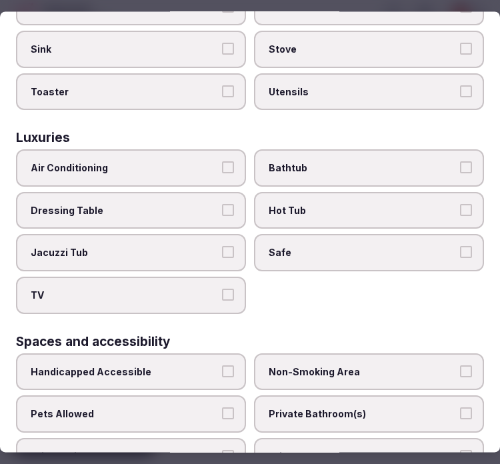
click at [155, 275] on div "Air Conditioning Bathtub Dressing Table Hot Tub Jacuzzi Tub Safe TV" at bounding box center [250, 232] width 468 height 164
click at [227, 157] on label "Air Conditioning" at bounding box center [131, 168] width 230 height 37
click at [227, 162] on button "Air Conditioning" at bounding box center [228, 168] width 12 height 12
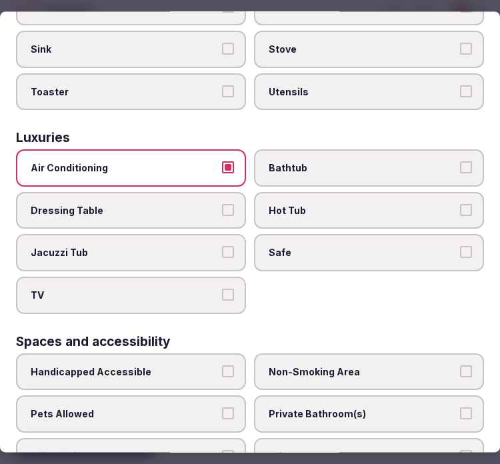
click at [225, 289] on button "TV" at bounding box center [228, 295] width 12 height 12
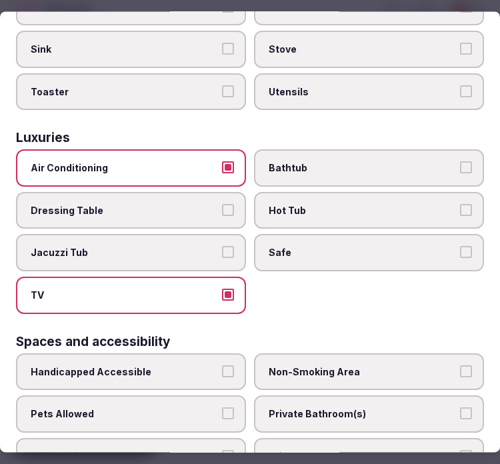
click at [414, 247] on span "Safe" at bounding box center [362, 253] width 187 height 13
click at [460, 247] on button "Safe" at bounding box center [466, 253] width 12 height 12
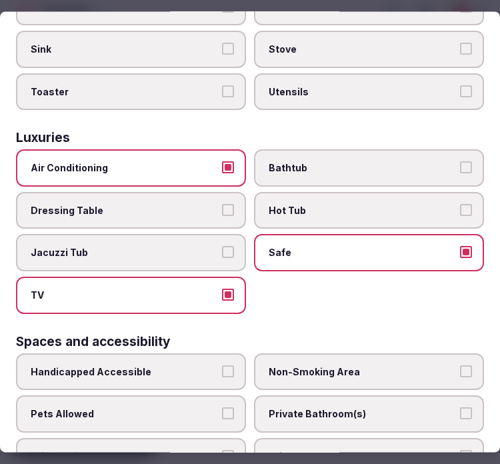
click at [460, 162] on button "Bathtub" at bounding box center [466, 168] width 12 height 12
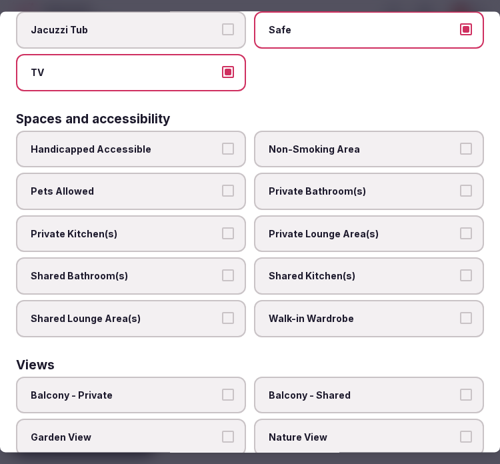
scroll to position [887, 0]
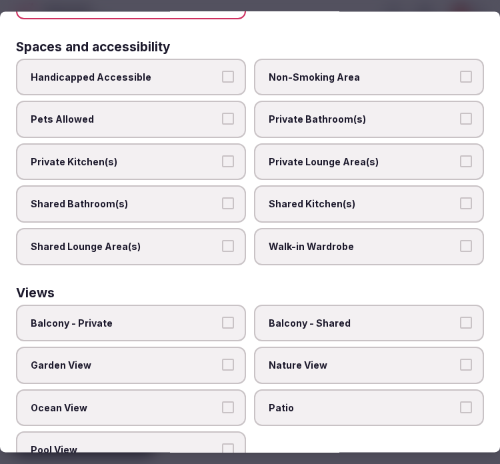
click at [437, 113] on span "Private Bathroom(s)" at bounding box center [362, 119] width 187 height 13
click at [460, 113] on button "Private Bathroom(s)" at bounding box center [466, 119] width 12 height 12
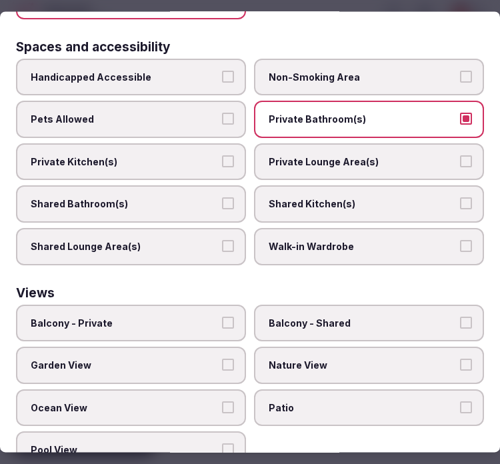
click at [436, 143] on label "Private Lounge Area(s)" at bounding box center [369, 161] width 230 height 37
click at [460, 155] on button "Private Lounge Area(s)" at bounding box center [466, 161] width 12 height 12
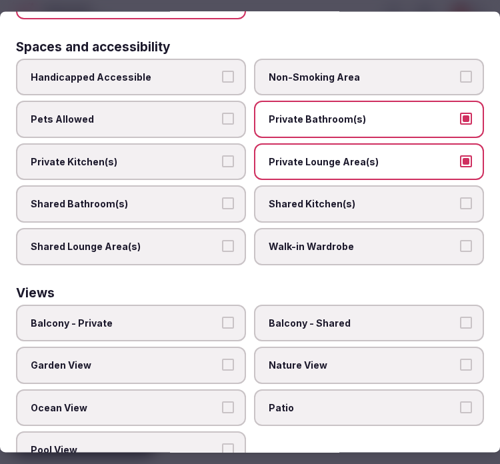
click at [195, 317] on span "Balcony - Private" at bounding box center [124, 323] width 187 height 13
click at [222, 317] on button "Balcony - Private" at bounding box center [228, 323] width 12 height 12
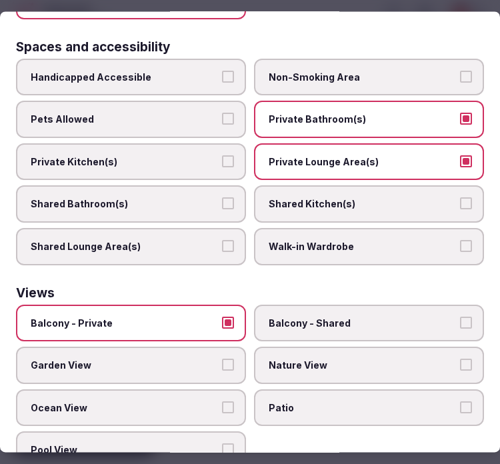
click at [234, 305] on label "Balcony - Private" at bounding box center [131, 323] width 230 height 37
click at [234, 317] on button "Balcony - Private" at bounding box center [228, 323] width 12 height 12
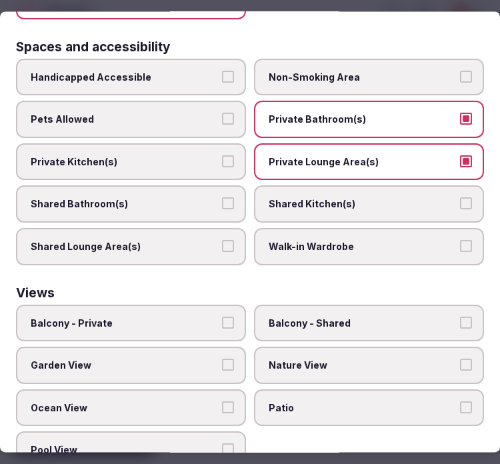
click at [215, 347] on label "Garden View" at bounding box center [131, 365] width 230 height 37
click at [222, 359] on button "Garden View" at bounding box center [228, 365] width 12 height 12
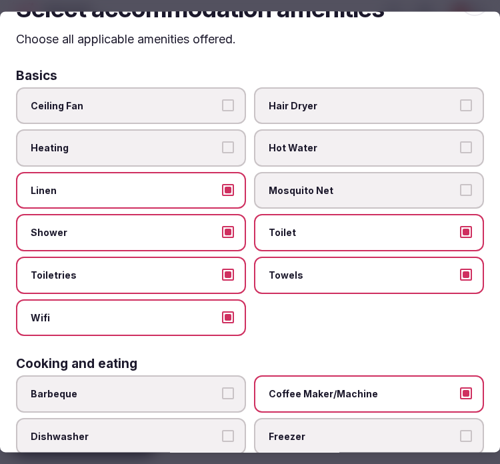
scroll to position [0, 0]
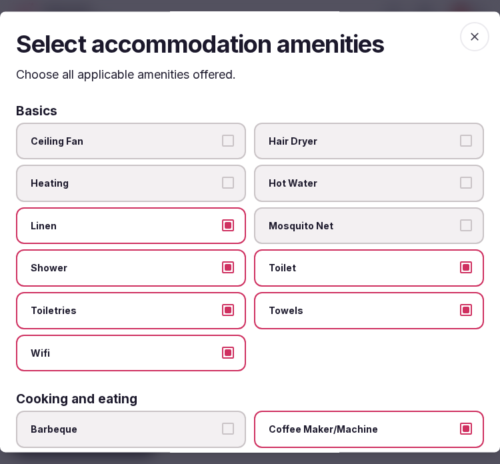
click at [468, 37] on icon "button" at bounding box center [474, 36] width 13 height 13
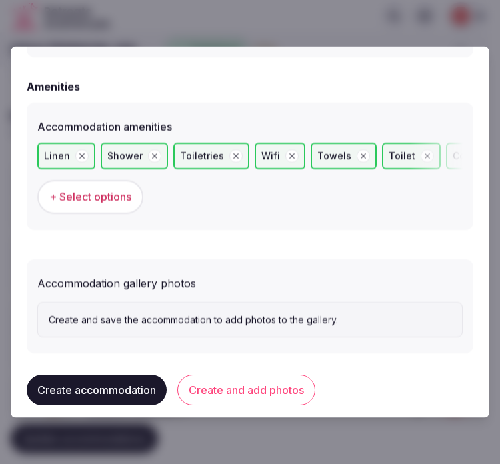
scroll to position [1317, 0]
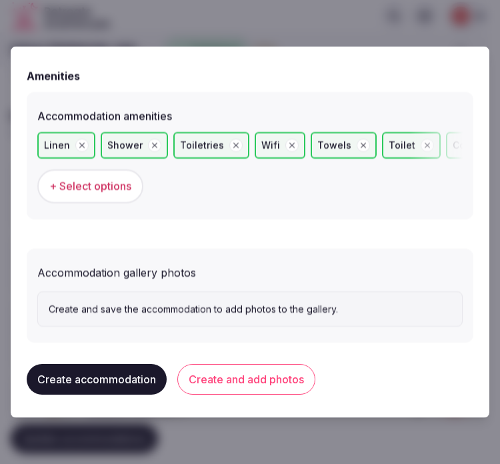
click at [262, 383] on button "Create and add photos" at bounding box center [246, 379] width 138 height 31
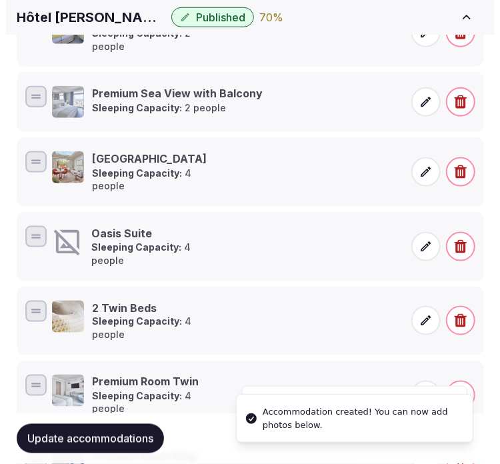
scroll to position [444, 0]
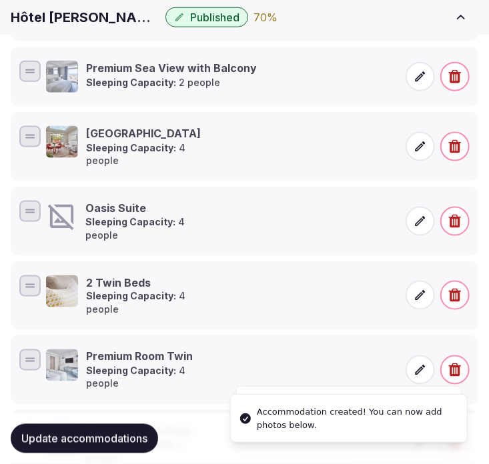
click at [423, 215] on icon at bounding box center [419, 221] width 13 height 13
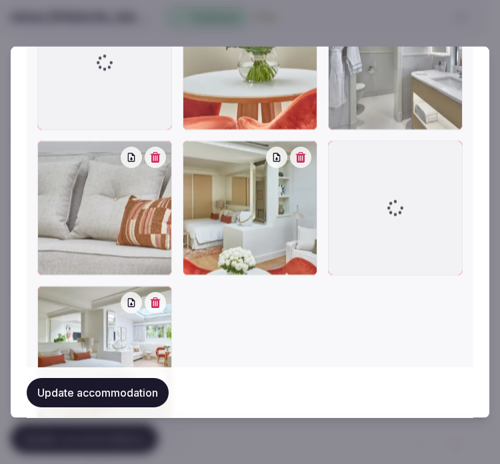
scroll to position [1810, 0]
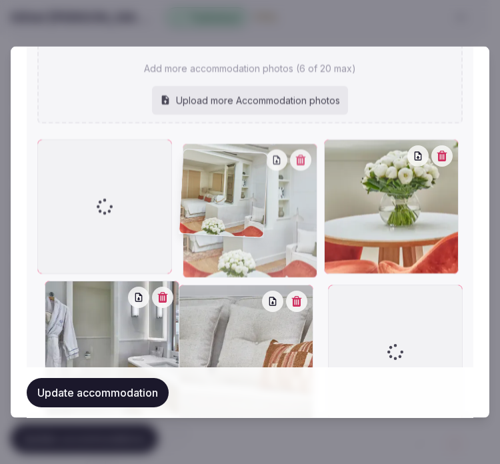
drag, startPoint x: 188, startPoint y: 217, endPoint x: 96, endPoint y: 88, distance: 158.7
click at [96, 88] on div "JCAGH-P1807-Oasis-Suite.16x9.webp JCAGH-P1793-Oasis-Suite-Living-Room.16x9.webp…" at bounding box center [249, 216] width 425 height 696
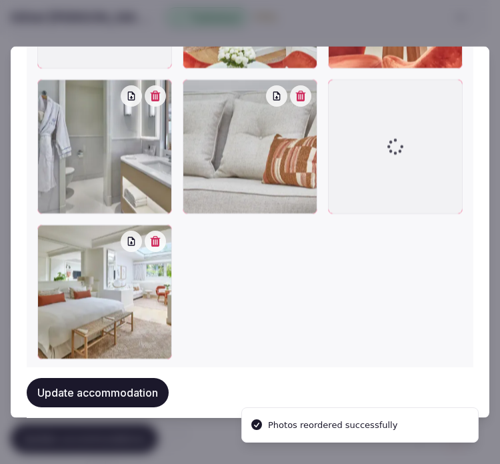
scroll to position [1950, 0]
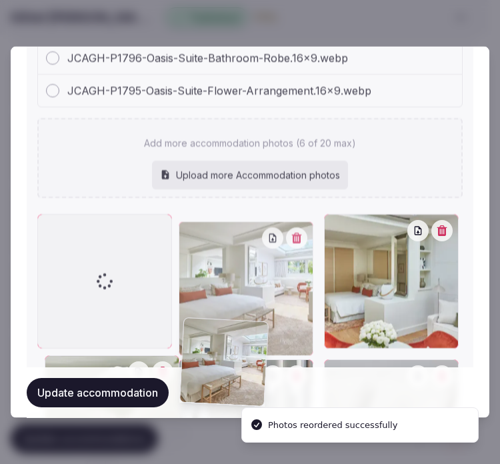
drag, startPoint x: 42, startPoint y: 216, endPoint x: 68, endPoint y: 42, distance: 176.0
click at [56, 27] on body "Search Popular Destinations Toscana, Italy Riviera Maya, Mexico Indonesia, Bali…" at bounding box center [244, 128] width 489 height 1145
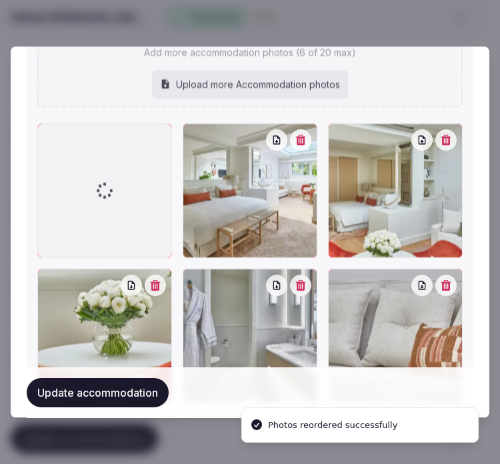
scroll to position [1856, 0]
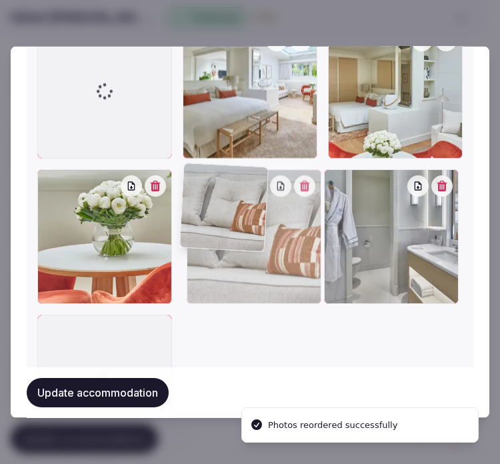
drag, startPoint x: 323, startPoint y: 177, endPoint x: 208, endPoint y: 172, distance: 114.8
click at [208, 172] on div at bounding box center [254, 236] width 135 height 135
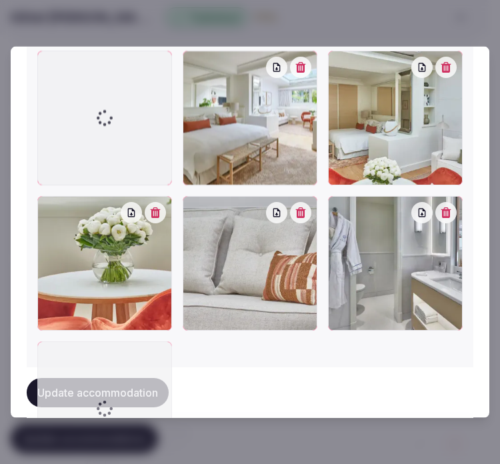
scroll to position [1830, 0]
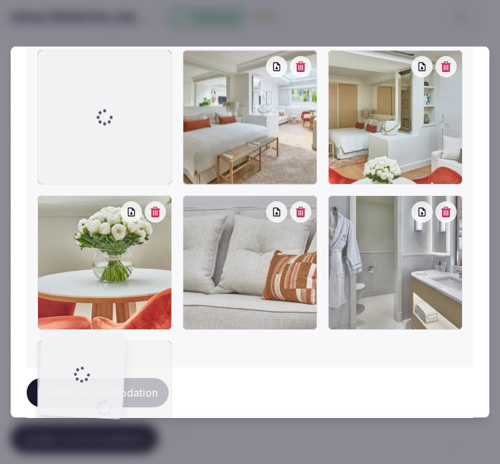
drag, startPoint x: 57, startPoint y: 165, endPoint x: 57, endPoint y: 345, distance: 180.7
click at [57, 345] on div at bounding box center [249, 261] width 425 height 425
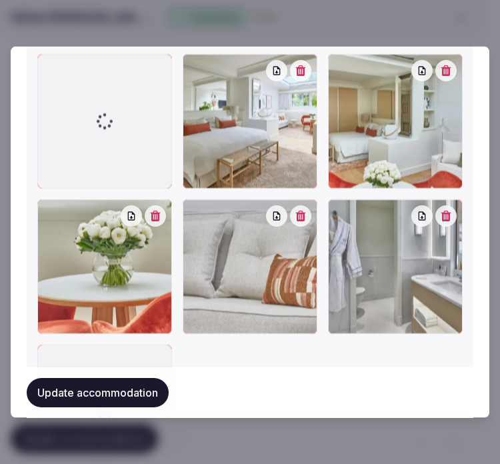
scroll to position [1744, 0]
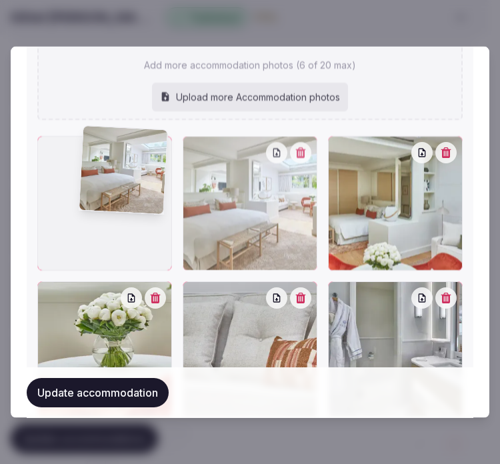
drag, startPoint x: 190, startPoint y: 145, endPoint x: 71, endPoint y: 144, distance: 119.3
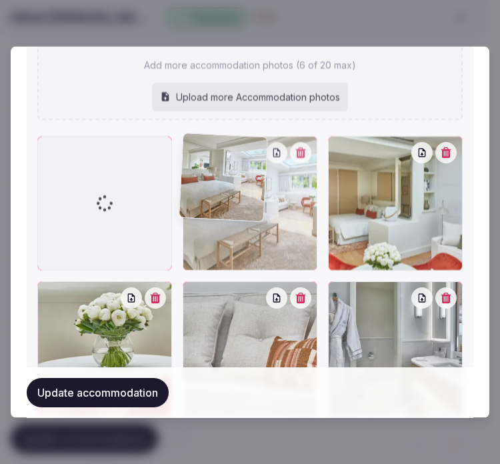
click at [71, 144] on div at bounding box center [249, 347] width 425 height 425
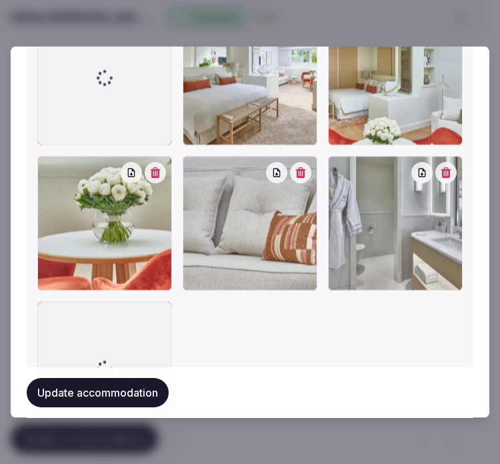
scroll to position [1966, 0]
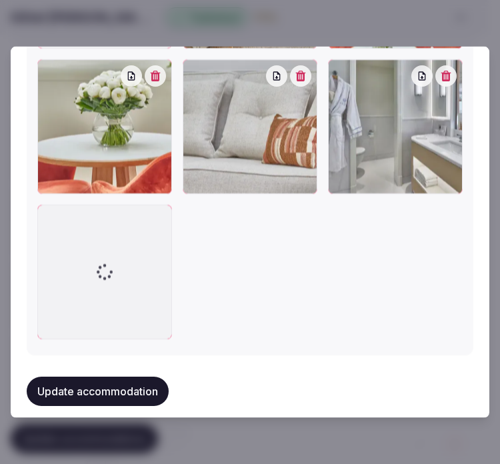
click at [77, 392] on div "Update accommodation" at bounding box center [250, 390] width 447 height 51
click at [88, 376] on button "Update accommodation" at bounding box center [98, 390] width 142 height 29
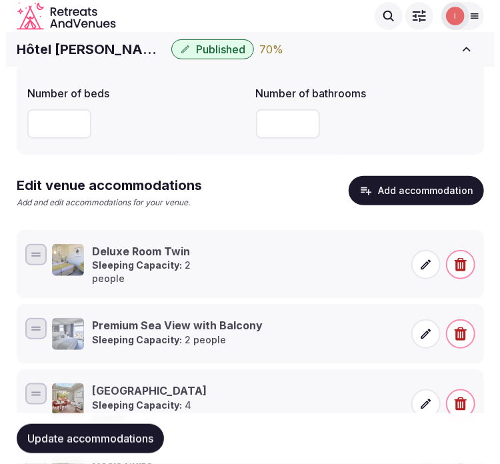
scroll to position [174, 0]
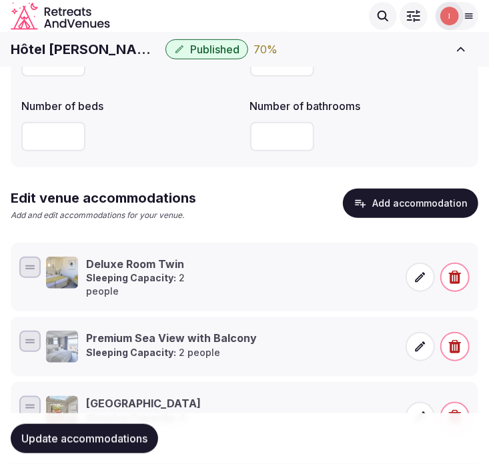
click at [445, 200] on button "Add accommodation" at bounding box center [410, 203] width 135 height 29
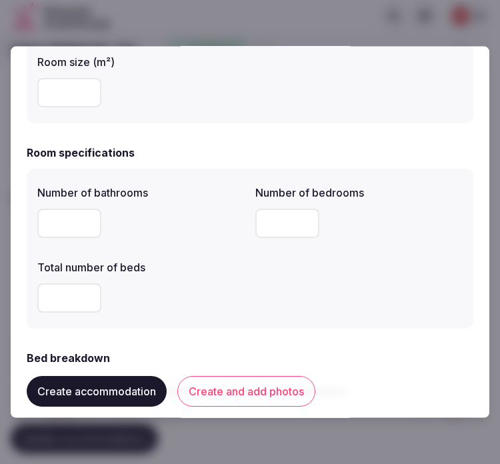
scroll to position [74, 0]
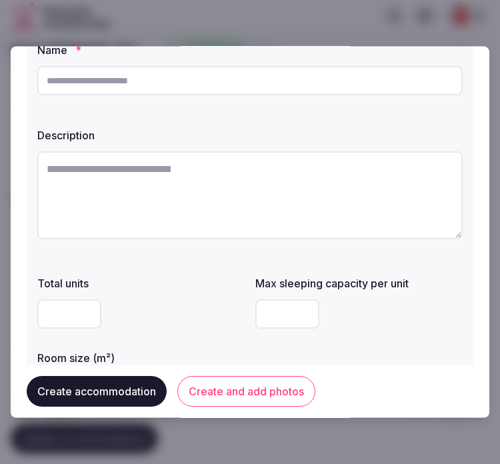
click at [195, 87] on input "text" at bounding box center [249, 80] width 425 height 29
paste input "**********"
type input "**********"
click at [407, 183] on textarea at bounding box center [249, 195] width 425 height 88
click at [260, 174] on textarea at bounding box center [249, 195] width 425 height 88
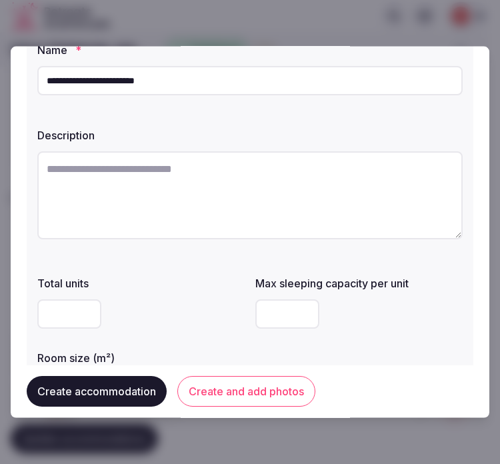
paste textarea "**********"
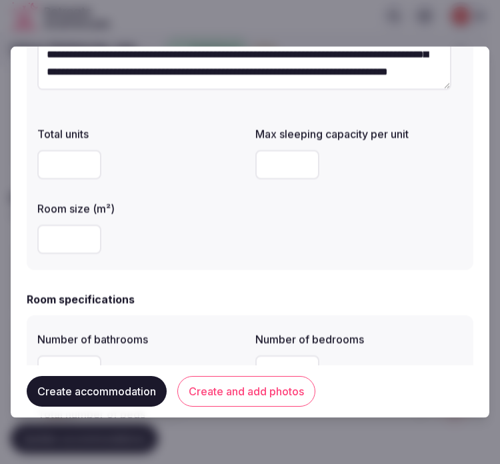
scroll to position [296, 0]
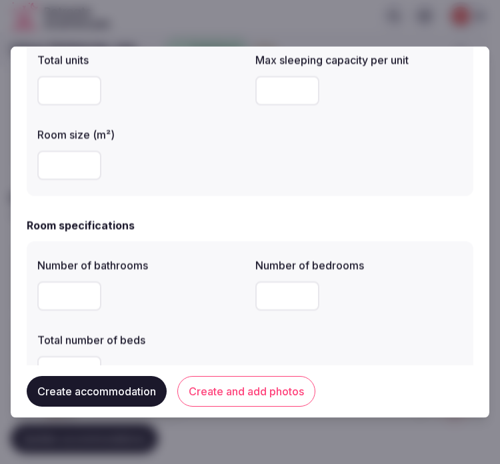
type textarea "**********"
click at [287, 92] on input "number" at bounding box center [287, 90] width 64 height 29
type input "*"
click at [57, 174] on input "number" at bounding box center [69, 165] width 64 height 29
type input "**"
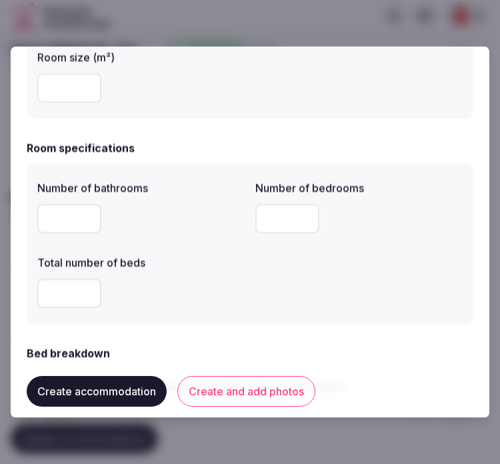
scroll to position [444, 0]
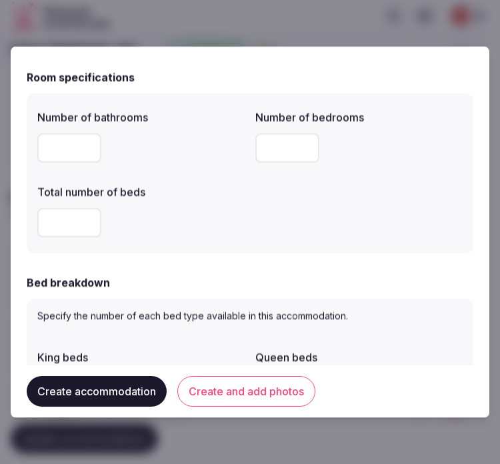
click at [69, 148] on input "number" at bounding box center [69, 147] width 64 height 29
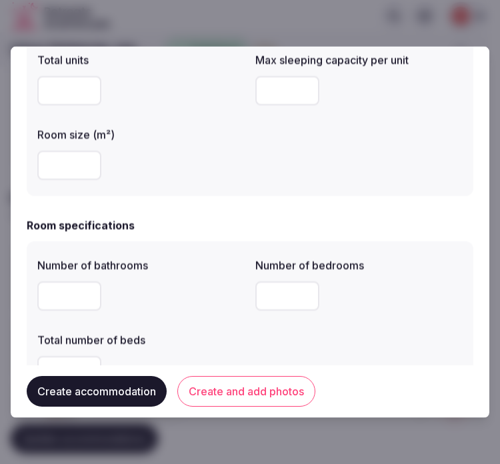
type input "*"
click at [263, 307] on input "number" at bounding box center [287, 295] width 64 height 29
type input "*"
click at [196, 331] on div "Total number of beds" at bounding box center [140, 336] width 207 height 19
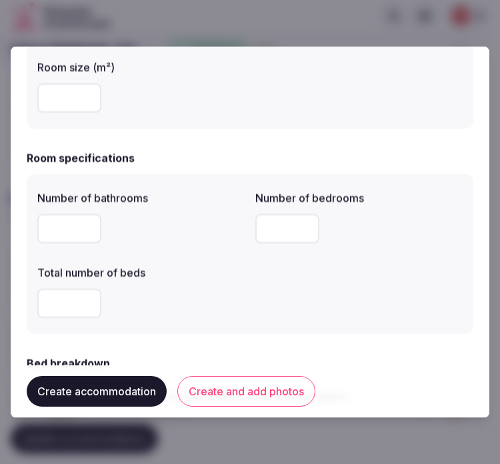
scroll to position [444, 0]
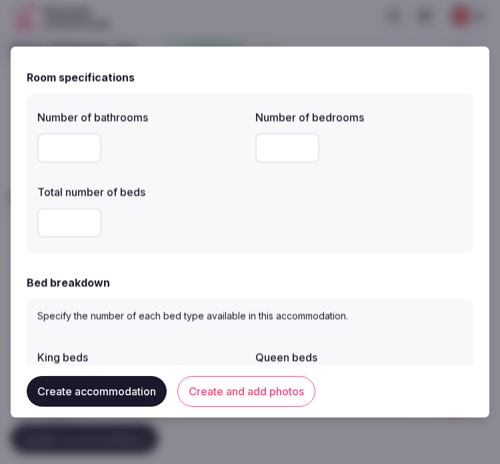
click at [64, 229] on input "number" at bounding box center [69, 222] width 64 height 29
type input "*"
click at [203, 239] on div "*" at bounding box center [140, 223] width 207 height 40
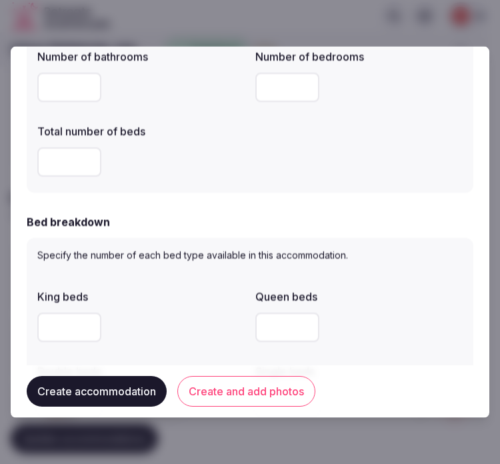
scroll to position [667, 0]
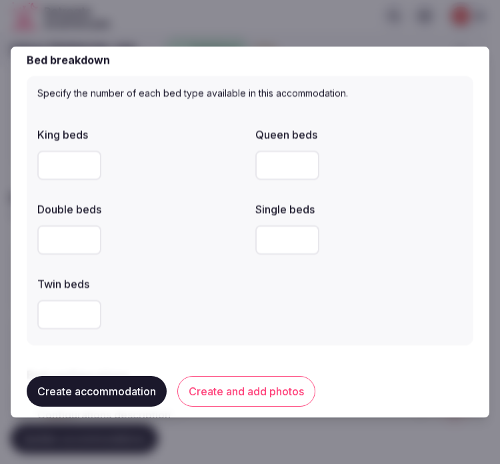
click at [71, 165] on input "number" at bounding box center [69, 165] width 64 height 29
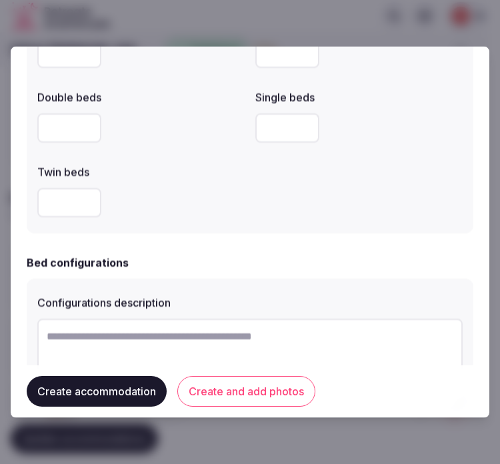
scroll to position [815, 0]
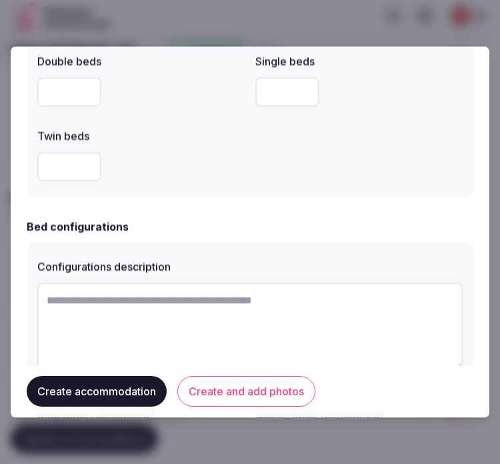
type input "*"
click at [189, 314] on textarea at bounding box center [249, 327] width 425 height 88
click at [190, 313] on textarea "********" at bounding box center [244, 326] width 414 height 87
type textarea "********"
click at [365, 193] on div "Specify the number of each bed type available in this accommodation. King beds …" at bounding box center [250, 62] width 447 height 269
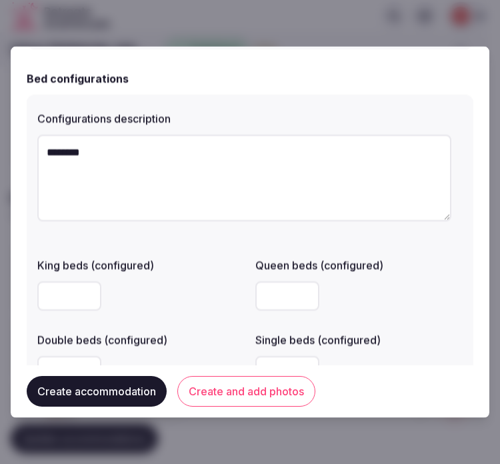
scroll to position [1037, 0]
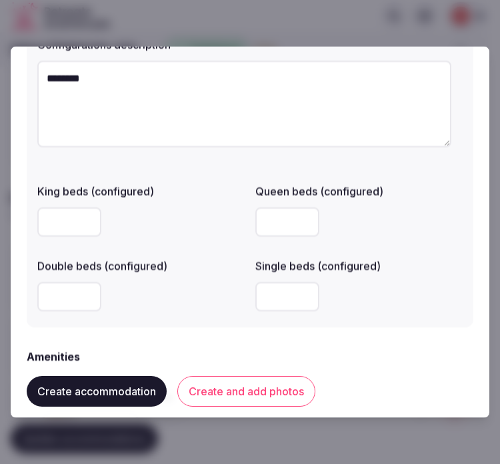
click at [58, 301] on input "number" at bounding box center [69, 296] width 64 height 29
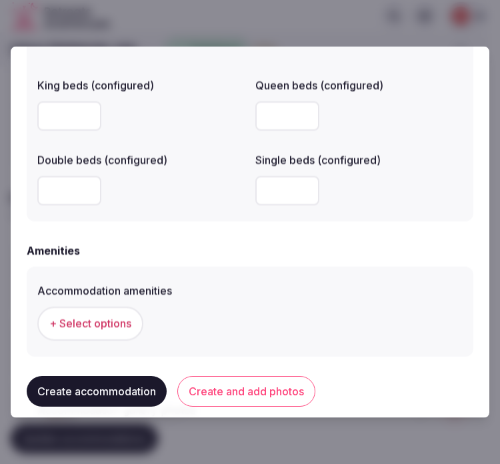
scroll to position [1259, 0]
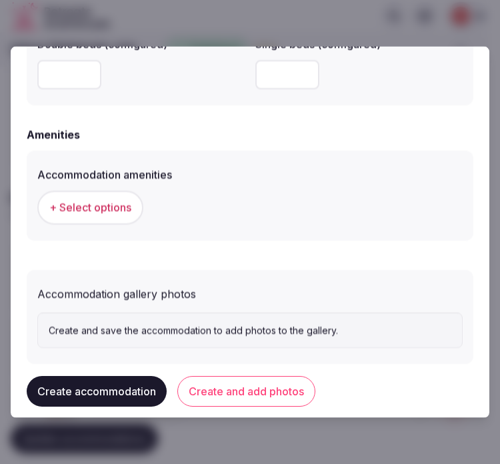
click at [121, 215] on button "+ Select options" at bounding box center [90, 207] width 106 height 33
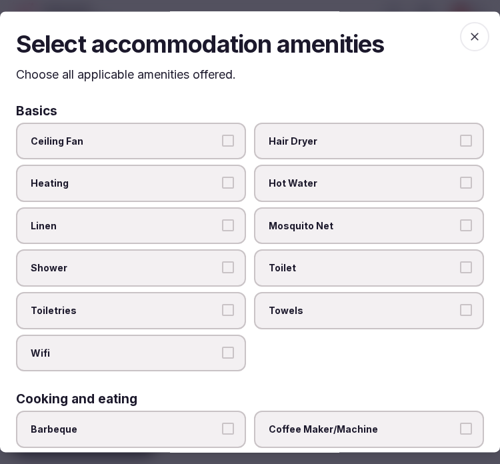
click at [163, 230] on label "Linen" at bounding box center [131, 225] width 230 height 37
click at [222, 230] on button "Linen" at bounding box center [228, 225] width 12 height 12
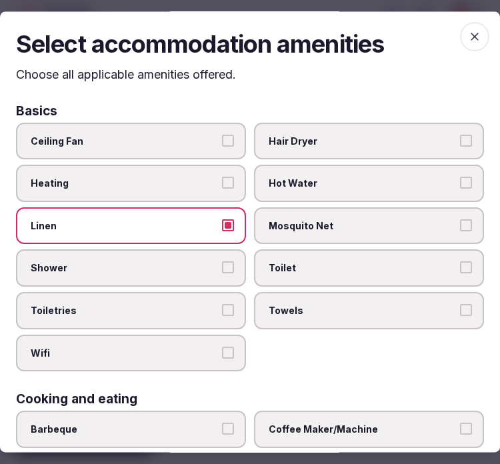
click at [201, 275] on label "Shower" at bounding box center [131, 268] width 230 height 37
click at [222, 274] on button "Shower" at bounding box center [228, 268] width 12 height 12
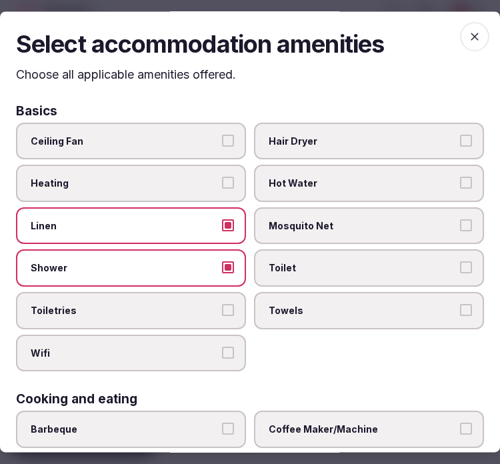
click at [221, 297] on label "Toiletries" at bounding box center [131, 310] width 230 height 37
click at [222, 304] on button "Toiletries" at bounding box center [228, 310] width 12 height 12
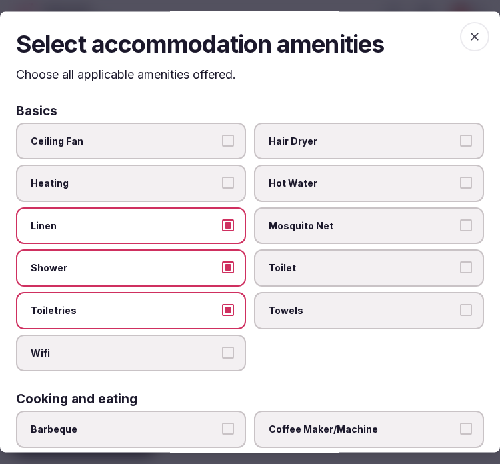
click at [208, 335] on label "Wifi" at bounding box center [131, 353] width 230 height 37
click at [222, 347] on button "Wifi" at bounding box center [228, 353] width 12 height 12
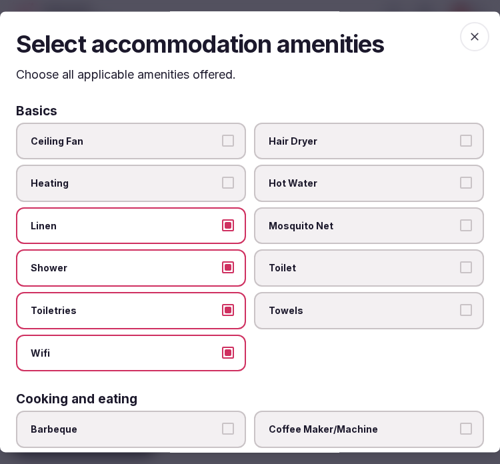
click at [333, 323] on label "Towels" at bounding box center [369, 310] width 230 height 37
click at [460, 316] on button "Towels" at bounding box center [466, 310] width 12 height 12
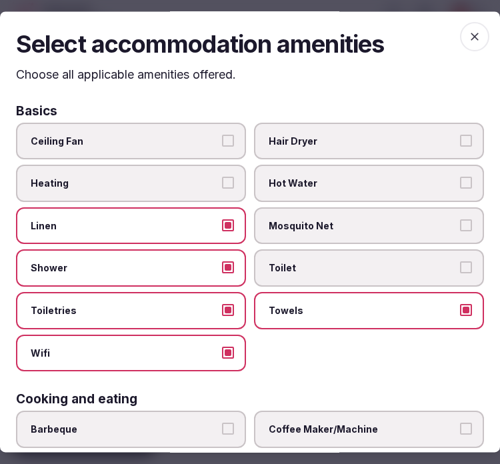
click at [357, 265] on span "Toilet" at bounding box center [362, 268] width 187 height 13
click at [460, 265] on button "Toilet" at bounding box center [466, 268] width 12 height 12
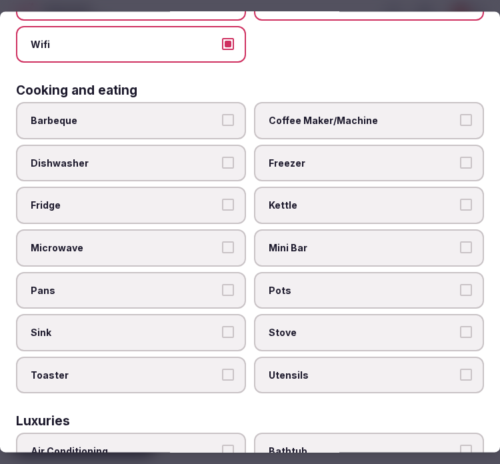
scroll to position [296, 0]
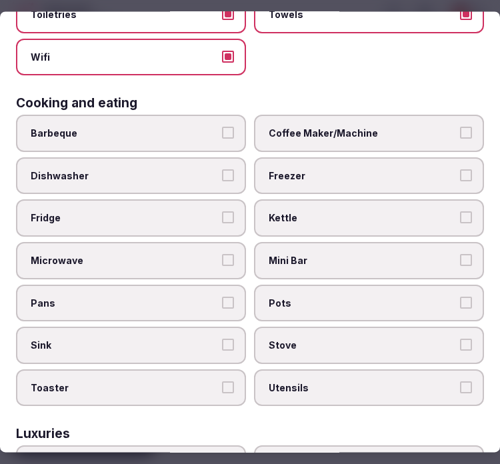
click at [409, 131] on span "Coffee Maker/Machine" at bounding box center [362, 133] width 187 height 13
click at [460, 131] on button "Coffee Maker/Machine" at bounding box center [466, 133] width 12 height 12
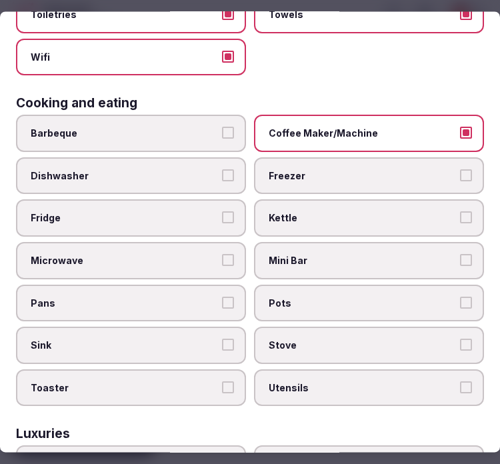
click at [417, 254] on span "Mini Bar" at bounding box center [362, 260] width 187 height 13
click at [460, 254] on button "Mini Bar" at bounding box center [466, 260] width 12 height 12
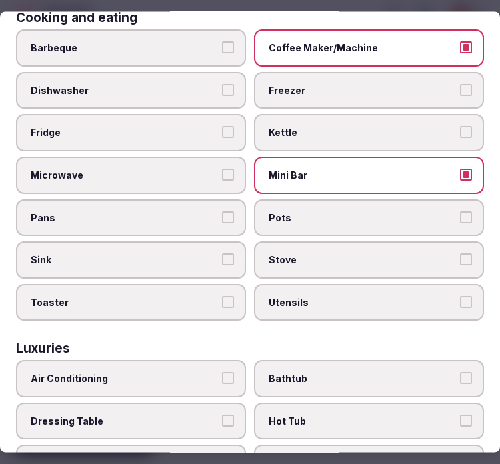
scroll to position [518, 0]
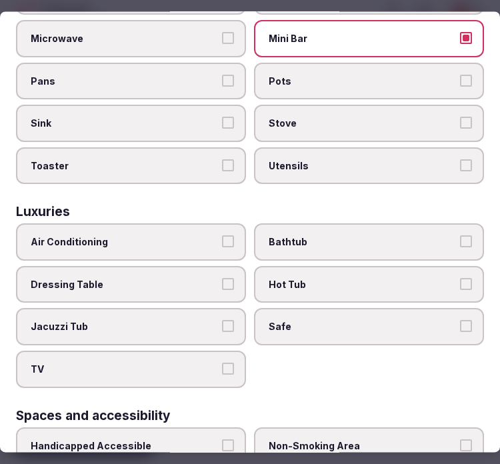
click at [110, 236] on span "Air Conditioning" at bounding box center [124, 242] width 187 height 13
click at [222, 236] on button "Air Conditioning" at bounding box center [228, 242] width 12 height 12
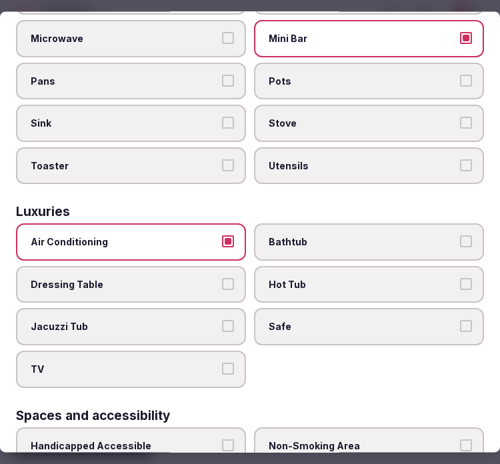
click at [164, 351] on label "TV" at bounding box center [131, 369] width 230 height 37
click at [222, 363] on button "TV" at bounding box center [228, 369] width 12 height 12
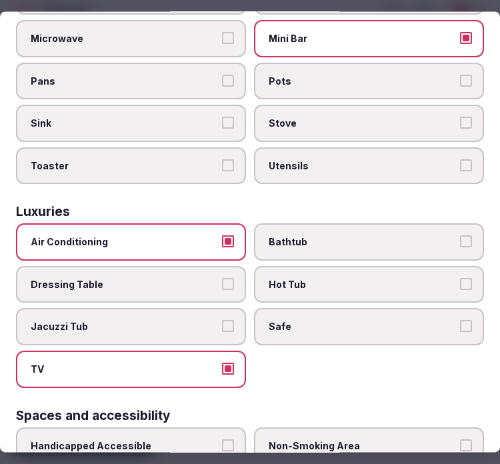
click at [469, 309] on label "Safe" at bounding box center [369, 327] width 230 height 37
click at [469, 321] on button "Safe" at bounding box center [466, 327] width 12 height 12
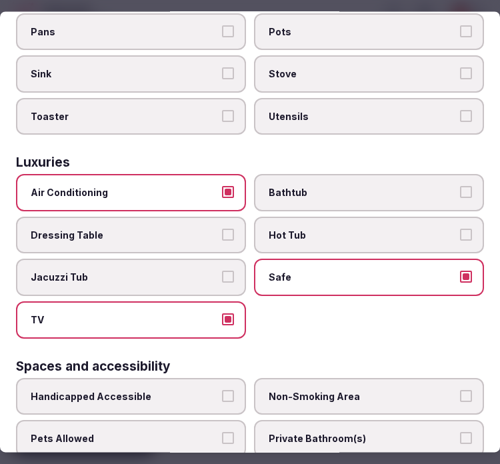
scroll to position [592, 0]
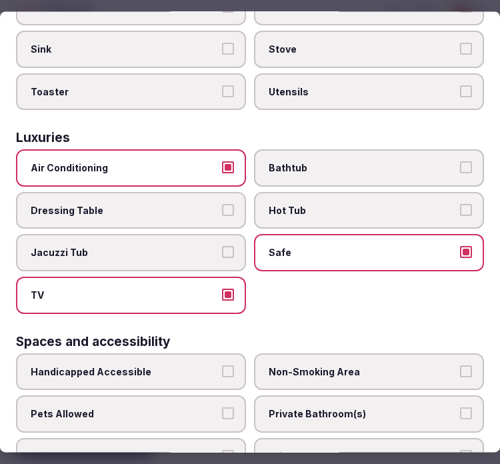
click at [388, 408] on span "Private Bathroom(s)" at bounding box center [362, 414] width 187 height 13
click at [460, 408] on button "Private Bathroom(s)" at bounding box center [466, 414] width 12 height 12
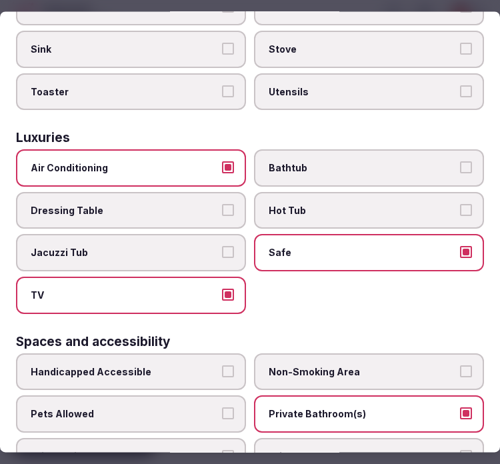
click at [396, 438] on label "Private Lounge Area(s)" at bounding box center [369, 456] width 230 height 37
click at [460, 450] on button "Private Lounge Area(s)" at bounding box center [466, 456] width 12 height 12
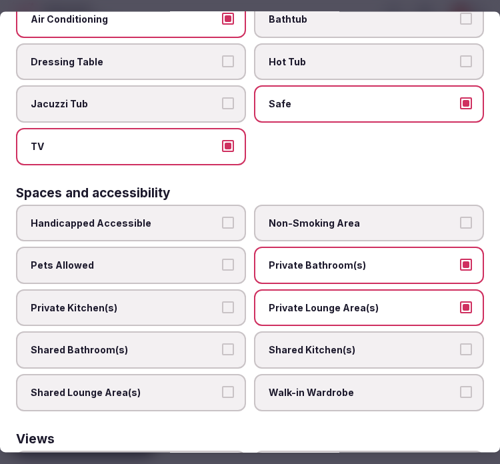
scroll to position [887, 0]
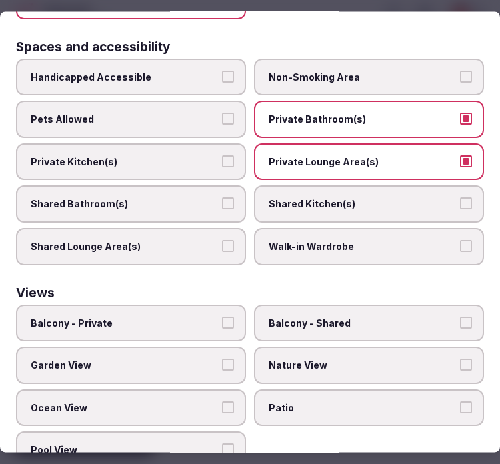
click at [183, 317] on span "Balcony - Private" at bounding box center [124, 323] width 187 height 13
click at [222, 317] on button "Balcony - Private" at bounding box center [228, 323] width 12 height 12
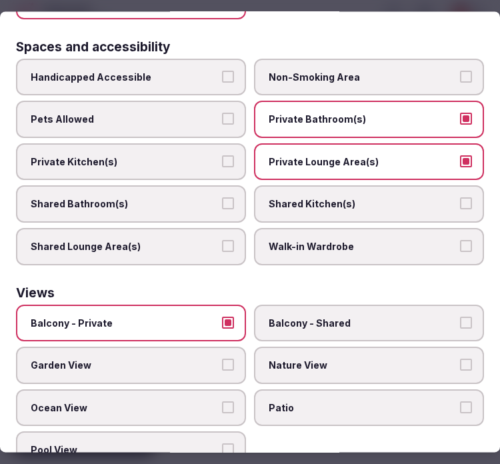
click at [227, 317] on button "Balcony - Private" at bounding box center [228, 323] width 12 height 12
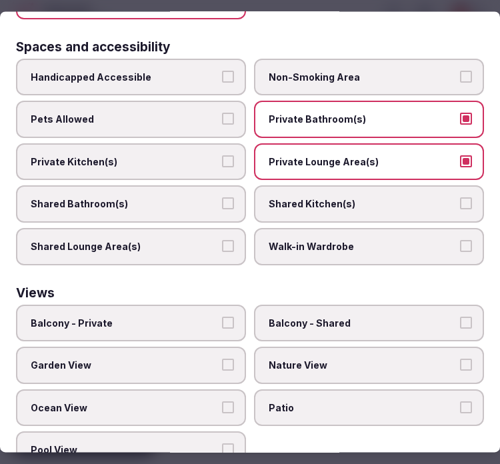
click at [227, 317] on button "Balcony - Private" at bounding box center [228, 323] width 12 height 12
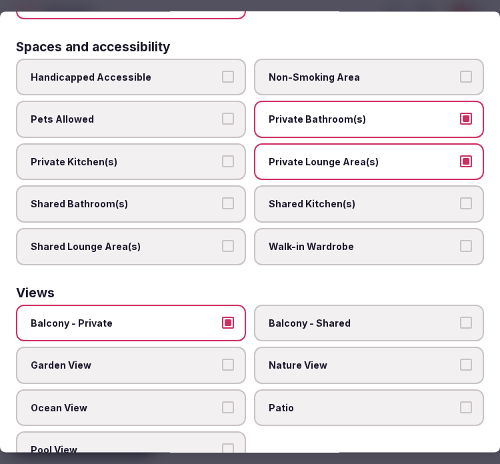
click at [227, 317] on button "Balcony - Private" at bounding box center [228, 323] width 12 height 12
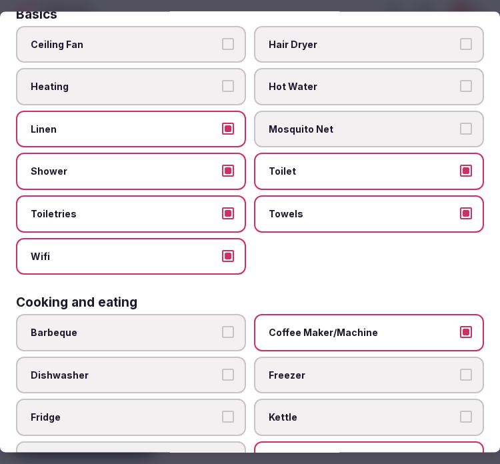
scroll to position [0, 0]
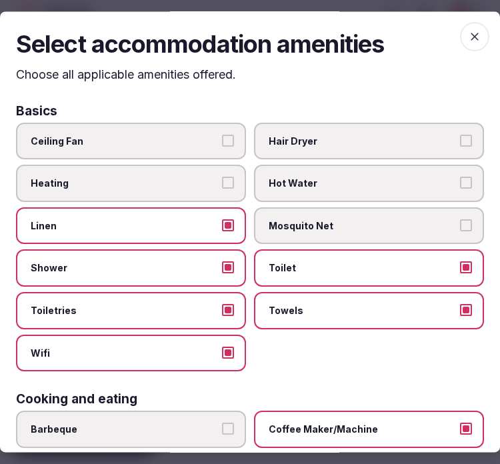
click at [471, 35] on icon "button" at bounding box center [475, 37] width 8 height 8
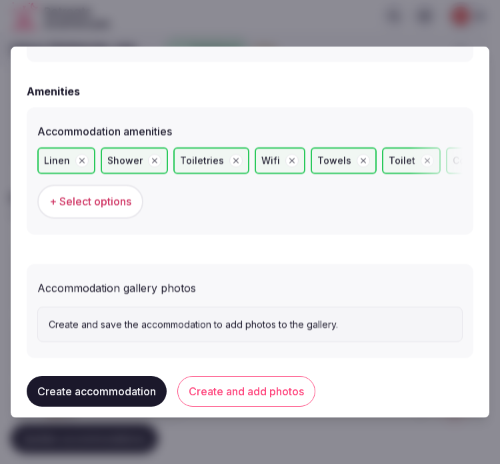
scroll to position [1317, 0]
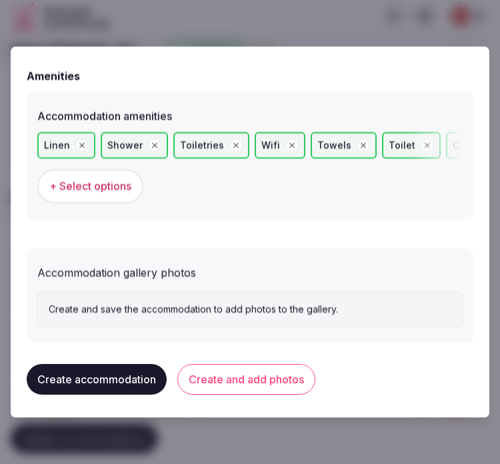
click at [158, 309] on p "Create and save the accommodation to add photos to the gallery." at bounding box center [250, 308] width 403 height 13
click at [210, 370] on button "Create and add photos" at bounding box center [246, 379] width 138 height 31
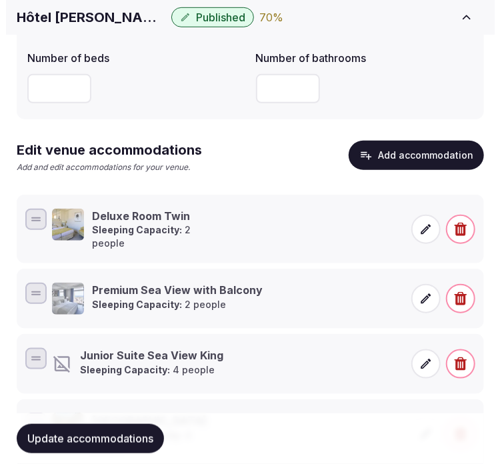
scroll to position [370, 0]
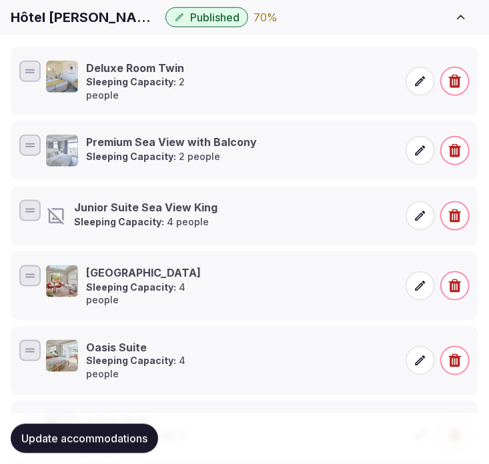
click at [410, 209] on span at bounding box center [419, 215] width 29 height 29
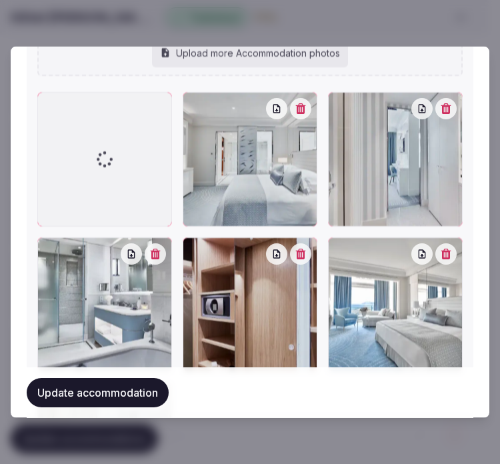
scroll to position [1736, 0]
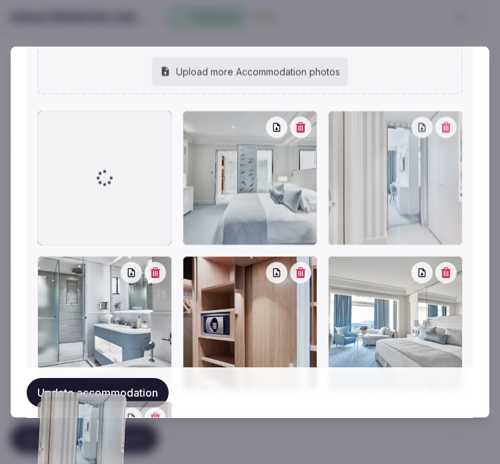
drag, startPoint x: 335, startPoint y: 125, endPoint x: 323, endPoint y: 287, distance: 162.4
click at [323, 287] on div at bounding box center [249, 322] width 425 height 425
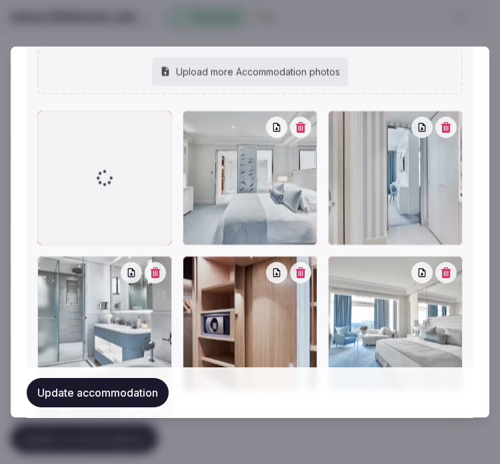
click at [442, 122] on icon "button" at bounding box center [446, 126] width 11 height 11
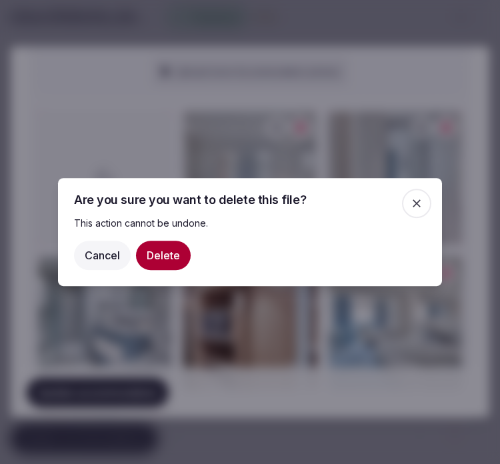
click at [157, 247] on button "Delete" at bounding box center [163, 255] width 55 height 29
click at [102, 255] on button "Cancel" at bounding box center [102, 255] width 57 height 29
click at [415, 207] on icon "button" at bounding box center [416, 203] width 13 height 13
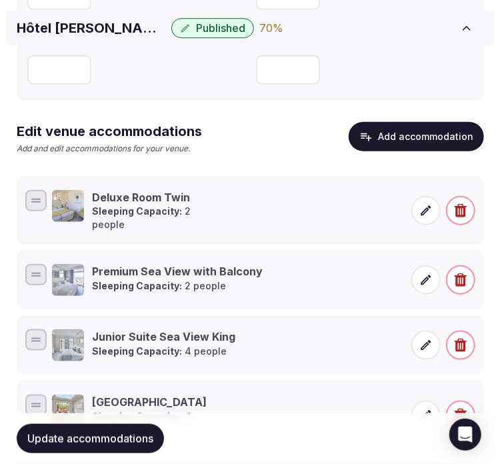
scroll to position [313, 0]
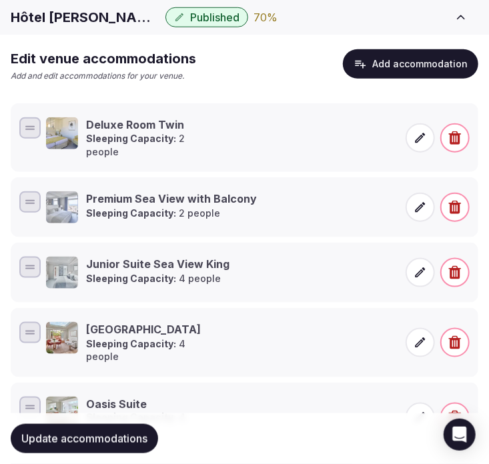
click at [409, 265] on span at bounding box center [419, 272] width 29 height 29
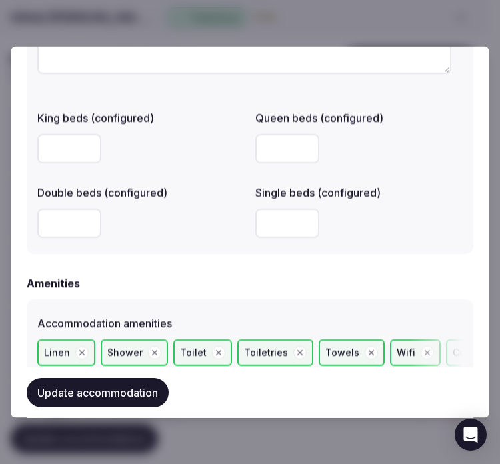
scroll to position [1204, 0]
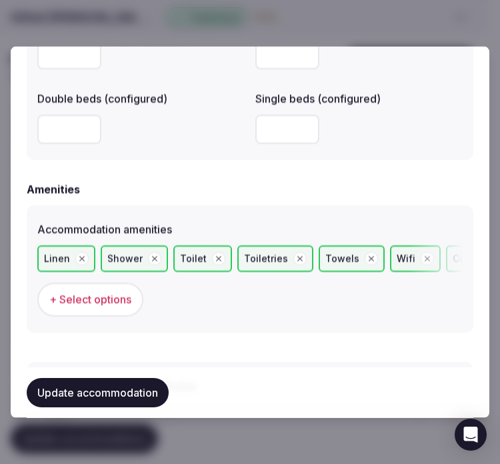
click at [87, 300] on span "+ Select options" at bounding box center [90, 299] width 82 height 15
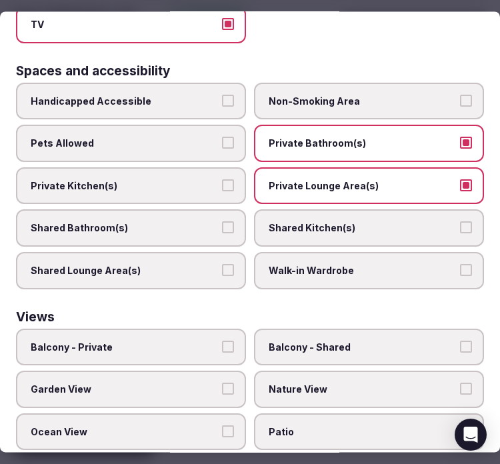
scroll to position [887, 0]
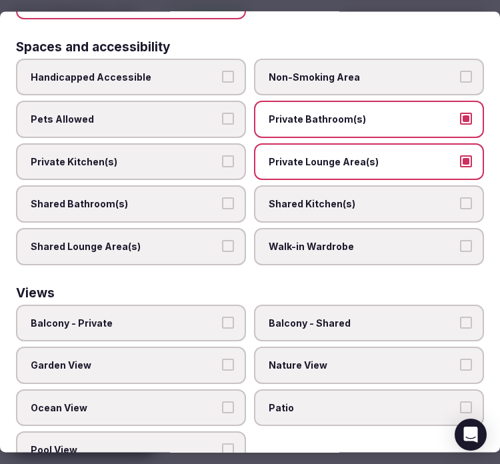
click at [225, 389] on label "Ocean View" at bounding box center [131, 407] width 230 height 37
click at [225, 401] on button "Ocean View" at bounding box center [228, 407] width 12 height 12
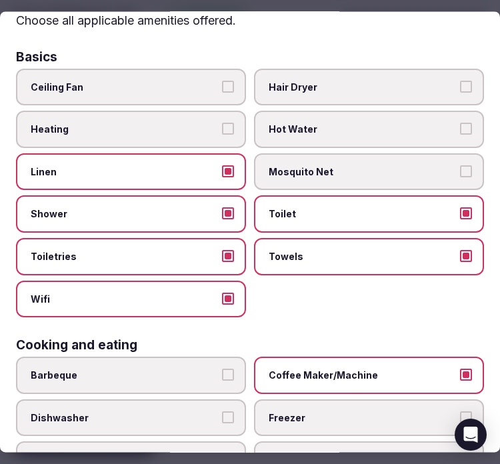
scroll to position [0, 0]
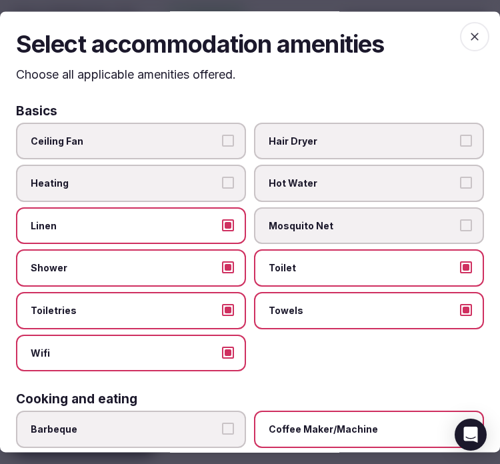
click at [463, 25] on span "button" at bounding box center [474, 36] width 29 height 29
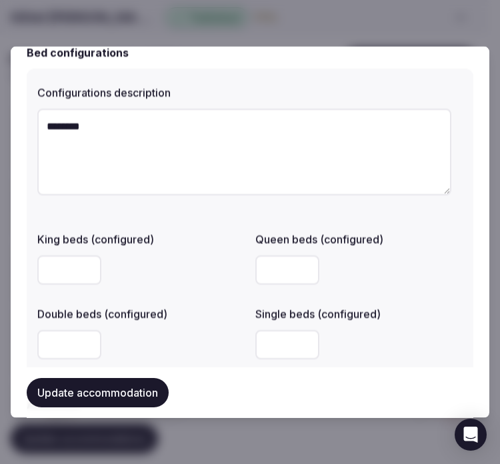
scroll to position [982, 0]
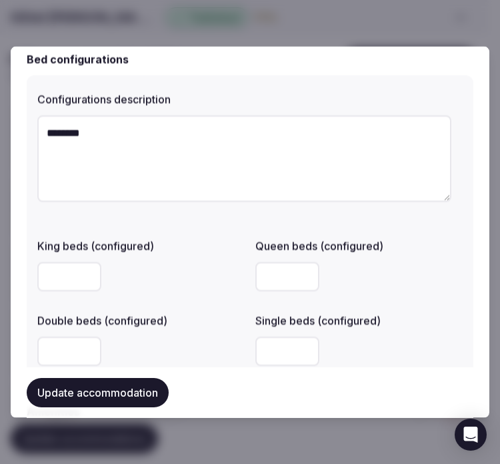
click at [103, 391] on button "Update accommodation" at bounding box center [98, 391] width 142 height 29
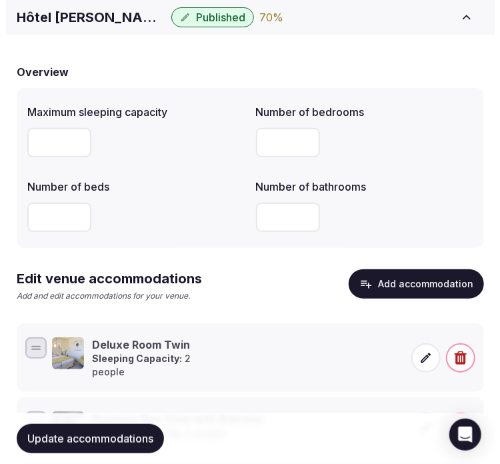
scroll to position [187, 0]
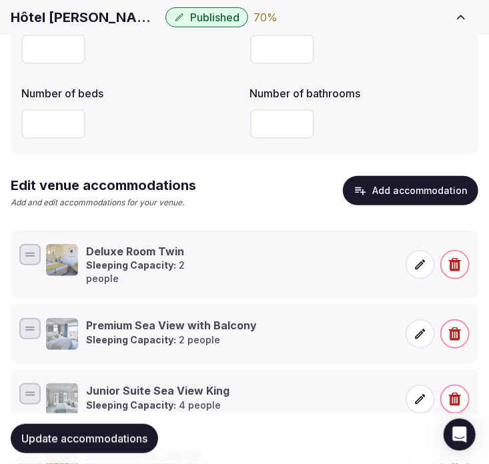
click at [391, 193] on button "Add accommodation" at bounding box center [410, 190] width 135 height 29
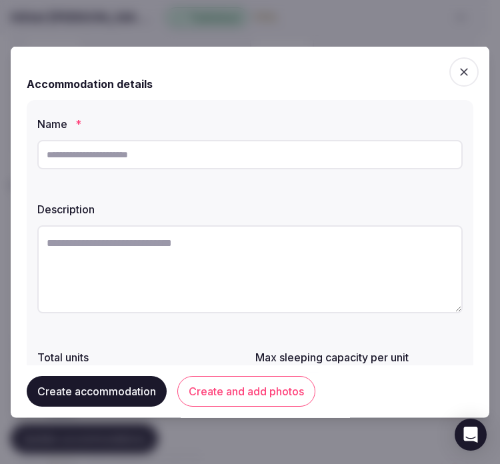
click at [237, 163] on input "text" at bounding box center [249, 154] width 425 height 29
paste input "**********"
type input "**********"
click at [347, 258] on textarea at bounding box center [249, 269] width 425 height 88
paste textarea "**********"
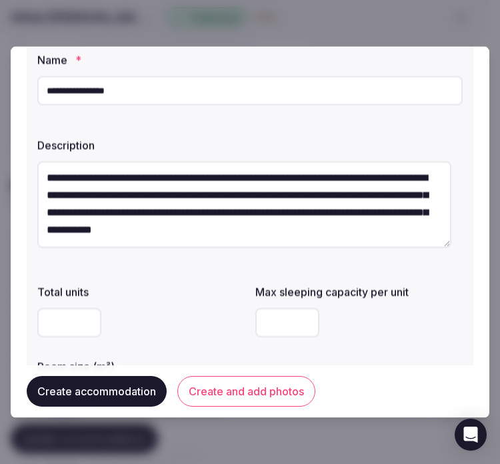
scroll to position [148, 0]
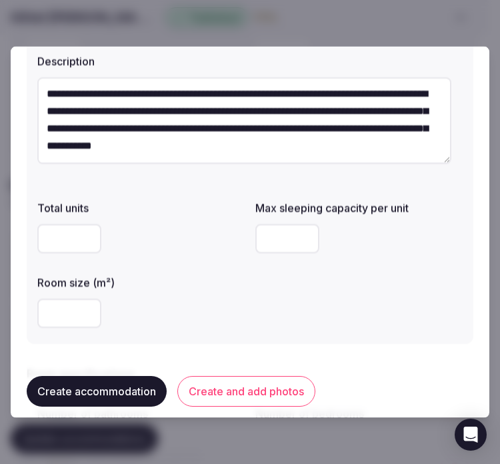
type textarea "**********"
click at [57, 325] on input "number" at bounding box center [69, 313] width 64 height 29
type input "**"
click at [283, 237] on input "number" at bounding box center [287, 238] width 64 height 29
type input "*"
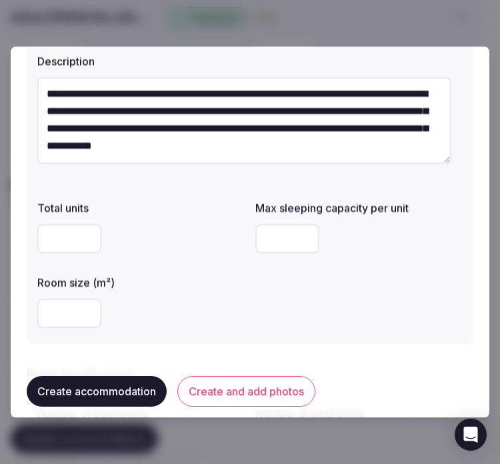
click at [315, 316] on div "Total units Max sleeping capacity per unit * Room size (m²) **" at bounding box center [249, 264] width 425 height 139
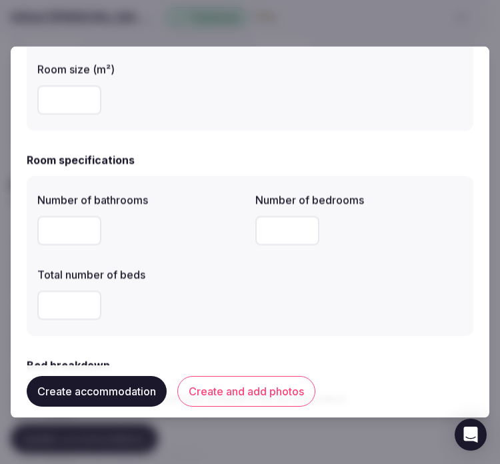
scroll to position [444, 0]
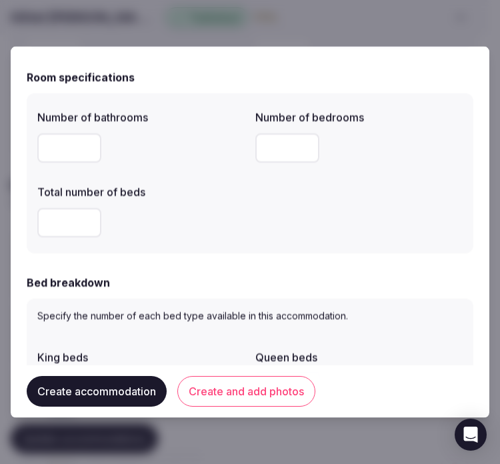
click at [80, 143] on input "number" at bounding box center [69, 147] width 64 height 29
type input "*"
click at [260, 150] on input "number" at bounding box center [287, 147] width 64 height 29
type input "*"
click at [57, 215] on input "number" at bounding box center [69, 222] width 64 height 29
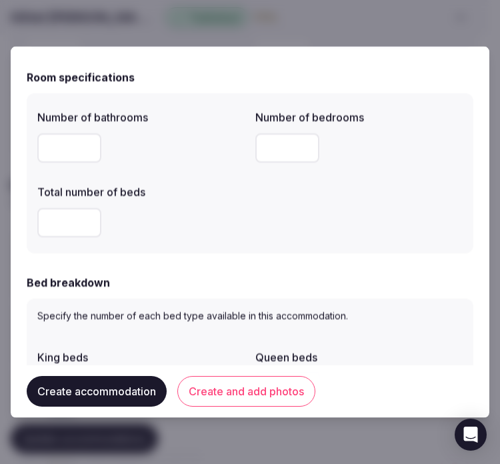
type input "*"
click at [315, 218] on div "Number of bathrooms * Number of bedrooms * Total number of beds *" at bounding box center [249, 173] width 425 height 139
click at [178, 235] on div "*" at bounding box center [140, 222] width 207 height 29
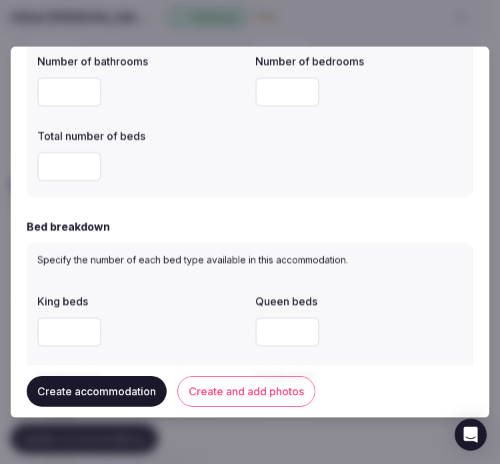
scroll to position [592, 0]
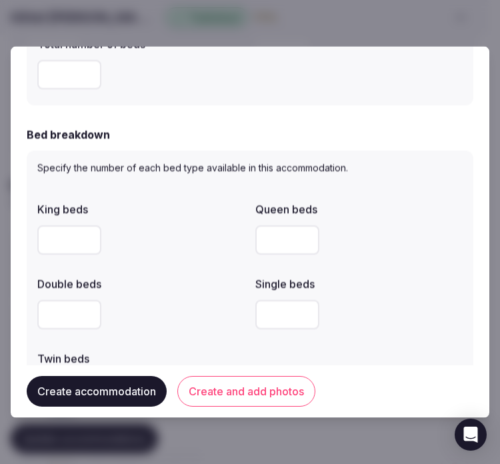
click at [67, 229] on input "number" at bounding box center [69, 239] width 64 height 29
type input "*"
click at [180, 303] on div at bounding box center [140, 314] width 207 height 29
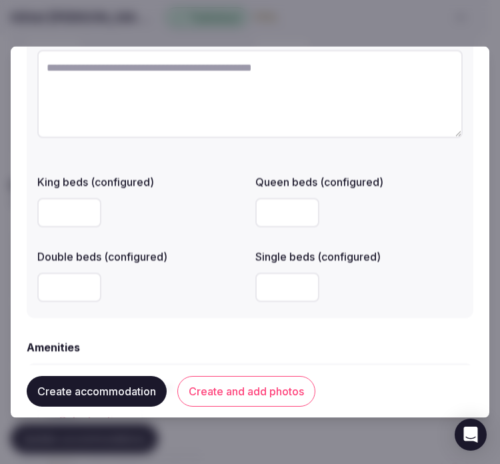
scroll to position [1037, 0]
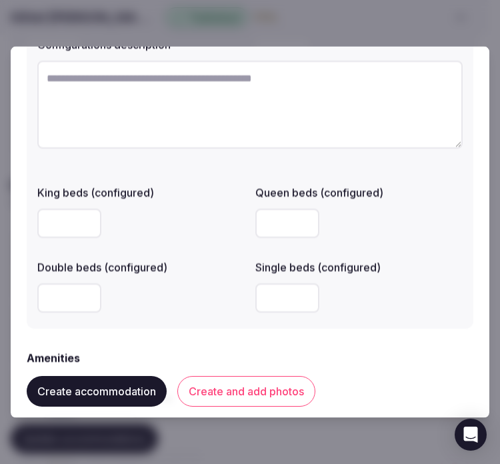
click at [63, 222] on input "number" at bounding box center [69, 223] width 64 height 29
type input "*"
click at [157, 236] on div "*" at bounding box center [140, 223] width 207 height 40
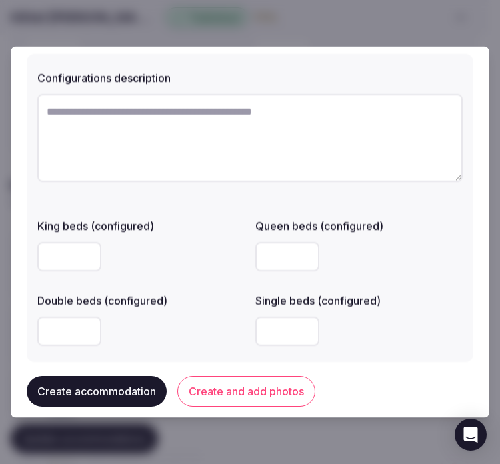
scroll to position [1111, 0]
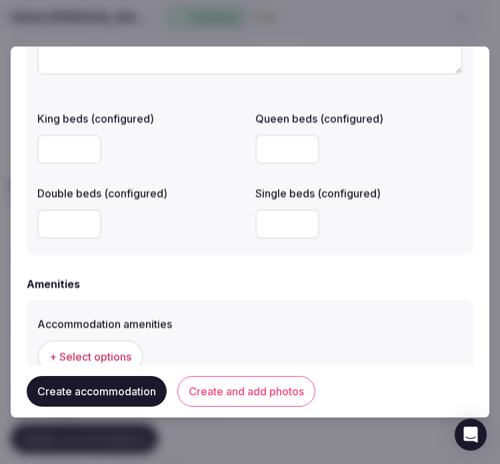
drag, startPoint x: 69, startPoint y: 154, endPoint x: 16, endPoint y: 153, distance: 53.3
click at [16, 153] on div "**********" at bounding box center [250, 232] width 479 height 371
click at [65, 223] on input "number" at bounding box center [69, 223] width 64 height 29
type input "*"
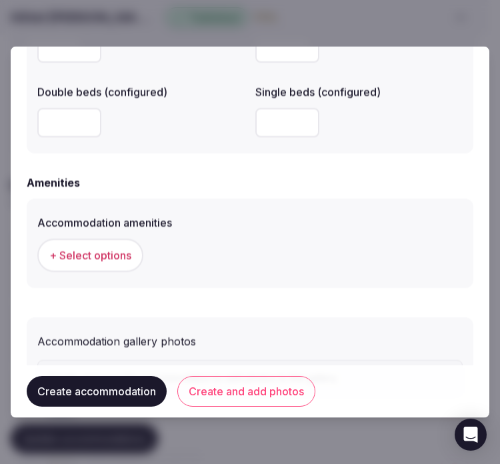
scroll to position [1281, 0]
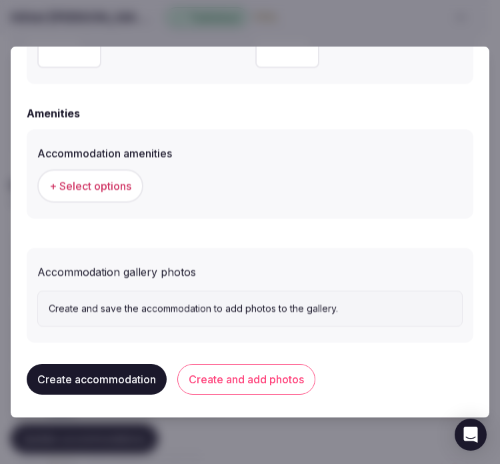
click at [119, 189] on span "+ Select options" at bounding box center [90, 186] width 82 height 15
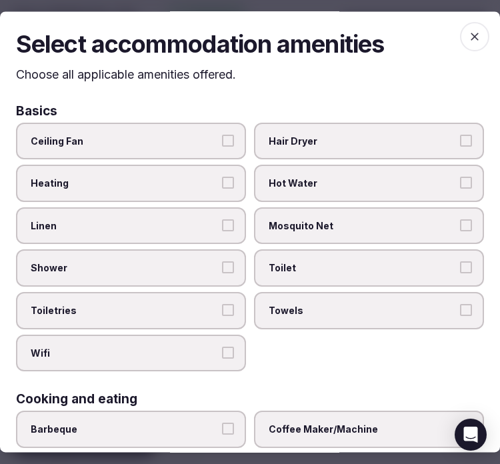
click at [195, 221] on span "Linen" at bounding box center [124, 225] width 187 height 13
click at [222, 221] on button "Linen" at bounding box center [228, 225] width 12 height 12
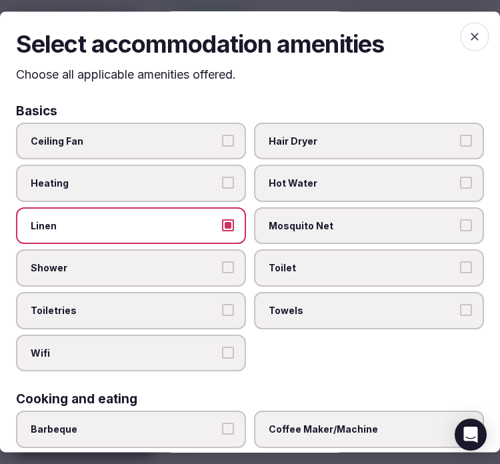
click at [232, 265] on label "Shower" at bounding box center [131, 268] width 230 height 37
click at [232, 265] on button "Shower" at bounding box center [228, 268] width 12 height 12
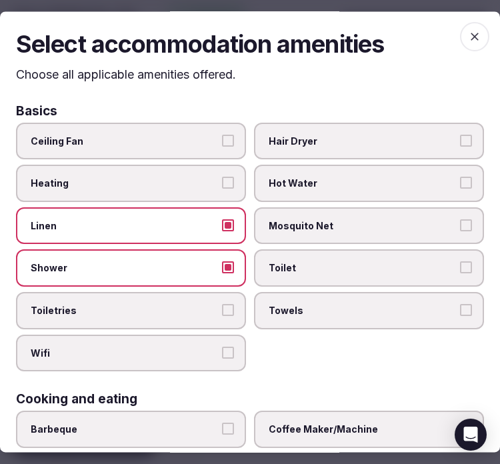
click at [227, 313] on label "Toiletries" at bounding box center [131, 310] width 230 height 37
click at [227, 313] on button "Toiletries" at bounding box center [228, 310] width 12 height 12
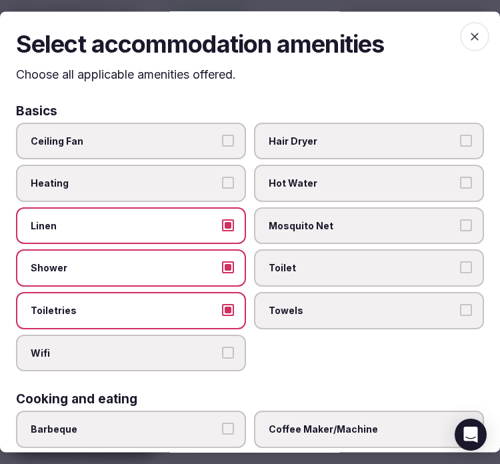
click at [232, 349] on label "Wifi" at bounding box center [131, 353] width 230 height 37
click at [232, 349] on button "Wifi" at bounding box center [228, 353] width 12 height 12
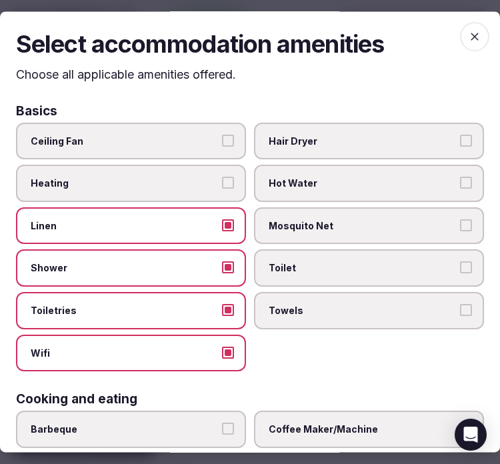
click at [320, 304] on span "Towels" at bounding box center [362, 310] width 187 height 13
click at [460, 304] on button "Towels" at bounding box center [466, 310] width 12 height 12
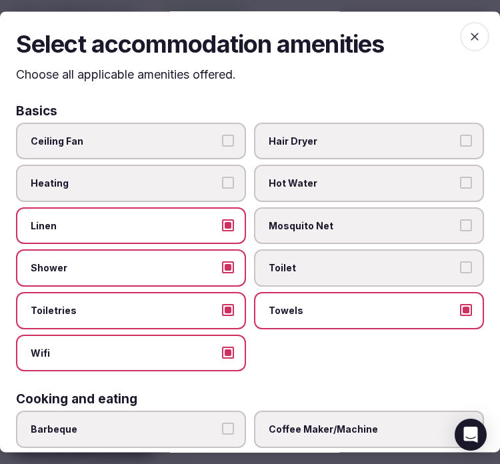
click at [347, 253] on label "Toilet" at bounding box center [369, 268] width 230 height 37
click at [460, 262] on button "Toilet" at bounding box center [466, 268] width 12 height 12
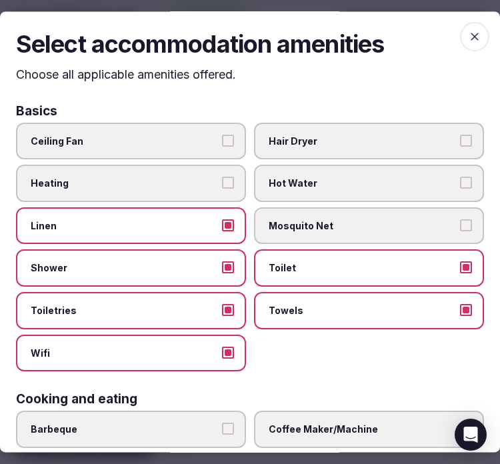
click at [355, 327] on div "Ceiling Fan Hair Dryer Heating Hot Water Linen Mosquito Net Shower Toilet Toile…" at bounding box center [250, 247] width 468 height 249
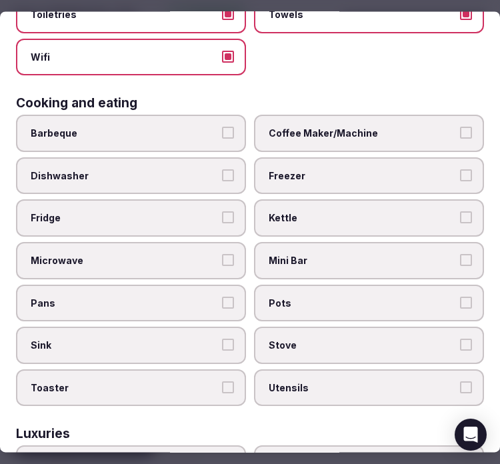
click at [361, 140] on label "Coffee Maker/Machine" at bounding box center [369, 133] width 230 height 37
click at [460, 139] on button "Coffee Maker/Machine" at bounding box center [466, 133] width 12 height 12
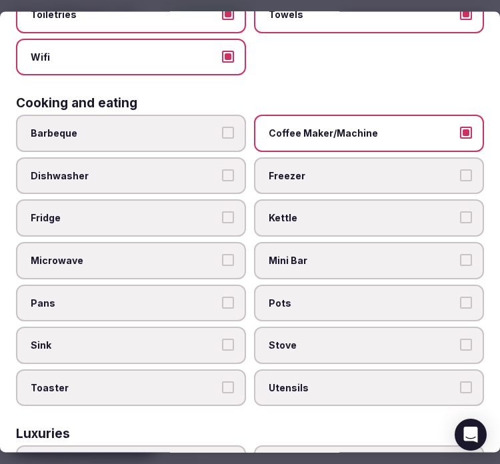
click at [374, 261] on label "Mini Bar" at bounding box center [369, 260] width 230 height 37
click at [460, 261] on button "Mini Bar" at bounding box center [466, 260] width 12 height 12
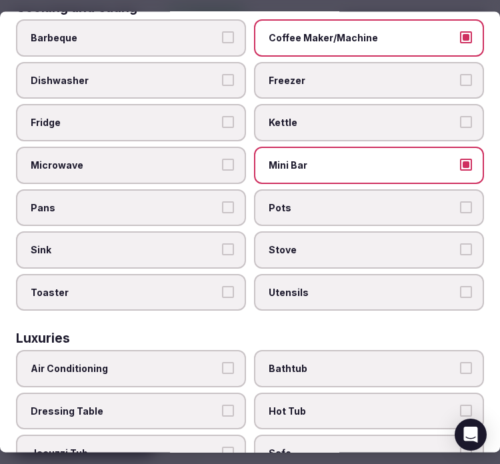
scroll to position [518, 0]
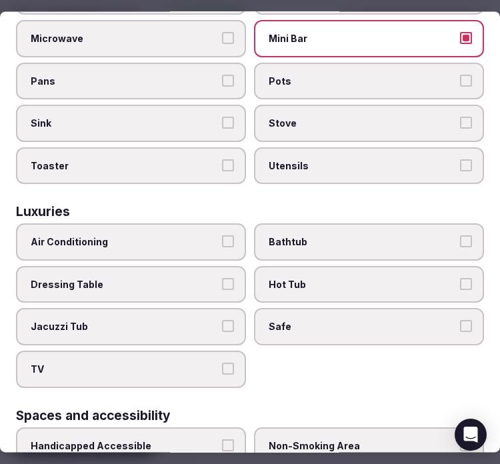
drag, startPoint x: 176, startPoint y: 221, endPoint x: 257, endPoint y: 243, distance: 84.1
click at [181, 236] on span "Air Conditioning" at bounding box center [124, 242] width 187 height 13
click at [222, 236] on button "Air Conditioning" at bounding box center [228, 242] width 12 height 12
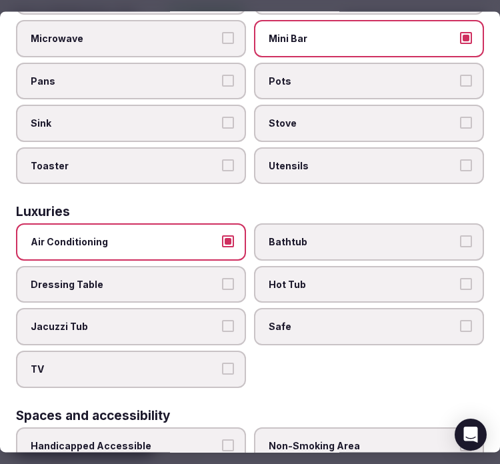
click at [319, 240] on label "Bathtub" at bounding box center [369, 242] width 230 height 37
click at [460, 240] on button "Bathtub" at bounding box center [466, 242] width 12 height 12
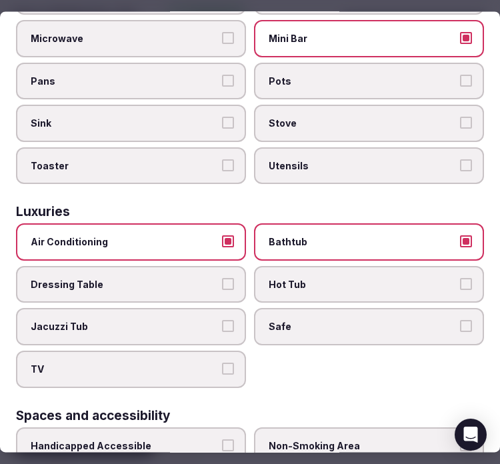
click at [319, 316] on label "Safe" at bounding box center [369, 327] width 230 height 37
click at [460, 321] on button "Safe" at bounding box center [466, 327] width 12 height 12
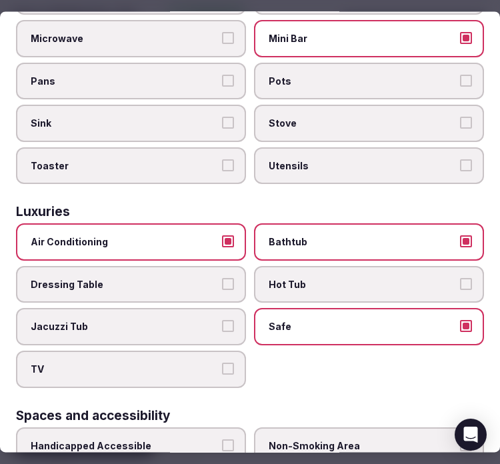
click at [216, 354] on label "TV" at bounding box center [131, 369] width 230 height 37
click at [222, 363] on button "TV" at bounding box center [228, 369] width 12 height 12
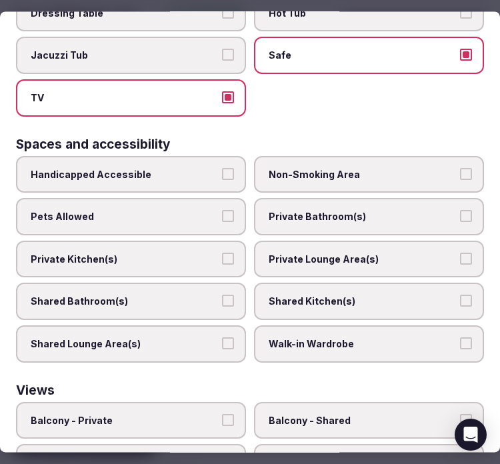
scroll to position [815, 0]
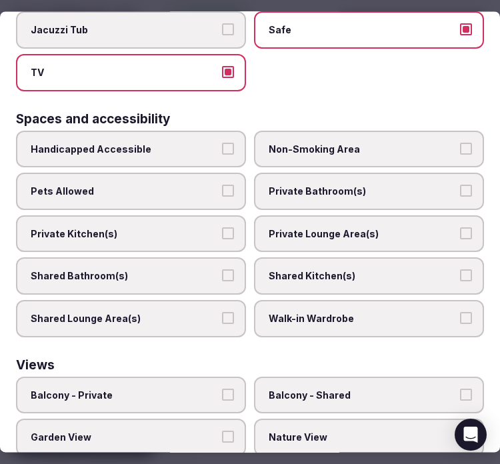
click at [360, 173] on label "Private Bathroom(s)" at bounding box center [369, 191] width 230 height 37
click at [460, 185] on button "Private Bathroom(s)" at bounding box center [466, 191] width 12 height 12
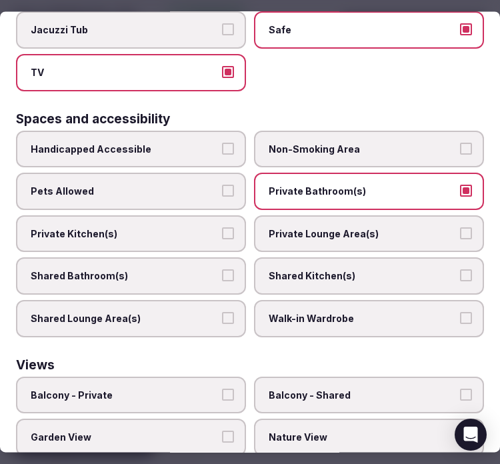
click at [355, 227] on span "Private Lounge Area(s)" at bounding box center [362, 233] width 187 height 13
click at [460, 227] on button "Private Lounge Area(s)" at bounding box center [466, 233] width 12 height 12
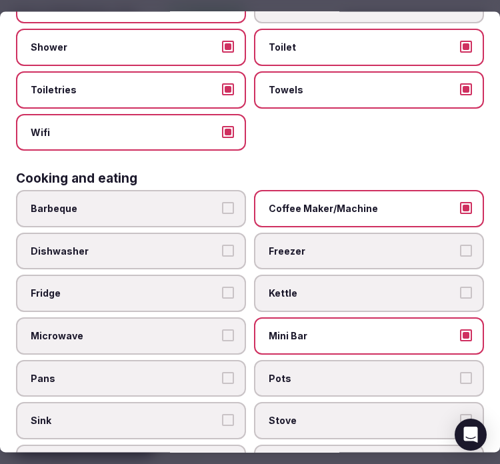
scroll to position [0, 0]
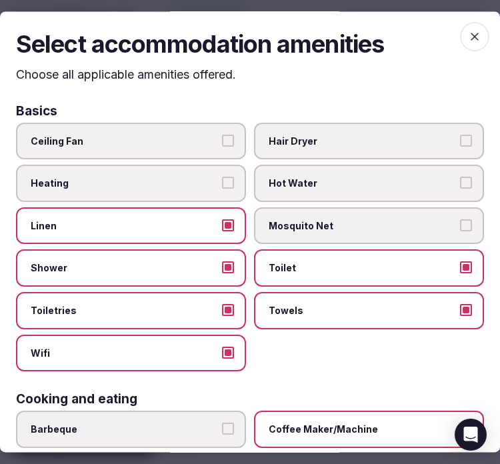
click at [470, 35] on icon "button" at bounding box center [474, 36] width 13 height 13
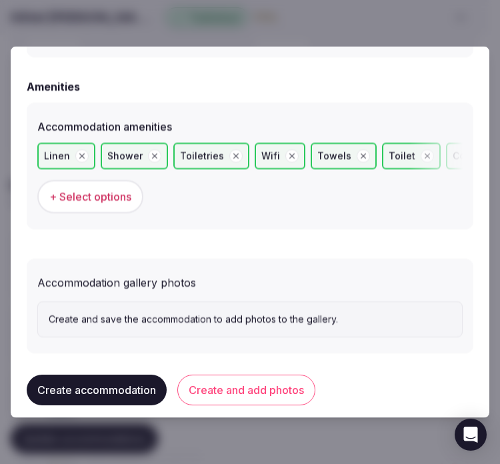
scroll to position [1317, 0]
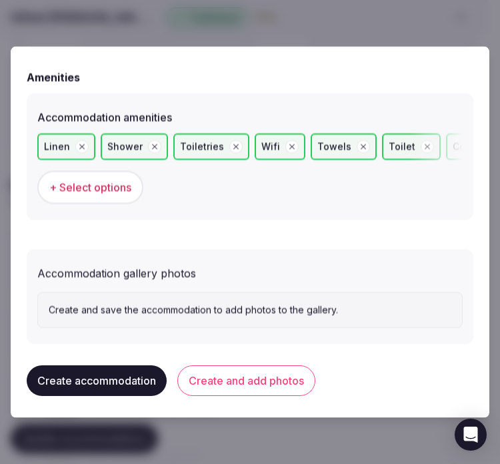
click at [251, 365] on button "Create and add photos" at bounding box center [246, 380] width 138 height 31
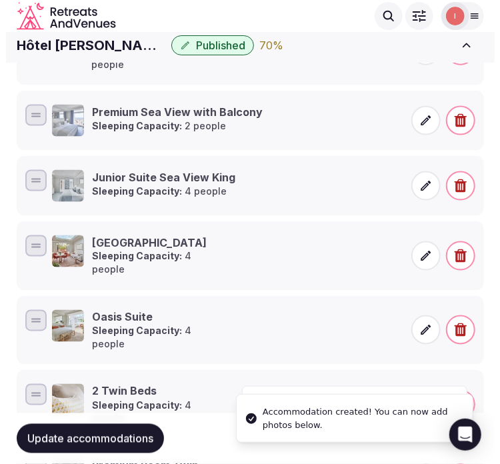
scroll to position [296, 0]
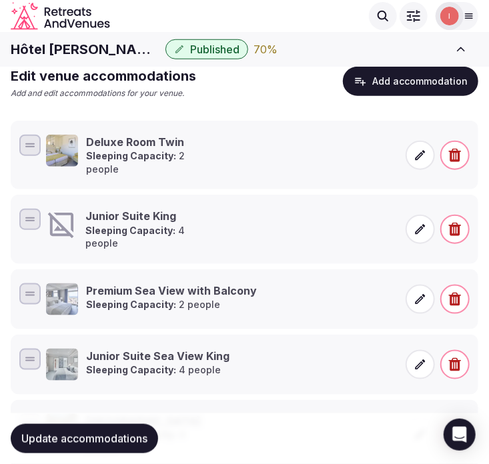
click at [423, 223] on icon at bounding box center [419, 229] width 13 height 13
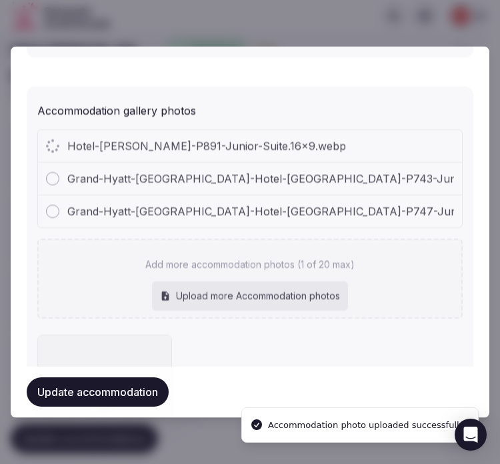
scroll to position [1514, 0]
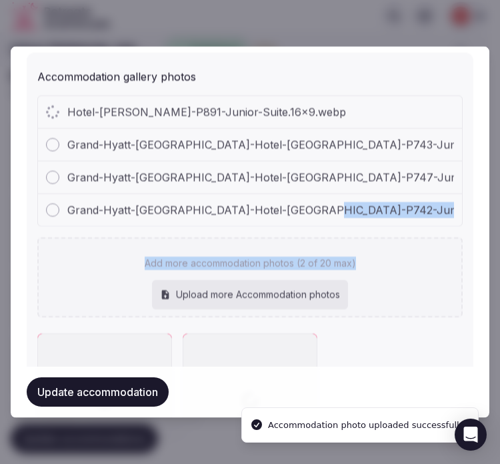
click at [314, 209] on div "Hotel-Martinez-P891-Junior-Suite.16x9.webp Grand-Hyatt-Cannes-Hotel-Martinez-P7…" at bounding box center [249, 206] width 425 height 222
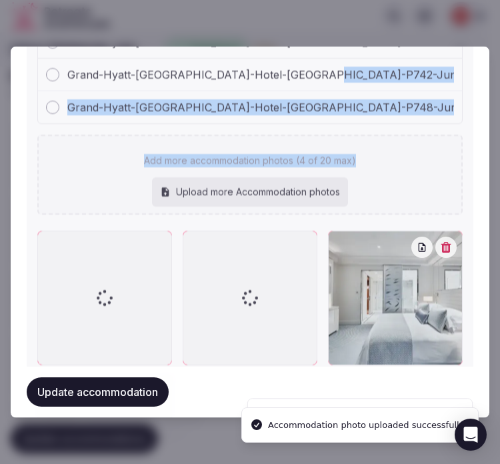
scroll to position [1798, 0]
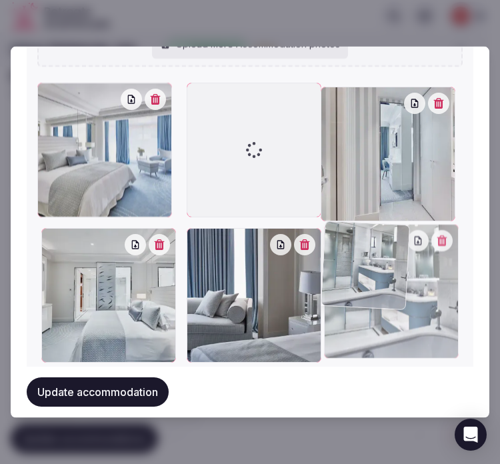
drag, startPoint x: 189, startPoint y: 84, endPoint x: 363, endPoint y: 295, distance: 274.2
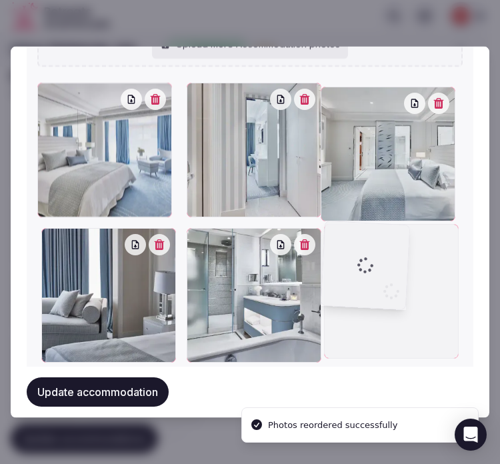
drag, startPoint x: 187, startPoint y: 78, endPoint x: 405, endPoint y: 265, distance: 287.5
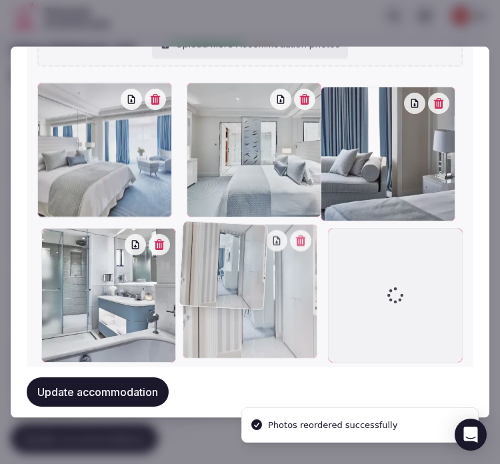
drag, startPoint x: 185, startPoint y: 124, endPoint x: 201, endPoint y: 275, distance: 151.5
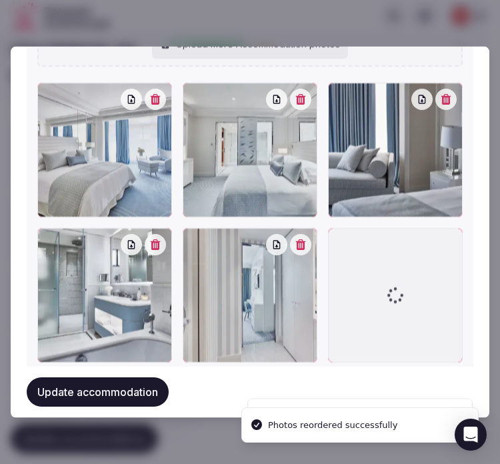
click at [117, 383] on button "Update accommodation" at bounding box center [98, 391] width 142 height 29
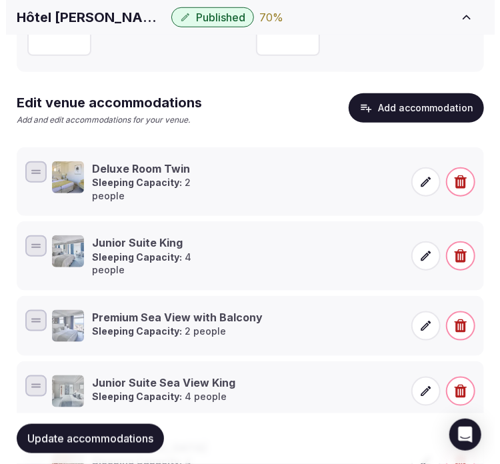
scroll to position [296, 0]
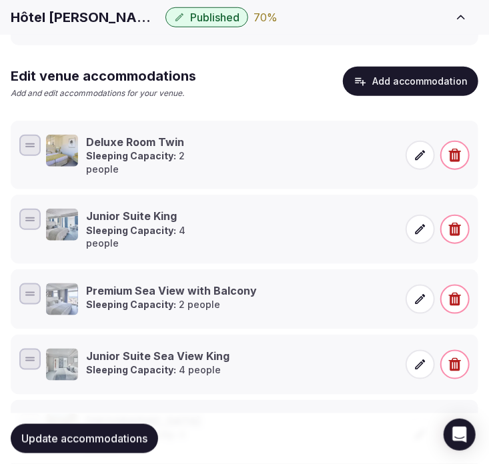
click at [421, 71] on button "Add accommodation" at bounding box center [410, 81] width 135 height 29
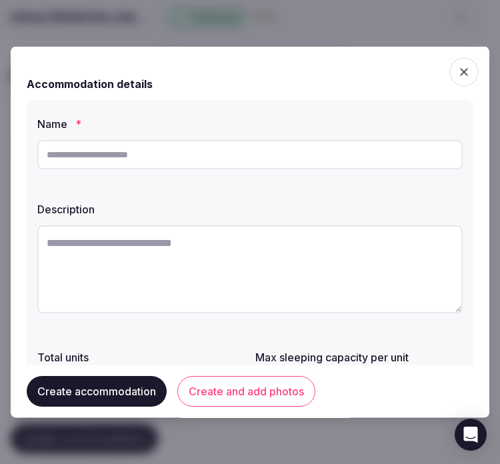
click at [230, 141] on input "text" at bounding box center [249, 154] width 425 height 29
paste input "**********"
type input "**********"
click at [329, 250] on textarea at bounding box center [249, 269] width 425 height 88
paste textarea "**********"
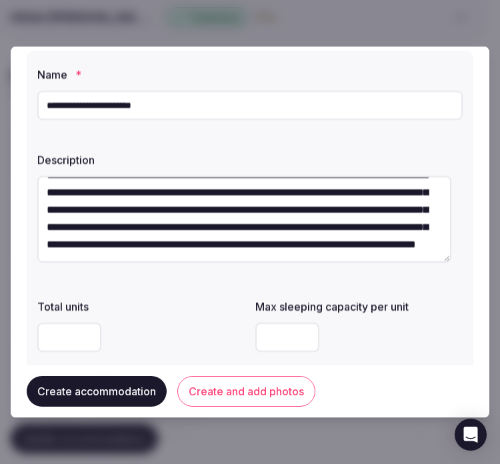
scroll to position [148, 0]
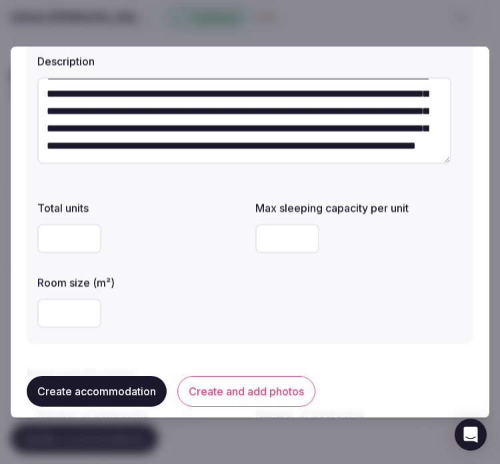
type textarea "**********"
click at [69, 249] on input "number" at bounding box center [69, 238] width 64 height 29
click at [290, 238] on input "number" at bounding box center [287, 238] width 64 height 29
type input "*"
click at [57, 312] on input "number" at bounding box center [69, 313] width 64 height 29
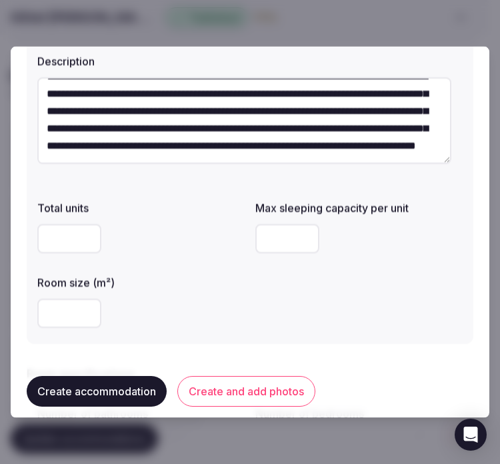
type input "**"
click at [161, 295] on div "**" at bounding box center [140, 313] width 207 height 40
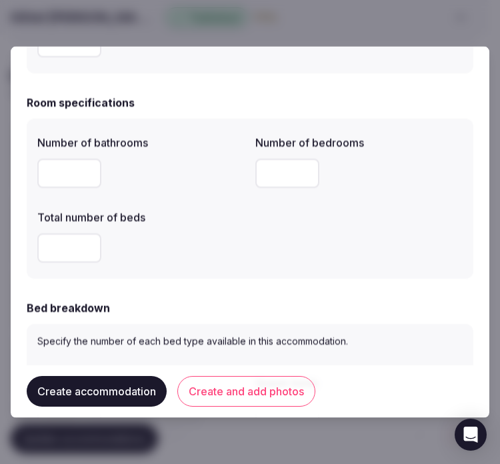
scroll to position [444, 0]
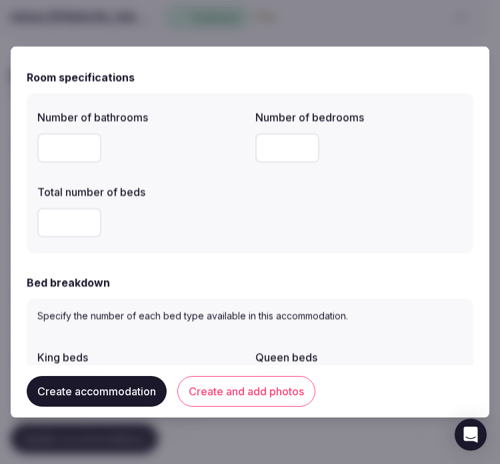
click at [277, 142] on input "number" at bounding box center [287, 147] width 64 height 29
type input "*"
click at [57, 133] on input "number" at bounding box center [69, 147] width 64 height 29
type input "*"
click at [56, 229] on input "number" at bounding box center [69, 222] width 64 height 29
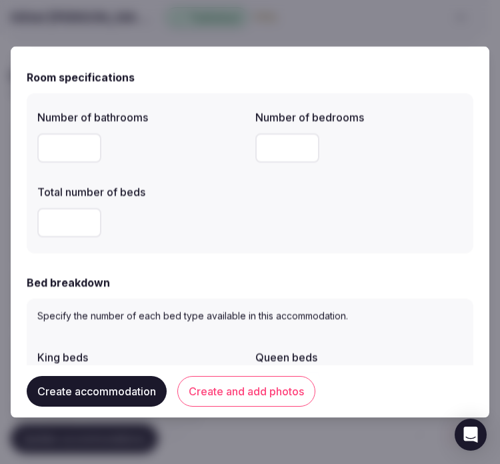
type input "*"
click at [153, 264] on form "**********" at bounding box center [250, 400] width 447 height 1562
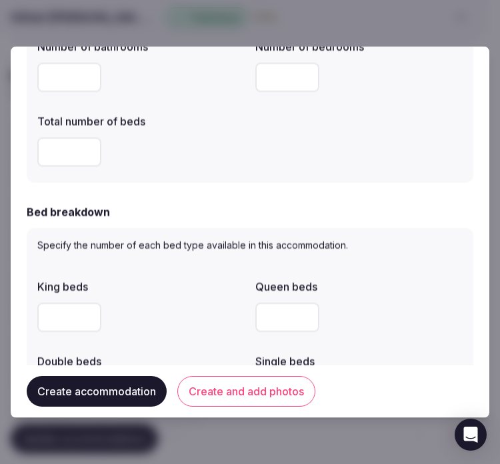
scroll to position [592, 0]
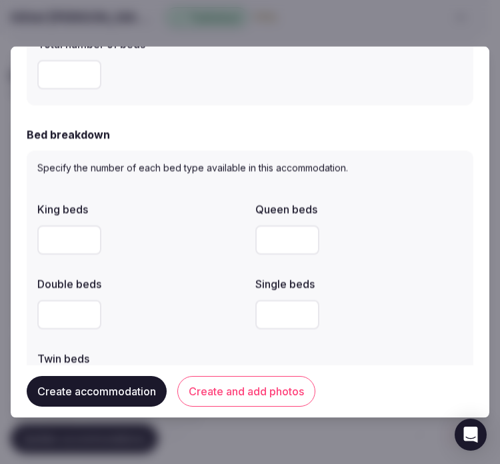
click at [61, 249] on input "number" at bounding box center [69, 239] width 64 height 29
type input "*"
click at [149, 267] on div "King beds * Queen beds Double beds Single beds Twin beds" at bounding box center [249, 302] width 425 height 213
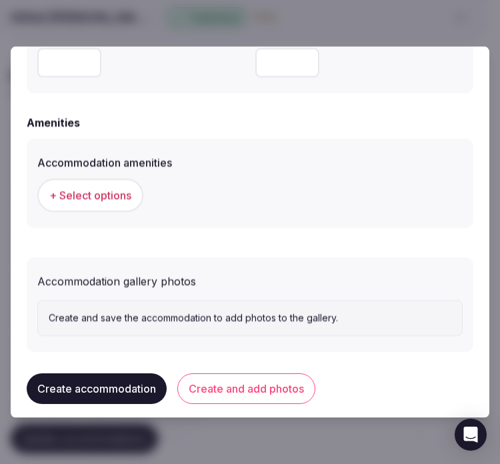
scroll to position [1281, 0]
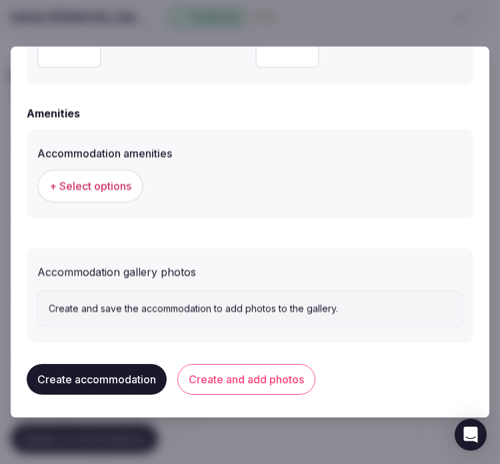
click at [81, 183] on span "+ Select options" at bounding box center [90, 186] width 82 height 15
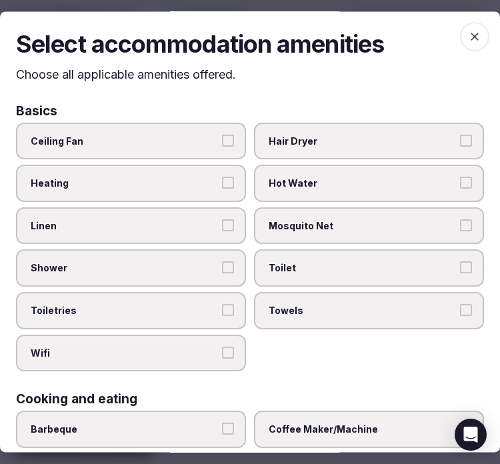
click at [223, 233] on label "Linen" at bounding box center [131, 225] width 230 height 37
click at [223, 231] on button "Linen" at bounding box center [228, 225] width 12 height 12
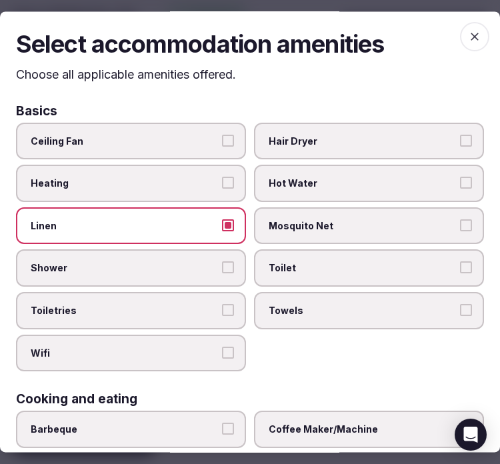
drag, startPoint x: 223, startPoint y: 269, endPoint x: 229, endPoint y: 276, distance: 8.5
click at [225, 272] on label "Shower" at bounding box center [131, 268] width 230 height 37
click at [225, 272] on button "Shower" at bounding box center [228, 268] width 12 height 12
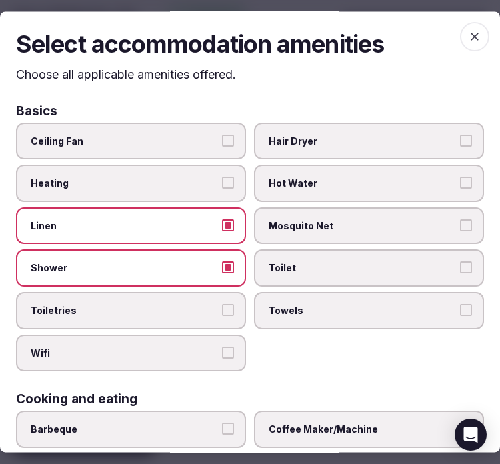
click at [211, 317] on label "Toiletries" at bounding box center [131, 310] width 230 height 37
click at [222, 316] on button "Toiletries" at bounding box center [228, 310] width 12 height 12
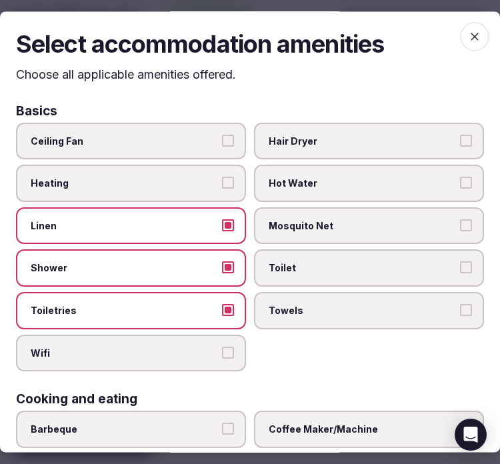
drag, startPoint x: 224, startPoint y: 345, endPoint x: 235, endPoint y: 341, distance: 11.4
click at [225, 347] on button "Wifi" at bounding box center [228, 353] width 12 height 12
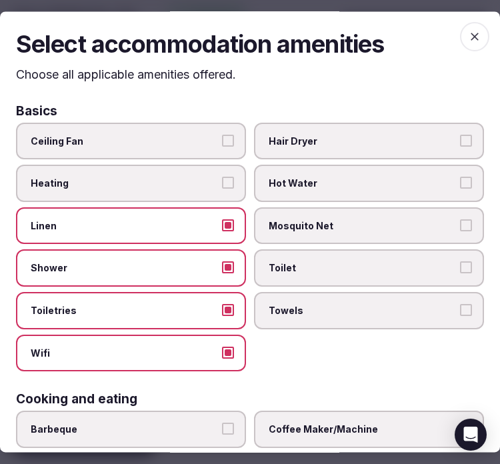
drag, startPoint x: 317, startPoint y: 315, endPoint x: 322, endPoint y: 297, distance: 19.4
click at [317, 315] on label "Towels" at bounding box center [369, 310] width 230 height 37
click at [460, 315] on button "Towels" at bounding box center [466, 310] width 12 height 12
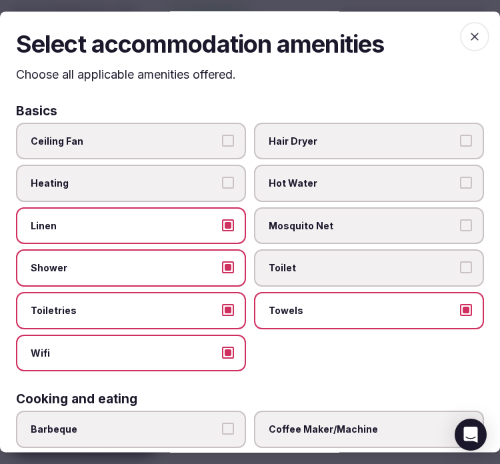
click at [327, 263] on span "Toilet" at bounding box center [362, 268] width 187 height 13
click at [460, 263] on button "Toilet" at bounding box center [466, 268] width 12 height 12
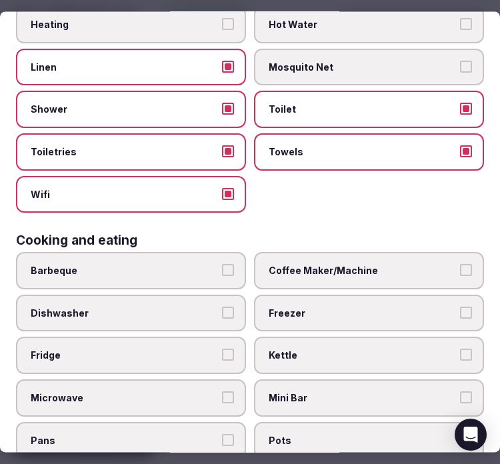
scroll to position [222, 0]
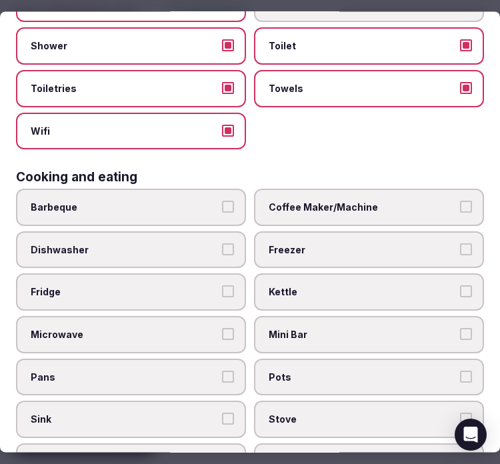
click at [343, 201] on span "Coffee Maker/Machine" at bounding box center [362, 207] width 187 height 13
click at [460, 201] on button "Coffee Maker/Machine" at bounding box center [466, 207] width 12 height 12
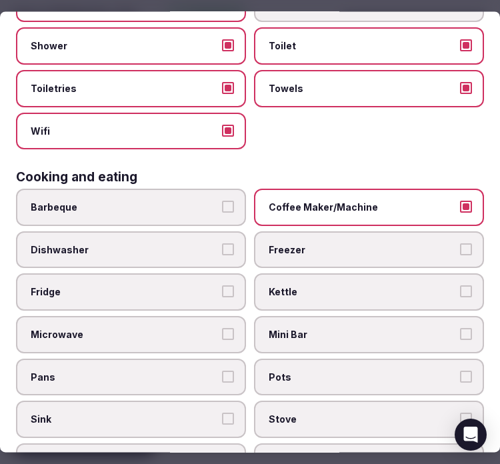
click at [369, 328] on span "Mini Bar" at bounding box center [362, 334] width 187 height 13
click at [460, 328] on button "Mini Bar" at bounding box center [466, 334] width 12 height 12
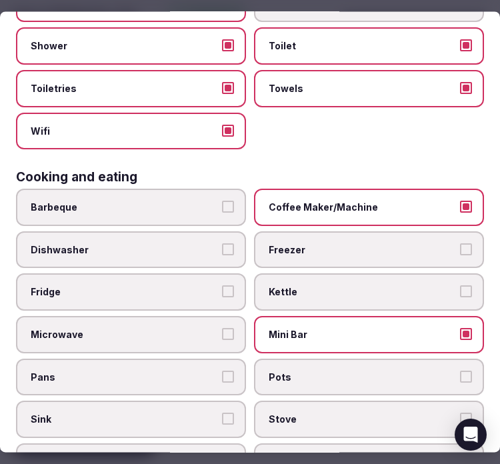
scroll to position [444, 0]
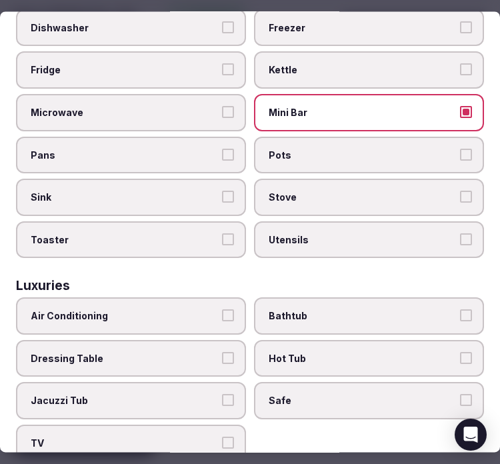
click at [176, 310] on span "Air Conditioning" at bounding box center [124, 316] width 187 height 13
click at [222, 310] on button "Air Conditioning" at bounding box center [228, 316] width 12 height 12
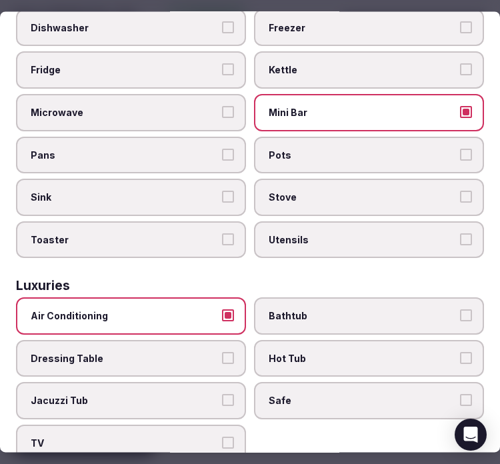
click at [321, 310] on span "Bathtub" at bounding box center [362, 316] width 187 height 13
click at [460, 310] on button "Bathtub" at bounding box center [466, 316] width 12 height 12
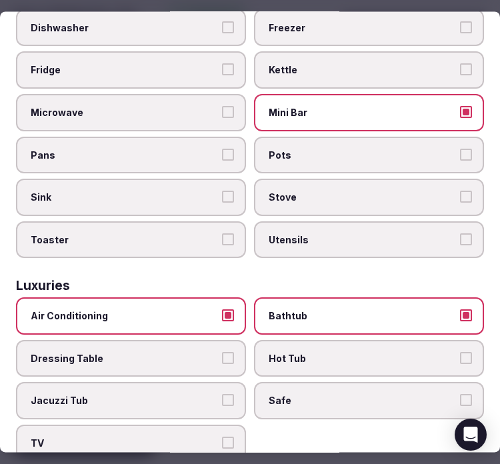
click at [395, 395] on span "Safe" at bounding box center [362, 401] width 187 height 13
click at [460, 395] on button "Safe" at bounding box center [466, 401] width 12 height 12
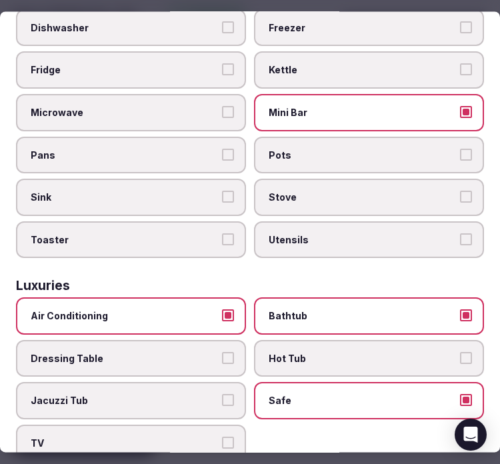
click at [162, 437] on span "TV" at bounding box center [124, 443] width 187 height 13
click at [222, 437] on button "TV" at bounding box center [228, 443] width 12 height 12
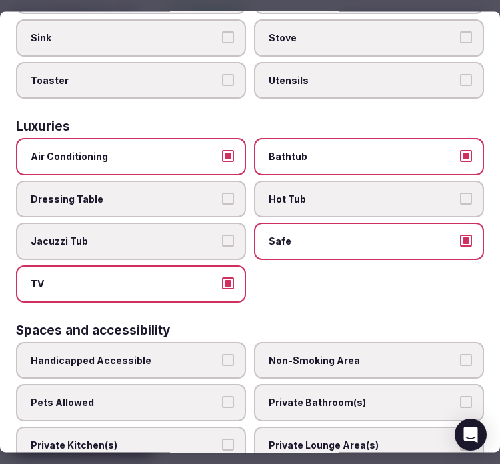
scroll to position [667, 0]
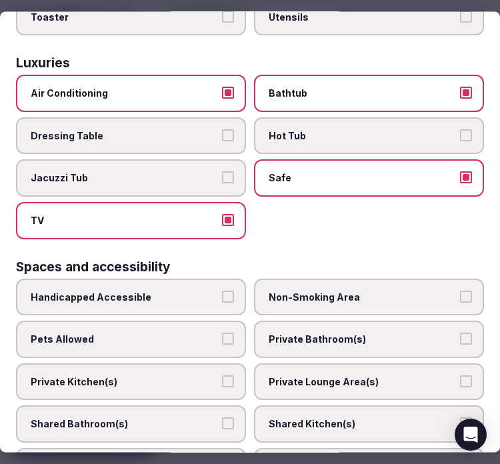
click at [307, 321] on label "Private Bathroom(s)" at bounding box center [369, 339] width 230 height 37
click at [460, 333] on button "Private Bathroom(s)" at bounding box center [466, 339] width 12 height 12
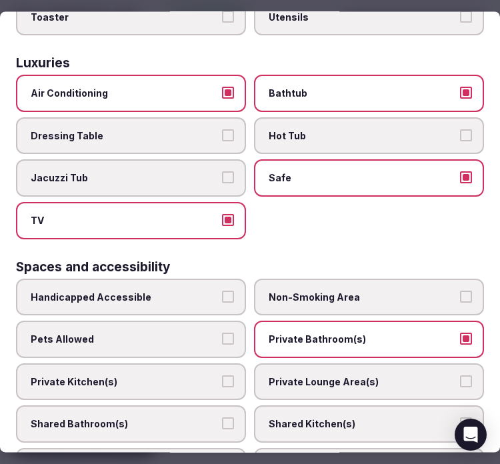
click at [319, 375] on span "Private Lounge Area(s)" at bounding box center [362, 381] width 187 height 13
click at [460, 375] on button "Private Lounge Area(s)" at bounding box center [466, 381] width 12 height 12
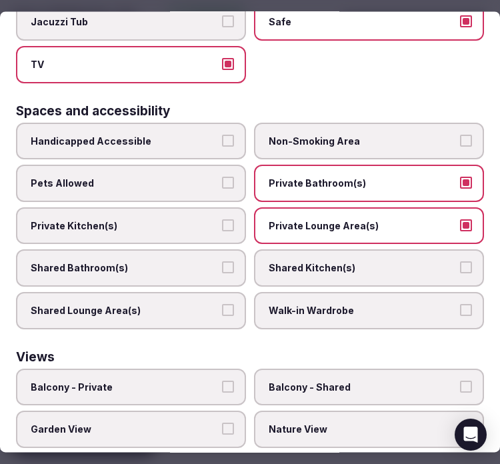
scroll to position [887, 0]
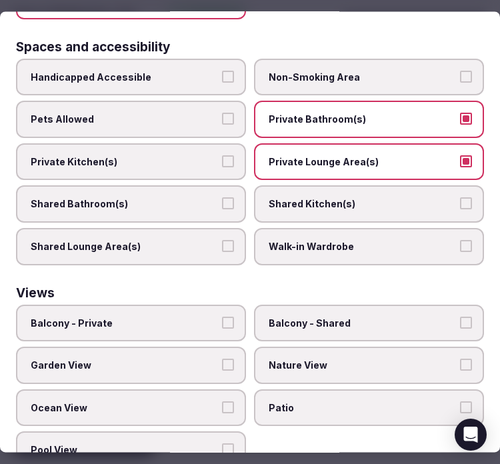
click at [188, 309] on label "Balcony - Private" at bounding box center [131, 323] width 230 height 37
click at [222, 317] on button "Balcony - Private" at bounding box center [228, 323] width 12 height 12
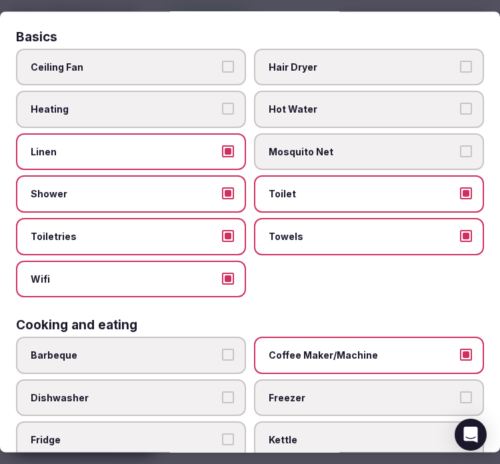
scroll to position [0, 0]
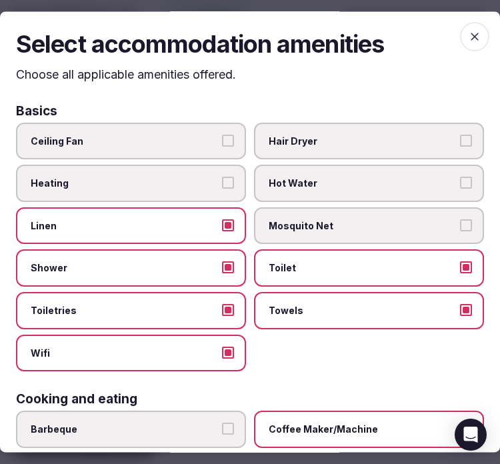
click at [468, 32] on icon "button" at bounding box center [474, 36] width 13 height 13
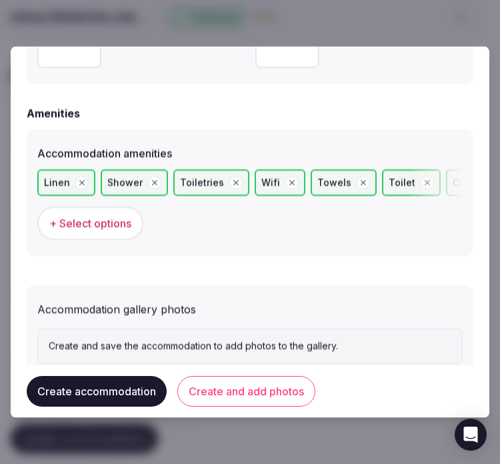
scroll to position [1317, 0]
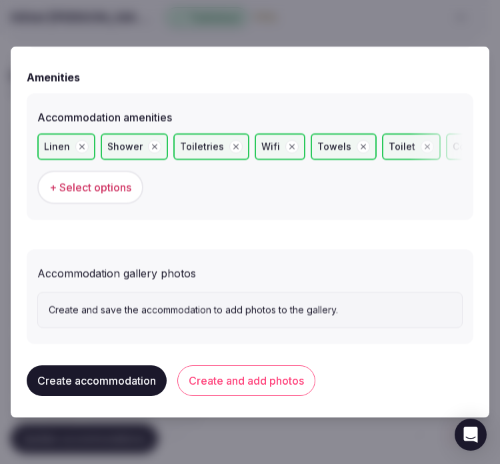
click at [245, 379] on button "Create and add photos" at bounding box center [246, 380] width 138 height 31
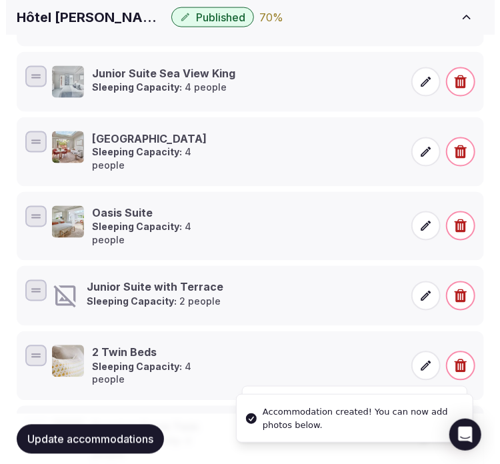
scroll to position [683, 0]
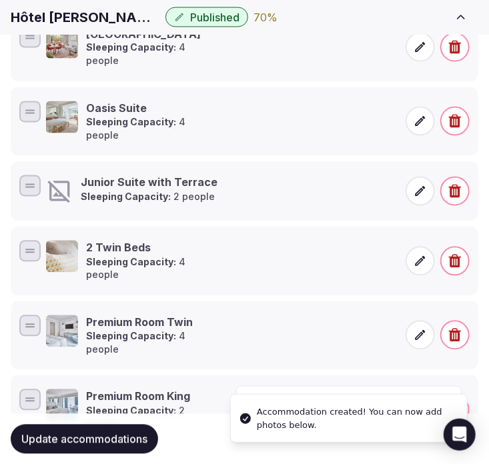
click at [408, 177] on span at bounding box center [419, 191] width 29 height 29
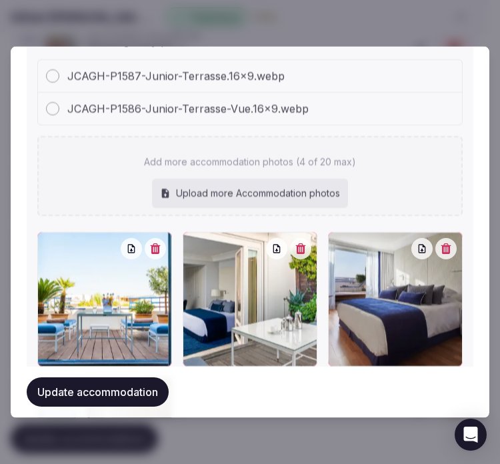
scroll to position [1662, 0]
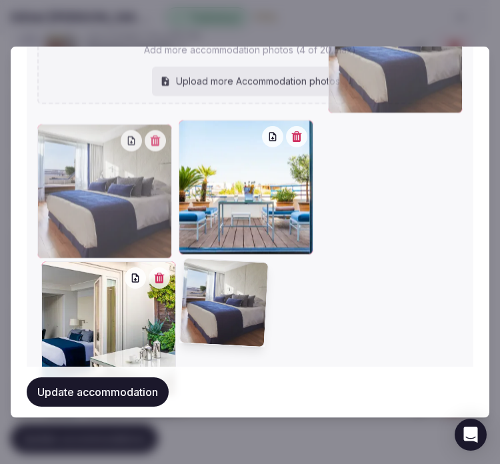
drag, startPoint x: 39, startPoint y: 269, endPoint x: 77, endPoint y: 167, distance: 109.7
click at [77, 167] on div at bounding box center [104, 191] width 135 height 135
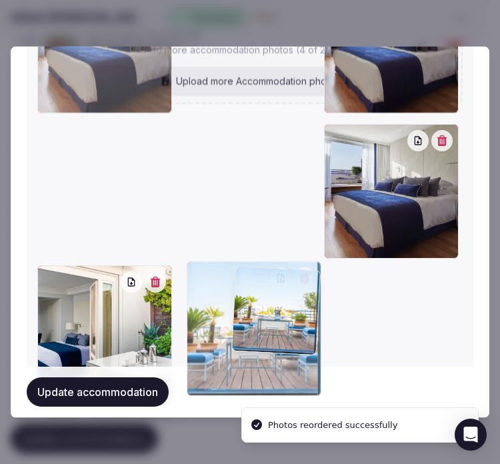
drag, startPoint x: 332, startPoint y: 131, endPoint x: 245, endPoint y: 283, distance: 175.3
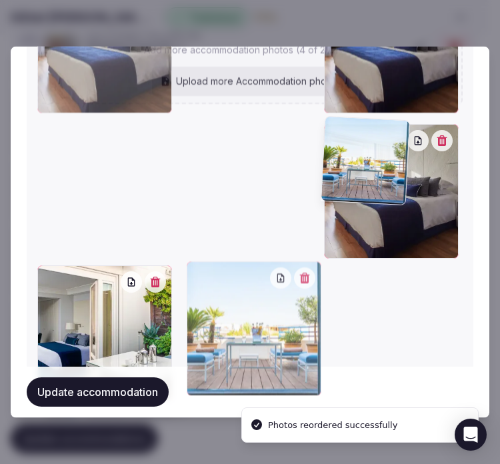
click at [245, 283] on div at bounding box center [254, 328] width 135 height 135
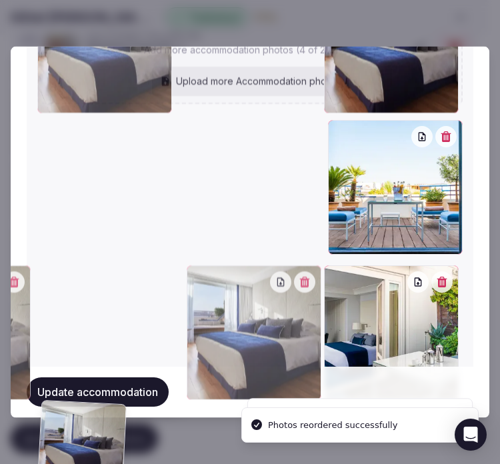
drag, startPoint x: 281, startPoint y: 264, endPoint x: 249, endPoint y: 265, distance: 31.3
click at [249, 265] on div at bounding box center [254, 332] width 135 height 135
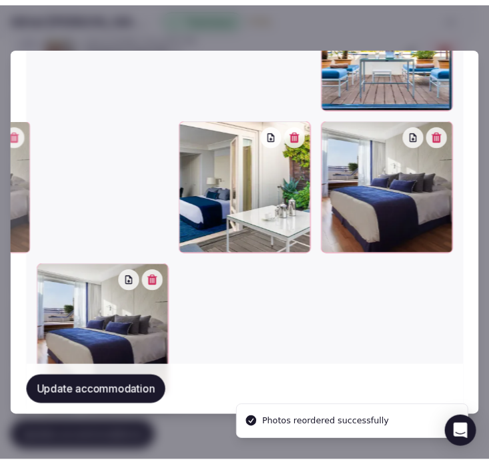
scroll to position [1868, 0]
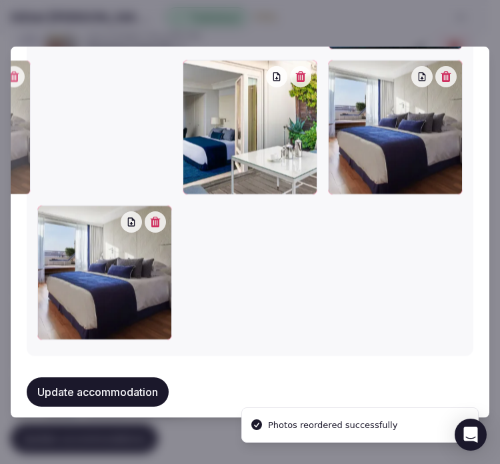
click at [123, 377] on button "Update accommodation" at bounding box center [98, 391] width 142 height 29
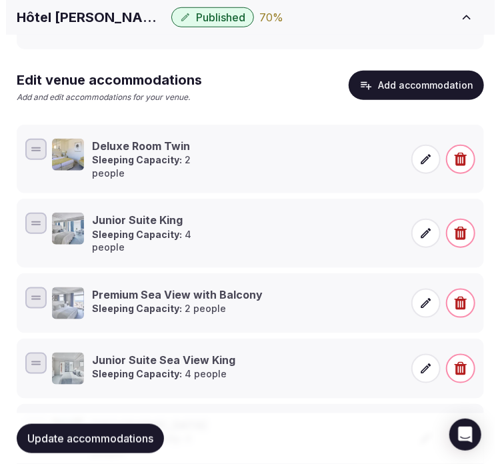
scroll to position [296, 0]
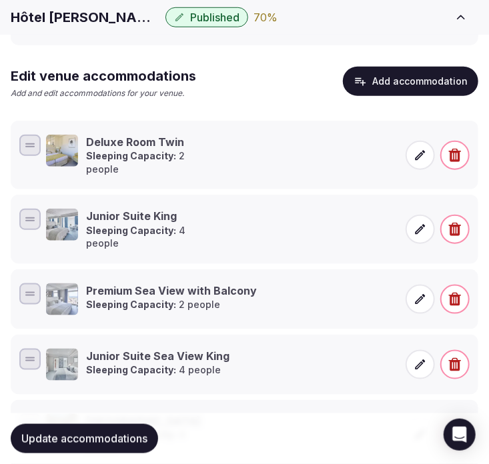
click at [421, 76] on button "Add accommodation" at bounding box center [410, 81] width 135 height 29
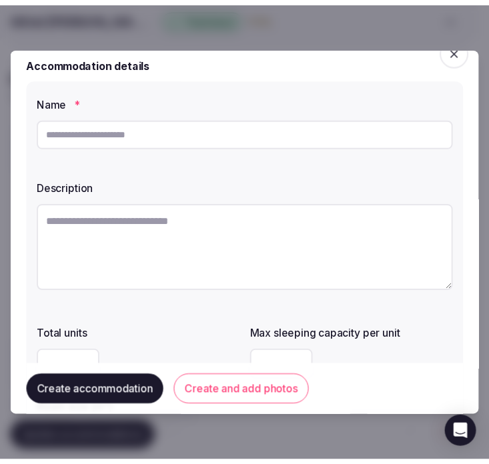
scroll to position [0, 0]
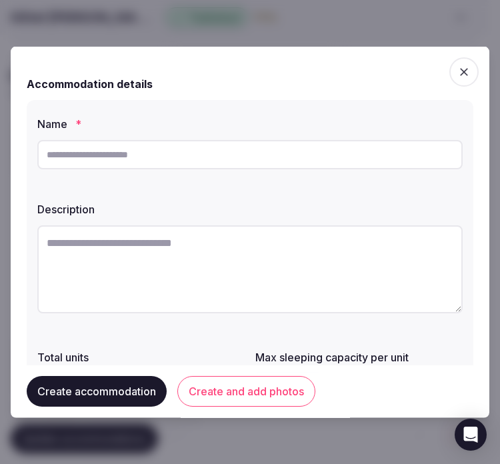
click at [449, 63] on span "button" at bounding box center [463, 71] width 29 height 29
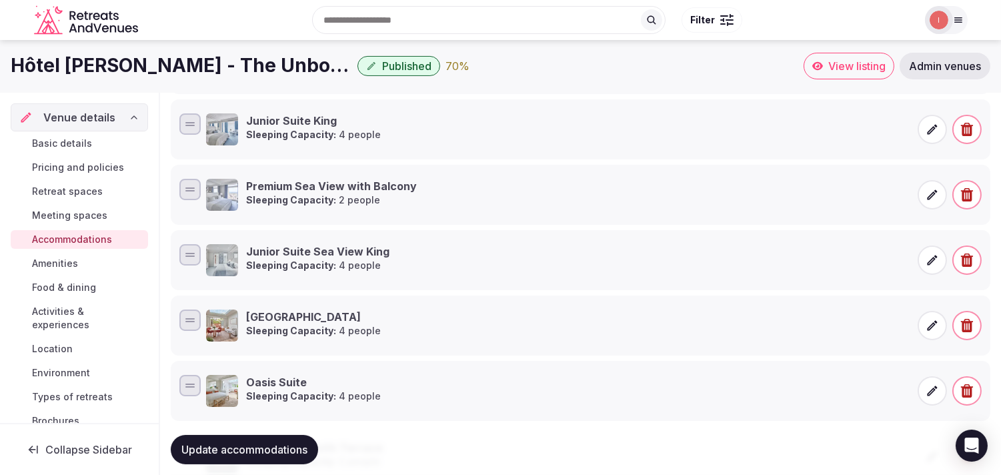
scroll to position [355, 0]
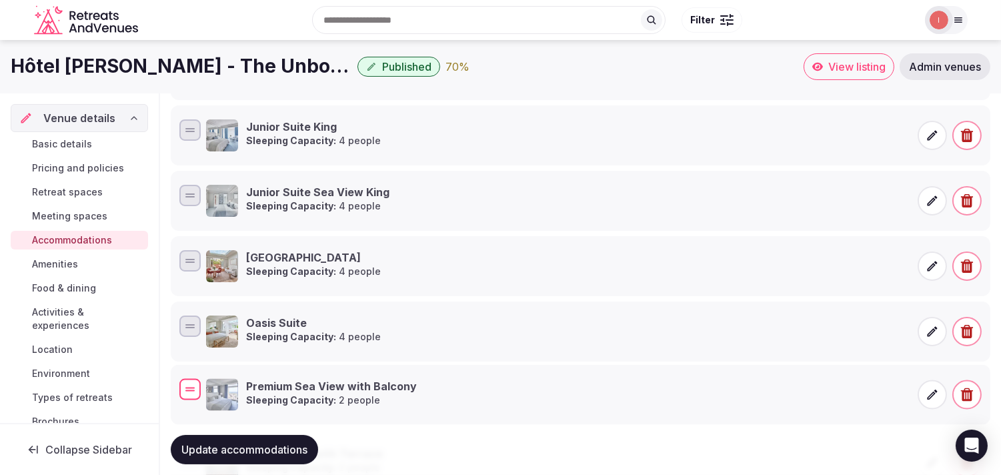
drag, startPoint x: 194, startPoint y: 201, endPoint x: 175, endPoint y: 395, distance: 194.9
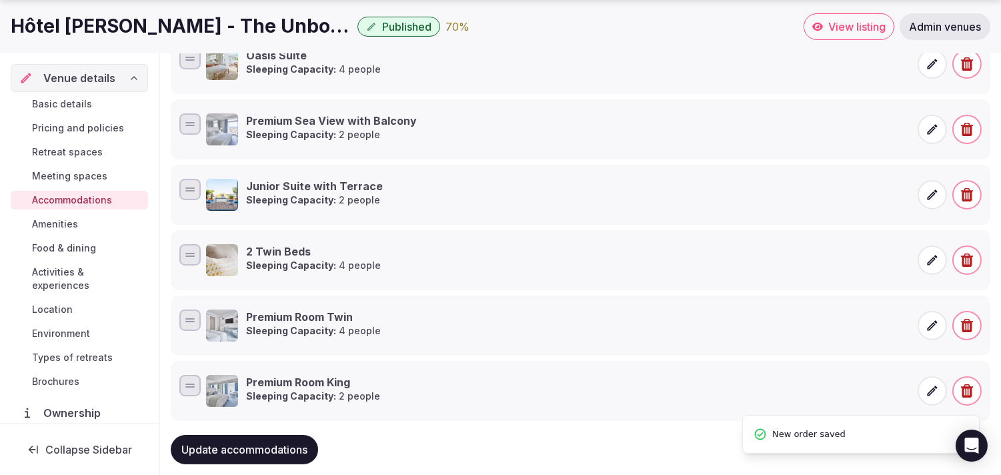
scroll to position [651, 0]
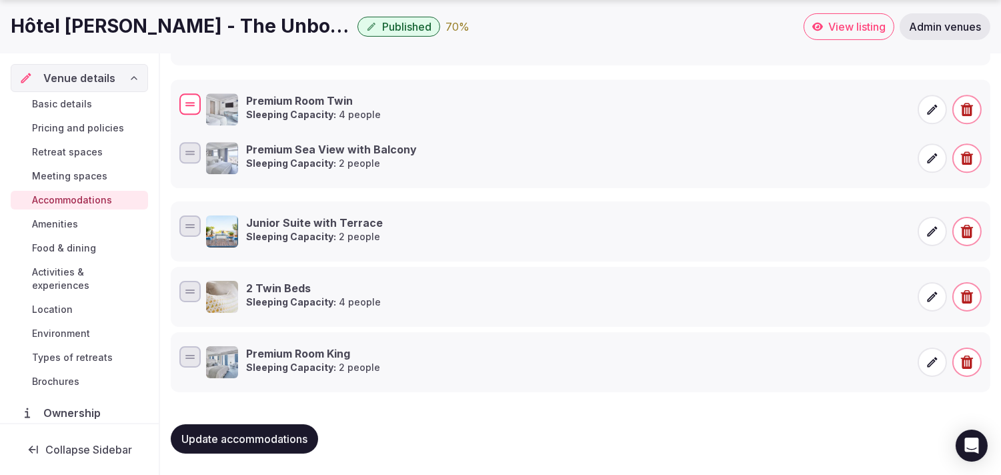
drag, startPoint x: 184, startPoint y: 300, endPoint x: 205, endPoint y: 107, distance: 193.9
click at [205, 107] on div "Premium Room Twin Sleeping Capacity: 4 people" at bounding box center [580, 109] width 807 height 37
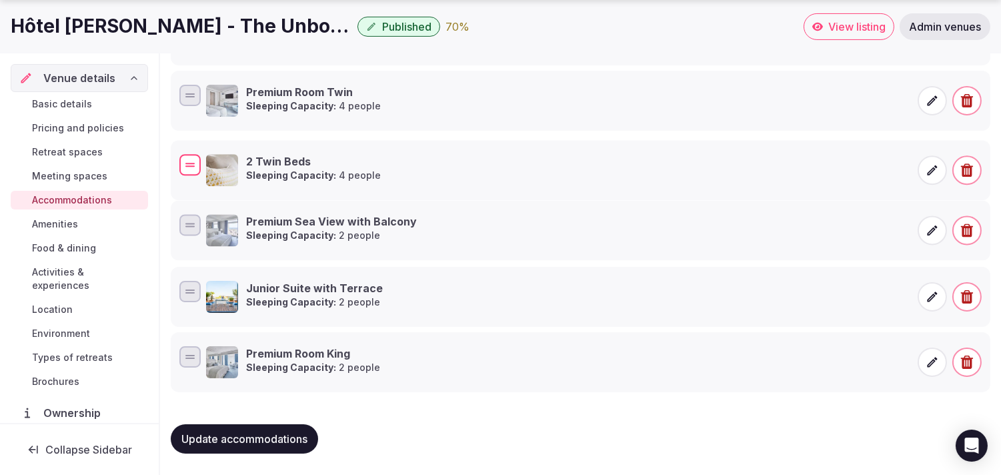
drag, startPoint x: 187, startPoint y: 298, endPoint x: 207, endPoint y: 171, distance: 128.3
click at [207, 171] on div "2 Twin Beds Sleeping Capacity: 4 people" at bounding box center [580, 169] width 807 height 37
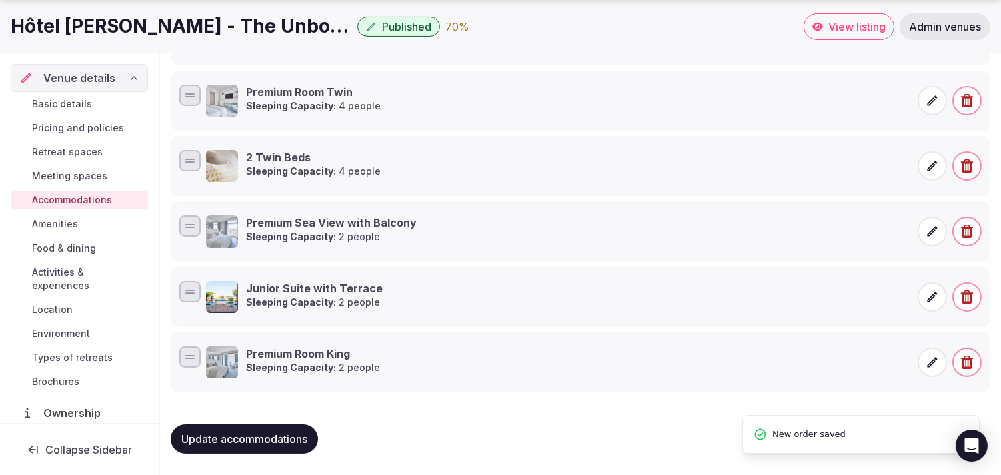
click at [220, 429] on button "Update accommodations" at bounding box center [244, 438] width 147 height 29
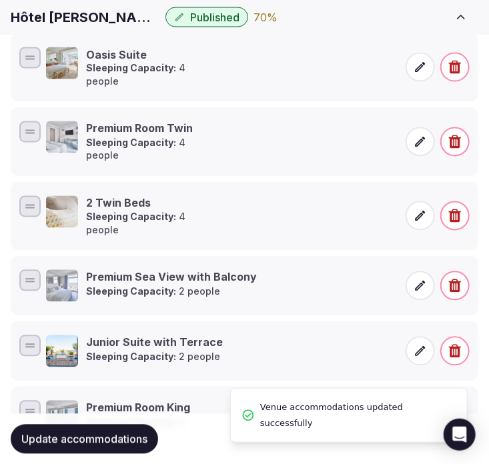
scroll to position [683, 0]
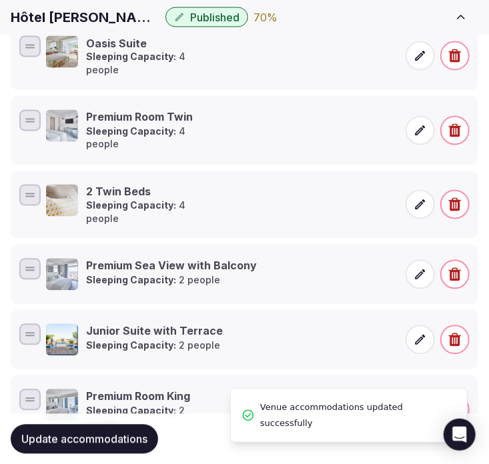
click at [109, 432] on span "Update accommodations" at bounding box center [84, 438] width 126 height 13
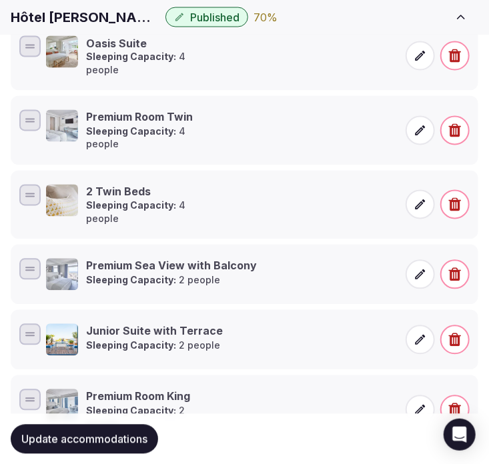
click at [135, 432] on span "Update accommodations" at bounding box center [84, 438] width 126 height 13
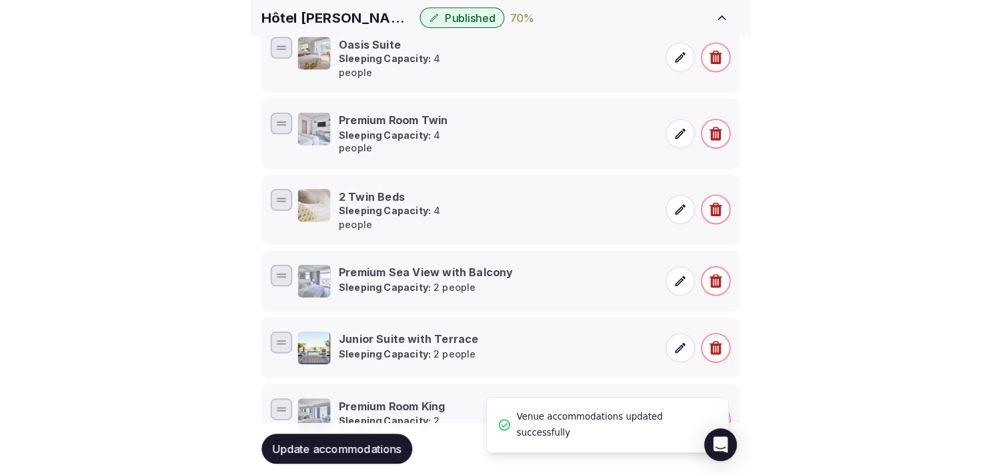
scroll to position [651, 0]
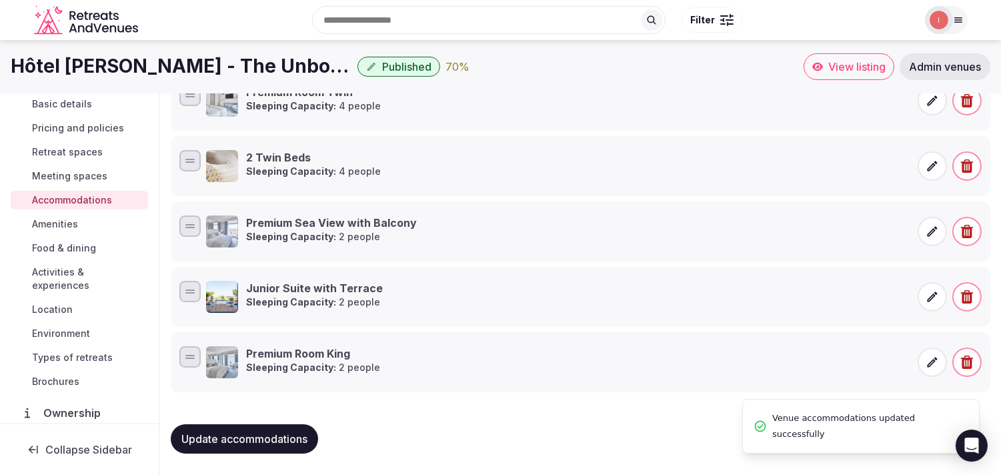
click at [75, 216] on link "Amenities" at bounding box center [79, 224] width 137 height 19
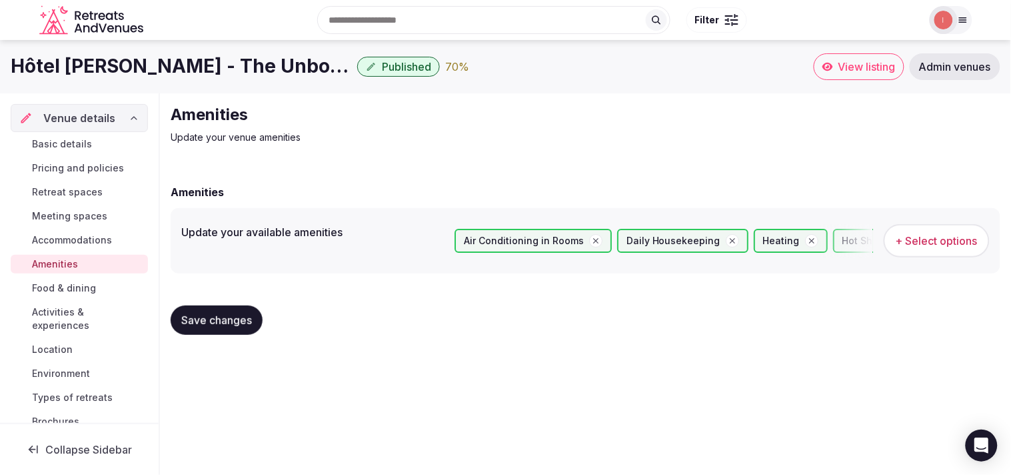
click at [61, 289] on span "Food & dining" at bounding box center [64, 287] width 64 height 13
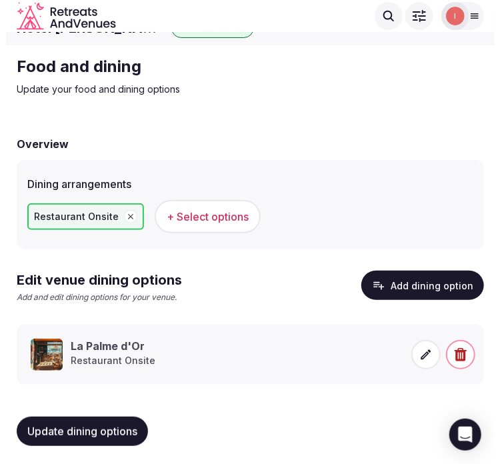
scroll to position [23, 0]
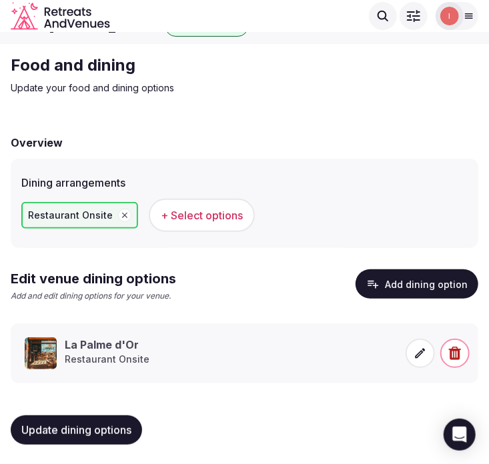
click at [429, 281] on button "Add dining option" at bounding box center [416, 283] width 123 height 29
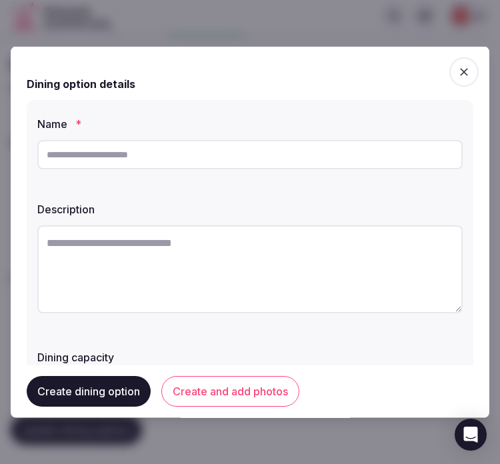
click at [193, 155] on input "text" at bounding box center [249, 154] width 425 height 29
paste input "**********"
type input "**********"
click at [210, 259] on textarea at bounding box center [249, 269] width 425 height 88
paste textarea "**********"
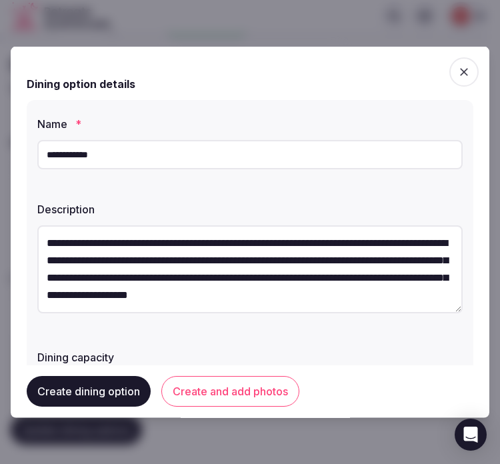
scroll to position [42, 0]
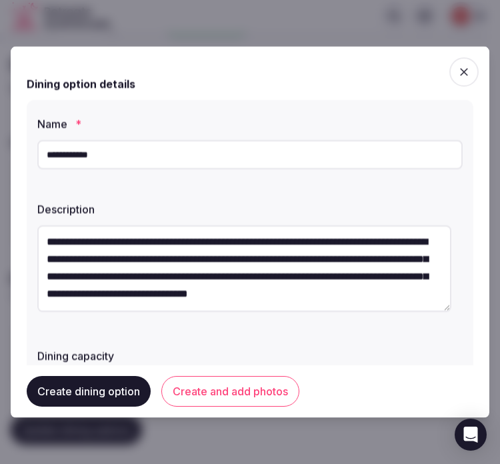
type textarea "**********"
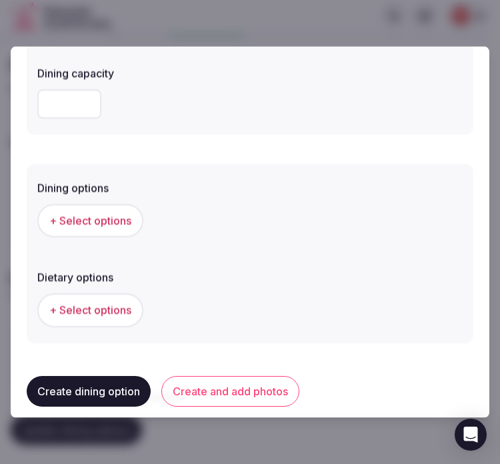
scroll to position [296, 0]
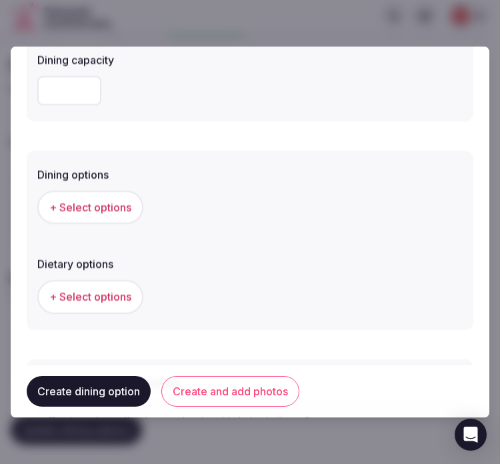
click at [109, 200] on span "+ Select options" at bounding box center [90, 207] width 82 height 15
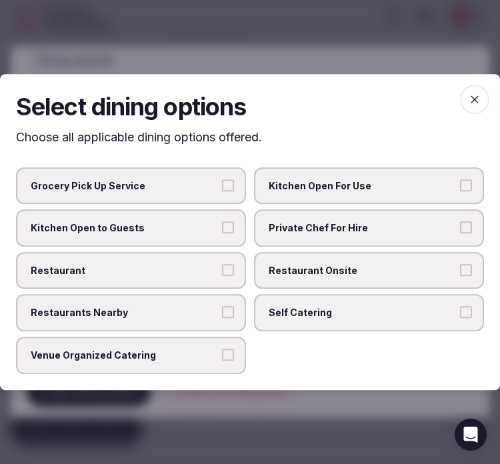
click at [307, 272] on span "Restaurant Onsite" at bounding box center [362, 270] width 187 height 13
click at [460, 272] on button "Restaurant Onsite" at bounding box center [466, 270] width 12 height 12
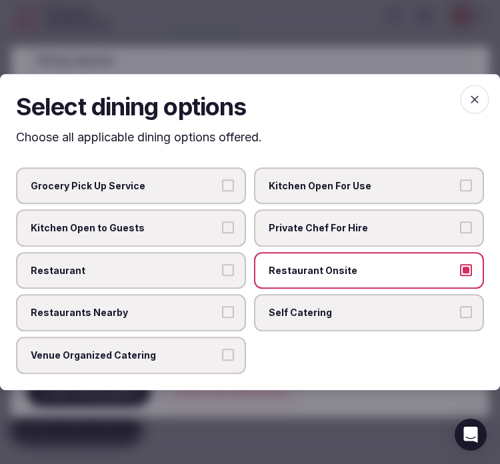
click at [199, 355] on span "Venue Organized Catering" at bounding box center [124, 355] width 187 height 13
click at [222, 355] on button "Venue Organized Catering" at bounding box center [228, 355] width 12 height 12
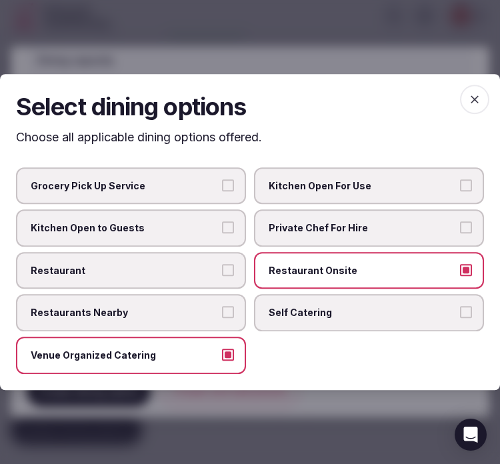
click at [469, 89] on span "button" at bounding box center [474, 99] width 29 height 29
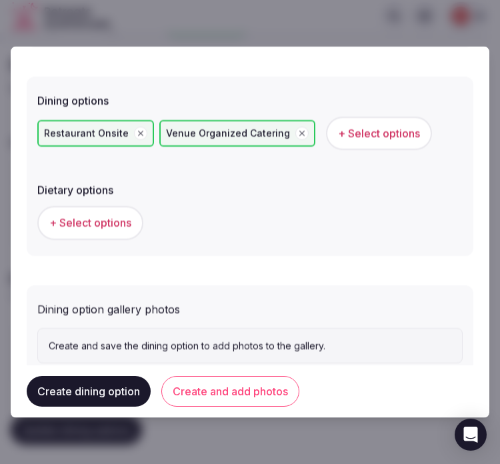
scroll to position [407, 0]
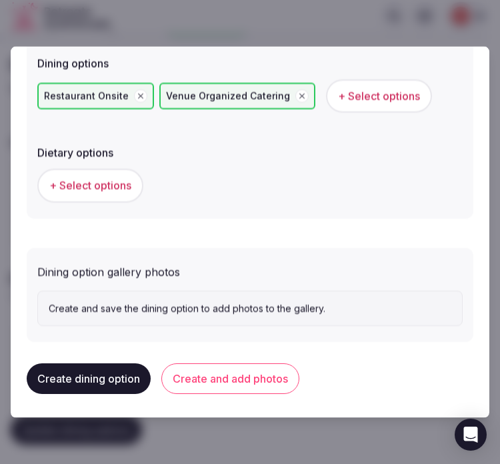
click at [264, 373] on button "Create and add photos" at bounding box center [230, 378] width 138 height 31
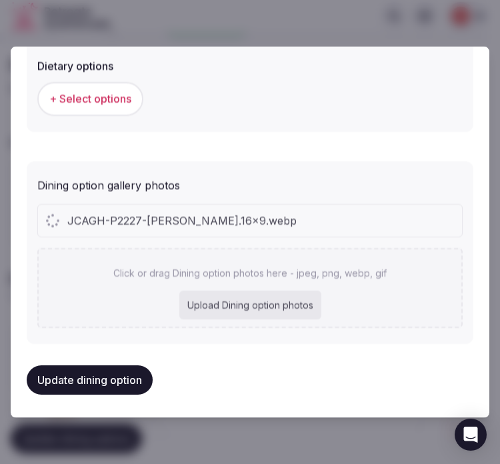
scroll to position [529, 0]
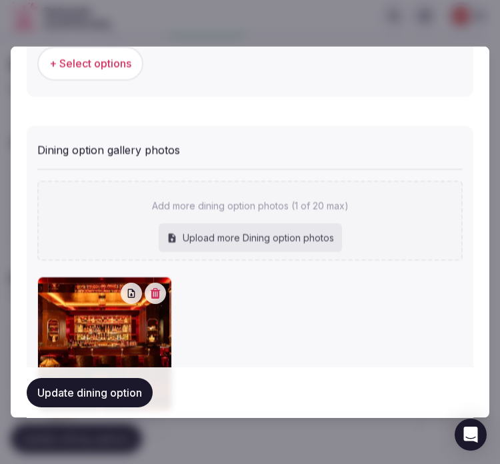
click at [56, 389] on button "Update dining option" at bounding box center [90, 391] width 126 height 29
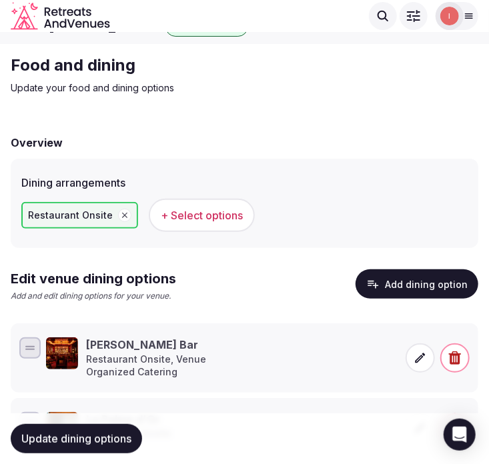
click at [409, 281] on button "Add dining option" at bounding box center [416, 283] width 123 height 29
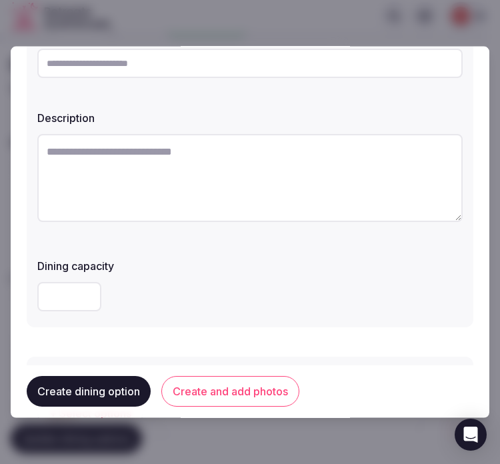
scroll to position [0, 0]
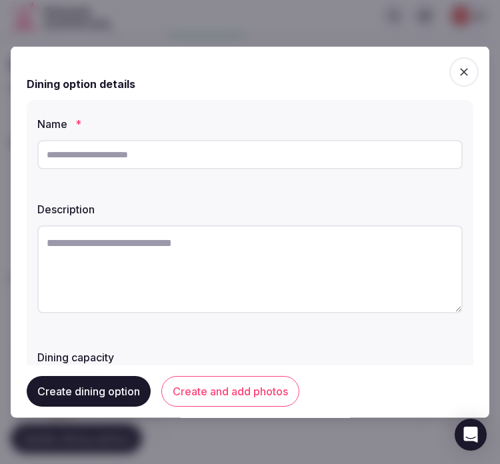
click at [225, 157] on input "text" at bounding box center [249, 154] width 425 height 29
paste input "**********"
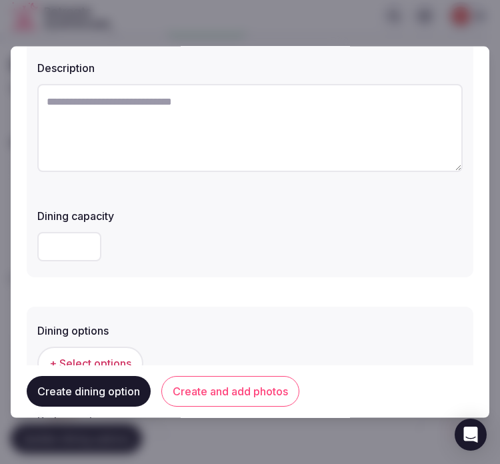
scroll to position [148, 0]
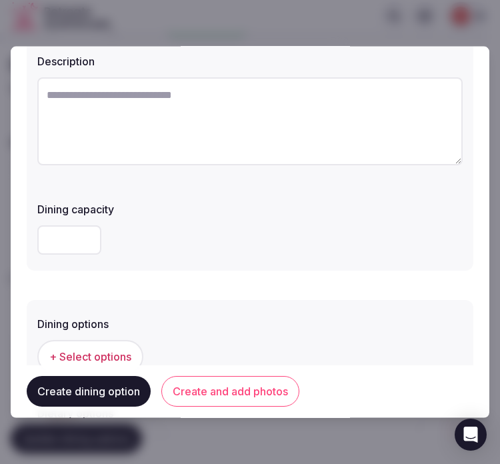
type input "**********"
click at [202, 131] on textarea at bounding box center [249, 121] width 425 height 88
paste textarea "**********"
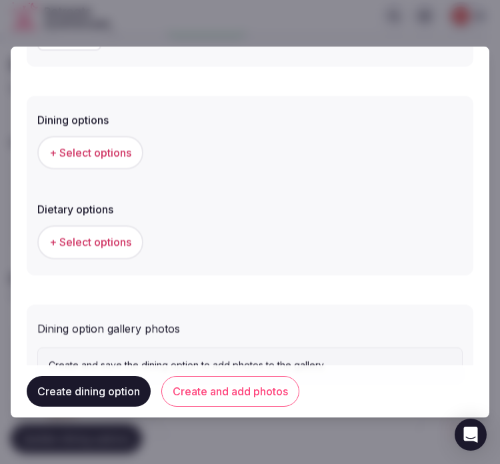
scroll to position [407, 0]
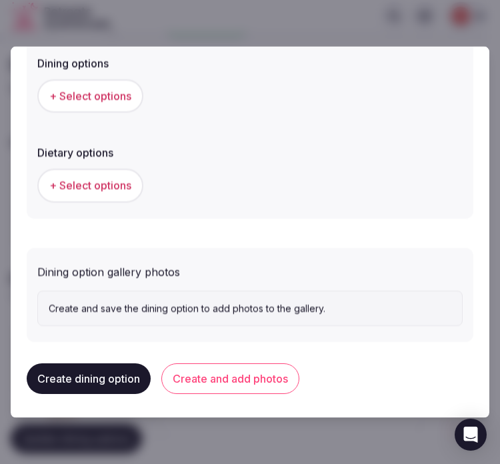
type textarea "**********"
click at [127, 95] on span "+ Select options" at bounding box center [90, 96] width 82 height 15
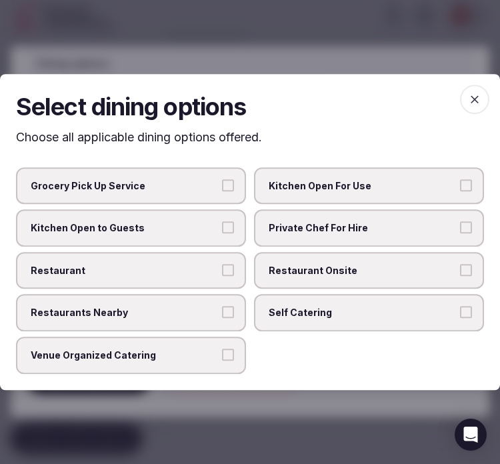
click at [367, 230] on span "Private Chef For Hire" at bounding box center [362, 227] width 187 height 13
click at [460, 230] on button "Private Chef For Hire" at bounding box center [466, 227] width 12 height 12
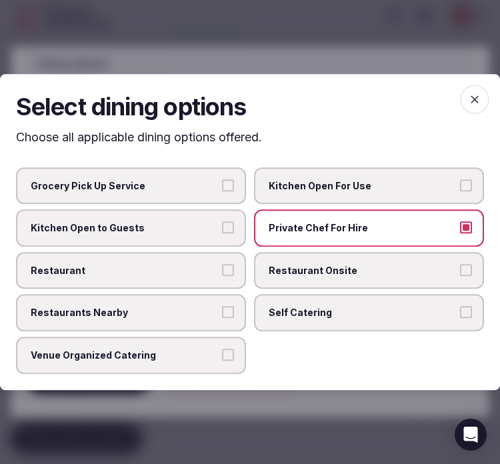
click at [330, 221] on label "Private Chef For Hire" at bounding box center [369, 227] width 230 height 37
click at [460, 221] on button "Private Chef For Hire" at bounding box center [466, 227] width 12 height 12
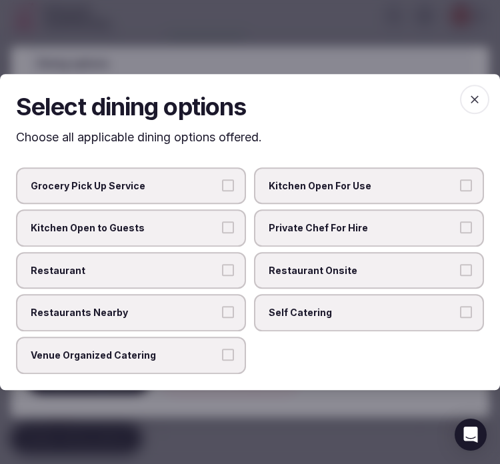
click at [223, 271] on button "Restaurant" at bounding box center [228, 270] width 12 height 12
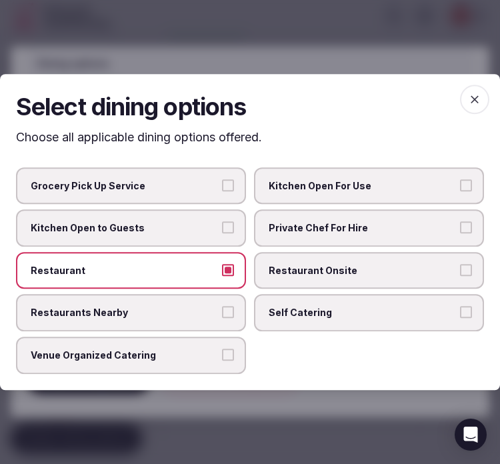
click at [361, 280] on label "Restaurant Onsite" at bounding box center [369, 270] width 230 height 37
click at [460, 276] on button "Restaurant Onsite" at bounding box center [466, 270] width 12 height 12
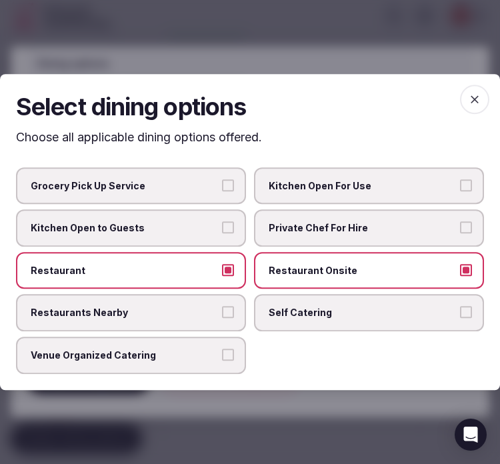
click at [471, 102] on icon "button" at bounding box center [474, 99] width 13 height 13
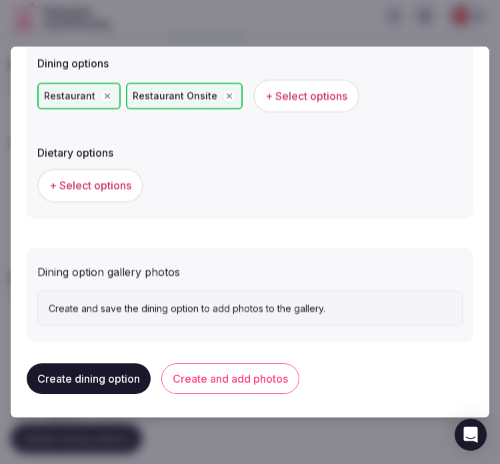
click at [227, 376] on button "Create and add photos" at bounding box center [230, 378] width 138 height 31
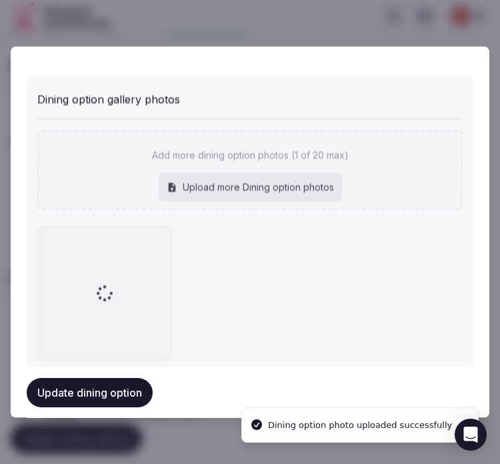
scroll to position [603, 0]
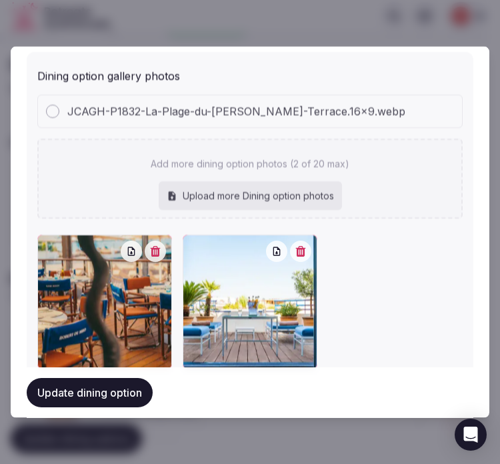
click at [299, 253] on button "button" at bounding box center [300, 250] width 21 height 21
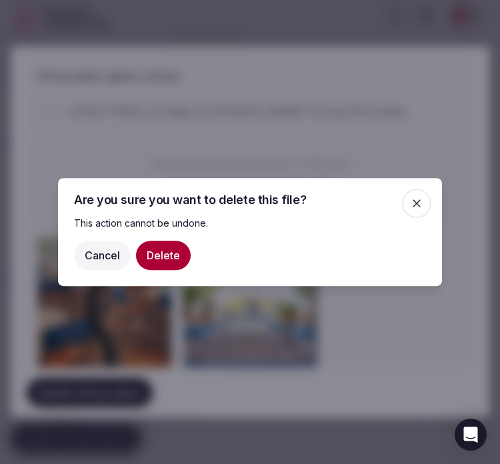
click at [172, 253] on button "Delete" at bounding box center [163, 255] width 55 height 29
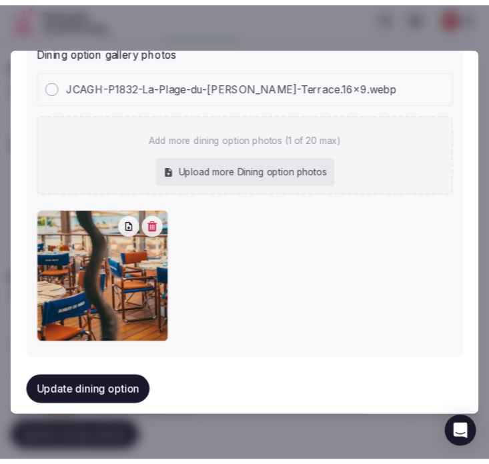
scroll to position [641, 0]
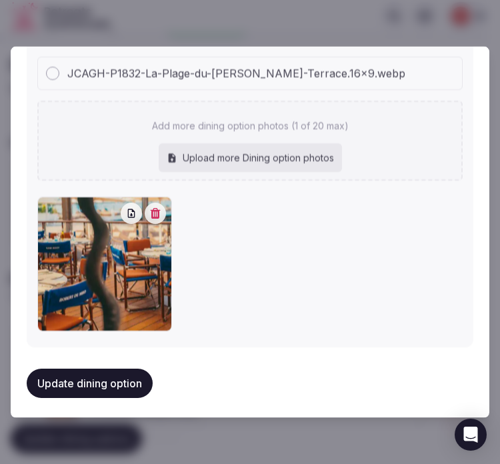
click at [90, 380] on button "Update dining option" at bounding box center [90, 382] width 126 height 29
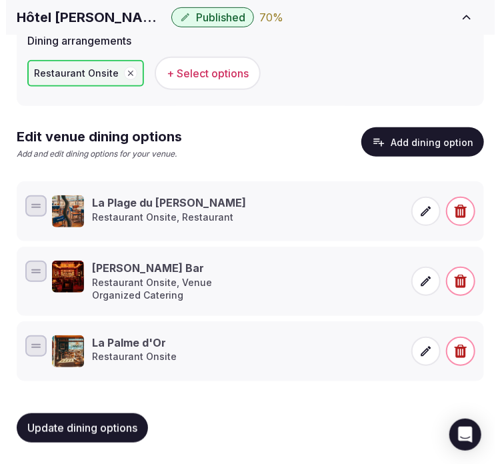
scroll to position [171, 0]
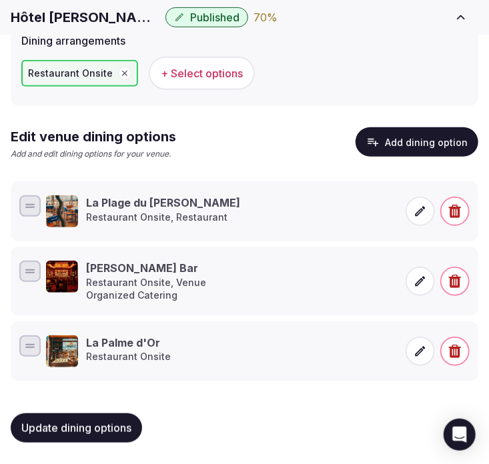
click at [421, 143] on button "Add dining option" at bounding box center [416, 141] width 123 height 29
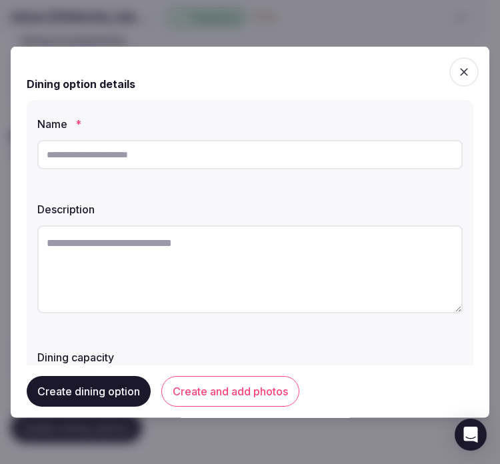
click at [179, 161] on input "text" at bounding box center [249, 154] width 425 height 29
paste input "******"
type input "******"
click at [157, 271] on textarea at bounding box center [249, 269] width 425 height 88
paste textarea "**********"
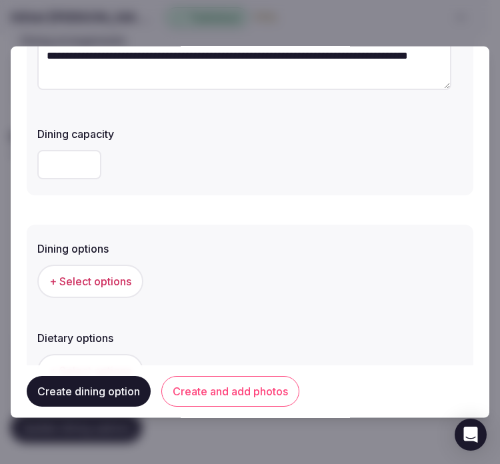
scroll to position [370, 0]
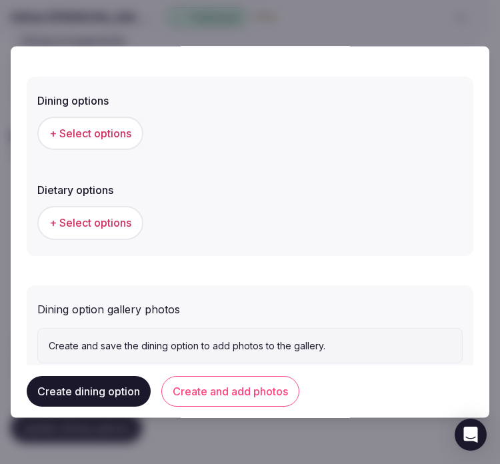
type textarea "**********"
click at [109, 131] on span "+ Select options" at bounding box center [90, 133] width 82 height 15
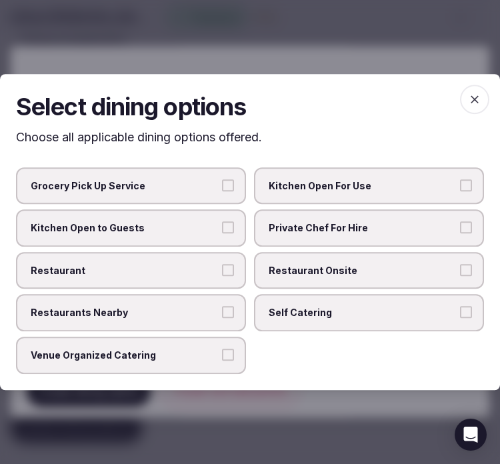
click at [318, 271] on span "Restaurant Onsite" at bounding box center [362, 270] width 187 height 13
click at [460, 271] on button "Restaurant Onsite" at bounding box center [466, 270] width 12 height 12
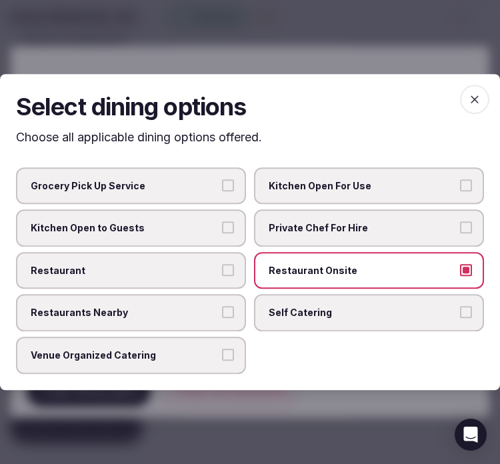
click at [215, 280] on label "Restaurant" at bounding box center [131, 270] width 230 height 37
click at [222, 276] on button "Restaurant" at bounding box center [228, 270] width 12 height 12
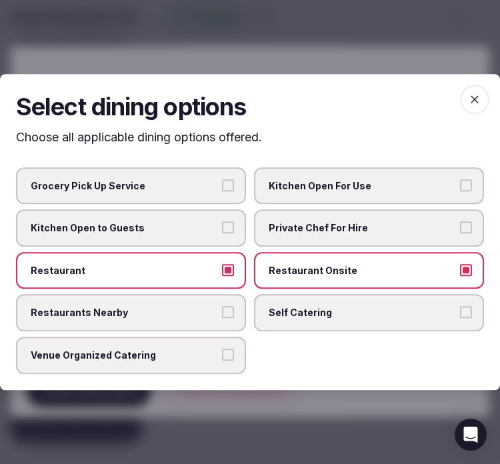
click at [471, 95] on icon "button" at bounding box center [474, 99] width 13 height 13
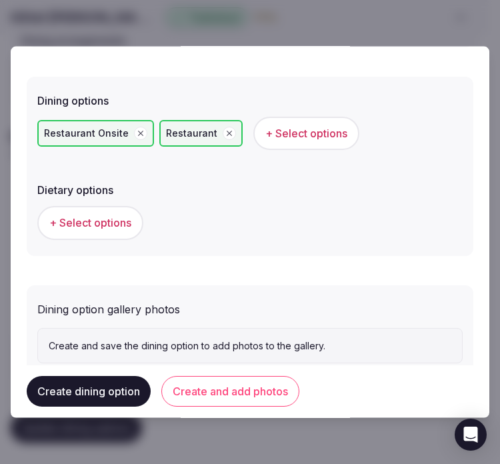
click at [94, 223] on span "+ Select options" at bounding box center [90, 222] width 82 height 15
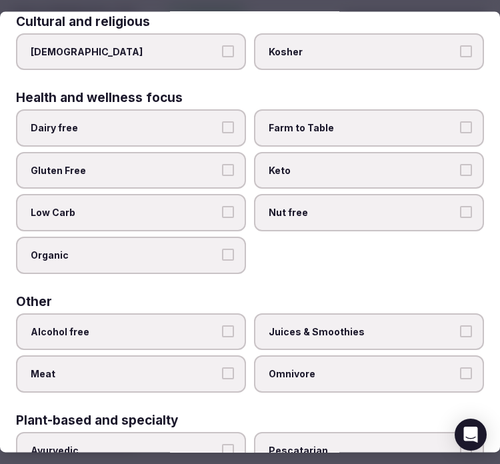
scroll to position [0, 0]
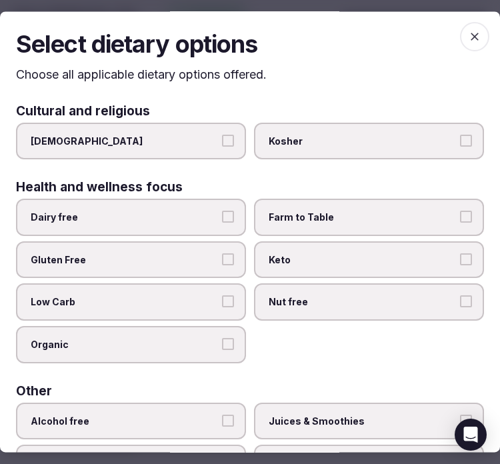
click at [460, 37] on span "button" at bounding box center [474, 36] width 29 height 29
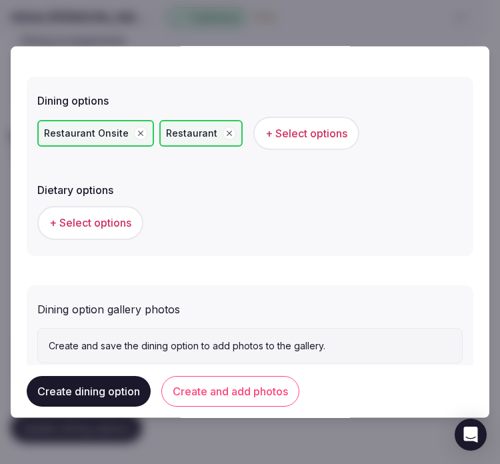
scroll to position [407, 0]
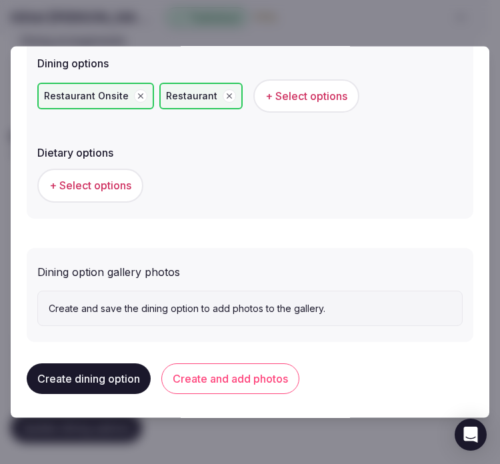
click at [247, 369] on button "Create and add photos" at bounding box center [230, 378] width 138 height 31
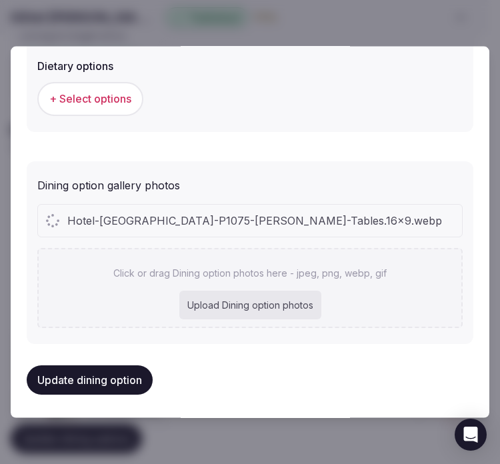
scroll to position [529, 0]
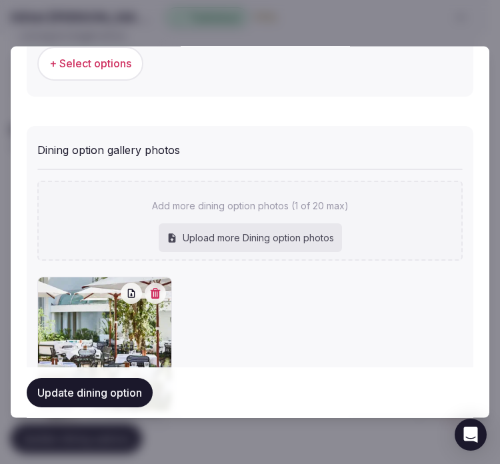
click at [122, 387] on button "Update dining option" at bounding box center [90, 391] width 126 height 29
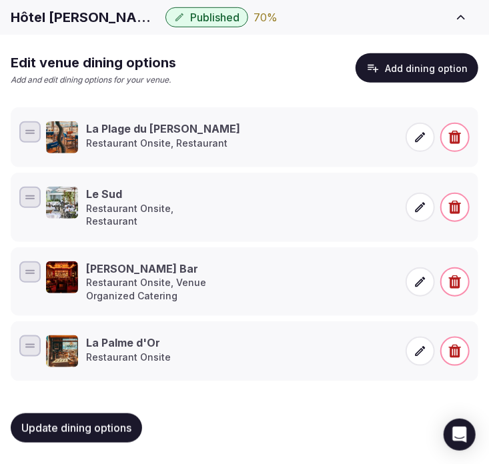
scroll to position [247, 0]
click at [85, 436] on button "Update dining options" at bounding box center [76, 427] width 131 height 29
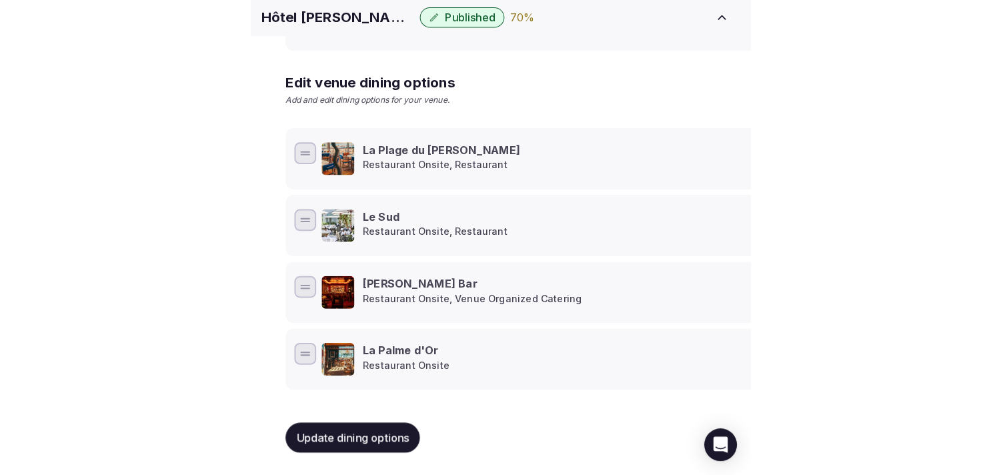
scroll to position [211, 0]
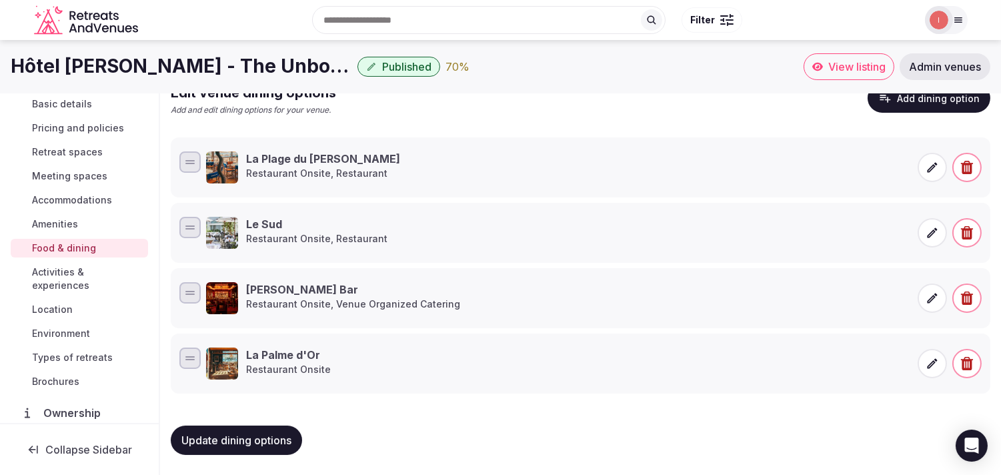
click at [259, 429] on button "Update dining options" at bounding box center [236, 439] width 131 height 29
click at [54, 265] on span "Activities & experiences" at bounding box center [87, 278] width 111 height 27
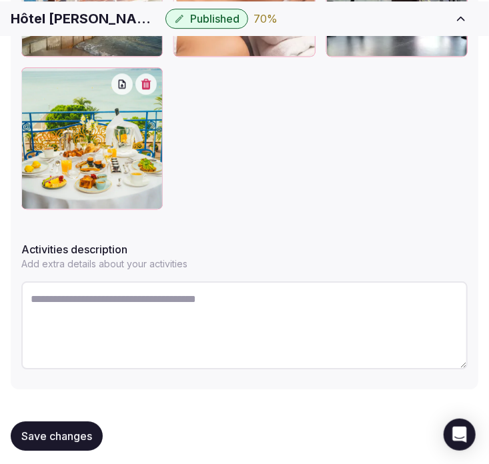
scroll to position [1015, 0]
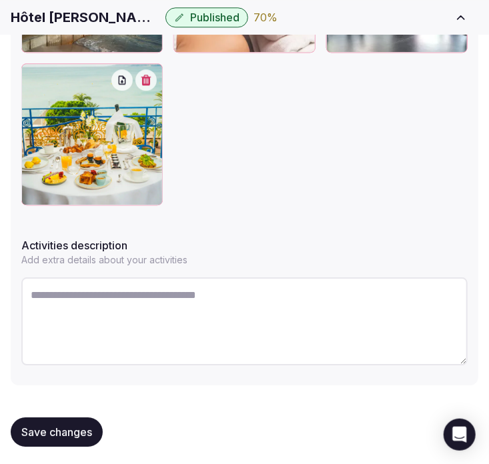
click at [115, 296] on textarea at bounding box center [244, 321] width 446 height 88
paste textarea "**********"
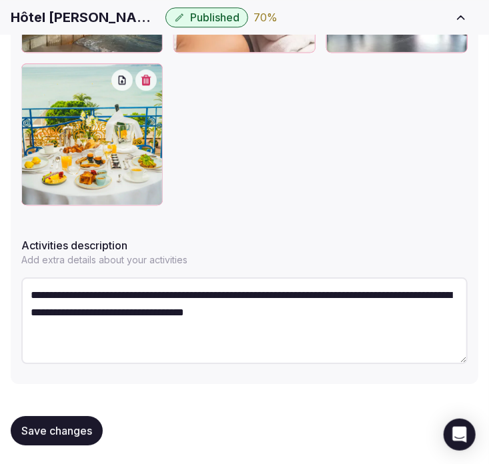
type textarea "**********"
click at [69, 412] on div "Save changes" at bounding box center [244, 430] width 467 height 51
click at [55, 425] on span "Save changes" at bounding box center [56, 430] width 71 height 13
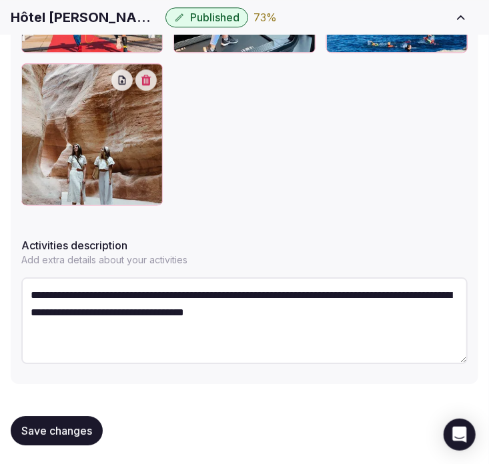
click at [67, 433] on span "Save changes" at bounding box center [56, 430] width 71 height 13
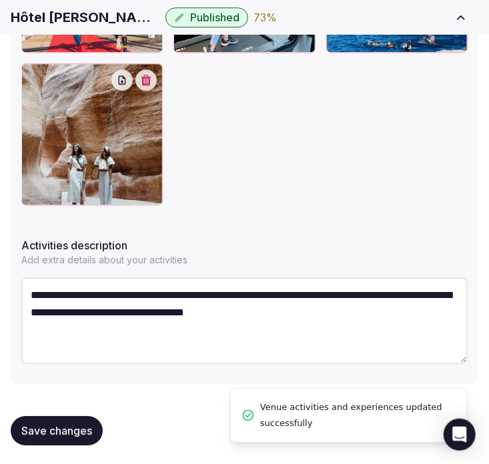
click at [67, 424] on span "Save changes" at bounding box center [56, 430] width 71 height 13
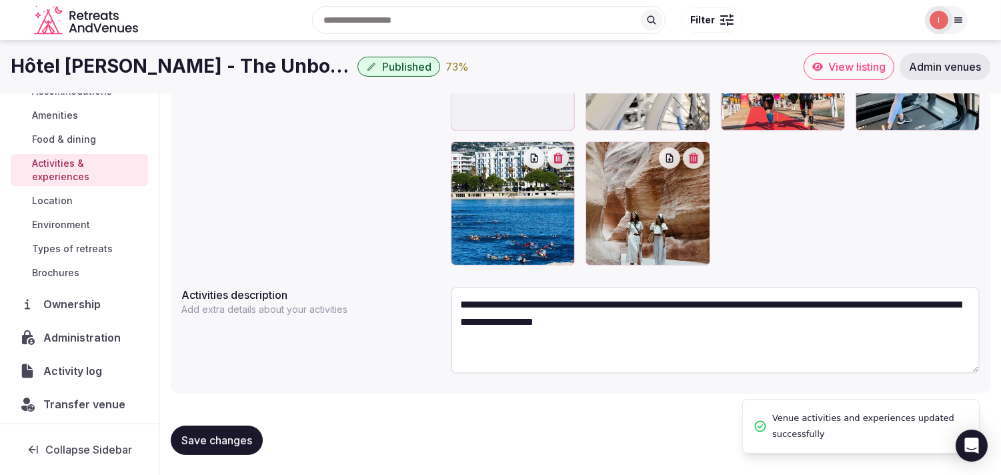
scroll to position [114, 0]
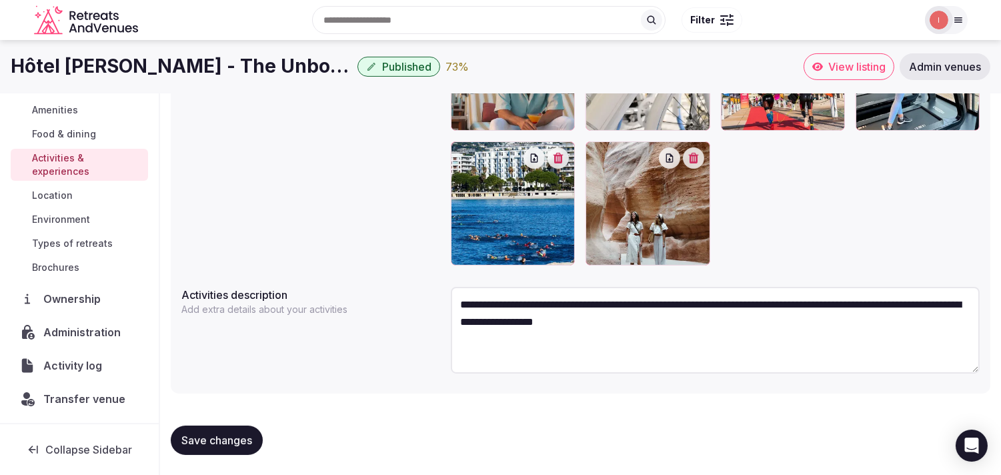
click at [56, 203] on link "Location" at bounding box center [79, 195] width 137 height 19
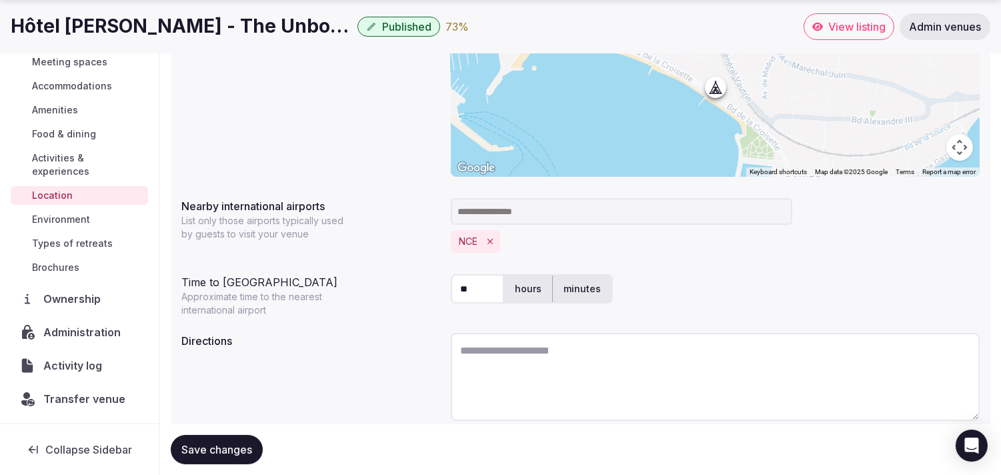
scroll to position [331, 0]
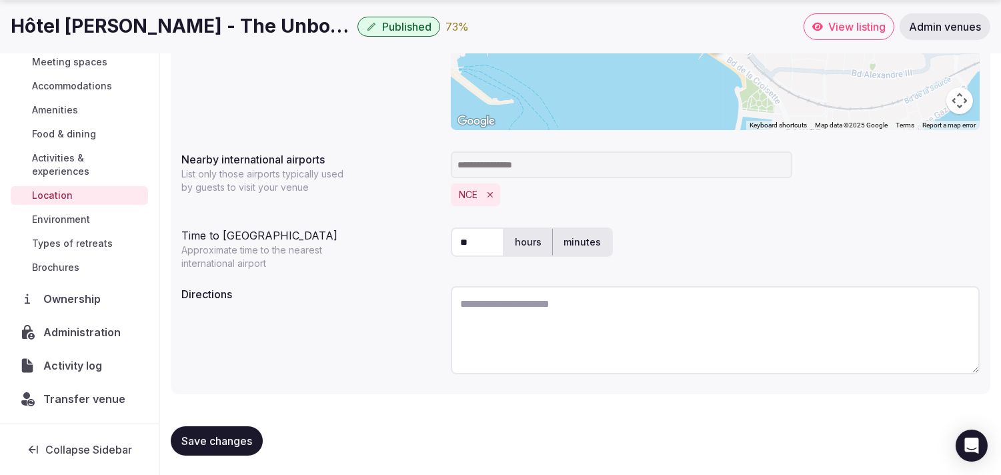
click at [67, 213] on span "Environment" at bounding box center [61, 219] width 58 height 13
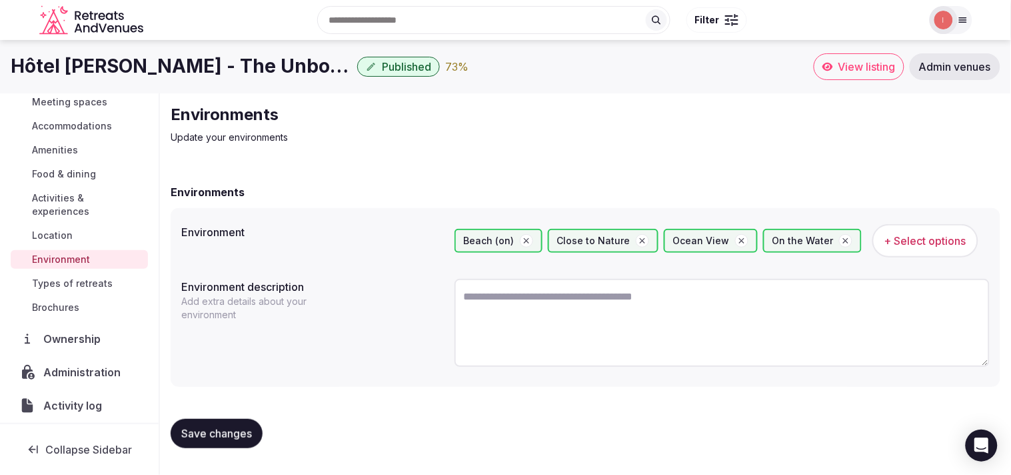
click at [57, 281] on span "Types of retreats" at bounding box center [72, 283] width 81 height 13
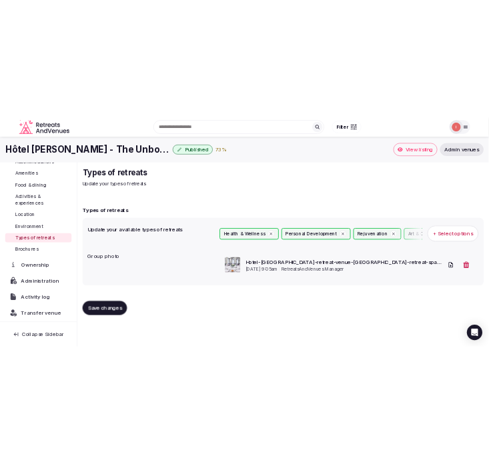
scroll to position [154, 0]
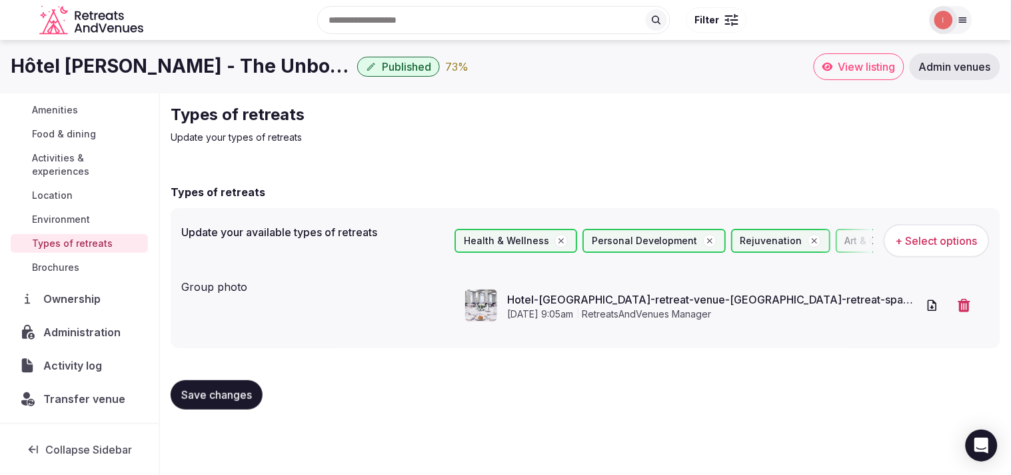
click at [211, 391] on span "Save changes" at bounding box center [216, 394] width 71 height 13
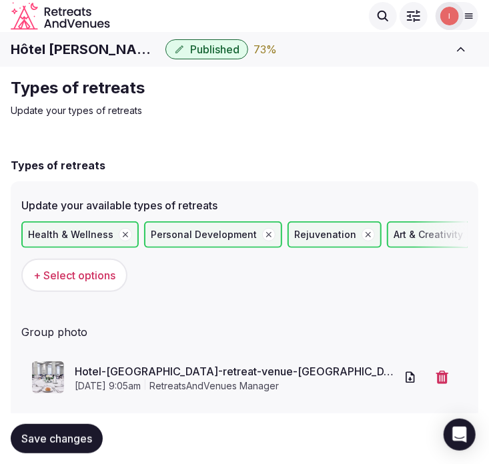
scroll to position [35, 0]
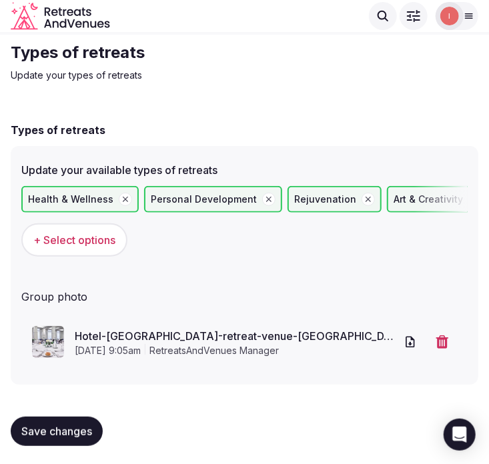
click at [69, 431] on span "Save changes" at bounding box center [56, 431] width 71 height 13
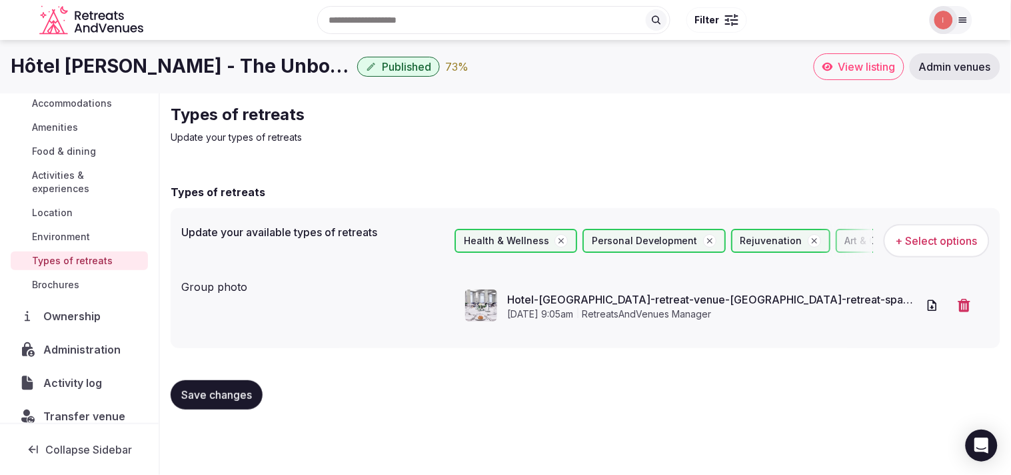
scroll to position [148, 0]
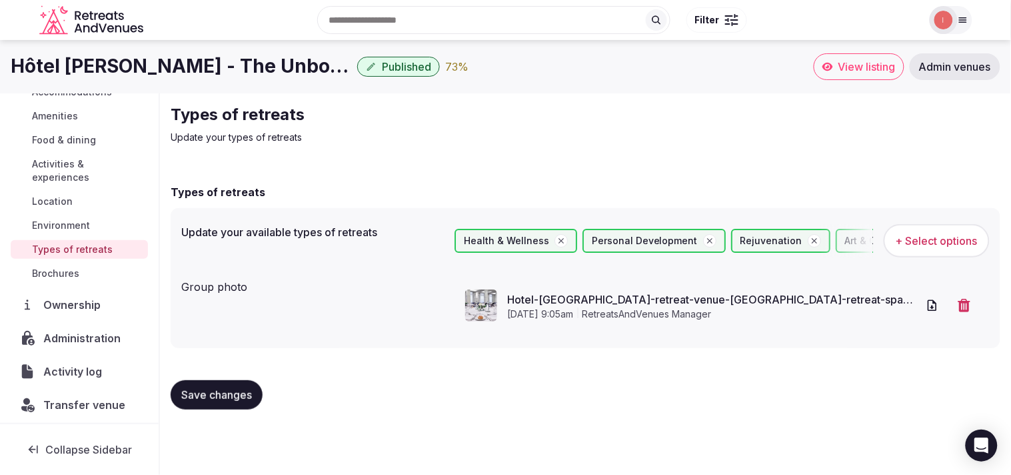
click at [68, 370] on span "Activity log" at bounding box center [75, 371] width 64 height 16
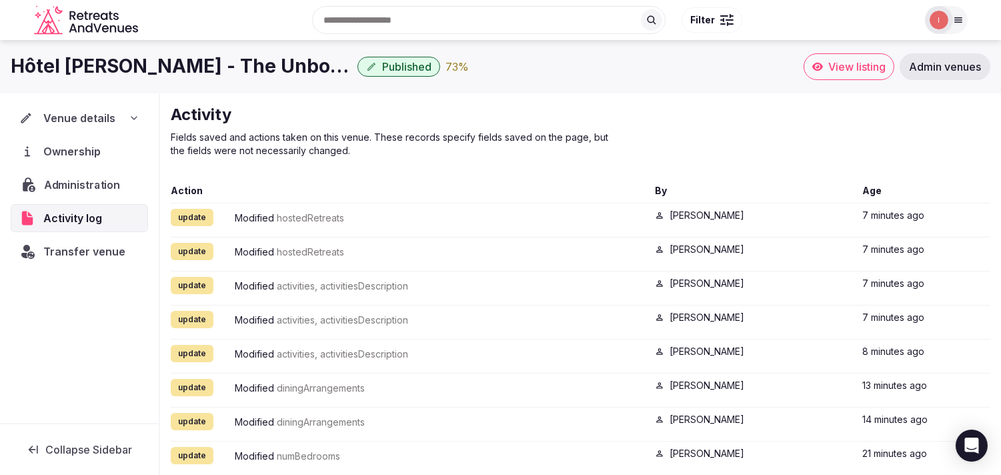
click at [96, 185] on span "Administration" at bounding box center [84, 185] width 81 height 16
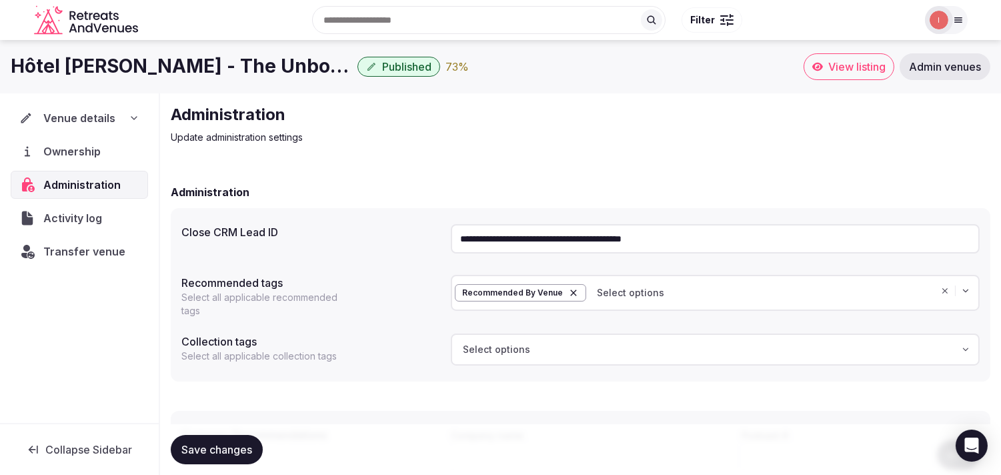
click at [488, 245] on input "**********" at bounding box center [715, 238] width 529 height 29
drag, startPoint x: 525, startPoint y: 245, endPoint x: 169, endPoint y: 65, distance: 399.0
click at [169, 65] on h1 "Hôtel Martinez - The Unbound Collection by Hyatt" at bounding box center [181, 66] width 341 height 26
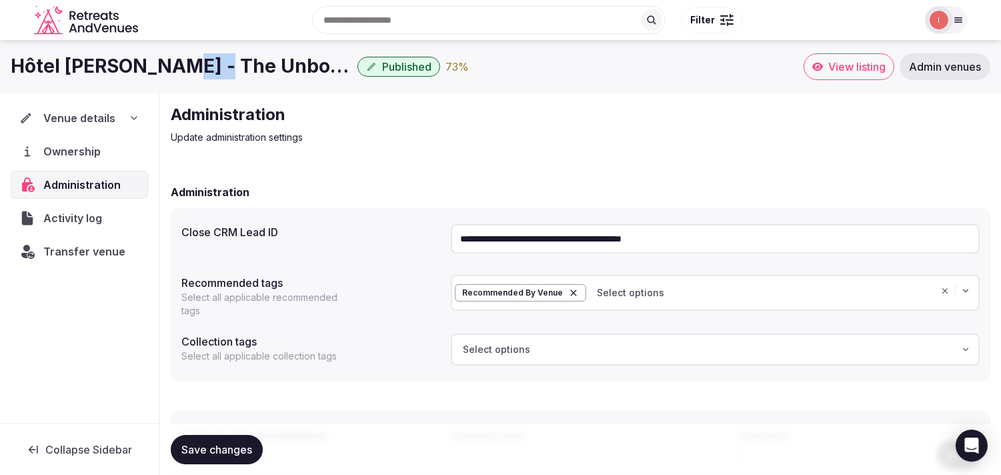
click at [169, 65] on h1 "Hôtel Martinez - The Unbound Collection by Hyatt" at bounding box center [181, 66] width 341 height 26
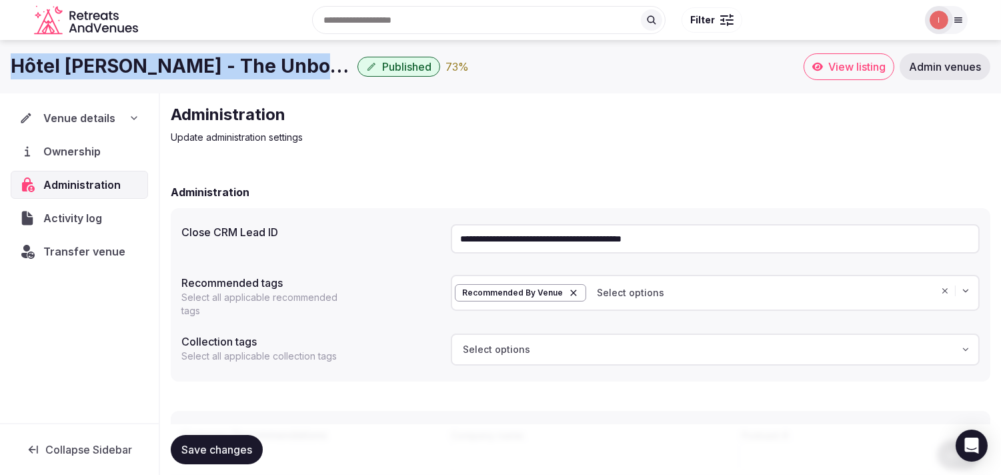
click at [169, 65] on h1 "Hôtel Martinez - The Unbound Collection by Hyatt" at bounding box center [181, 66] width 341 height 26
copy div "Hôtel Martinez - The Unbound Collection by Hyatt"
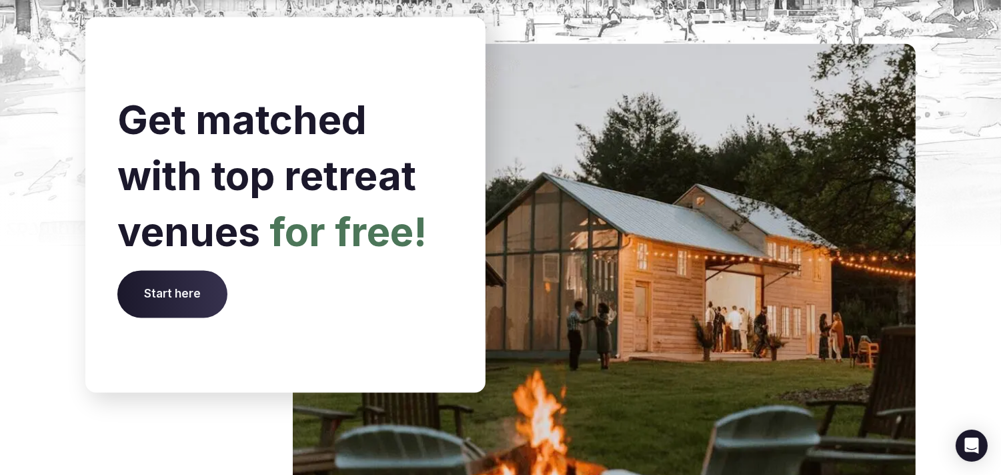
scroll to position [5594, 0]
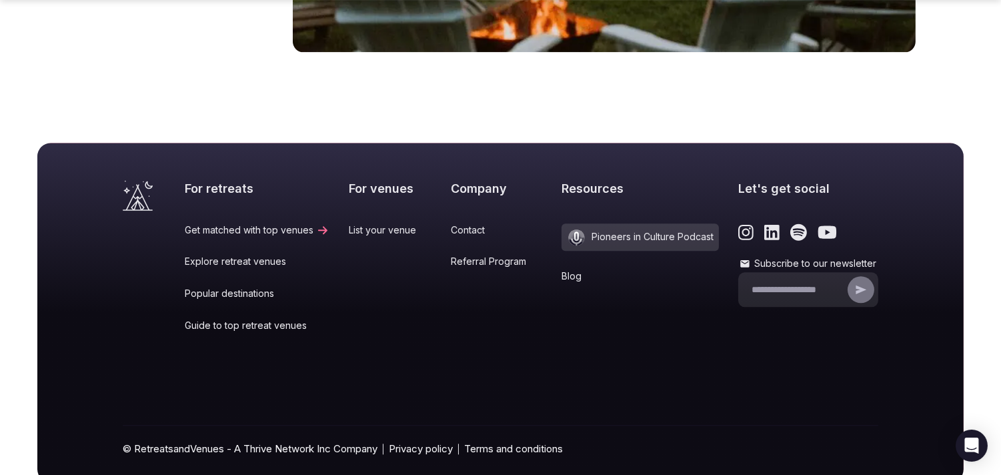
click at [234, 287] on link "Popular destinations" at bounding box center [257, 293] width 145 height 13
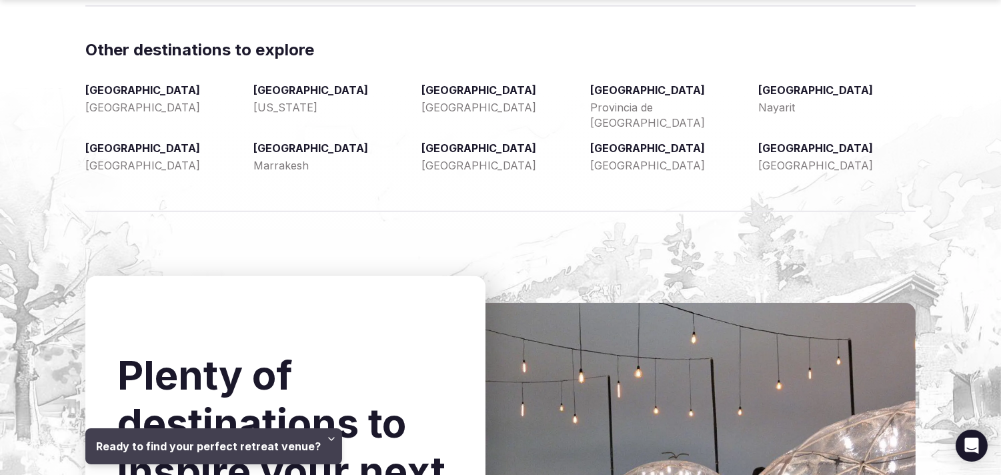
scroll to position [2148, 0]
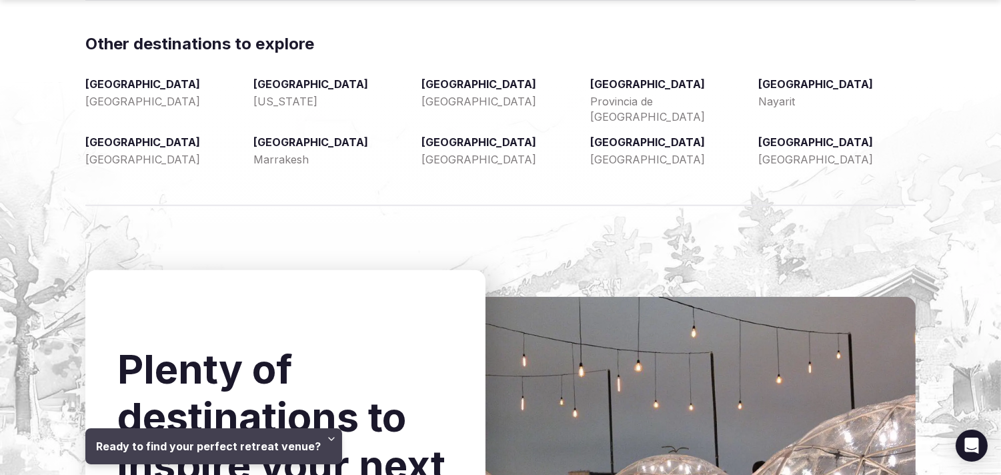
click at [267, 94] on link "California" at bounding box center [331, 101] width 157 height 15
click at [289, 102] on link "California" at bounding box center [331, 101] width 157 height 15
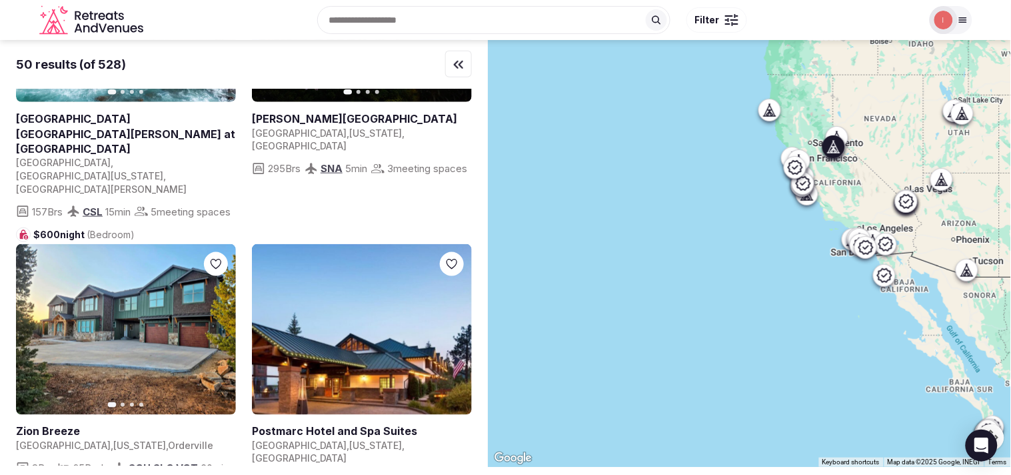
scroll to position [3037, 0]
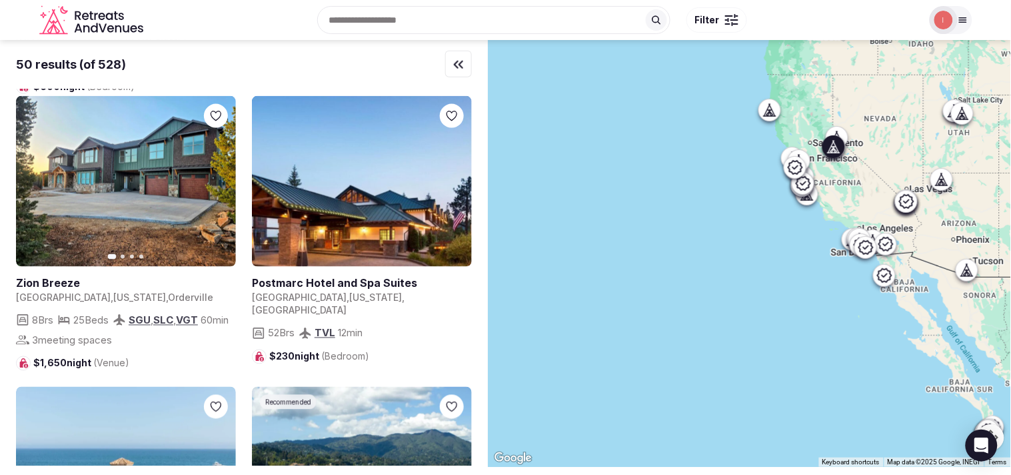
click at [357, 276] on link at bounding box center [362, 283] width 220 height 15
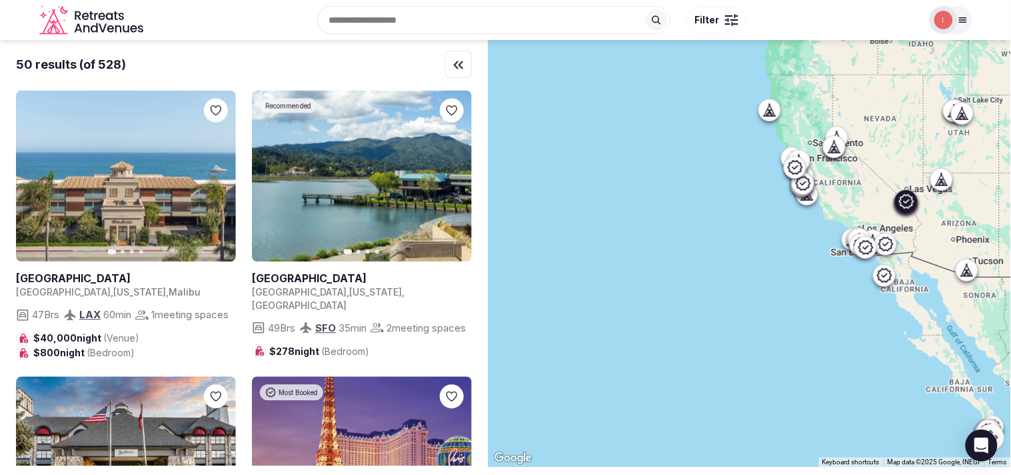
scroll to position [3556, 0]
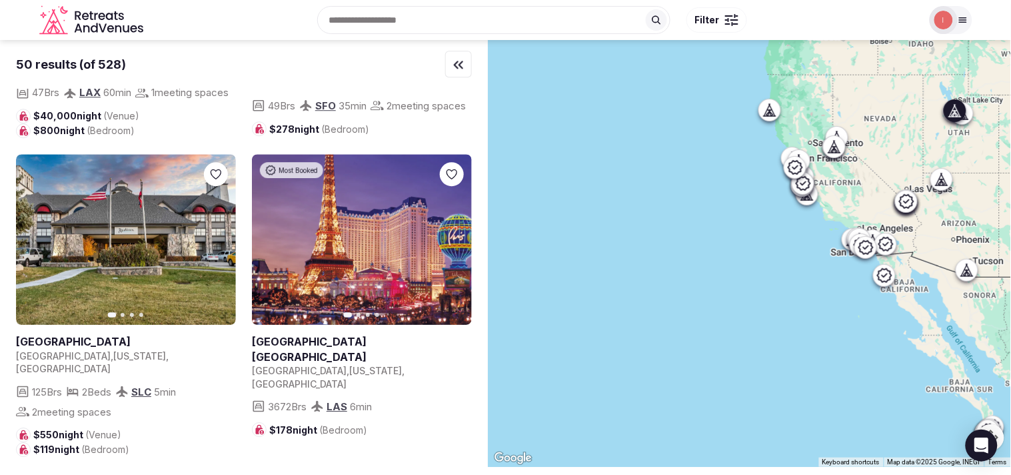
click at [117, 334] on link at bounding box center [126, 341] width 220 height 15
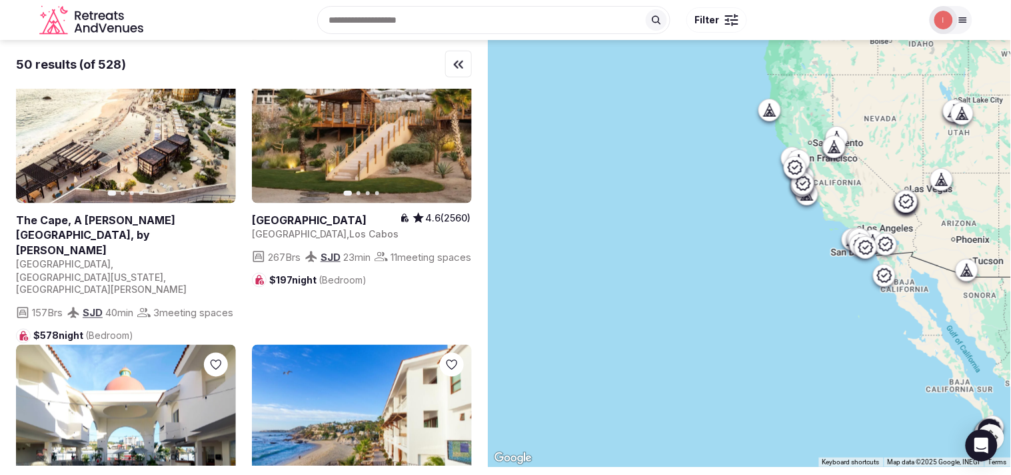
scroll to position [4296, 0]
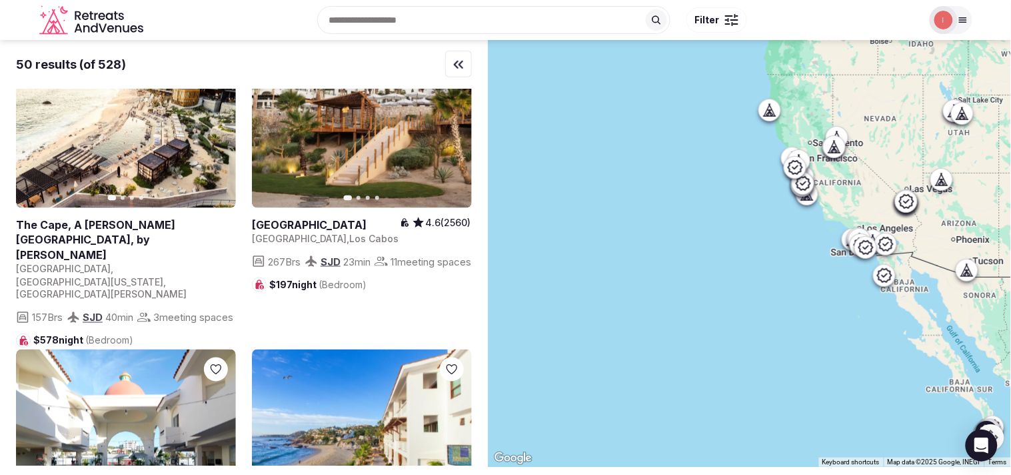
click at [101, 217] on link at bounding box center [126, 239] width 220 height 45
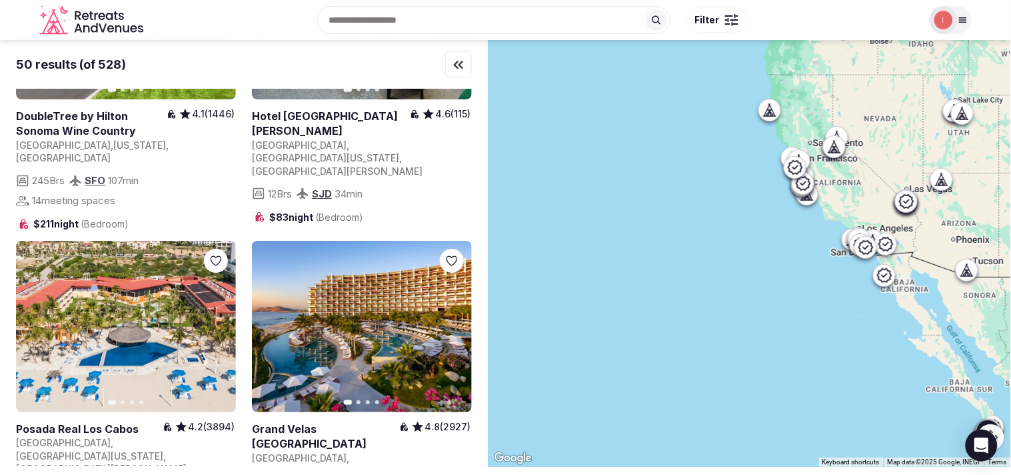
scroll to position [5037, 0]
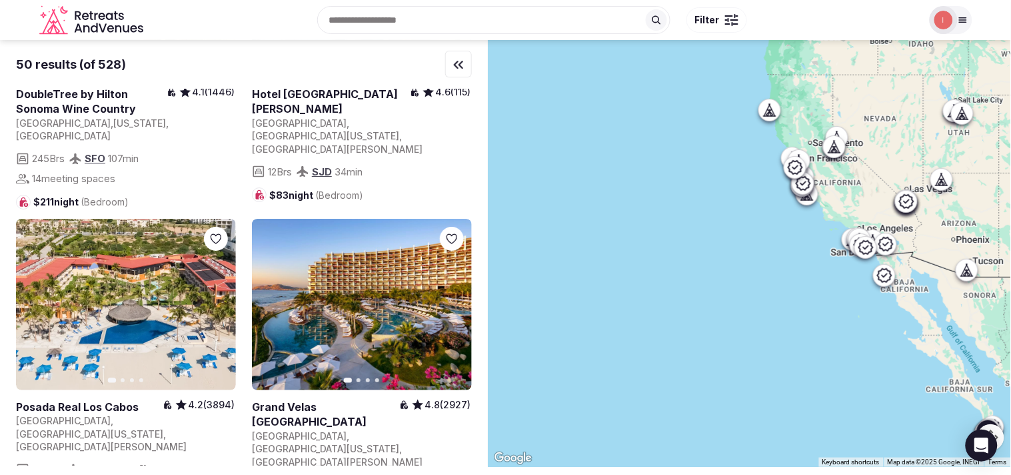
click at [320, 399] on link at bounding box center [325, 414] width 147 height 30
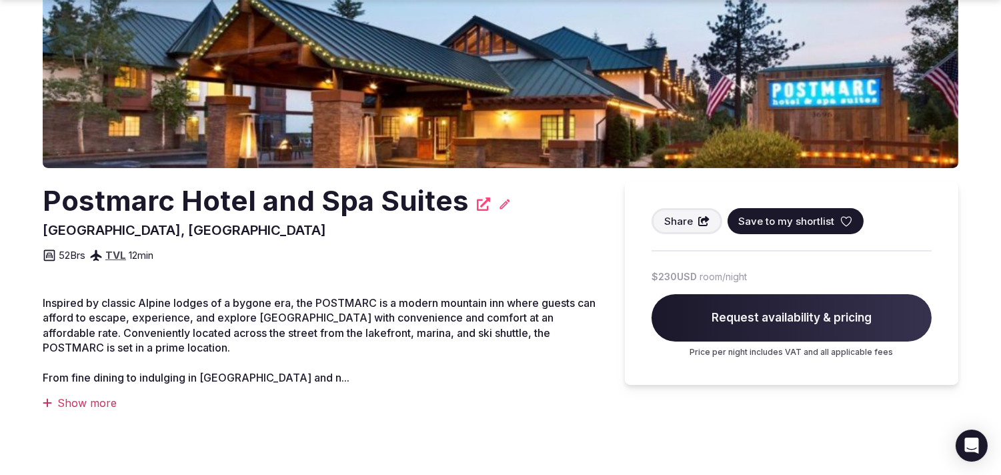
scroll to position [222, 0]
click at [475, 211] on div "Postmarc Hotel and Spa Suites" at bounding box center [320, 200] width 555 height 39
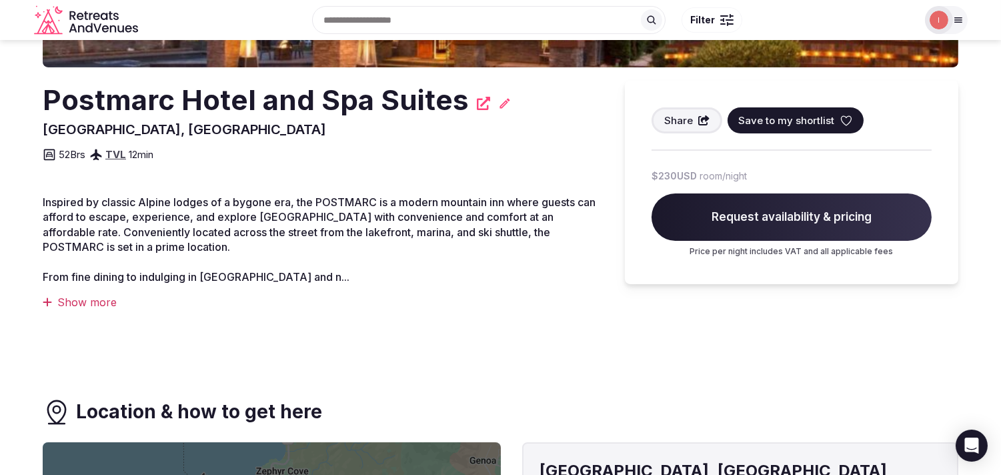
scroll to position [148, 0]
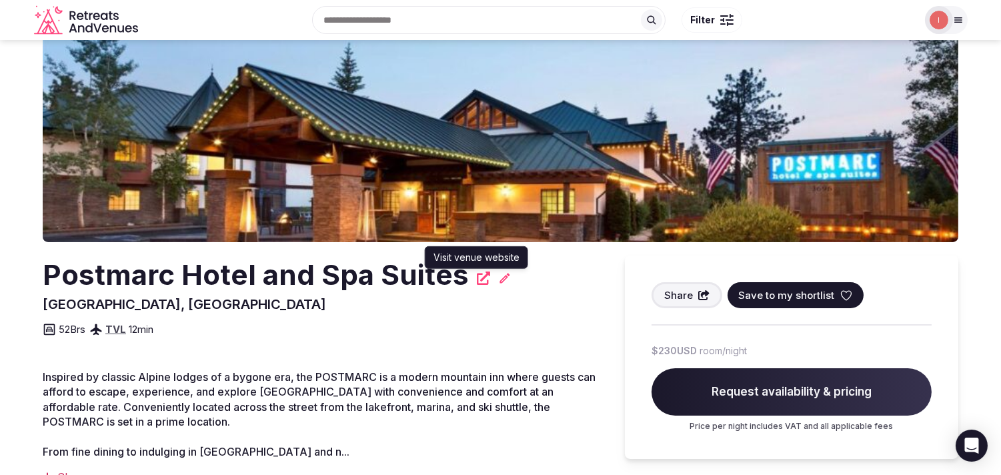
click at [477, 283] on icon at bounding box center [483, 277] width 13 height 13
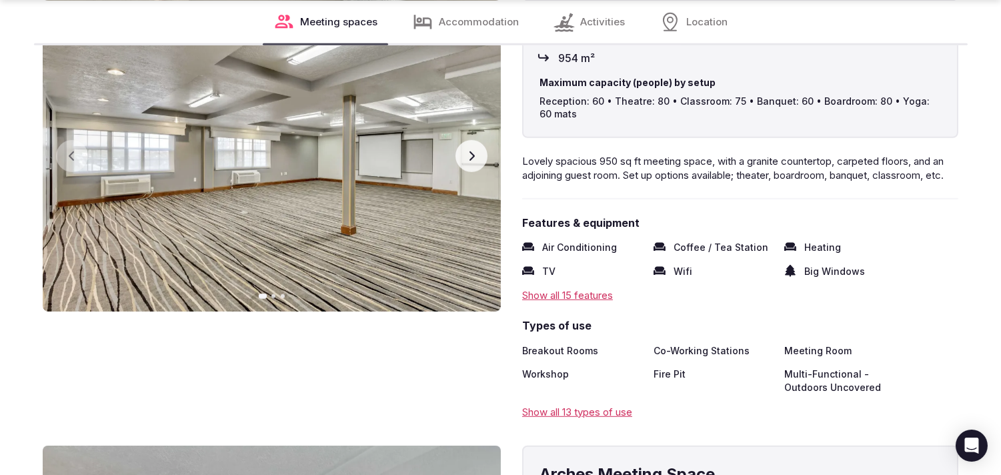
scroll to position [1852, 0]
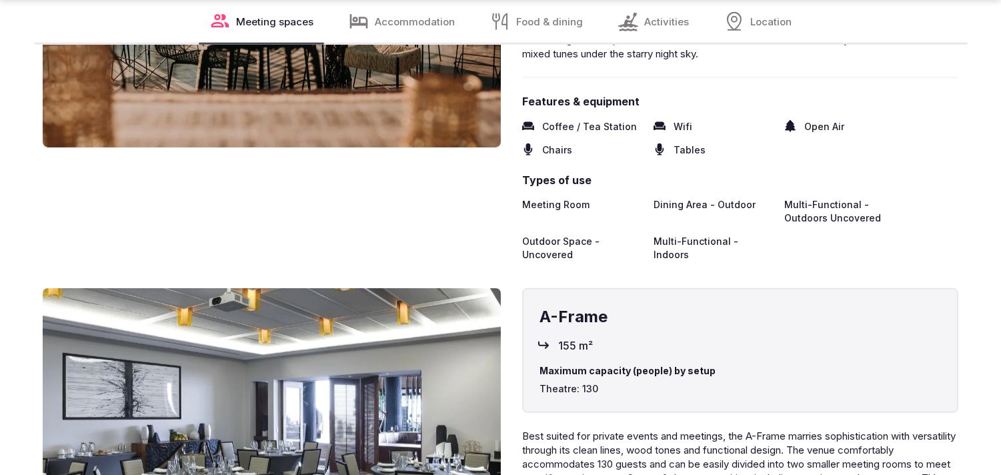
scroll to position [1926, 0]
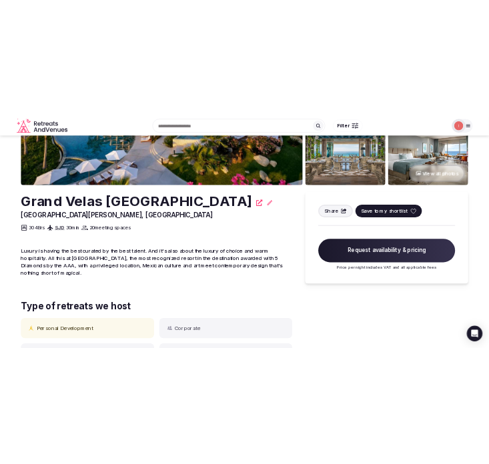
scroll to position [222, 0]
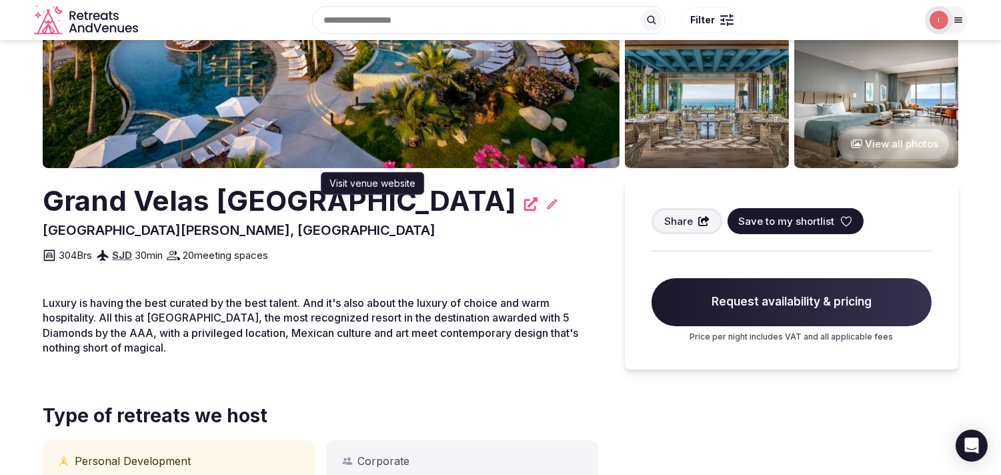
click at [524, 201] on icon at bounding box center [530, 203] width 13 height 13
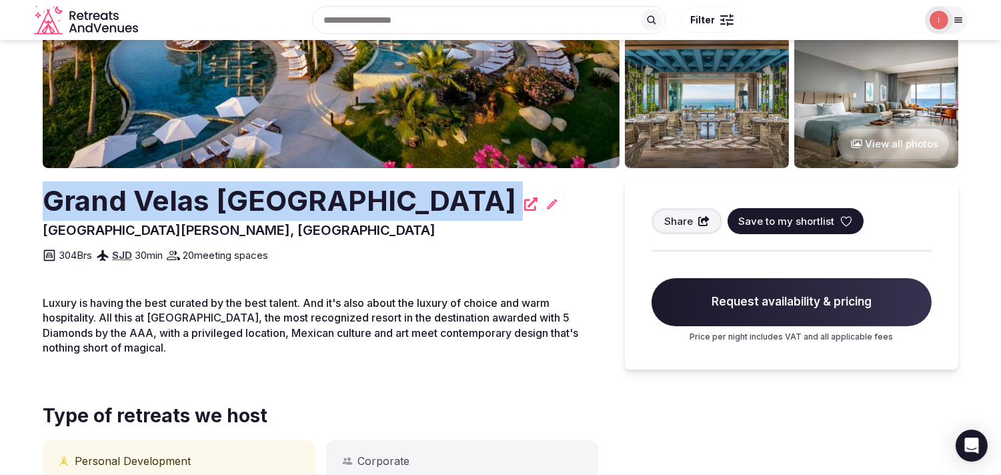
drag, startPoint x: 84, startPoint y: 203, endPoint x: 363, endPoint y: 205, distance: 279.4
click at [363, 205] on section "View all photos Grand Velas [GEOGRAPHIC_DATA][PERSON_NAME], [GEOGRAPHIC_DATA] S…" at bounding box center [500, 175] width 1001 height 715
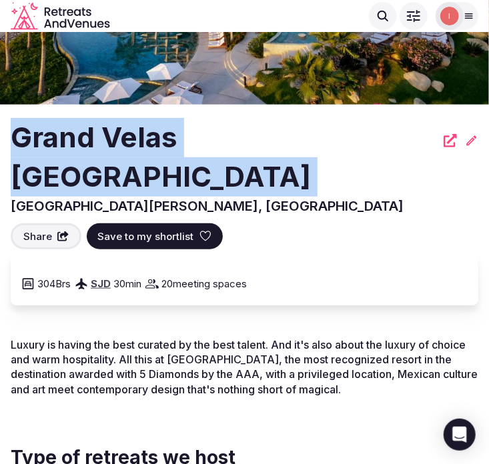
scroll to position [148, 0]
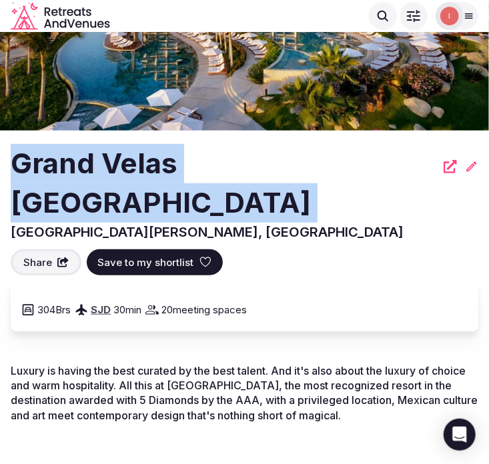
copy div "Grand Velas [GEOGRAPHIC_DATA]"
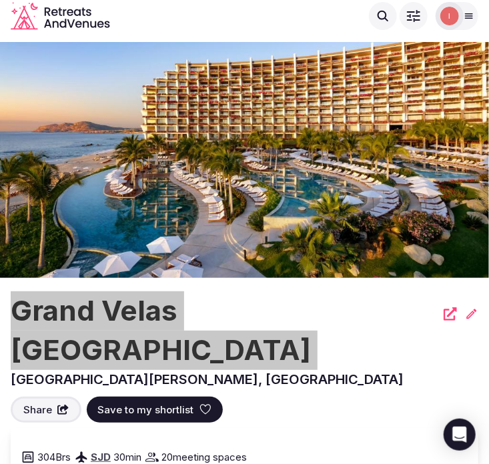
scroll to position [0, 0]
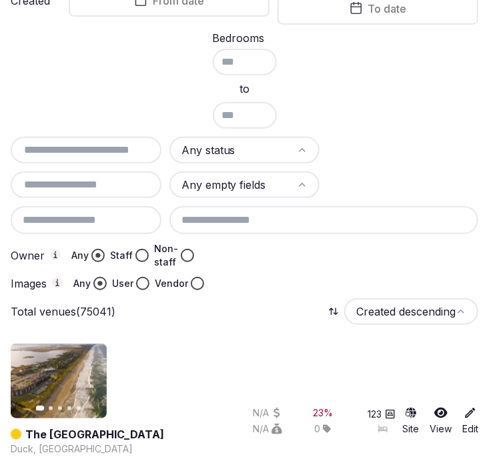
scroll to position [222, 0]
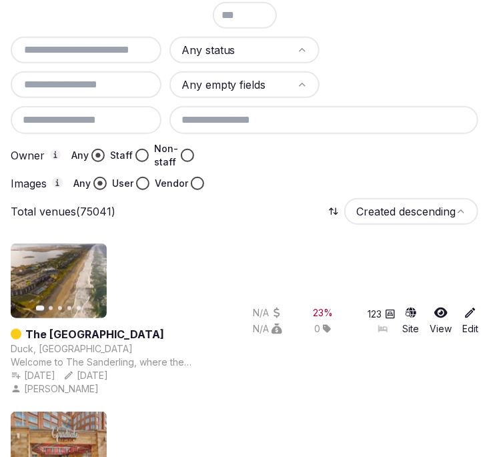
click at [67, 42] on input "text" at bounding box center [86, 50] width 140 height 16
paste input "**********"
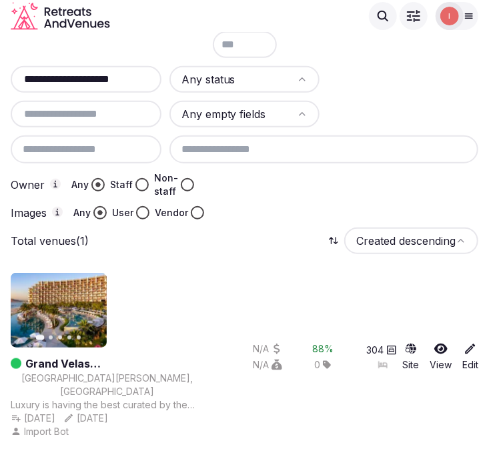
scroll to position [175, 0]
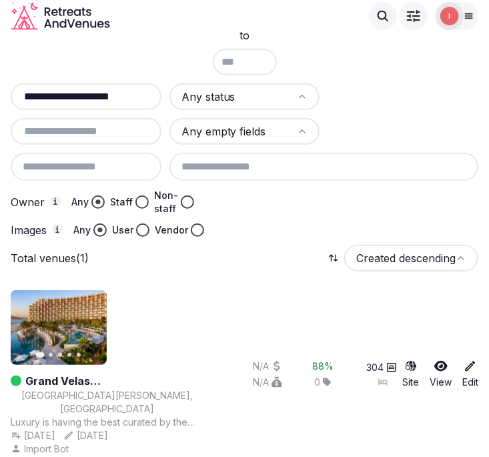
type input "**********"
click at [110, 381] on link "Grand Velas [GEOGRAPHIC_DATA]" at bounding box center [114, 381] width 179 height 16
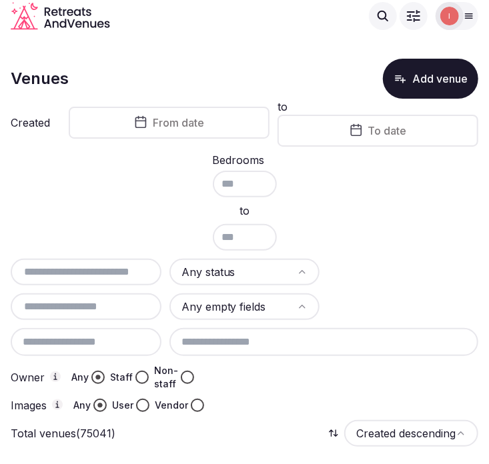
click at [98, 265] on input "text" at bounding box center [86, 272] width 140 height 16
paste input "**********"
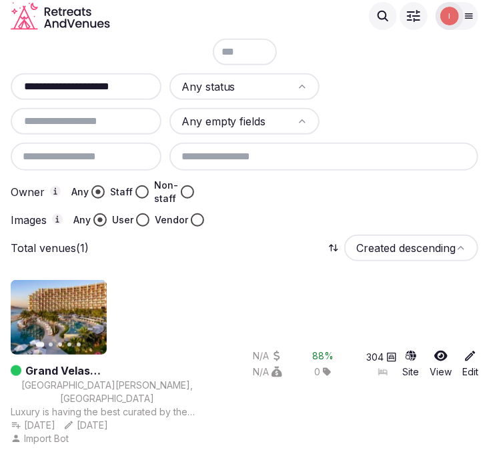
scroll to position [168, 0]
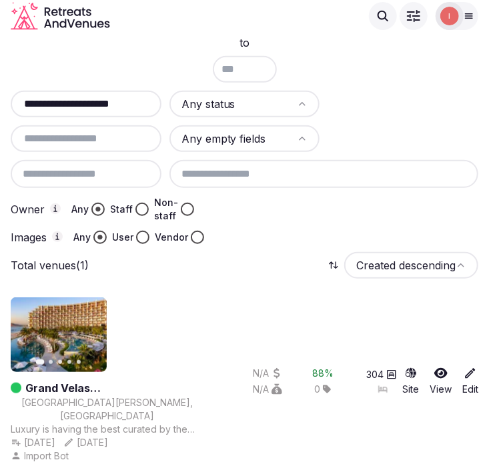
type input "**********"
click at [105, 384] on link "Grand Velas [GEOGRAPHIC_DATA]" at bounding box center [114, 388] width 179 height 16
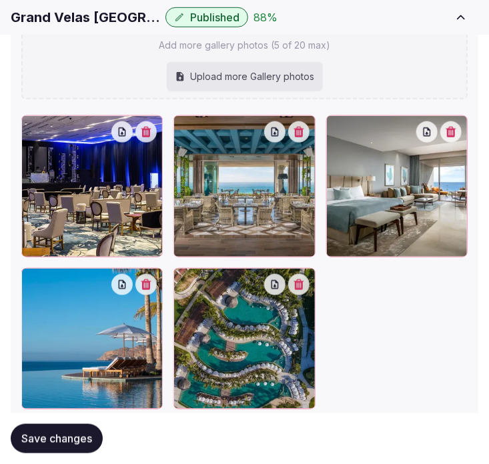
scroll to position [1791, 0]
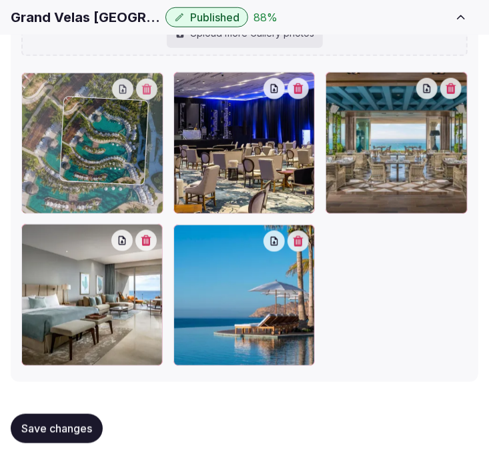
drag, startPoint x: 189, startPoint y: 239, endPoint x: 72, endPoint y: 105, distance: 178.1
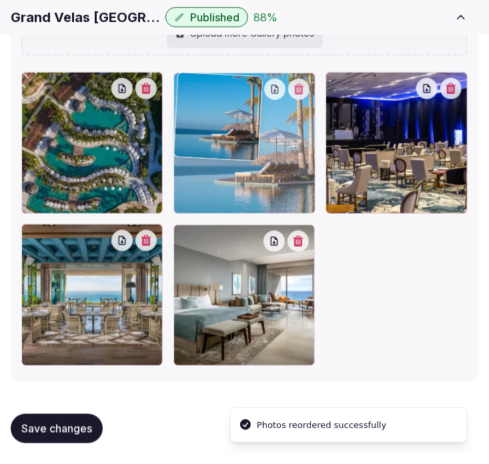
drag, startPoint x: 181, startPoint y: 234, endPoint x: 190, endPoint y: 99, distance: 135.6
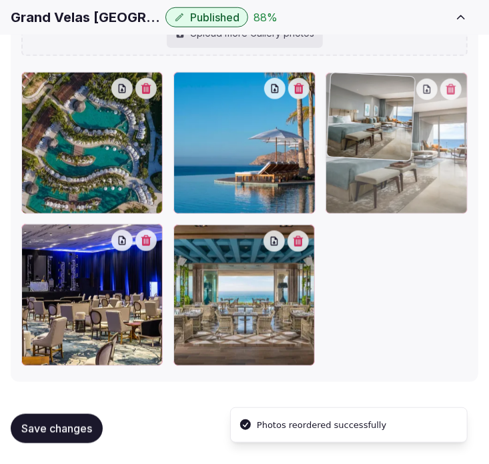
drag, startPoint x: 185, startPoint y: 238, endPoint x: 365, endPoint y: 109, distance: 221.3
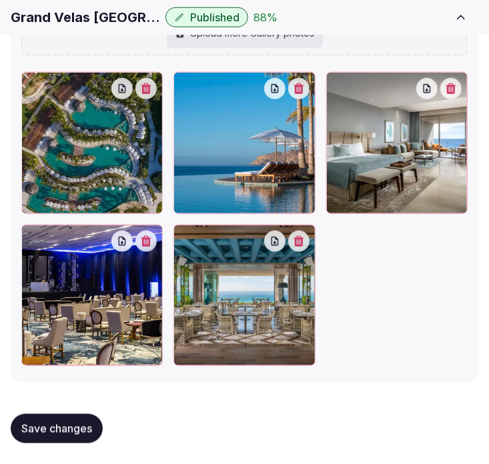
click at [457, 269] on div at bounding box center [244, 219] width 446 height 294
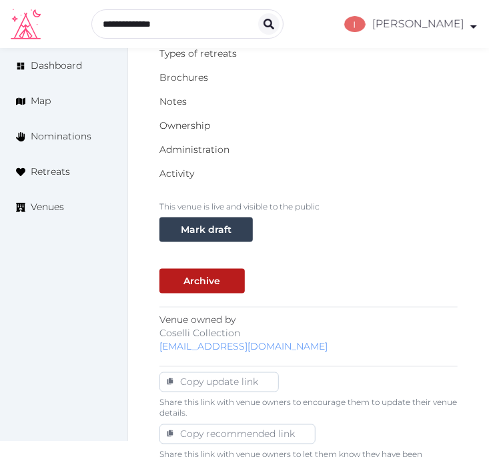
scroll to position [370, 0]
